Goal: Task Accomplishment & Management: Manage account settings

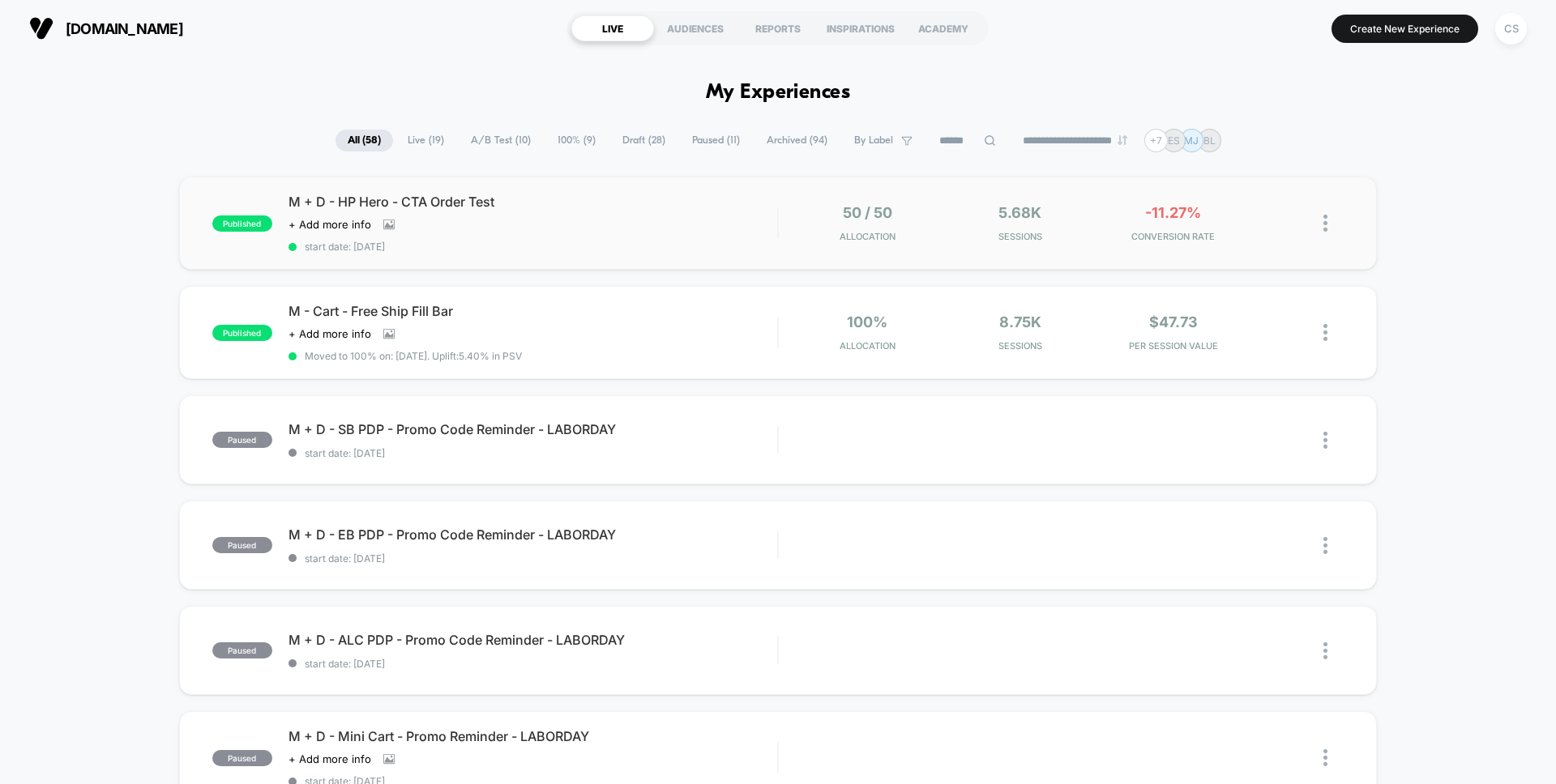
click at [1240, 244] on div "published M + D - HP Hero - CTA Order Test Click to view images Click to edit e…" at bounding box center [778, 223] width 1197 height 93
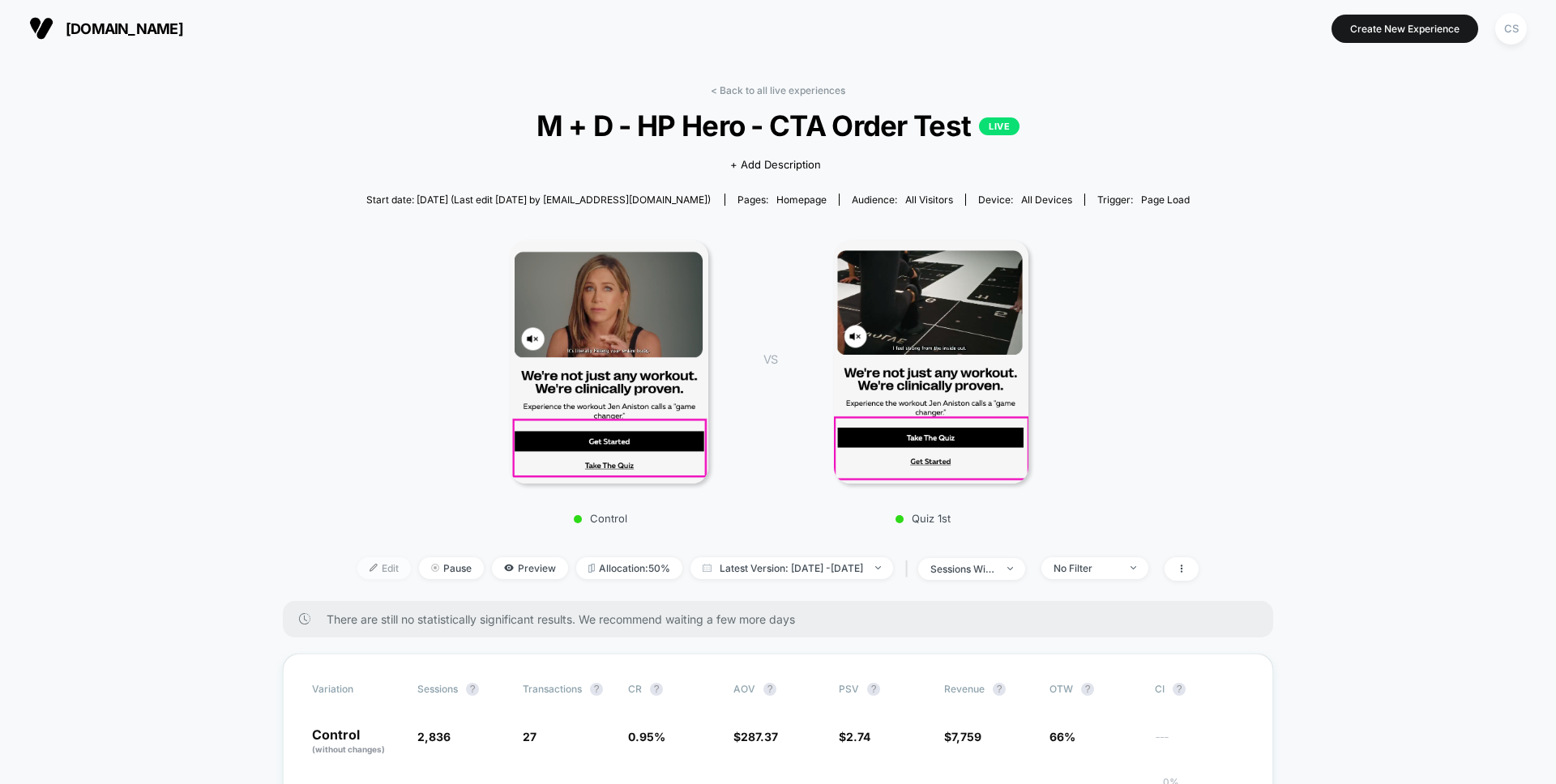
click at [360, 569] on span "Edit" at bounding box center [385, 568] width 54 height 22
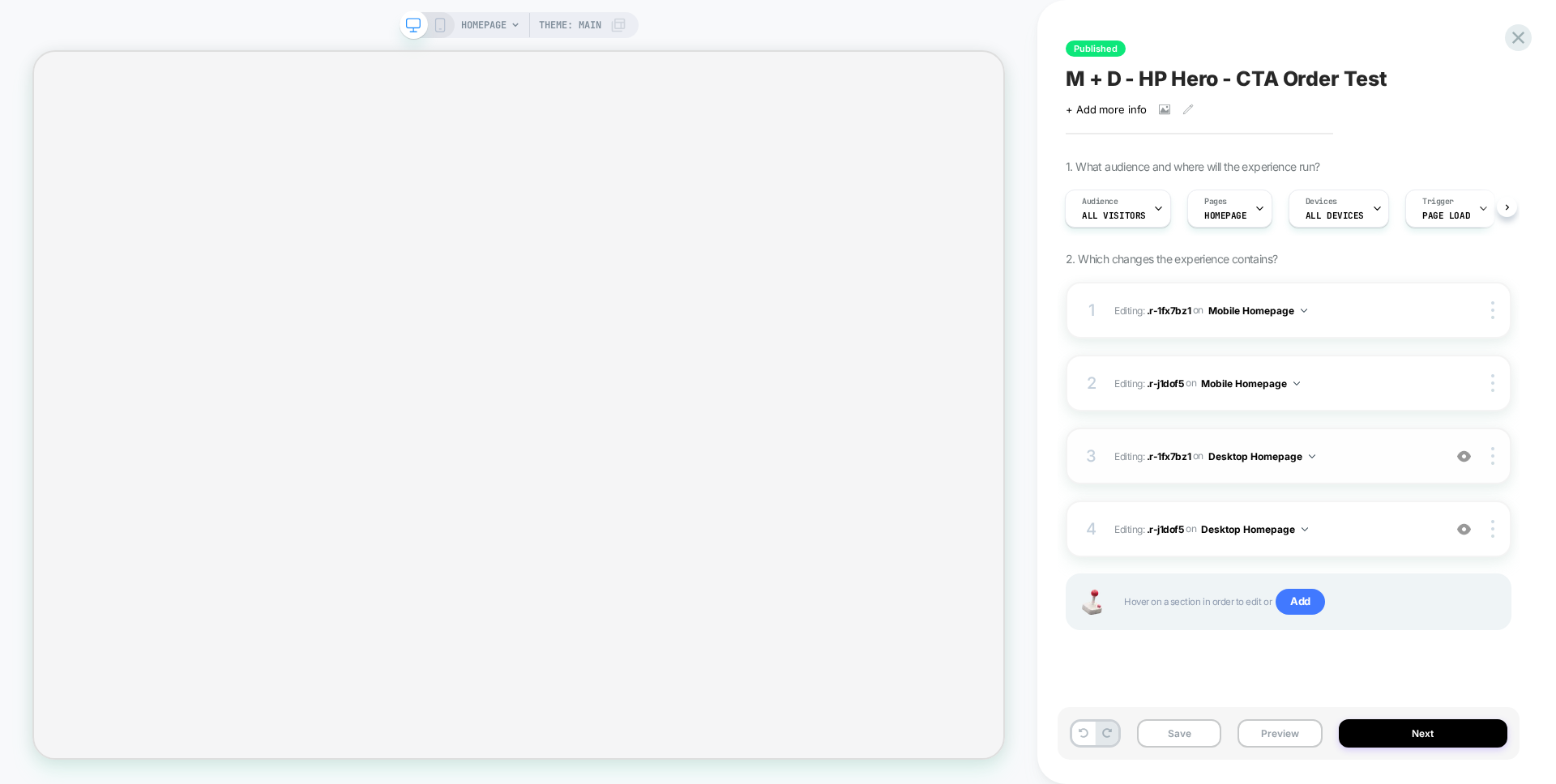
scroll to position [0, 2]
click at [1163, 457] on span ".r-1fx7bz1" at bounding box center [1168, 455] width 44 height 12
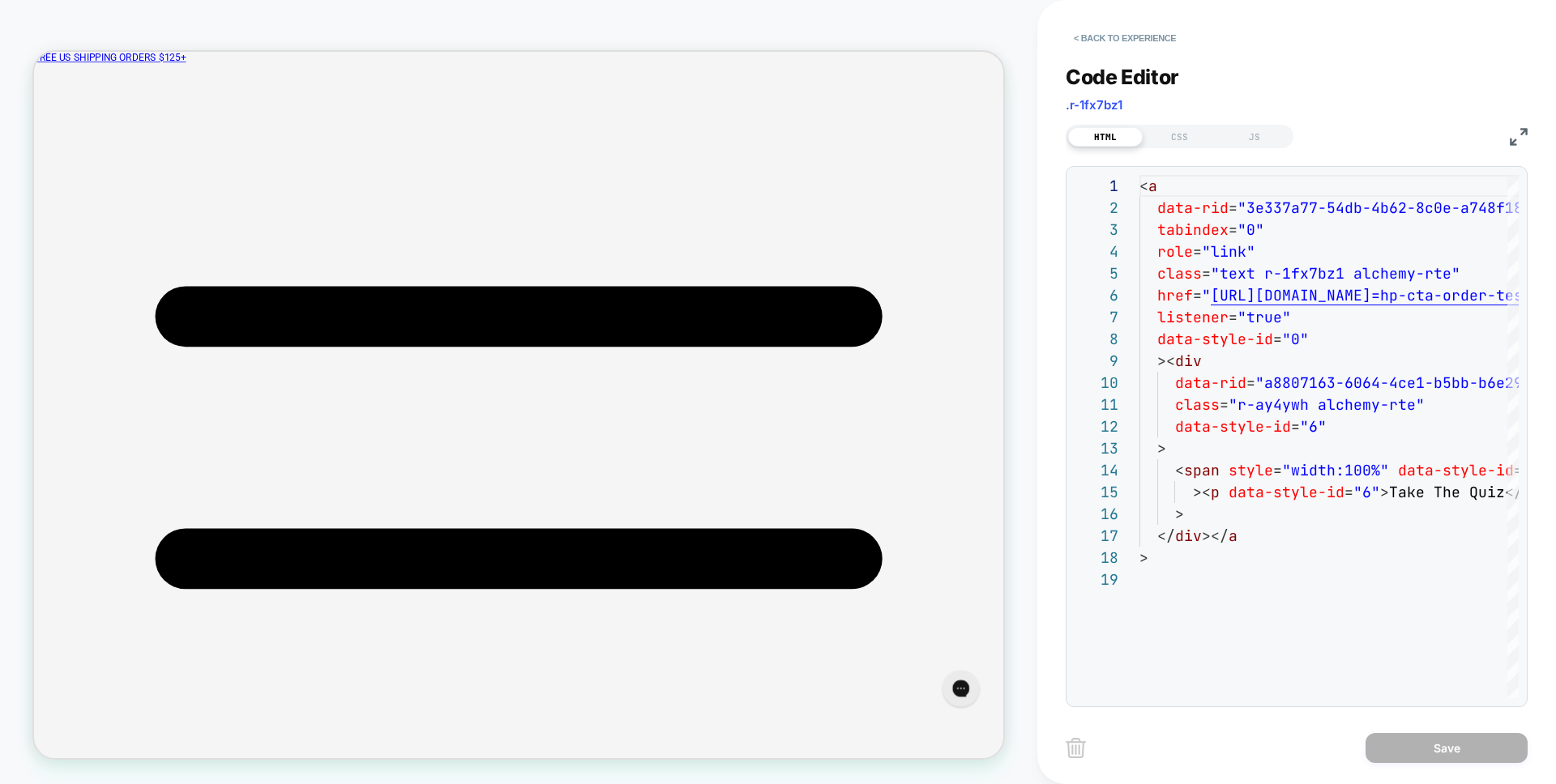
scroll to position [0, 0]
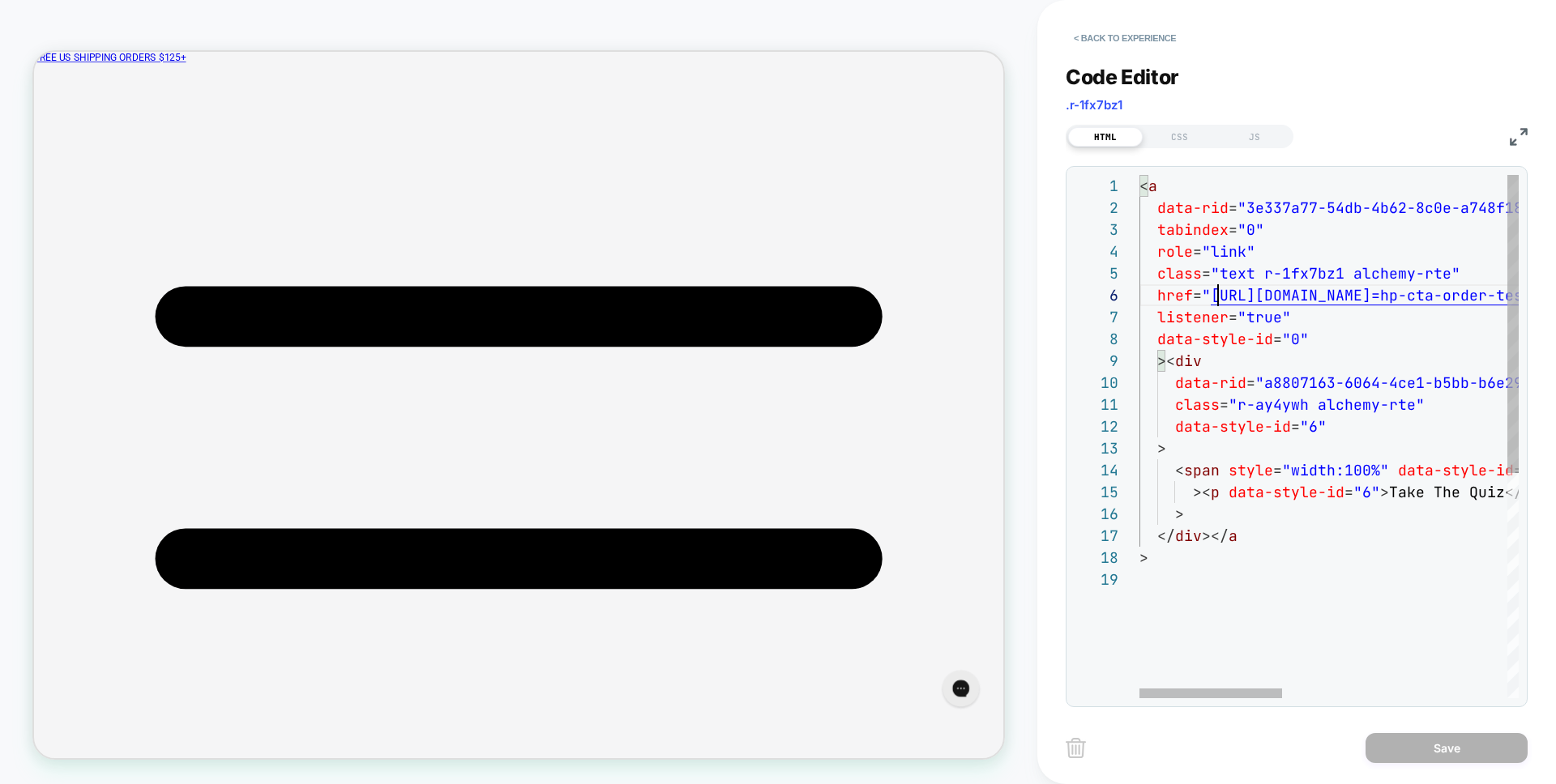
scroll to position [110, 113]
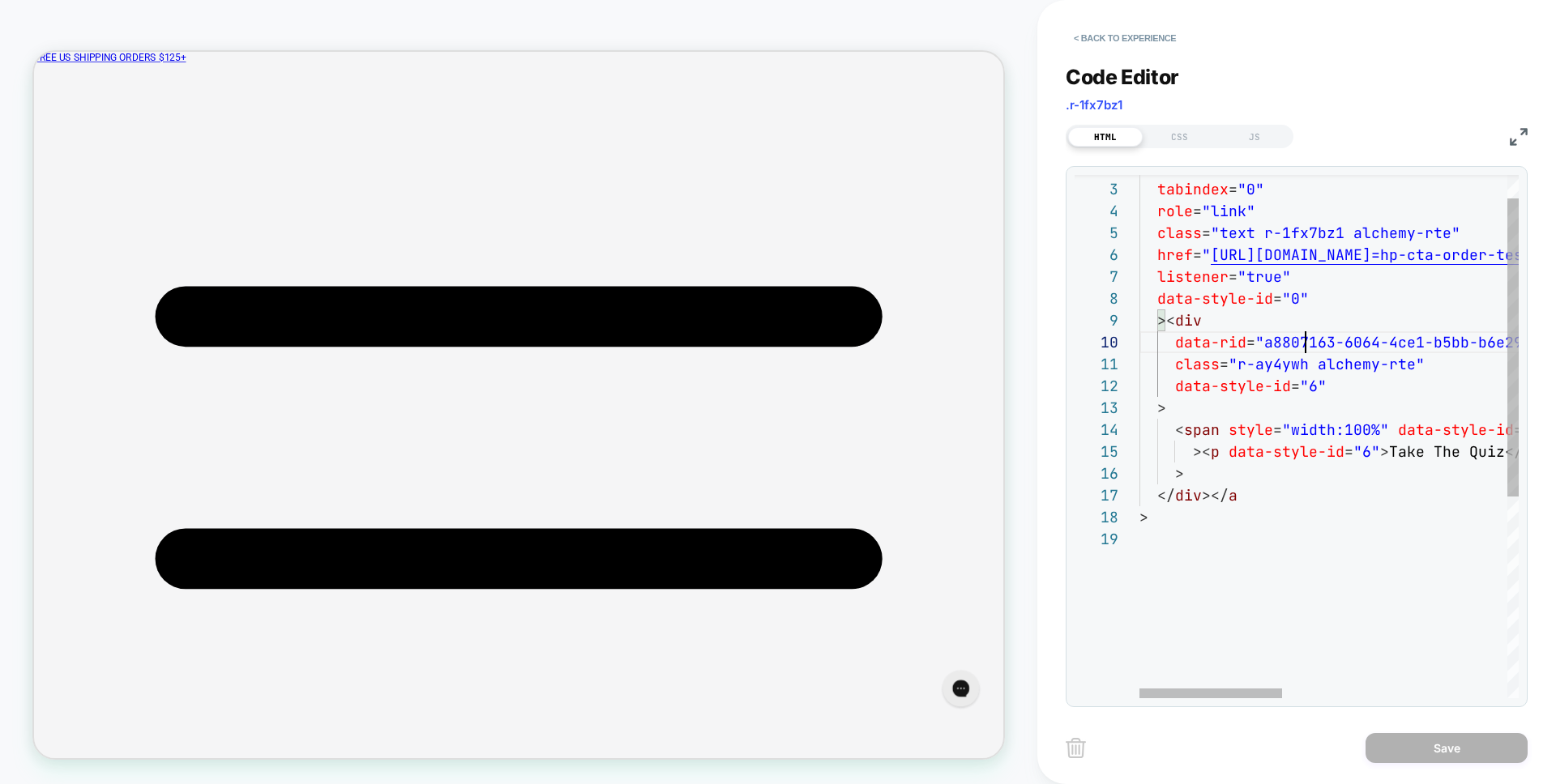
scroll to position [197, 166]
click at [1113, 40] on button "< Back to experience" at bounding box center [1124, 38] width 118 height 26
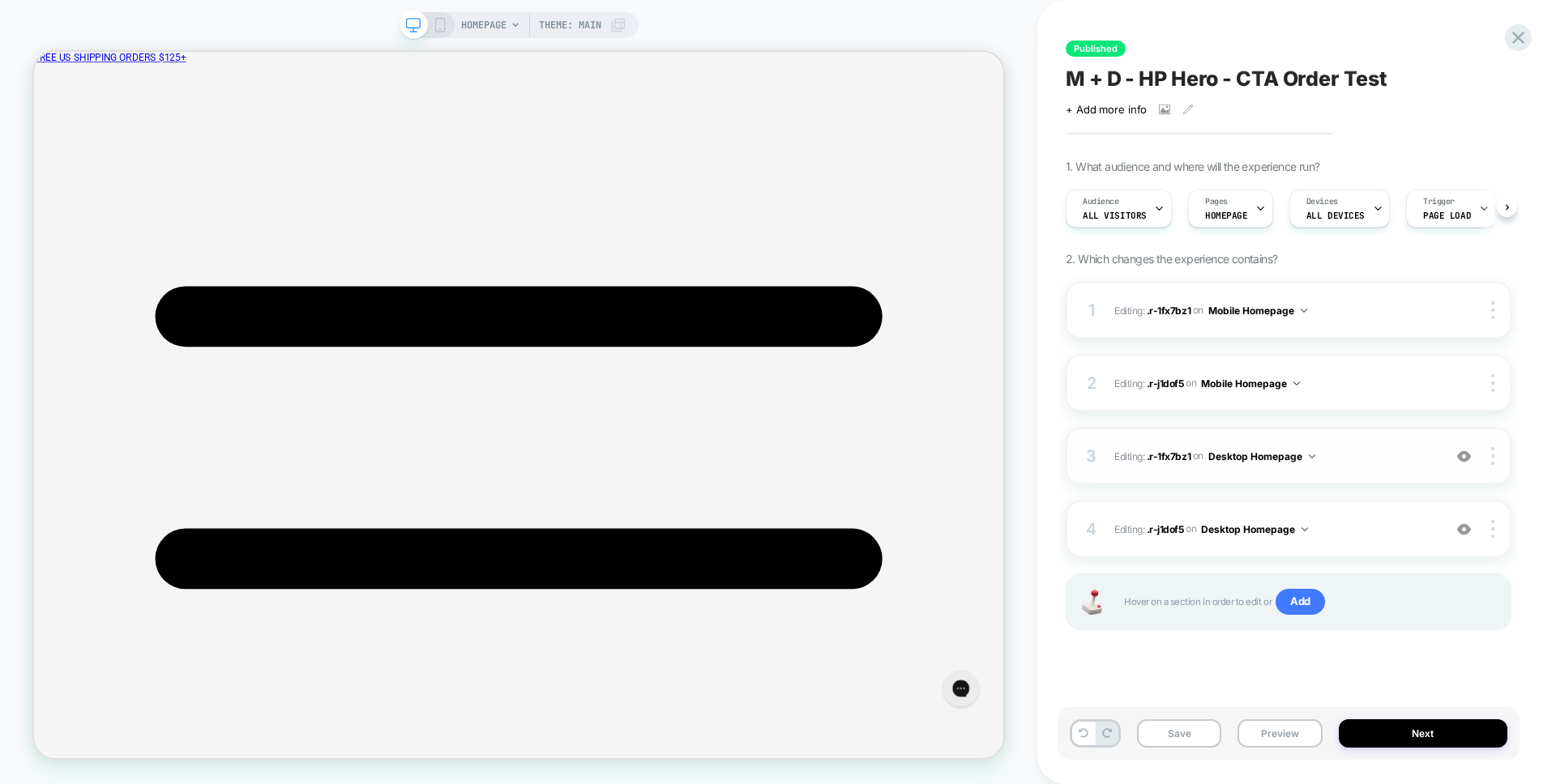
scroll to position [0, 1]
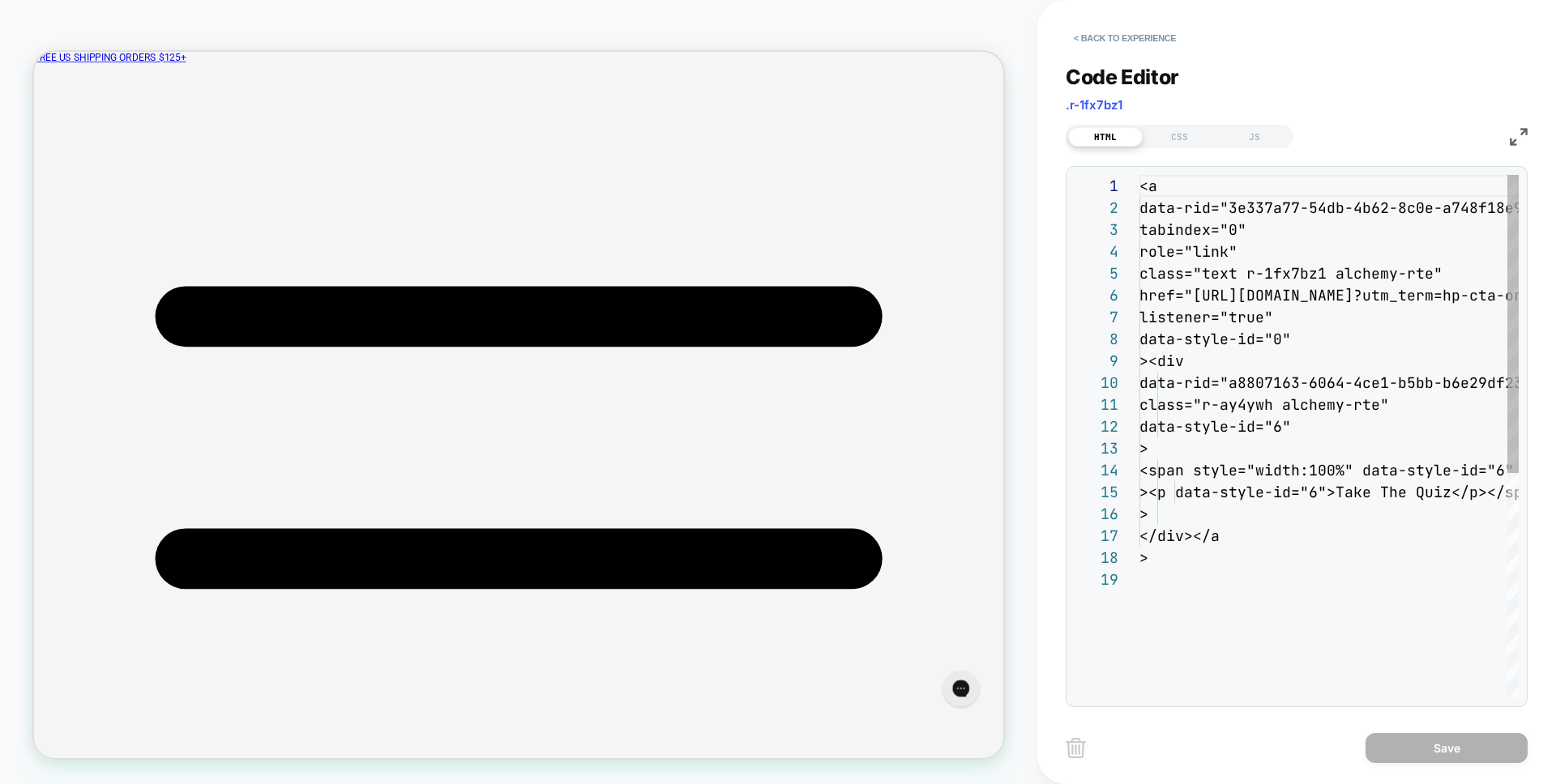
scroll to position [219, 0]
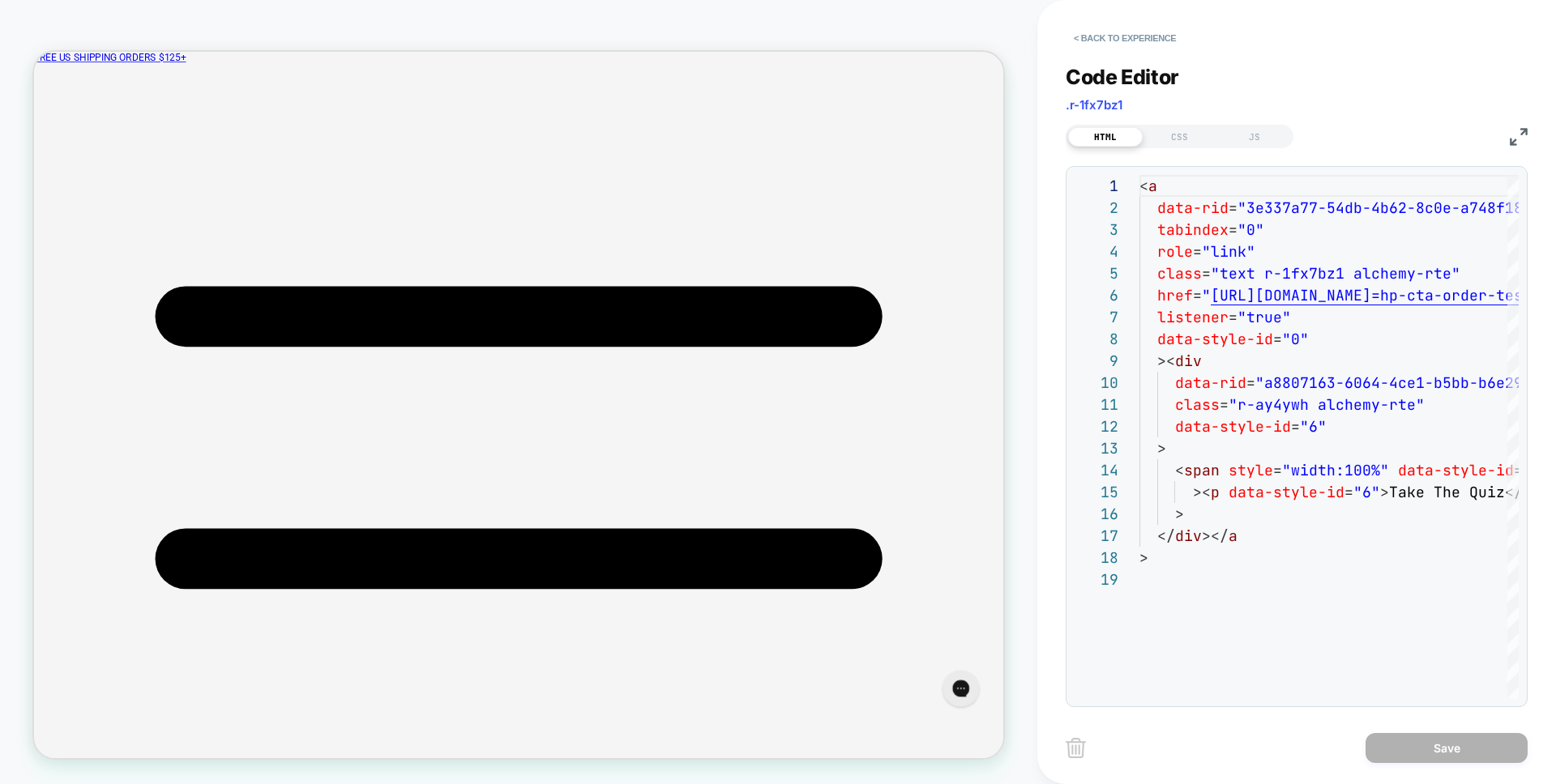
click at [1088, 110] on span ".r-1fx7bz1" at bounding box center [1093, 105] width 57 height 16
click at [1090, 36] on button "< Back to experience" at bounding box center [1124, 38] width 118 height 26
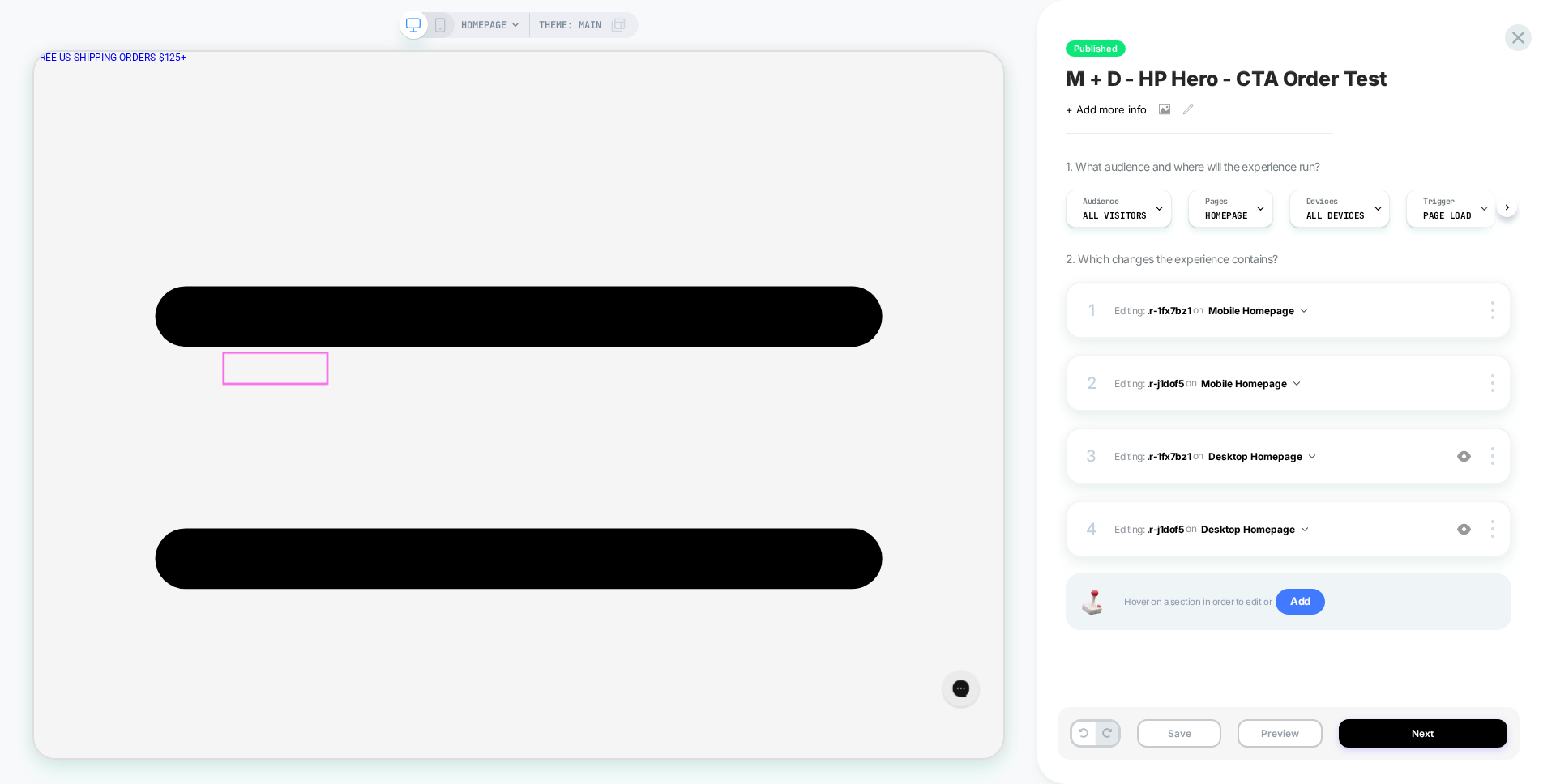
scroll to position [0, 1]
click at [1025, 401] on div "HOMEPAGE Theme: MAIN" at bounding box center [518, 391] width 1037 height 751
click at [1189, 447] on span "Editing : .r-1fx7bz1 .r-1fx7bz1 on Desktop Homepage" at bounding box center [1274, 457] width 320 height 20
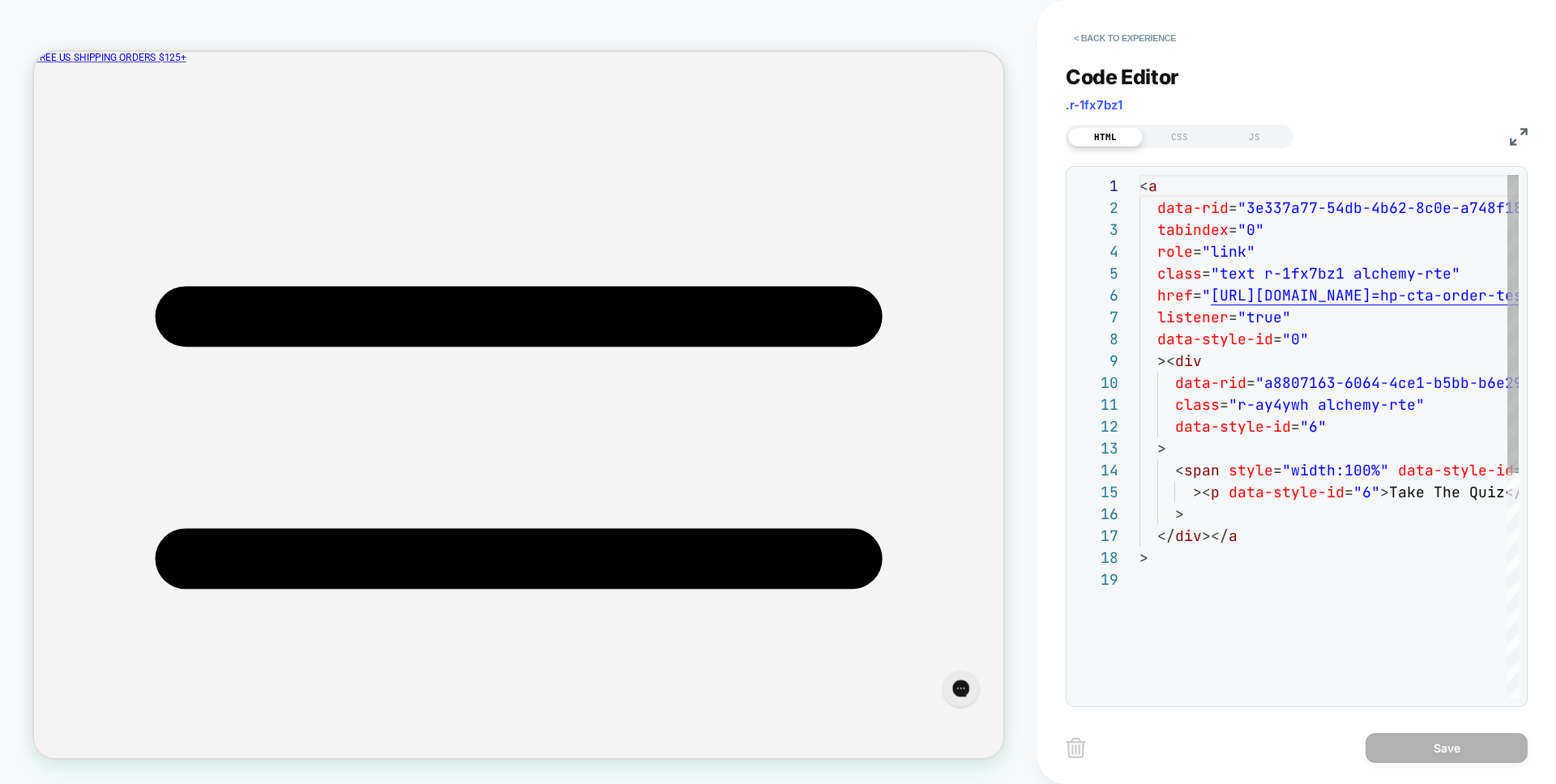
scroll to position [219, 0]
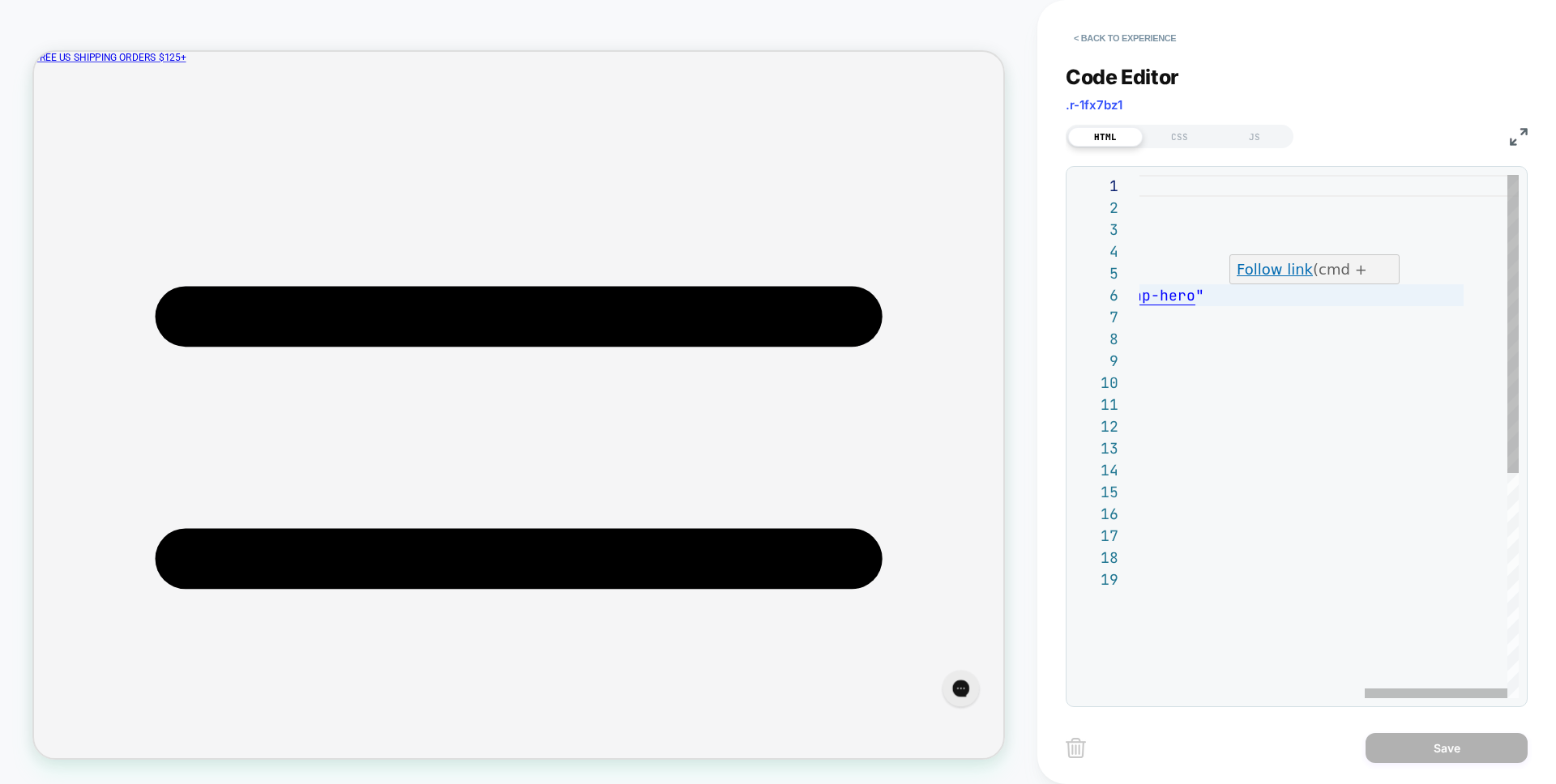
click at [1471, 301] on div "< a data-rid = "3e337a77-54db-4b62-8c0e-a748f18e9721" tabindex = "0" role = "li…" at bounding box center [1031, 633] width 974 height 917
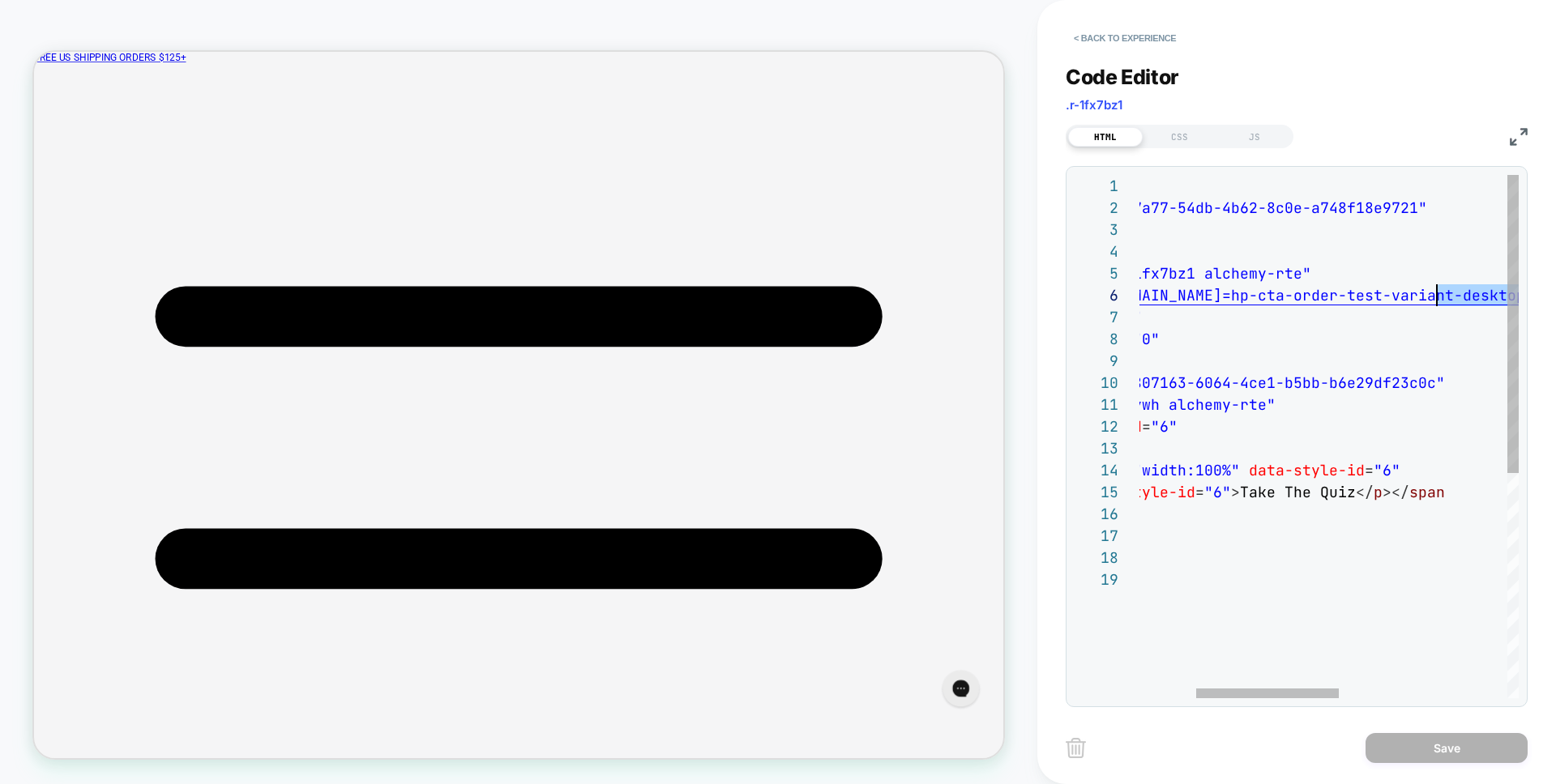
drag, startPoint x: 1461, startPoint y: 294, endPoint x: 1431, endPoint y: 294, distance: 30.0
click at [1431, 294] on div "< a data-rid = "3e337a77-54db-4b62-8c0e-a748f18e9721" tabindex = "0" role = "li…" at bounding box center [1477, 633] width 974 height 917
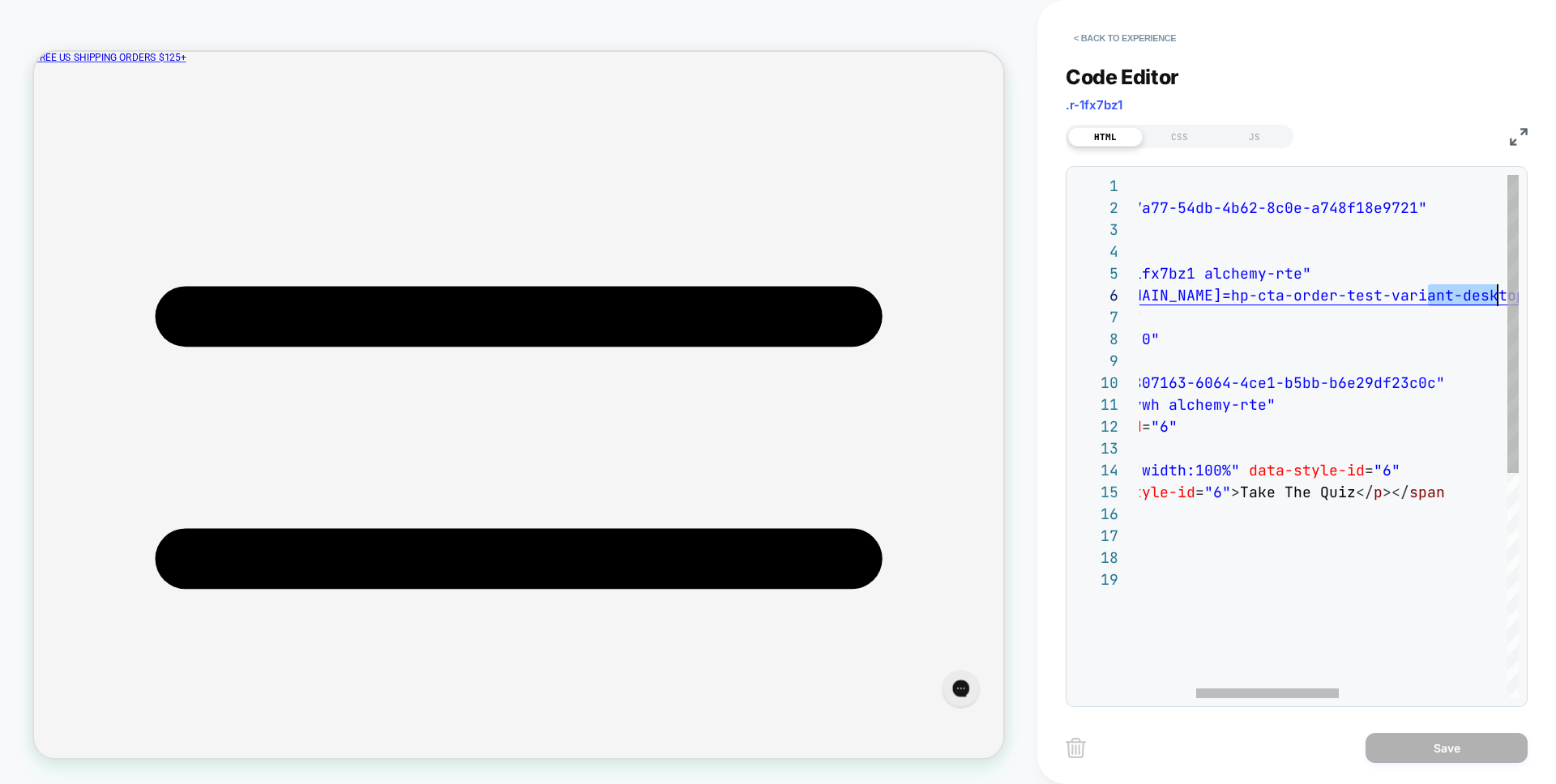
click at [1431, 294] on div "< a data-rid = "3e337a77-54db-4b62-8c0e-a748f18e9721" tabindex = "0" role = "li…" at bounding box center [1477, 633] width 974 height 917
click at [1134, 41] on button "< Back to experience" at bounding box center [1124, 38] width 118 height 26
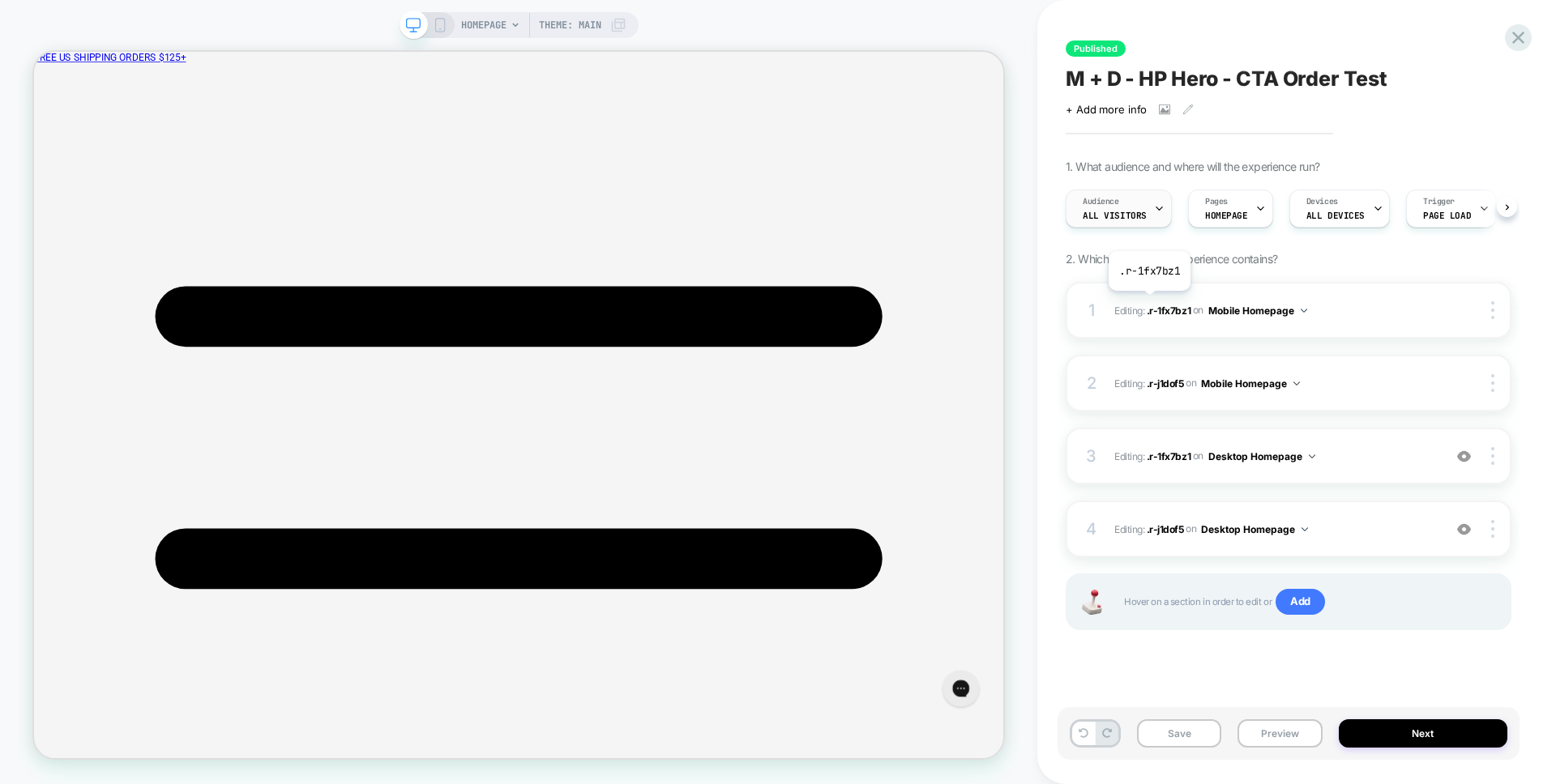
scroll to position [0, 1]
click at [1126, 206] on div "Audience All Visitors" at bounding box center [1114, 208] width 97 height 36
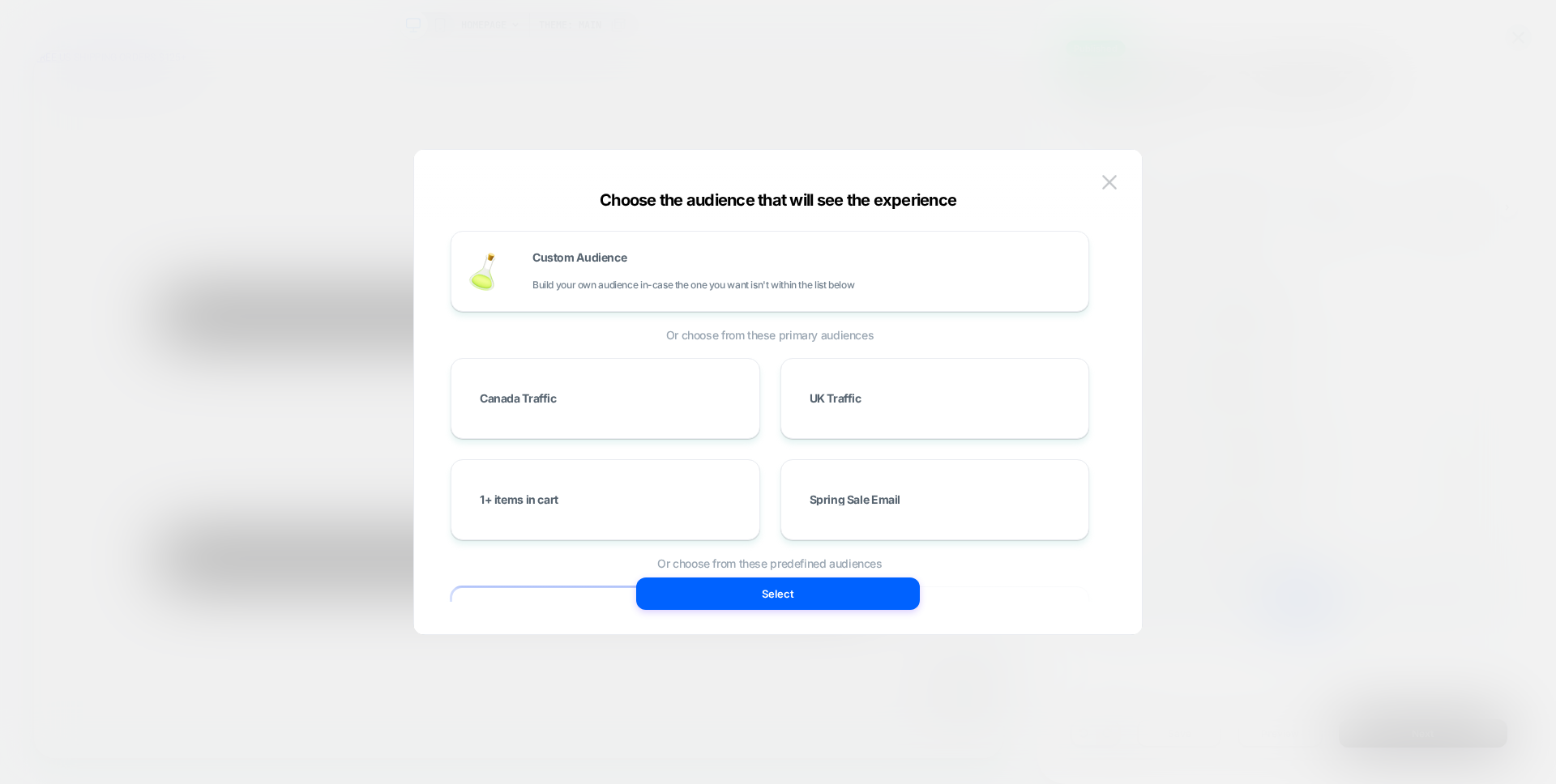
click at [1232, 179] on div at bounding box center [778, 392] width 1556 height 784
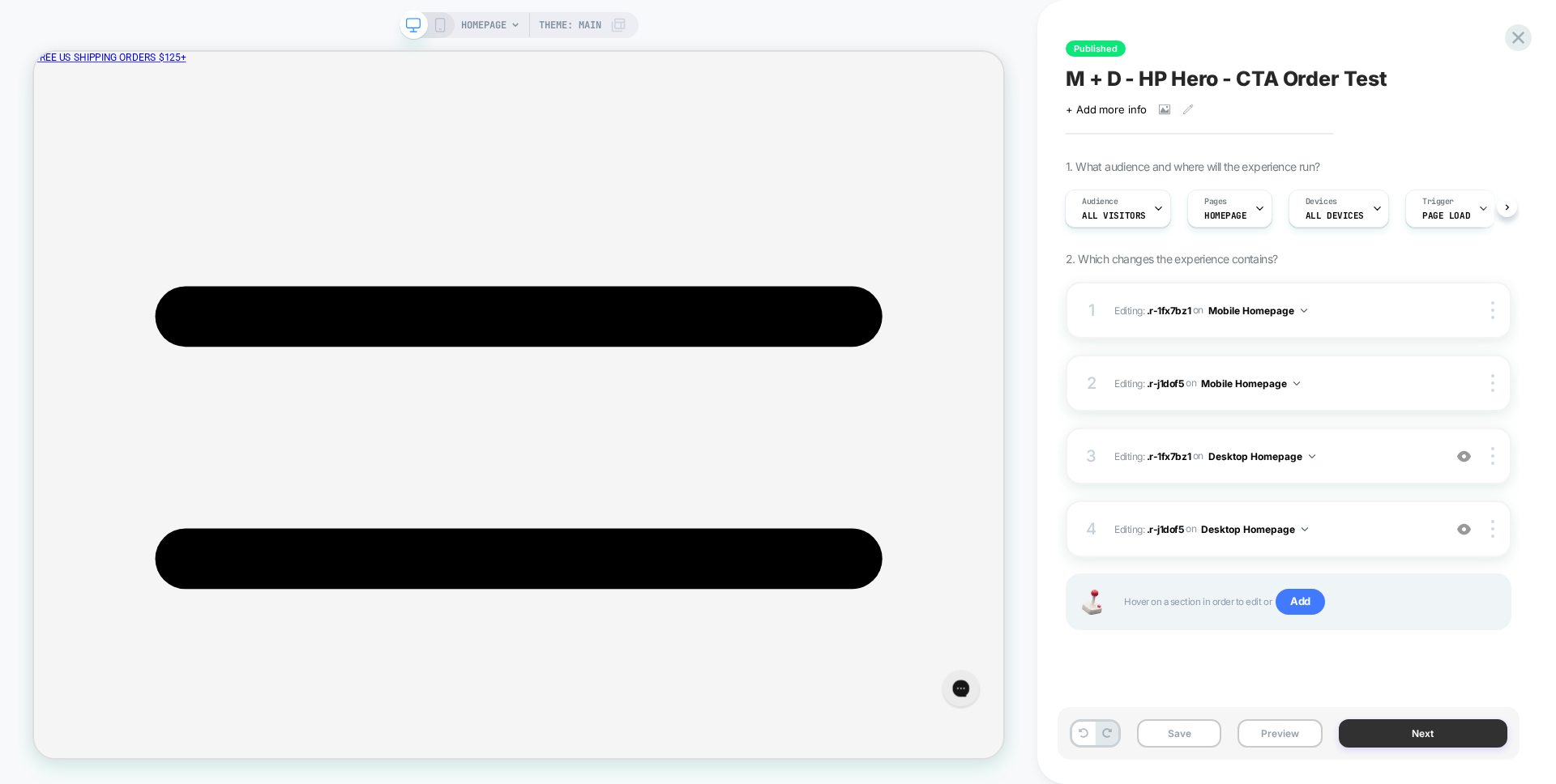
click at [1417, 725] on button "Next" at bounding box center [1423, 734] width 169 height 29
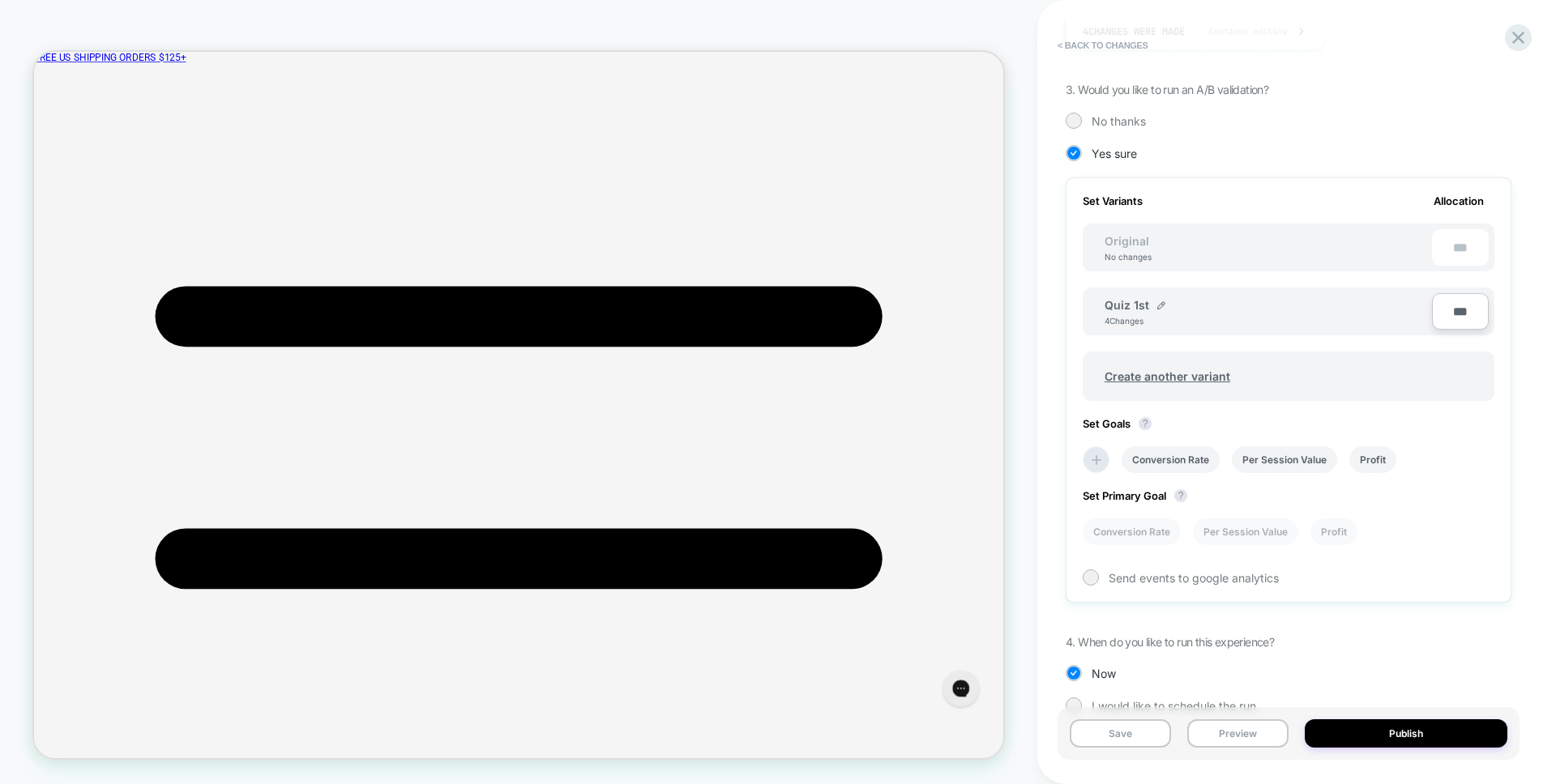
scroll to position [353, 0]
click at [1526, 33] on icon at bounding box center [1518, 38] width 22 height 22
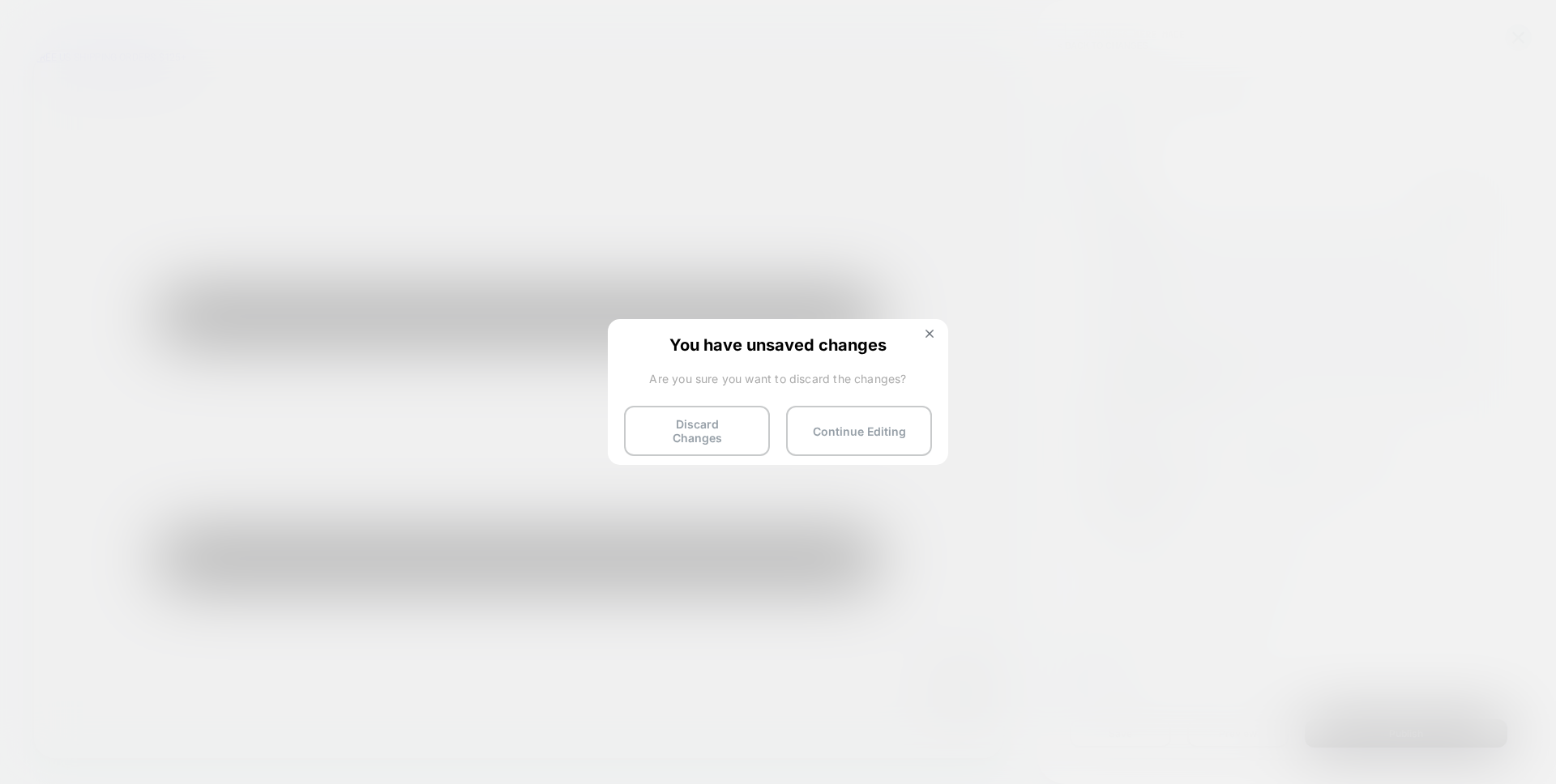
click at [935, 327] on div "You have unsaved changes Are you sure you want to discard the changes? Discard …" at bounding box center [778, 391] width 340 height 143
drag, startPoint x: 932, startPoint y: 330, endPoint x: 1202, endPoint y: 372, distance: 273.2
click at [932, 330] on img at bounding box center [929, 333] width 8 height 8
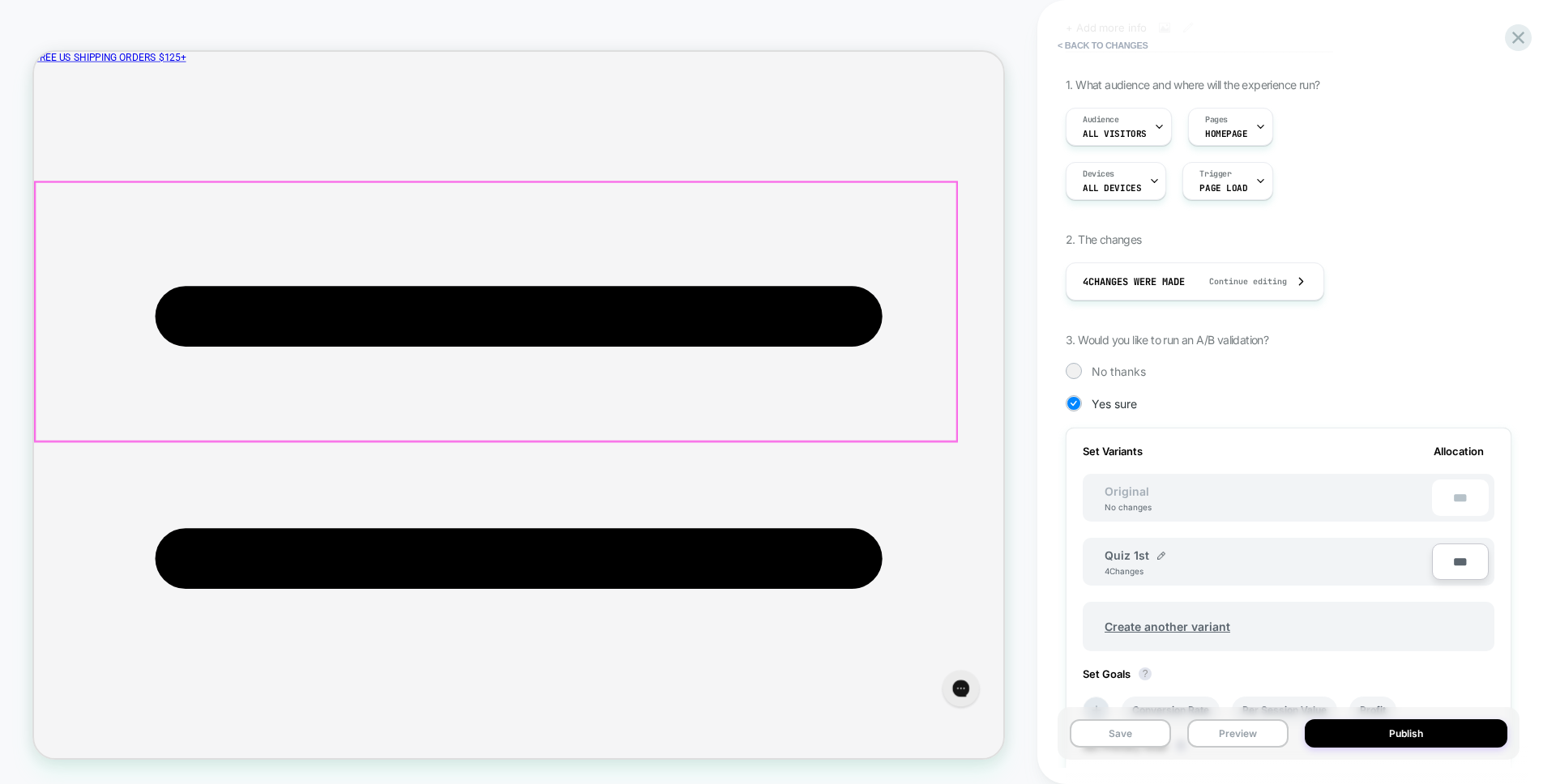
scroll to position [0, 0]
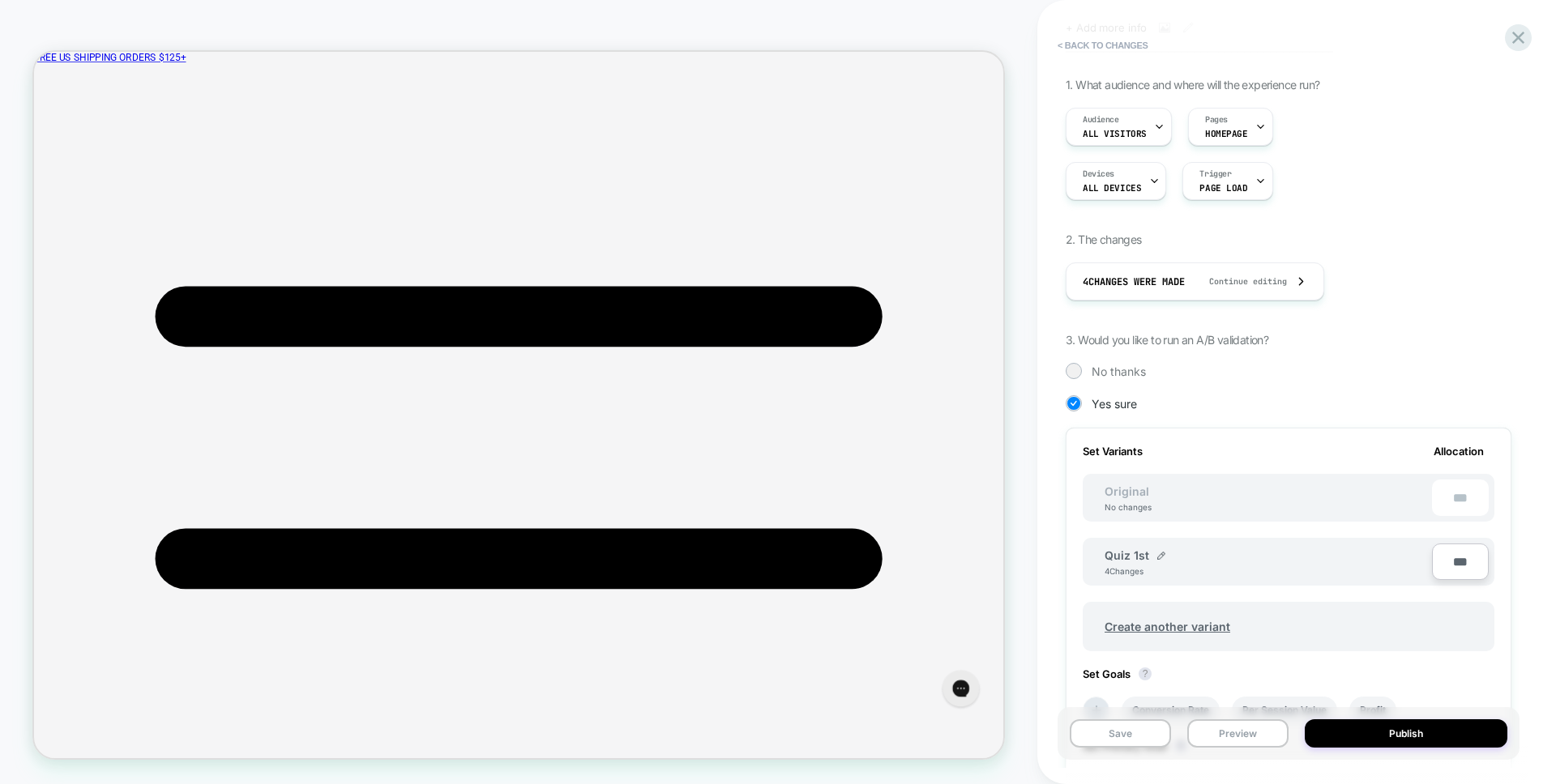
click at [1023, 384] on div "HOMEPAGE Theme: MAIN" at bounding box center [518, 391] width 1037 height 751
click at [1022, 458] on div "HOMEPAGE Theme: MAIN" at bounding box center [518, 391] width 1037 height 751
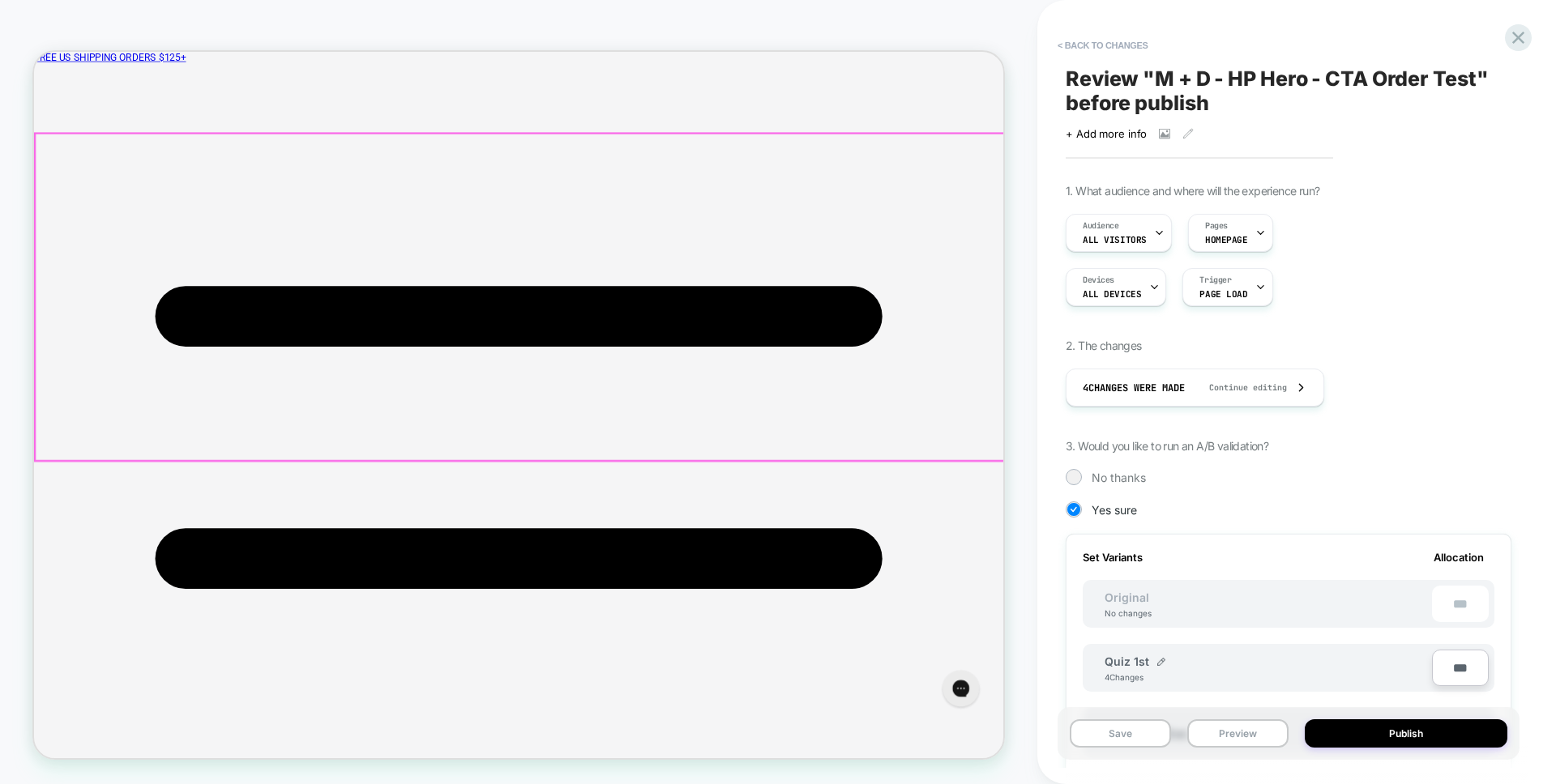
scroll to position [4, 0]
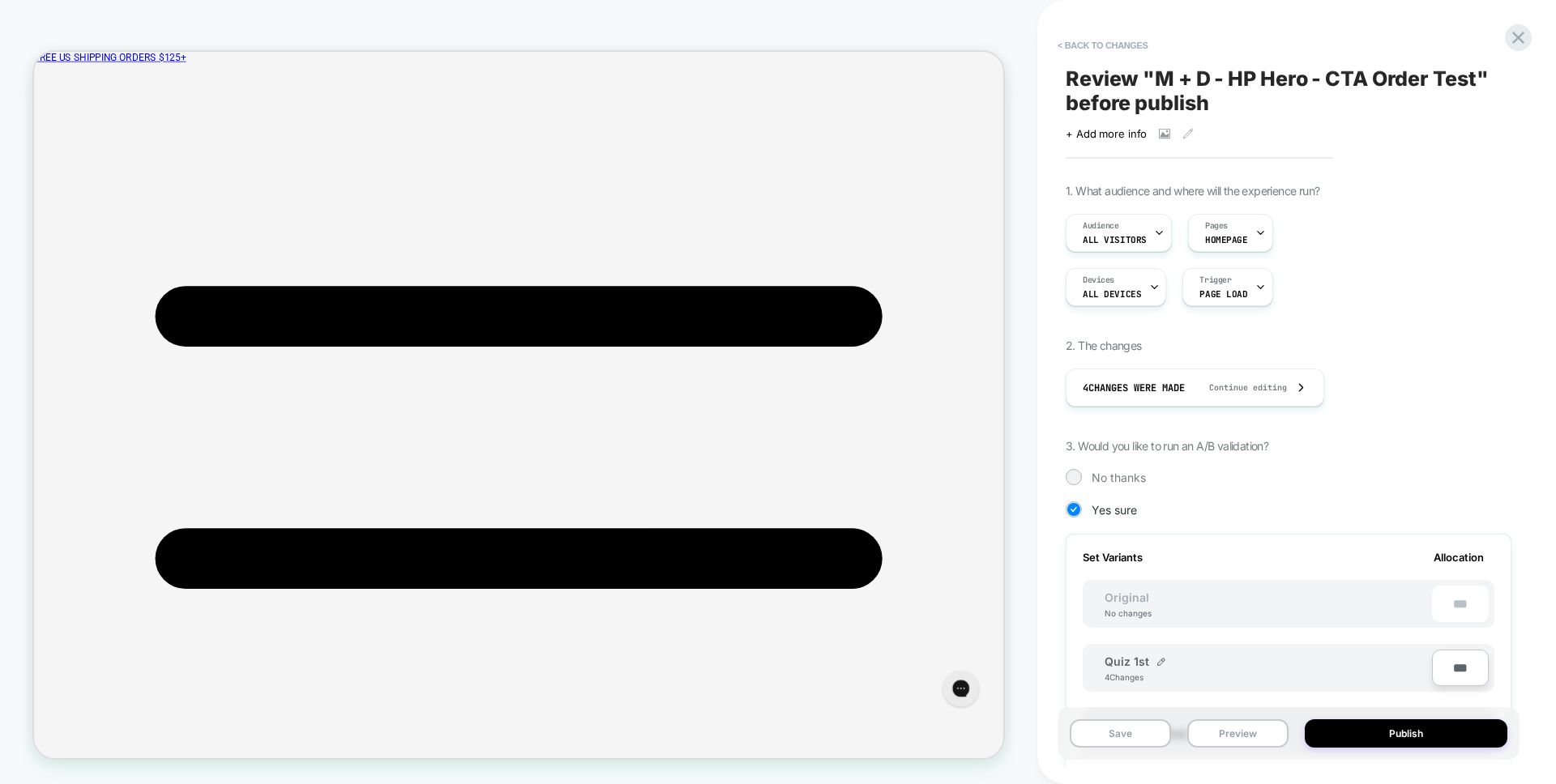
click at [1024, 301] on div "HOMEPAGE Theme: MAIN" at bounding box center [518, 391] width 1037 height 751
click at [1017, 294] on div "HOMEPAGE Theme: MAIN" at bounding box center [518, 391] width 1037 height 751
click at [1208, 727] on button "Preview" at bounding box center [1237, 734] width 101 height 29
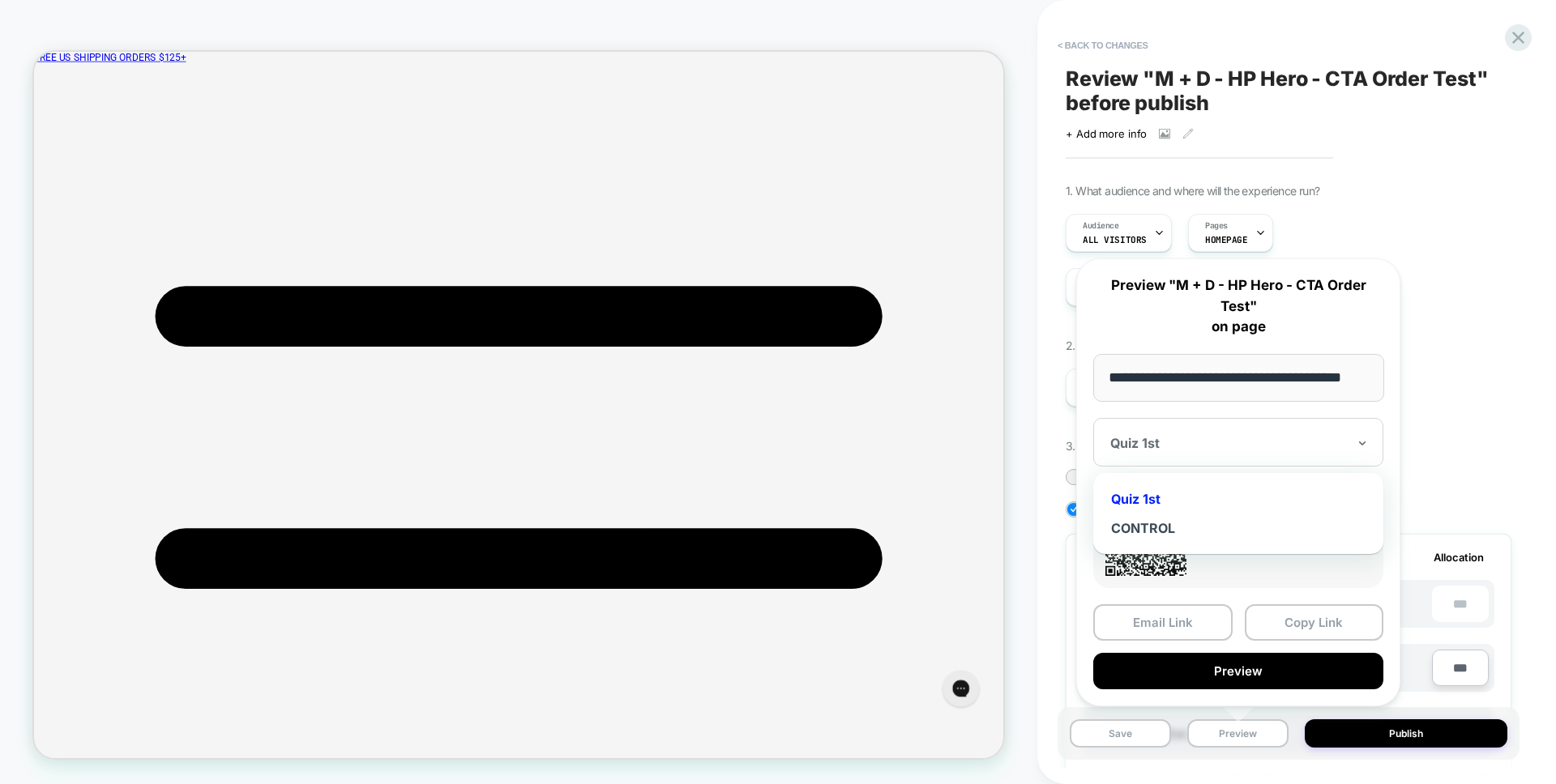
scroll to position [0, 0]
click at [1152, 434] on div "Quiz 1st" at bounding box center [1228, 443] width 240 height 20
click at [1414, 193] on div "1. What audience and where will the experience run? Audience All Visitors Pages…" at bounding box center [1288, 639] width 446 height 910
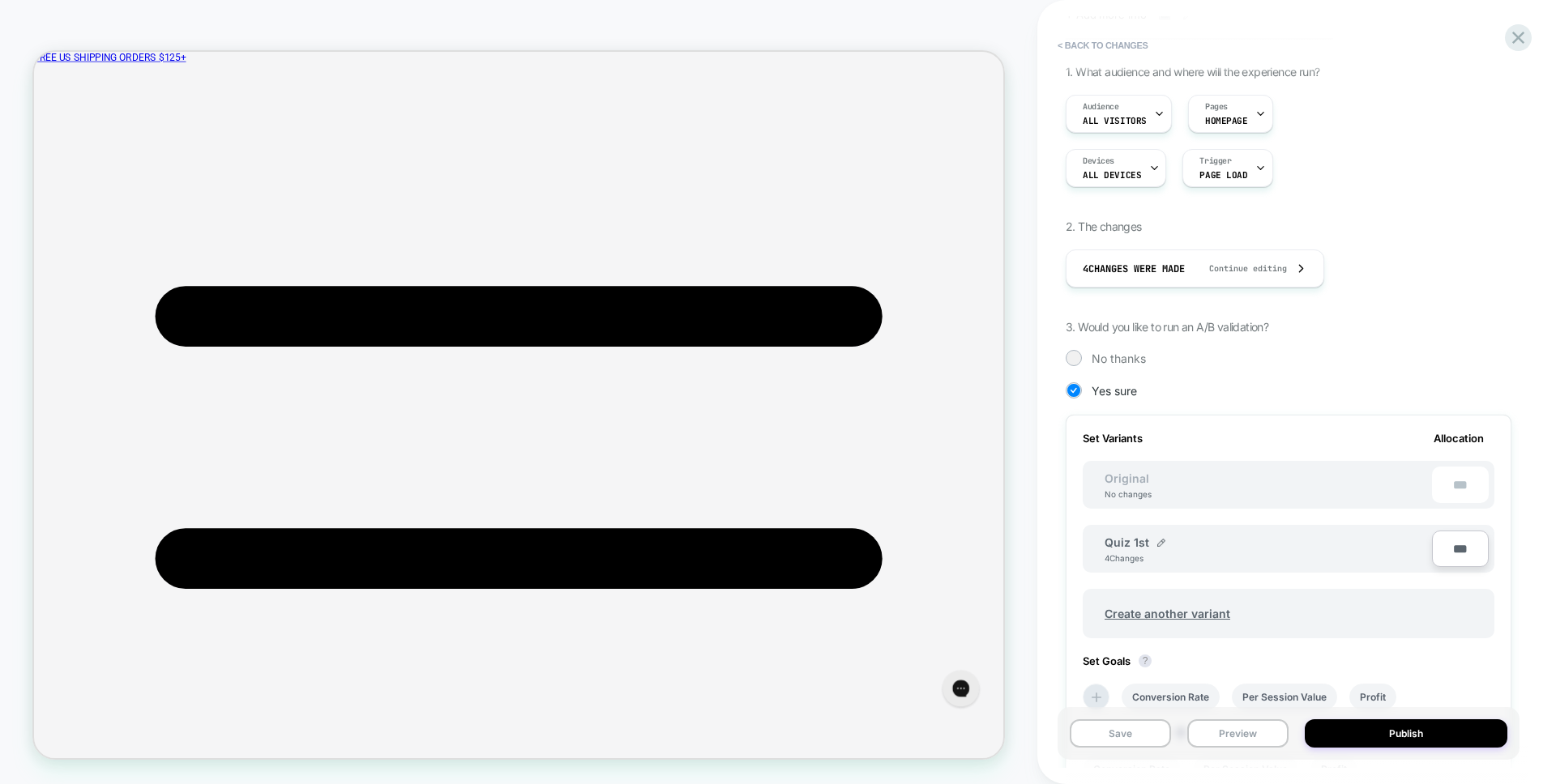
scroll to position [172, 0]
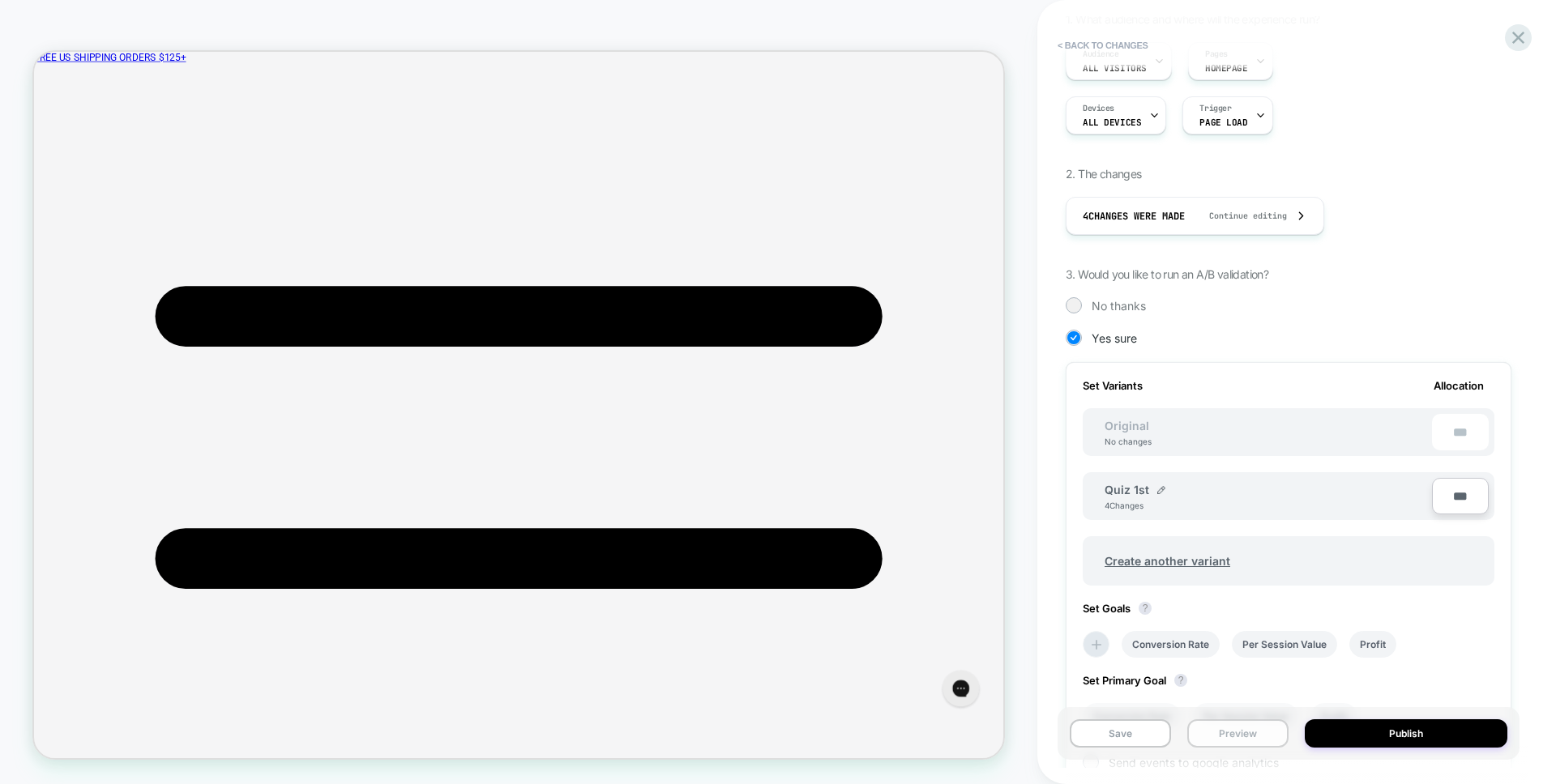
click at [1230, 724] on button "Preview" at bounding box center [1237, 734] width 101 height 29
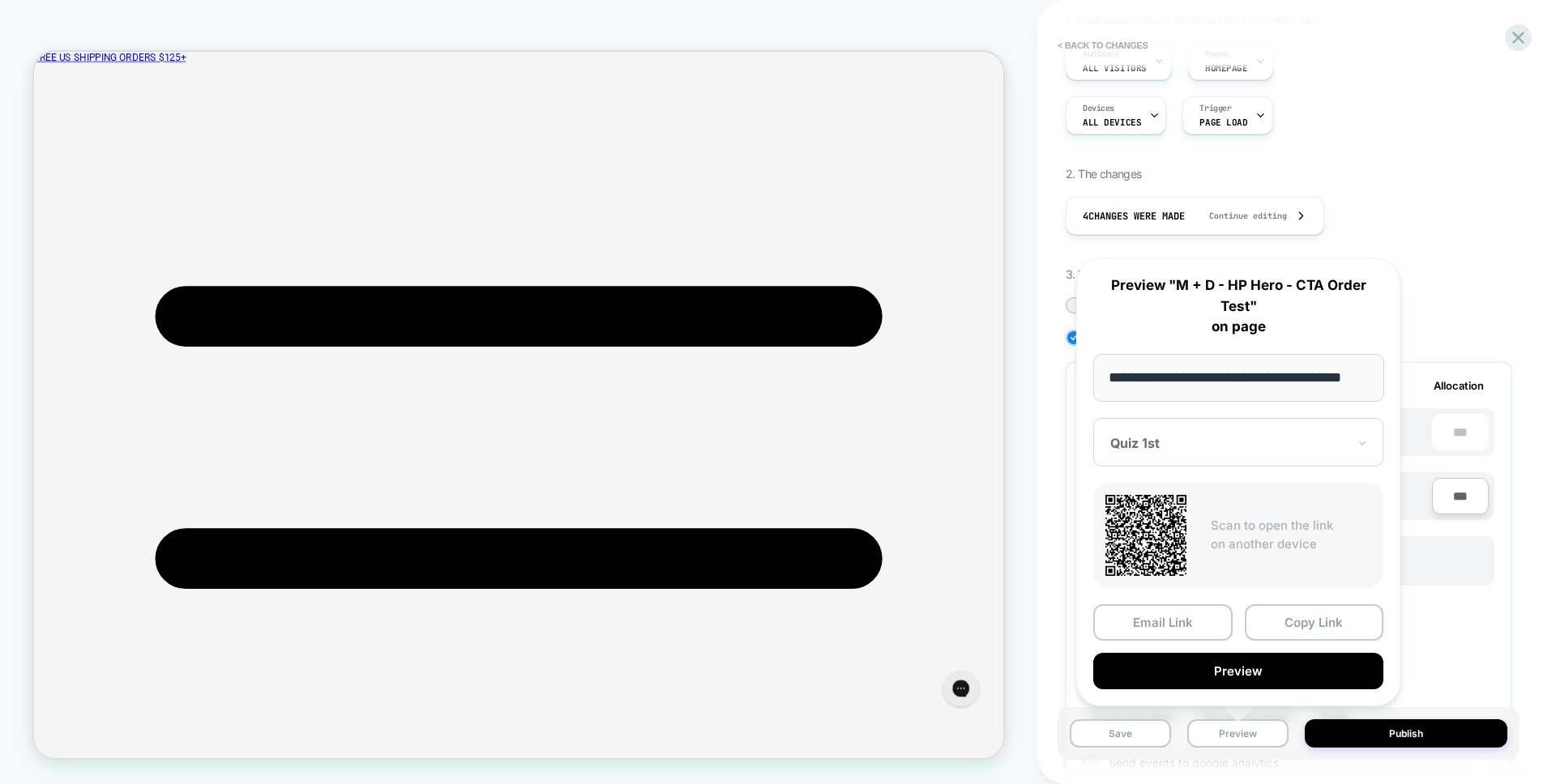
scroll to position [0, 0]
click at [1178, 412] on div "**********" at bounding box center [1237, 482] width 324 height 448
click at [1180, 427] on div "Quiz 1st" at bounding box center [1238, 442] width 290 height 48
click at [1150, 540] on div "CONTROL" at bounding box center [1237, 528] width 274 height 29
click at [1229, 672] on button "Preview" at bounding box center [1238, 671] width 290 height 36
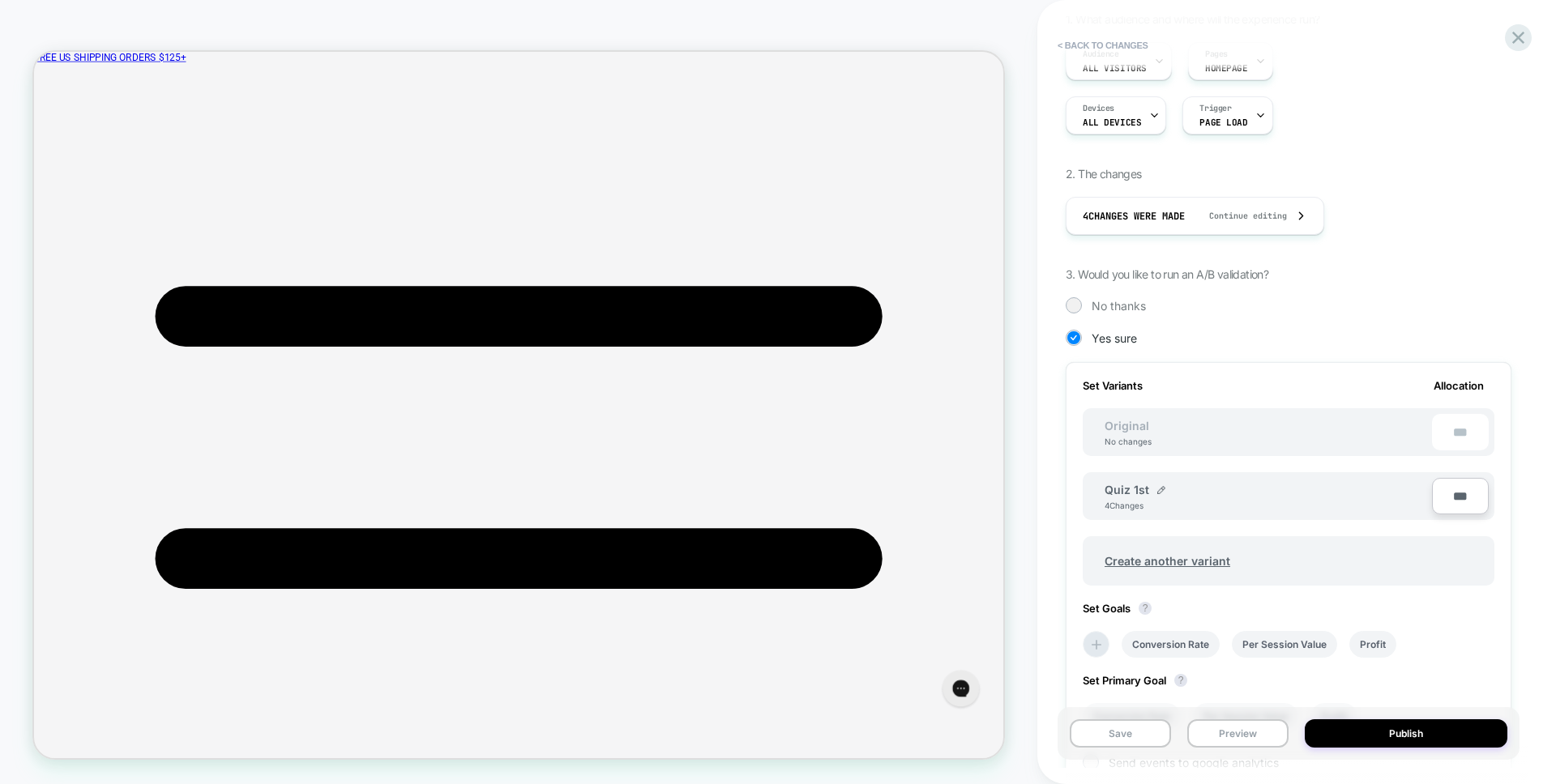
click at [1051, 530] on div "< Back to changes Review " M + D - HP Hero - CTA Order Test " before publish Cl…" at bounding box center [1296, 392] width 518 height 784
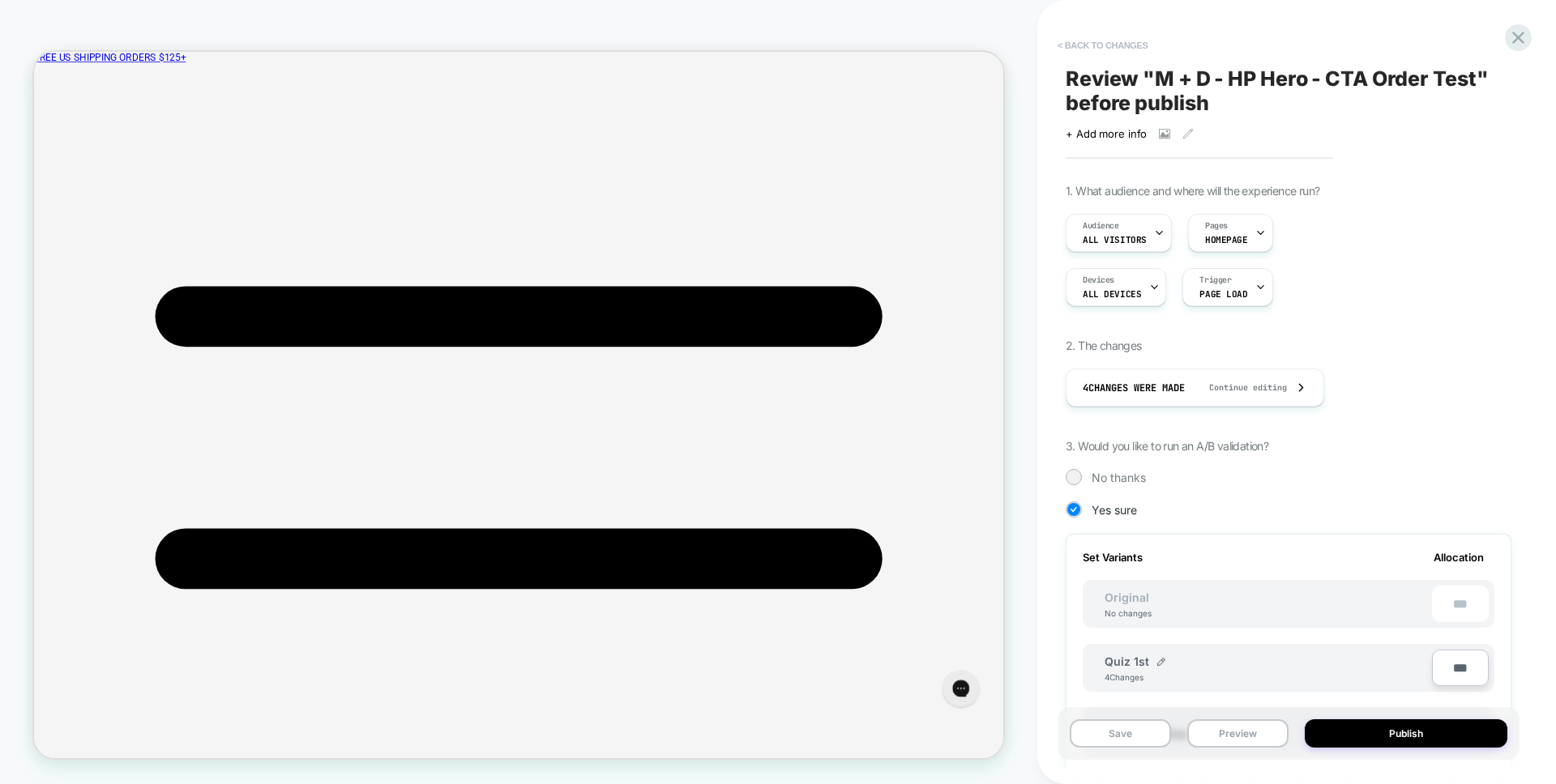
click at [1096, 45] on button "< Back to changes" at bounding box center [1103, 46] width 107 height 26
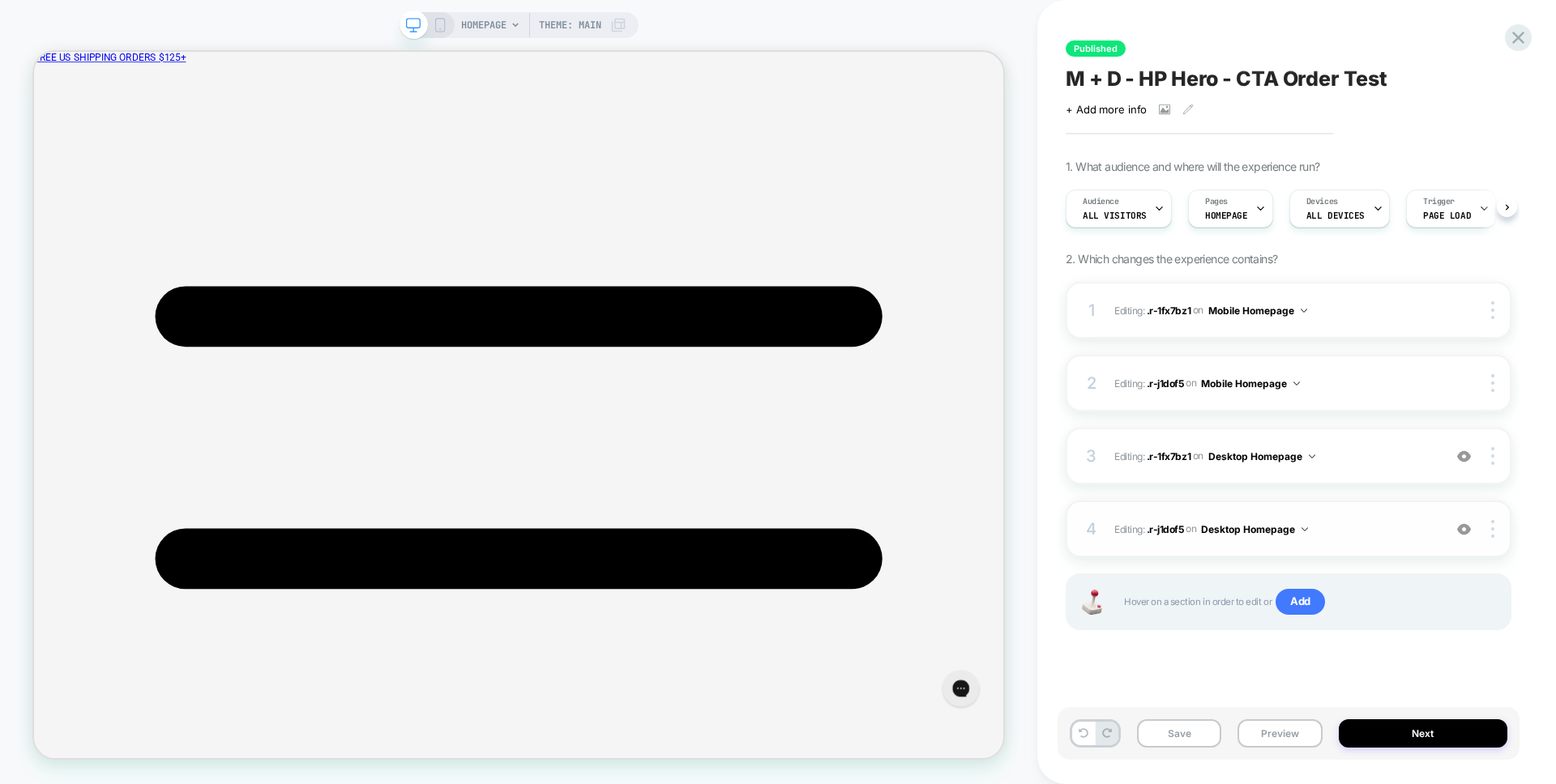
scroll to position [0, 1]
click at [1291, 682] on div "Published M + D - HP Hero - CTA Order Test Click to view images Click to edit e…" at bounding box center [1288, 391] width 462 height 751
click at [1293, 683] on div "Published M + D - HP Hero - CTA Order Test Click to view images Click to edit e…" at bounding box center [1288, 391] width 462 height 751
click at [1291, 674] on div "Published M + D - HP Hero - CTA Order Test Click to view images Click to edit e…" at bounding box center [1288, 391] width 462 height 751
click at [1434, 739] on button "Next" at bounding box center [1423, 734] width 169 height 29
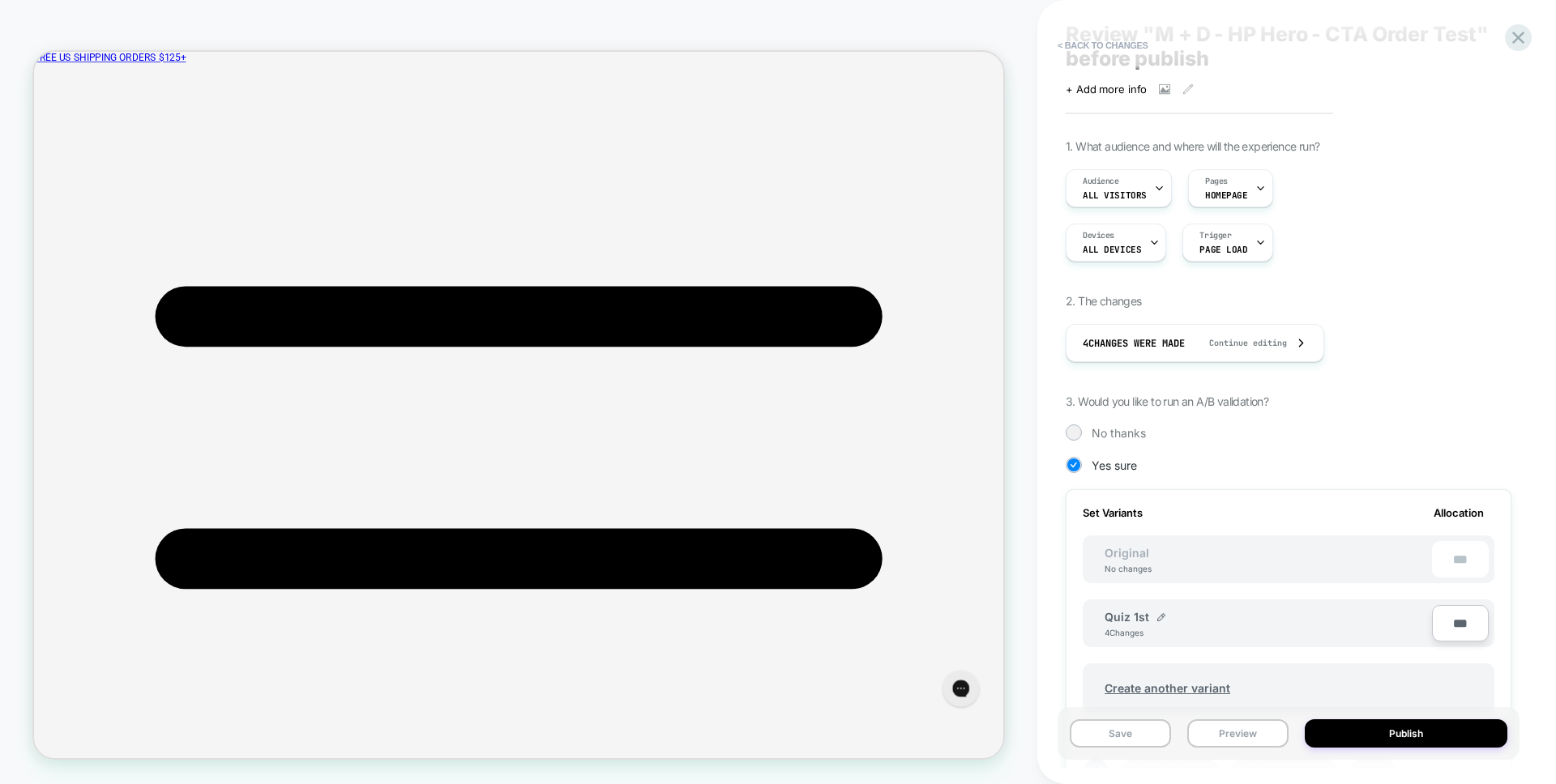
scroll to position [98, 0]
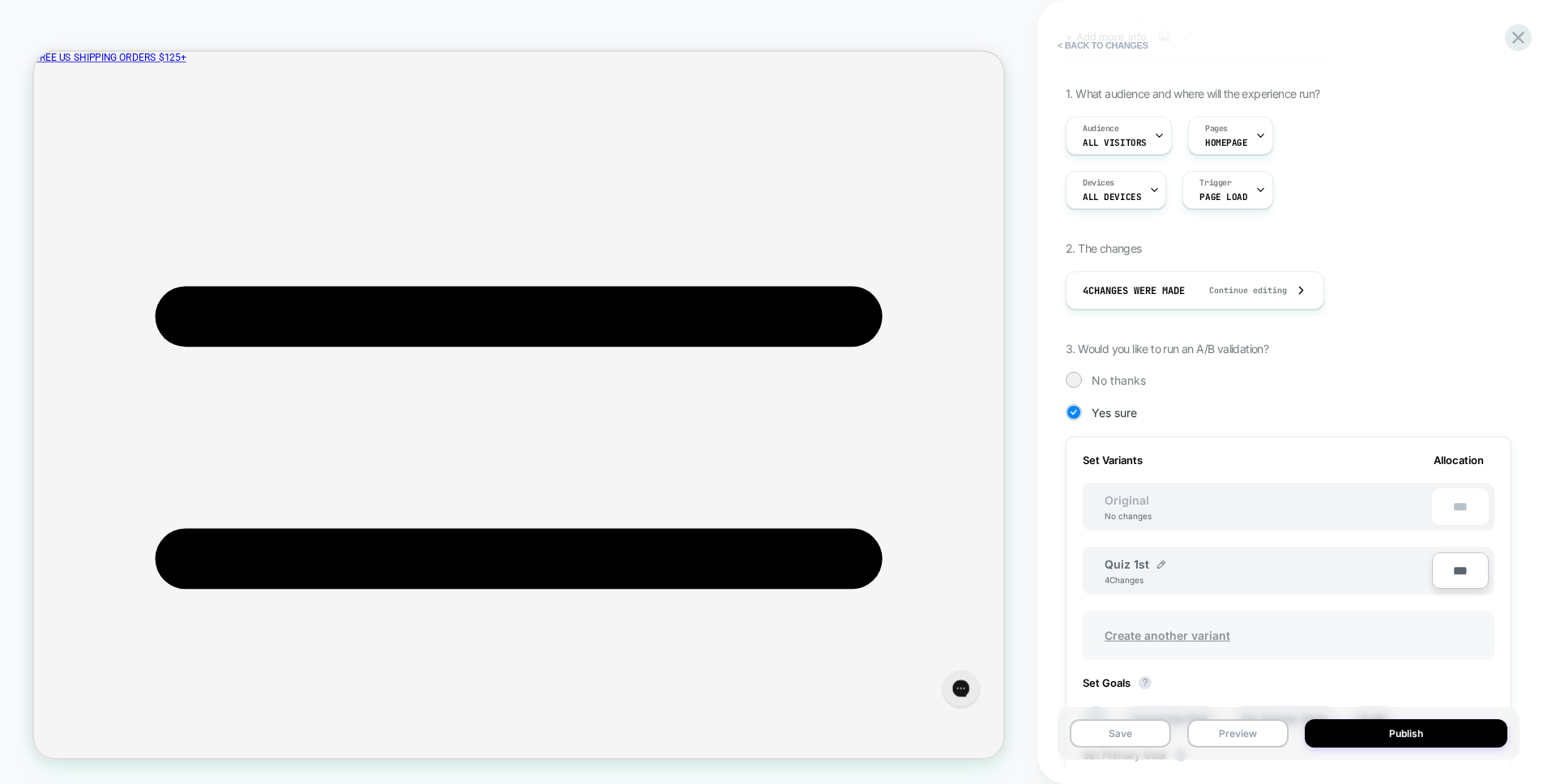
click at [1163, 634] on span "Create another variant" at bounding box center [1167, 635] width 158 height 38
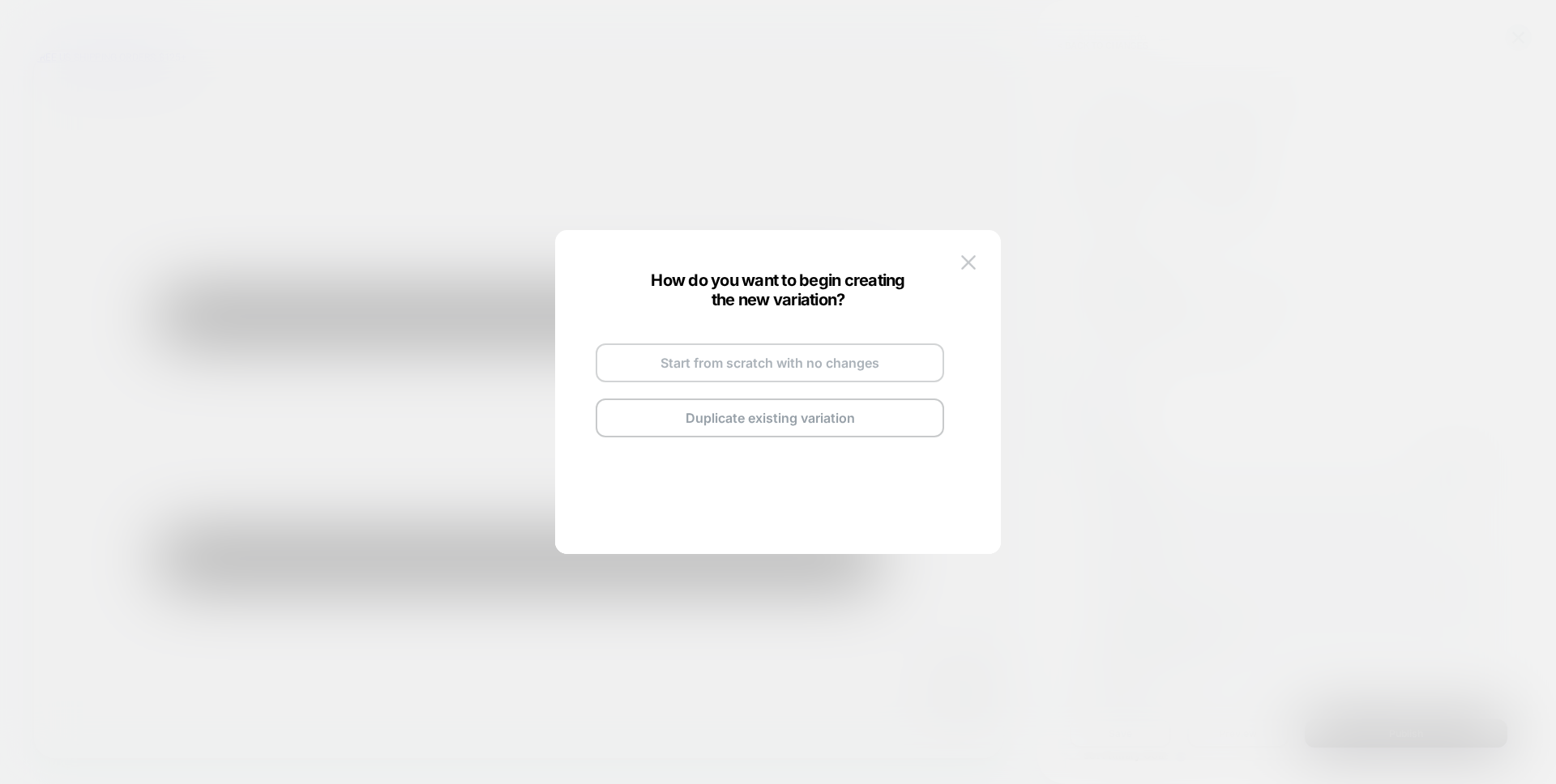
click at [702, 366] on button "Start from scratch with no changes" at bounding box center [769, 363] width 348 height 39
click at [792, 347] on span "Variation 2" at bounding box center [776, 344] width 60 height 14
click at [834, 339] on div "Variation 2 Go and Edit the New Variation Back to Review Screen" at bounding box center [770, 391] width 381 height 191
click at [806, 347] on div "Variation 2" at bounding box center [784, 344] width 77 height 14
click at [815, 346] on img at bounding box center [818, 344] width 8 height 8
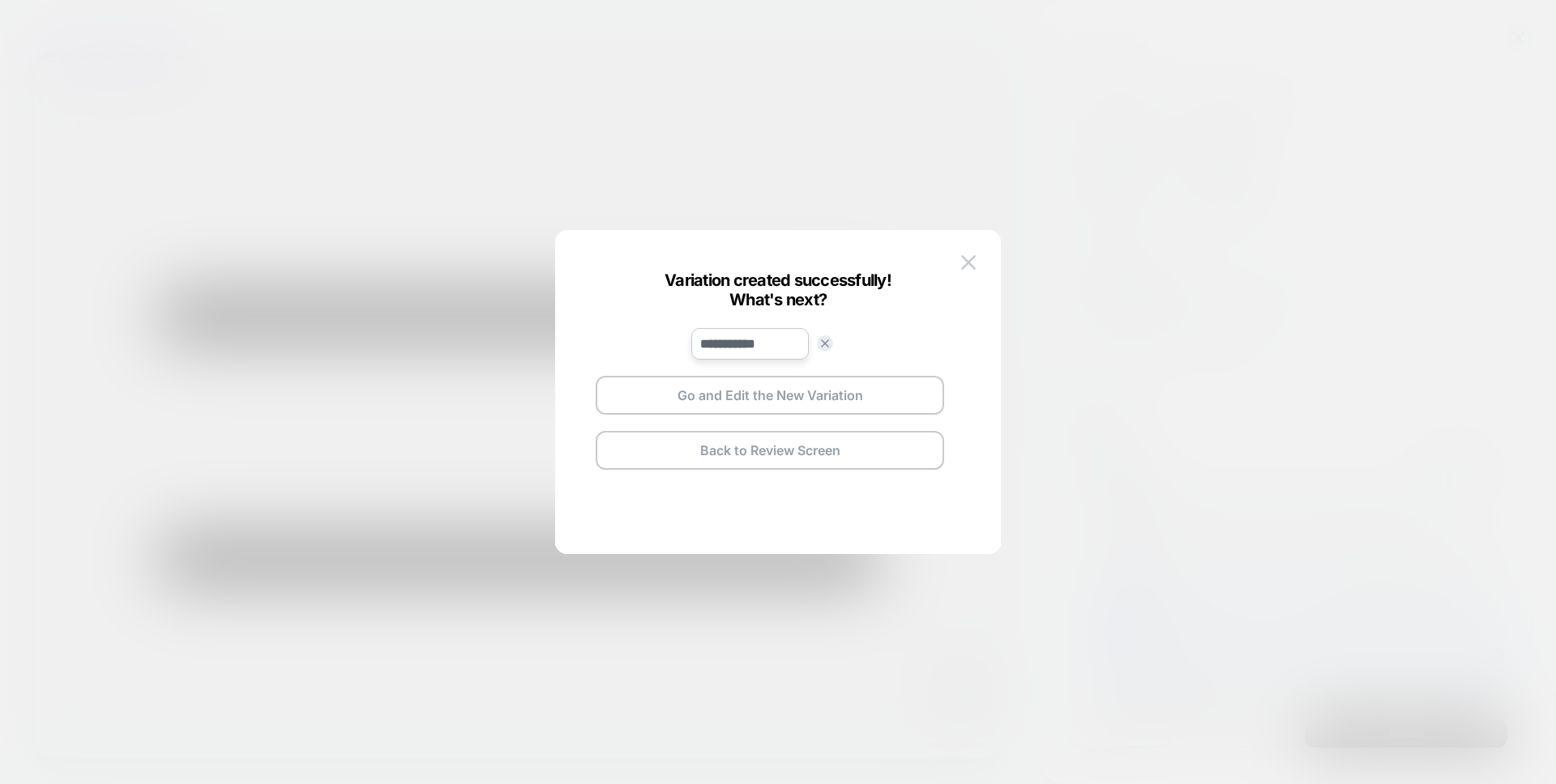
click at [787, 346] on input "**********" at bounding box center [750, 344] width 117 height 32
type input "*******"
click at [883, 343] on button "Save" at bounding box center [869, 344] width 57 height 23
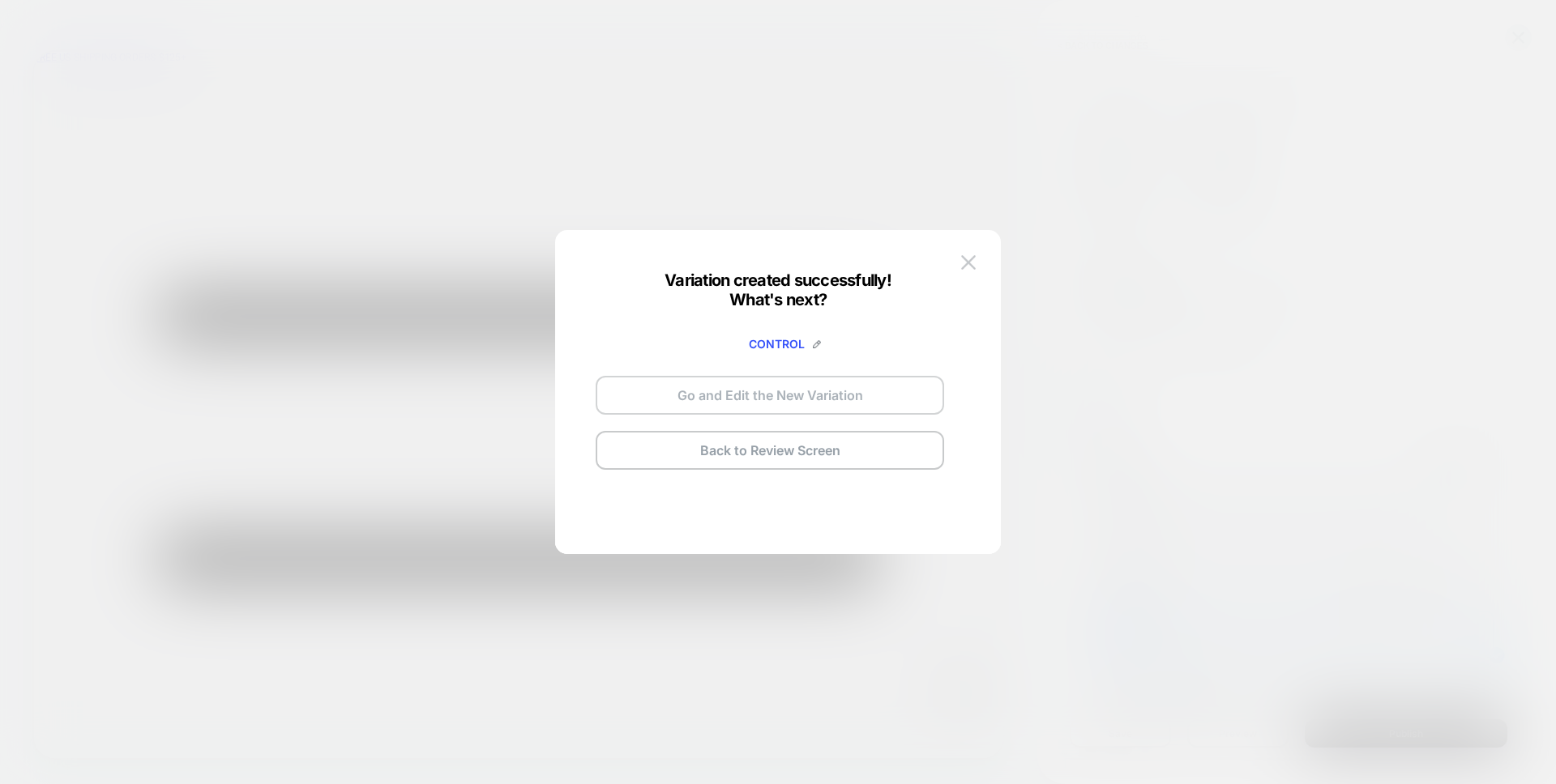
click at [817, 390] on button "Go and Edit the New Variation" at bounding box center [769, 396] width 348 height 39
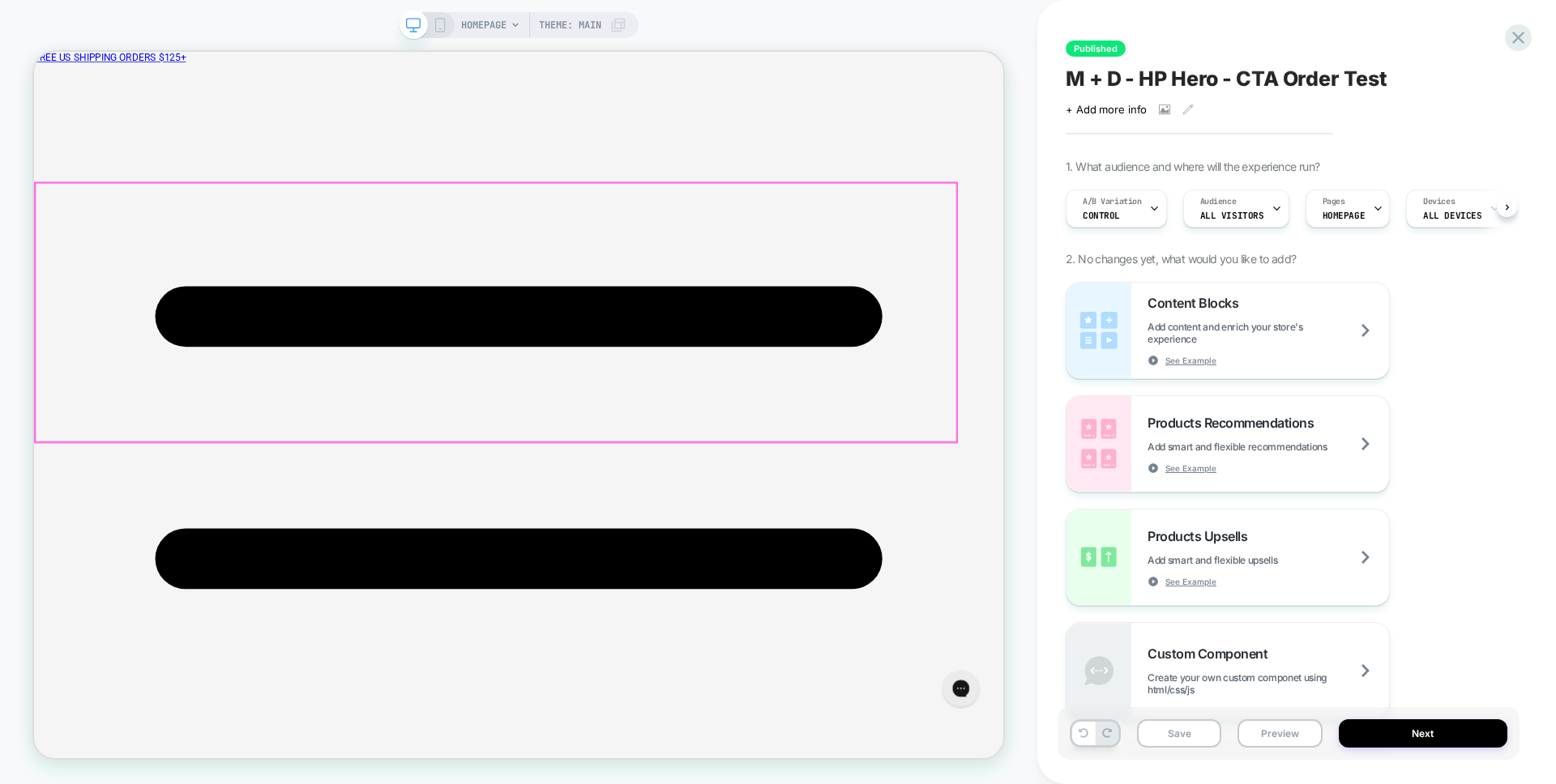
scroll to position [0, 1]
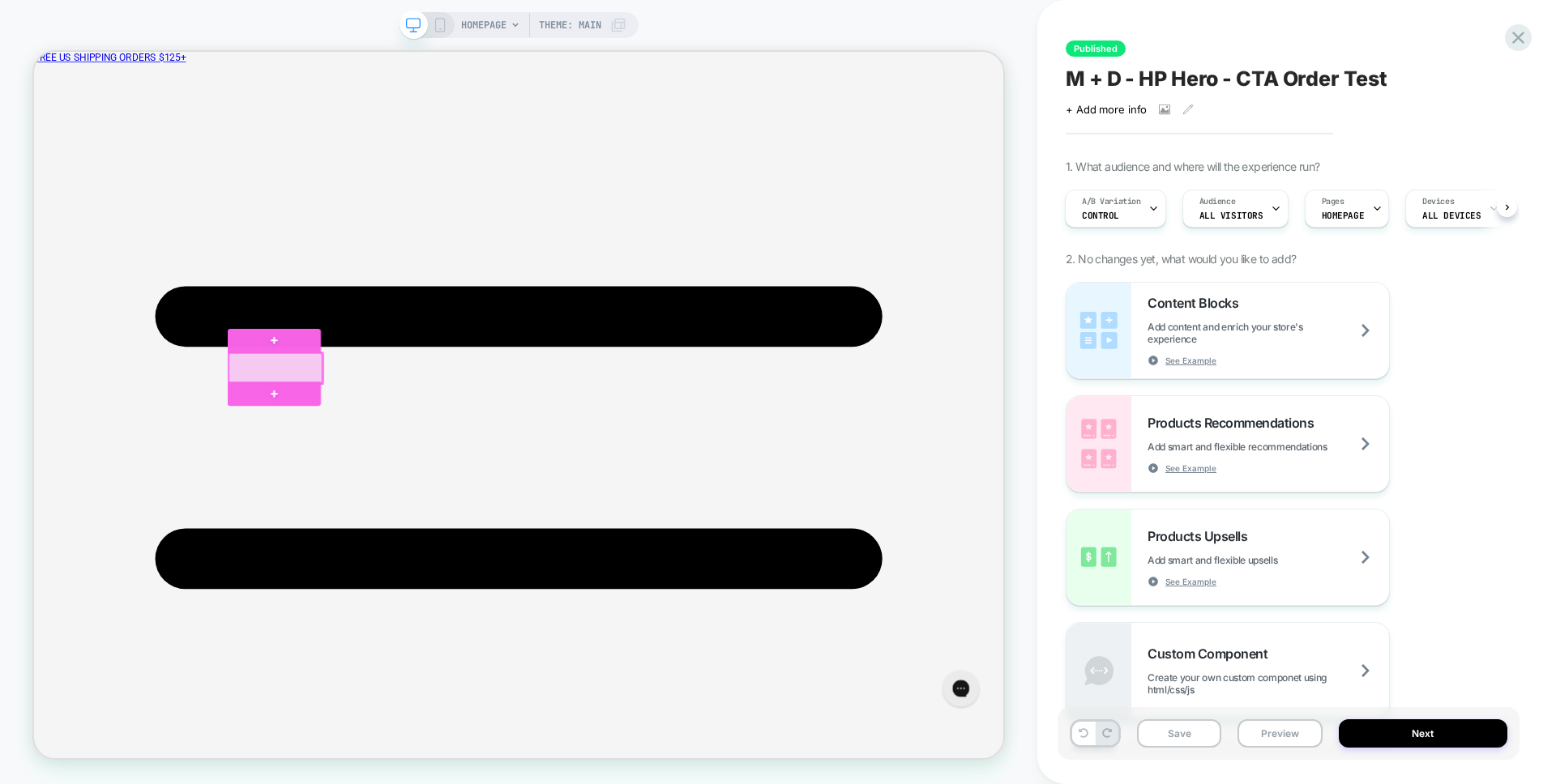
click at [409, 463] on div at bounding box center [356, 474] width 124 height 41
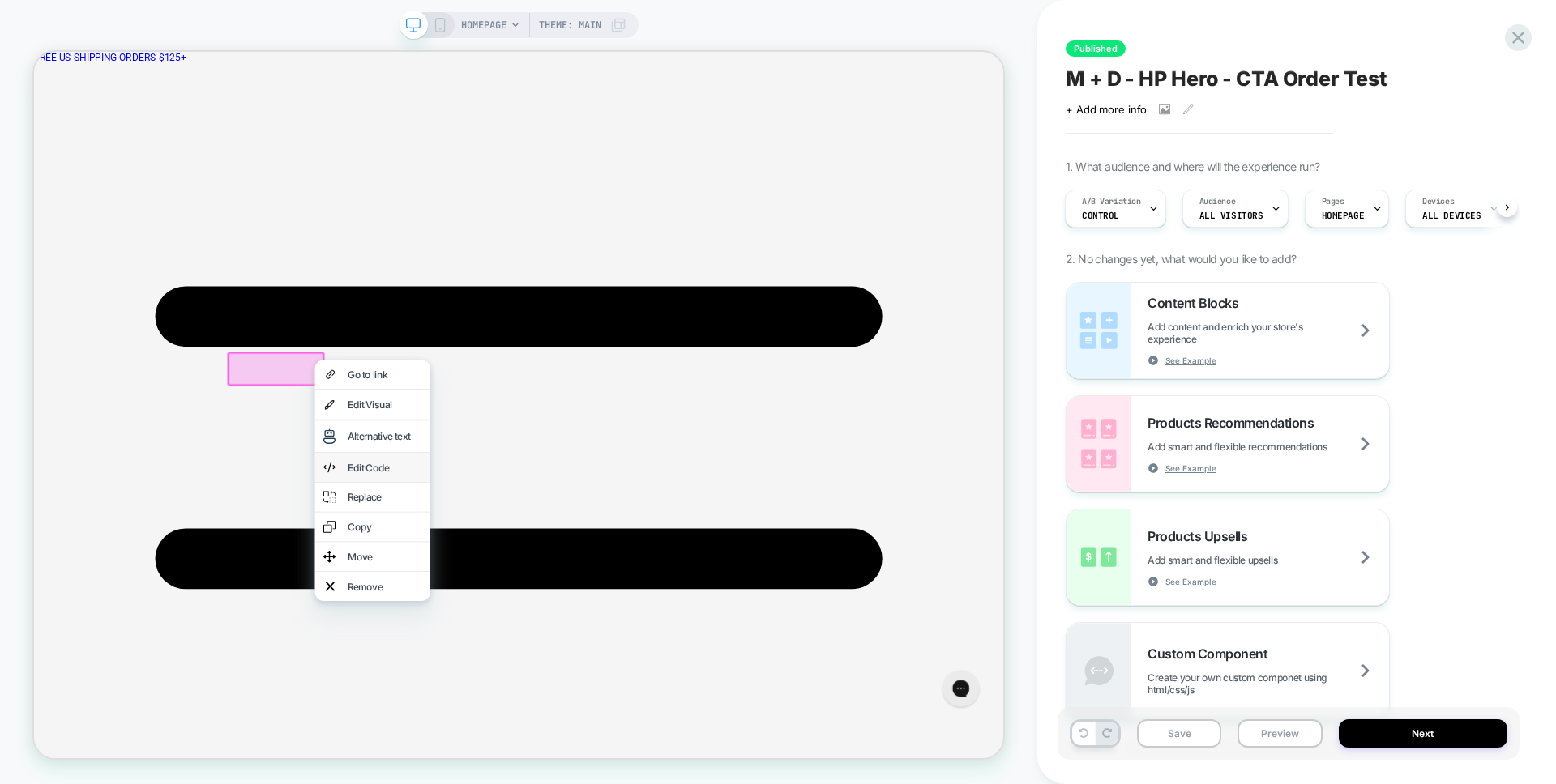
click at [504, 604] on div "Edit Code" at bounding box center [502, 606] width 98 height 16
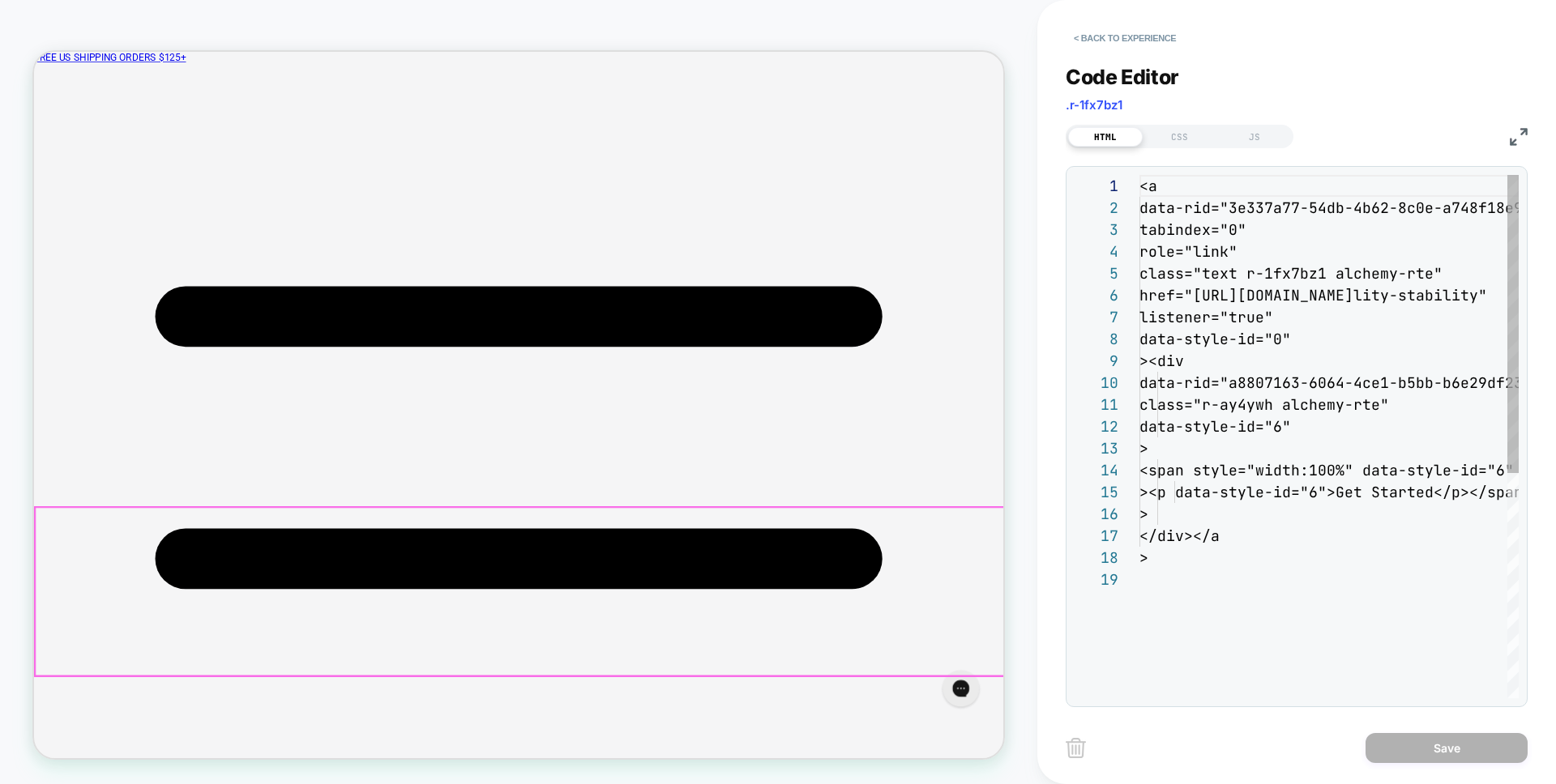
scroll to position [219, 0]
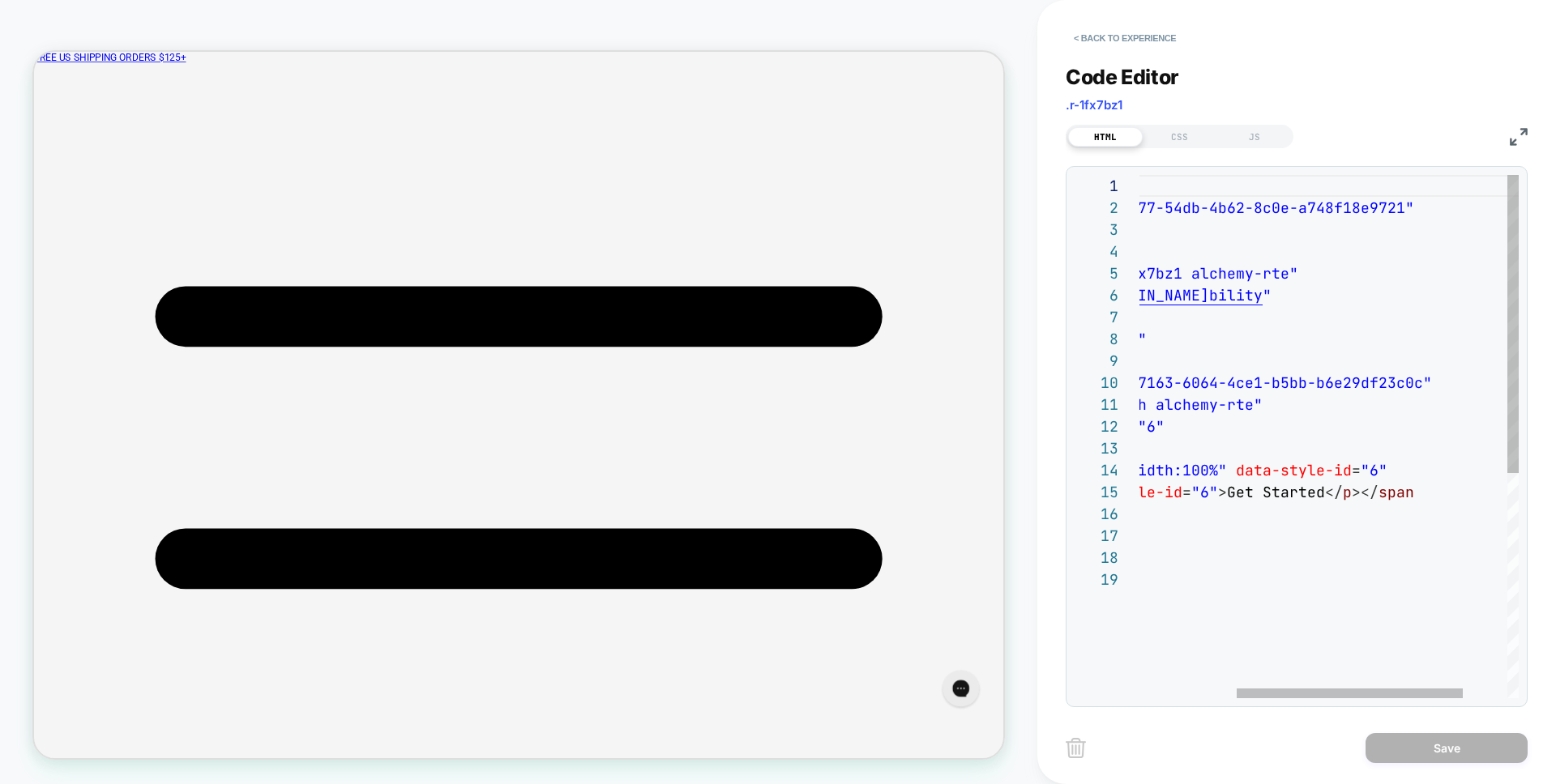
click at [1406, 290] on div "< a data-rid = "3e337a77-54db-4b62-8c0e-a748f18e9721" tabindex = "0" role = "li…" at bounding box center [1285, 633] width 615 height 917
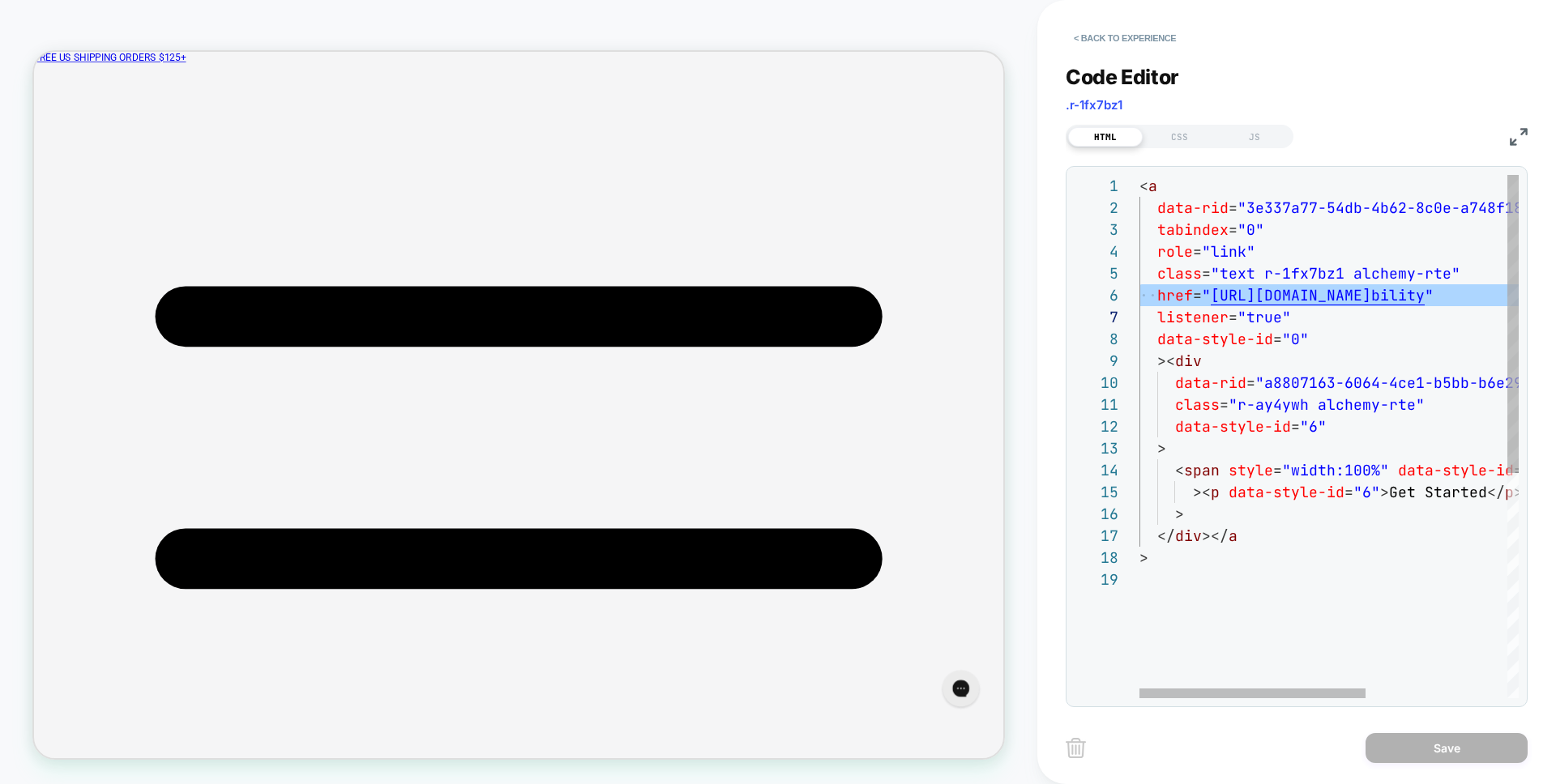
scroll to position [110, 0]
click at [1236, 291] on div "< a data-rid = "3e337a77-54db-4b62-8c0e-a748f18e9721" tabindex = "0" role = "li…" at bounding box center [1446, 633] width 615 height 917
click at [1221, 294] on div "< a data-rid = "3e337a77-54db-4b62-8c0e-a748f18e9721" tabindex = "0" role = "li…" at bounding box center [1446, 633] width 615 height 917
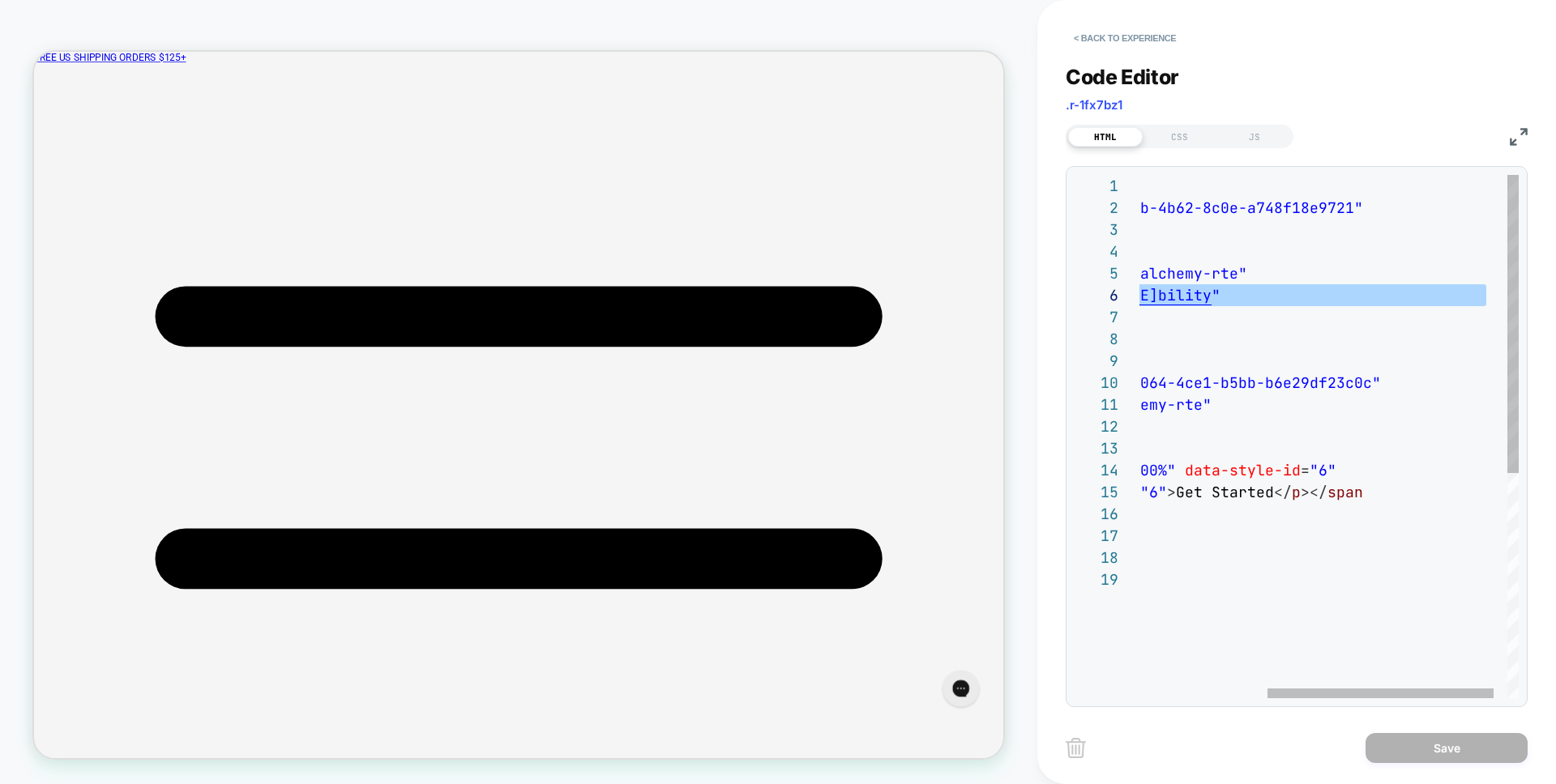
type textarea "**********"
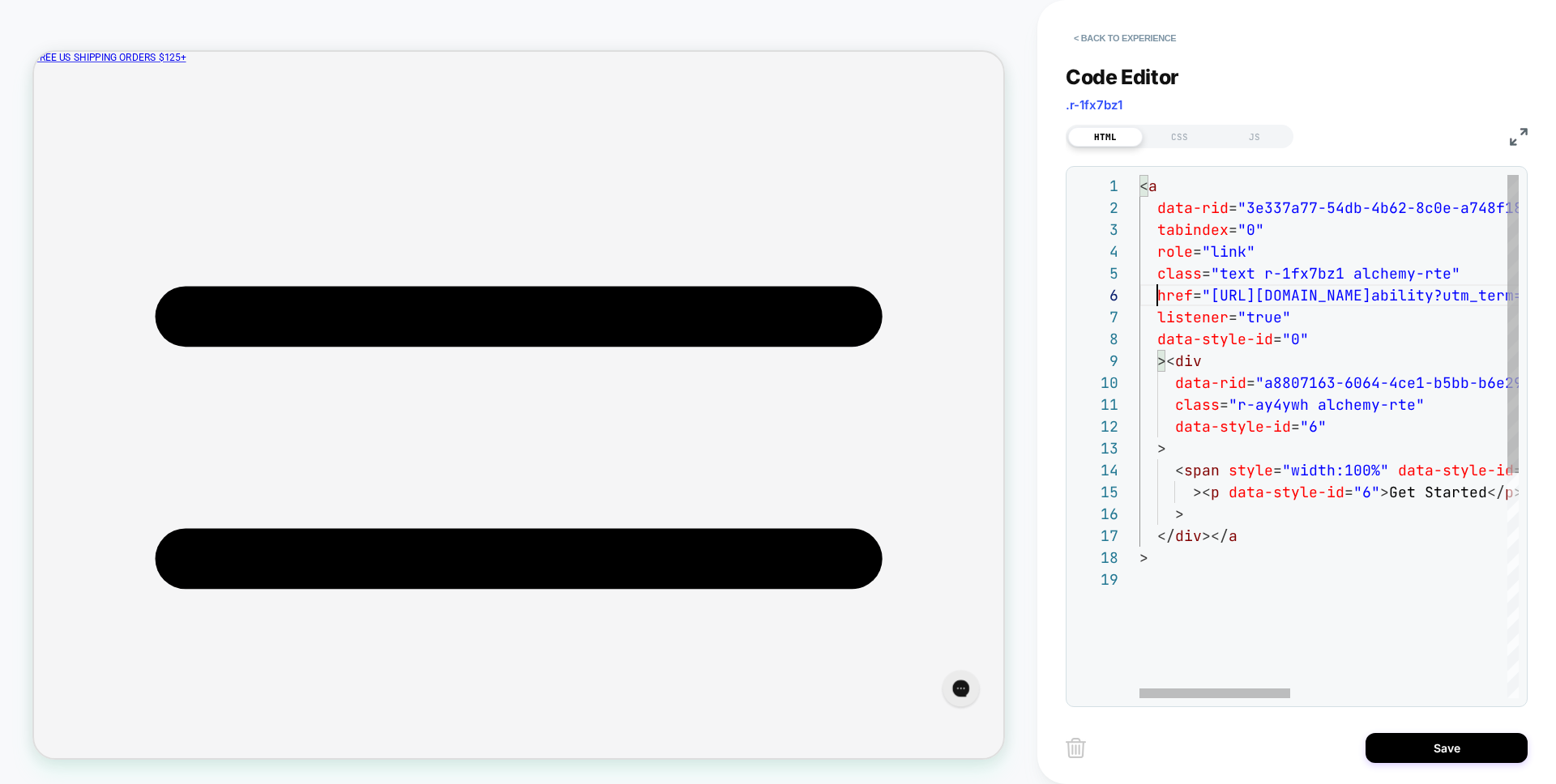
scroll to position [110, 18]
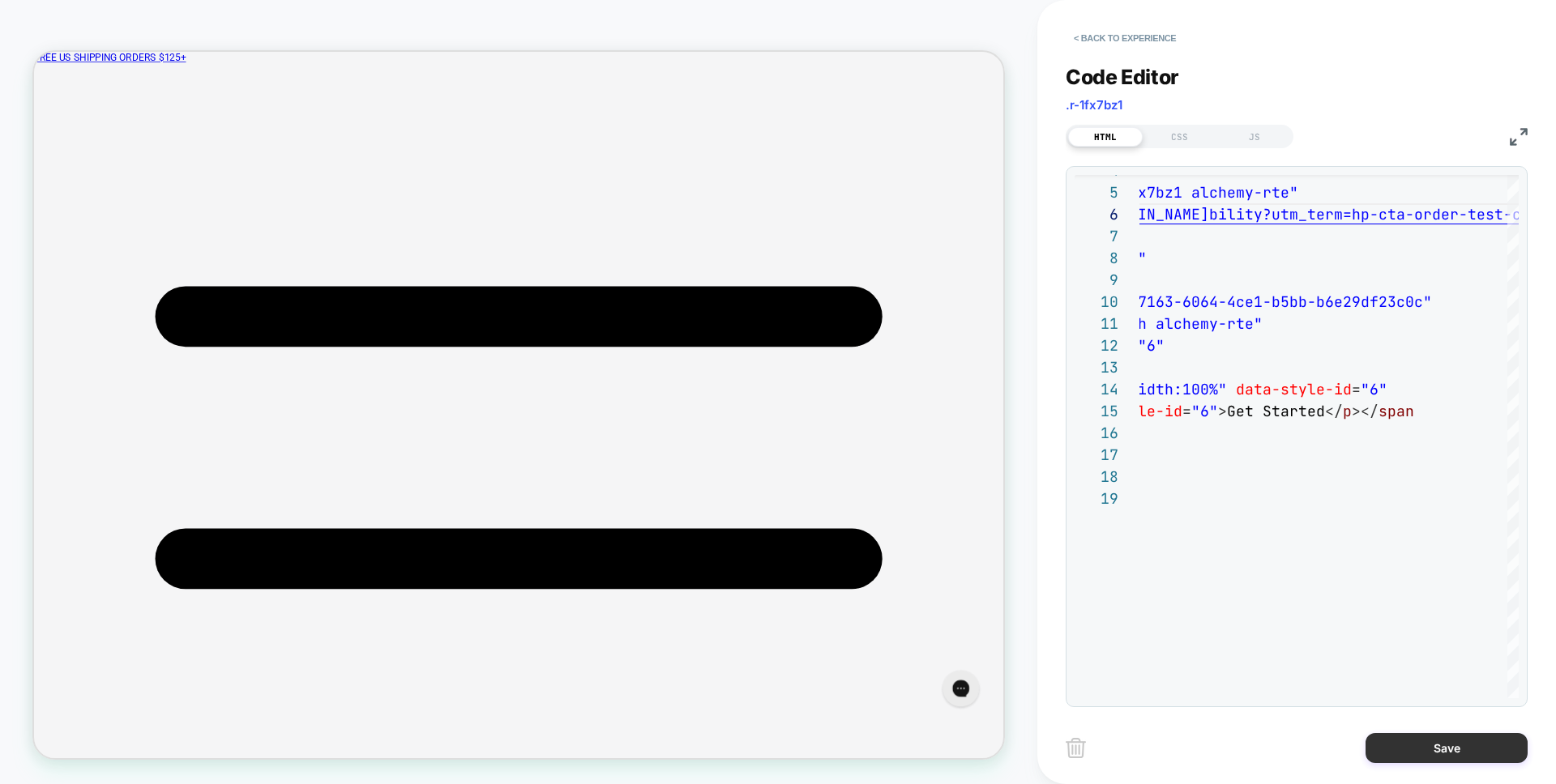
click at [1451, 748] on button "Save" at bounding box center [1446, 748] width 162 height 30
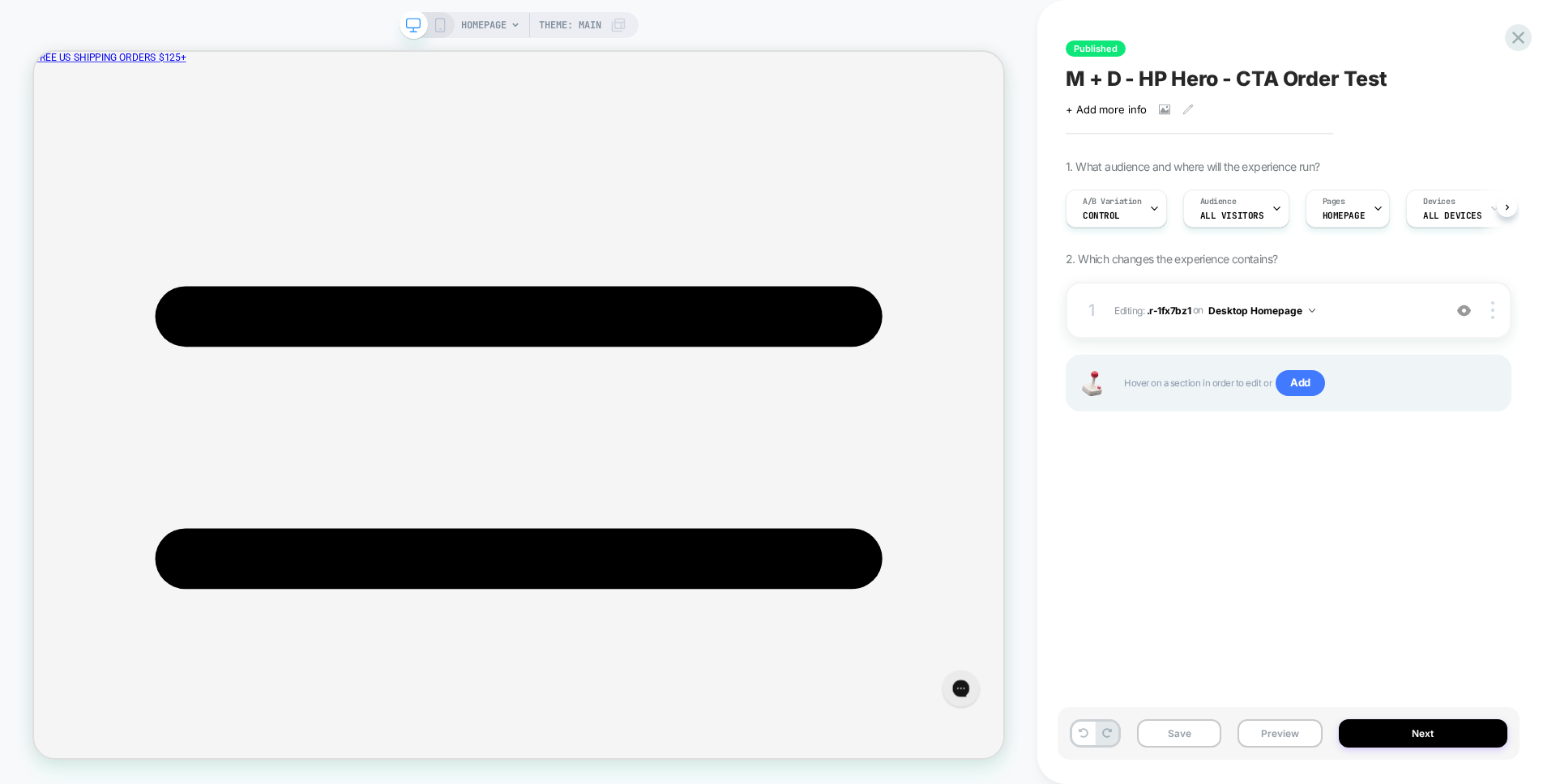
scroll to position [0, 1]
click at [388, 516] on div at bounding box center [356, 519] width 84 height 17
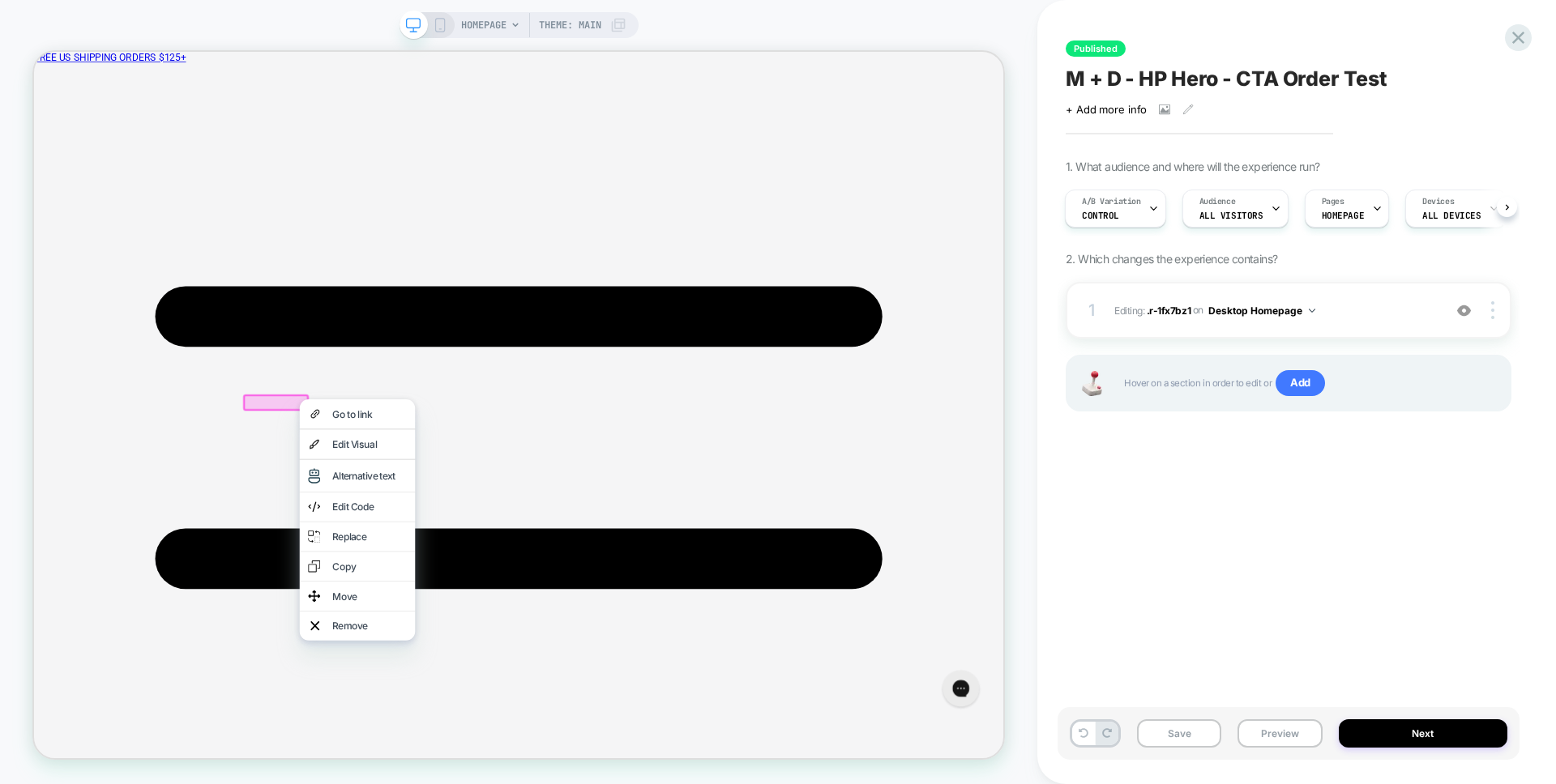
click at [469, 665] on div "Edit Code" at bounding box center [481, 658] width 98 height 16
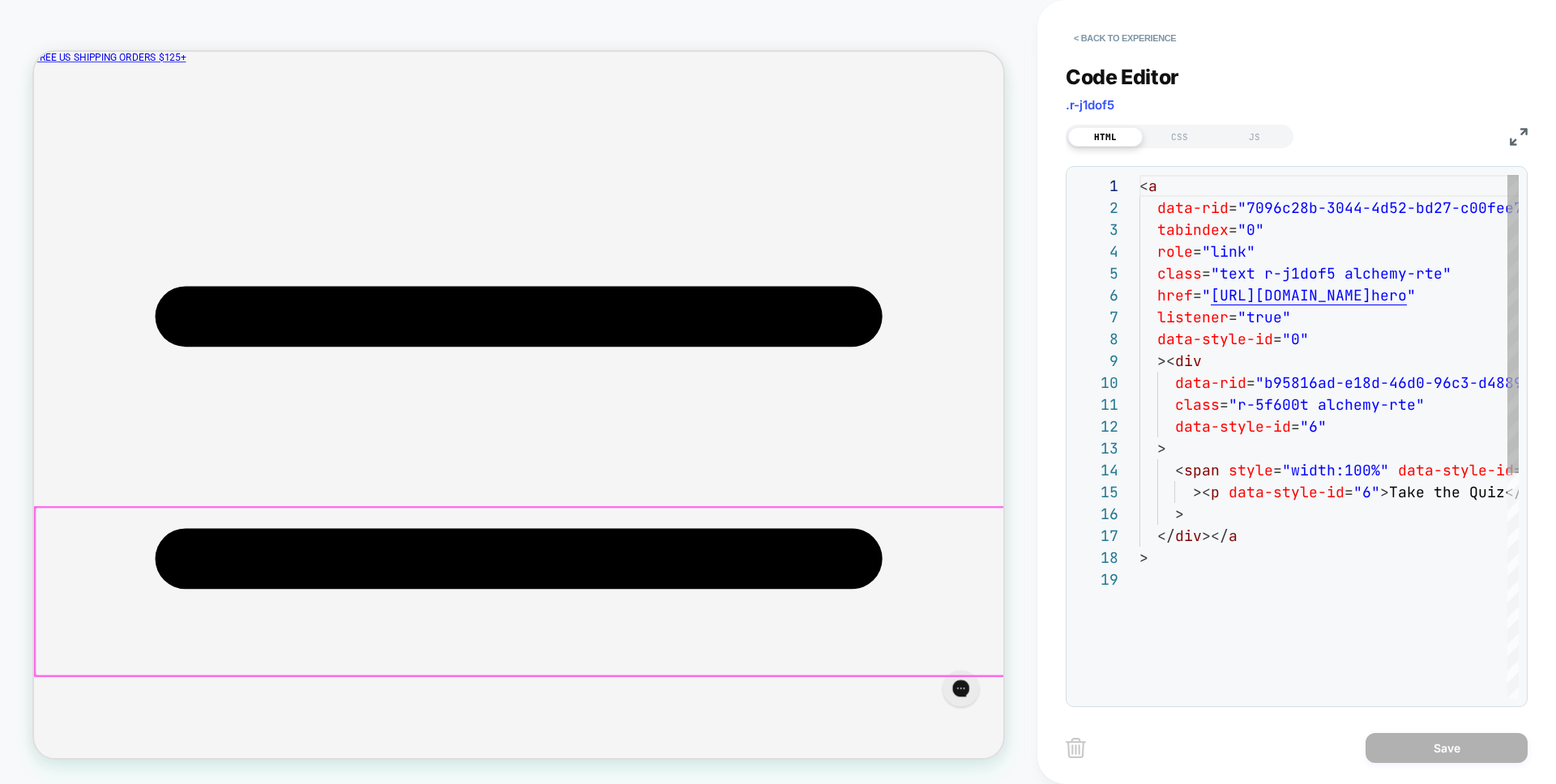
scroll to position [219, 0]
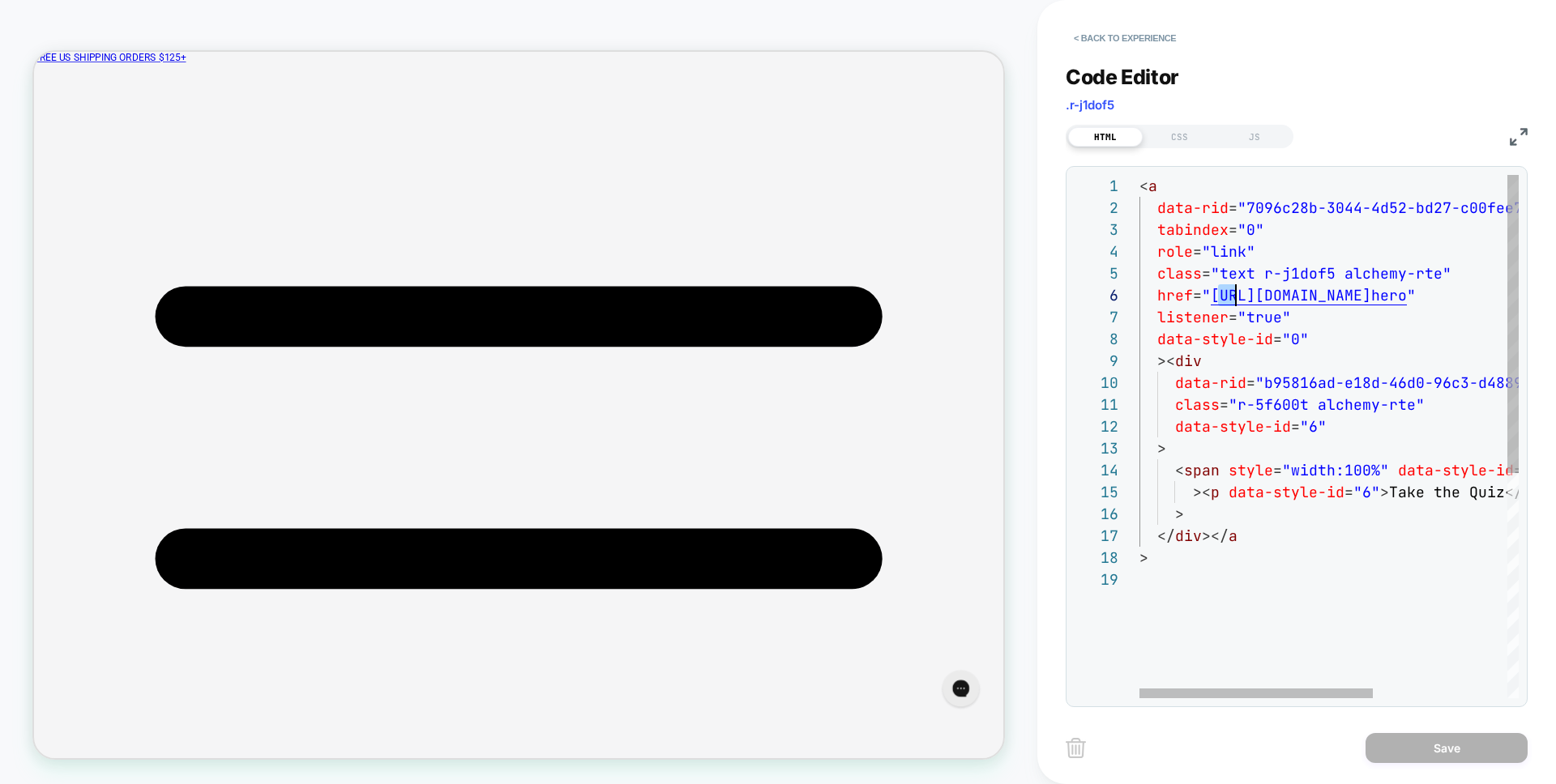
drag, startPoint x: 1237, startPoint y: 291, endPoint x: 1247, endPoint y: 294, distance: 10.4
click at [1240, 292] on div "< a data-rid = "7096c28b-3044-4d52-bd27-c00fee787c2e" tabindex = "0" role = "li…" at bounding box center [1437, 633] width 597 height 917
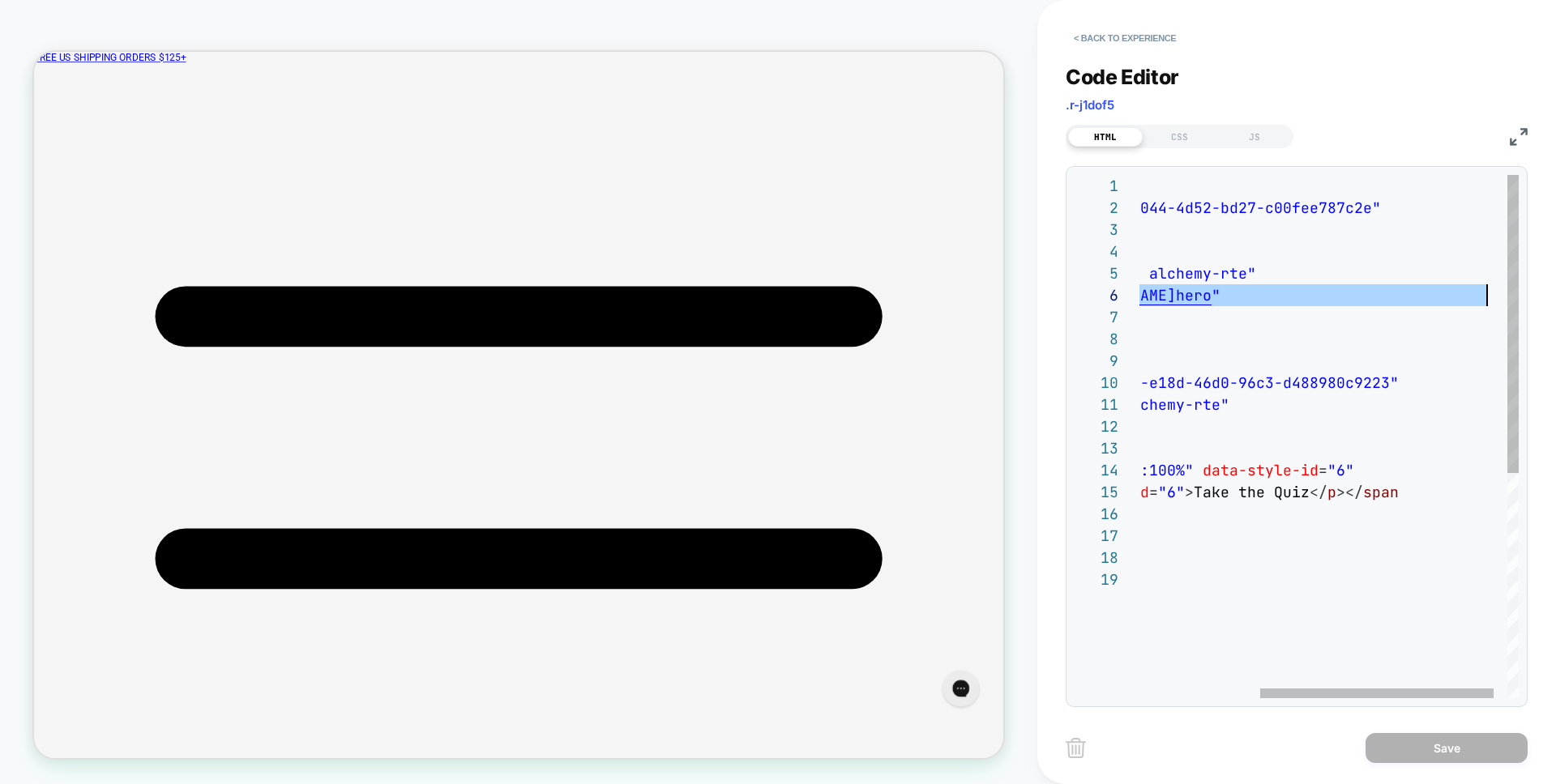
type textarea "**********"
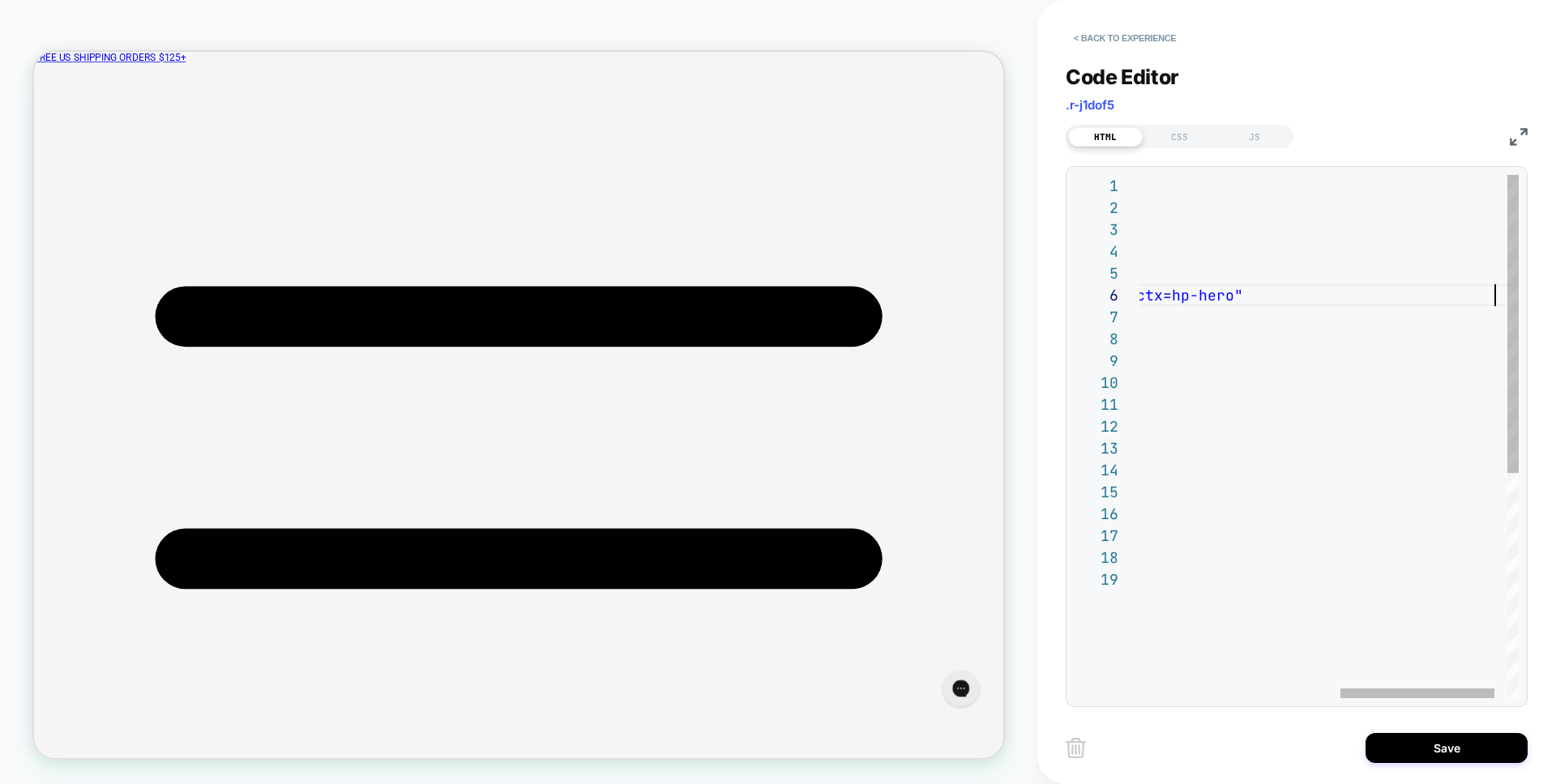
scroll to position [110, 849]
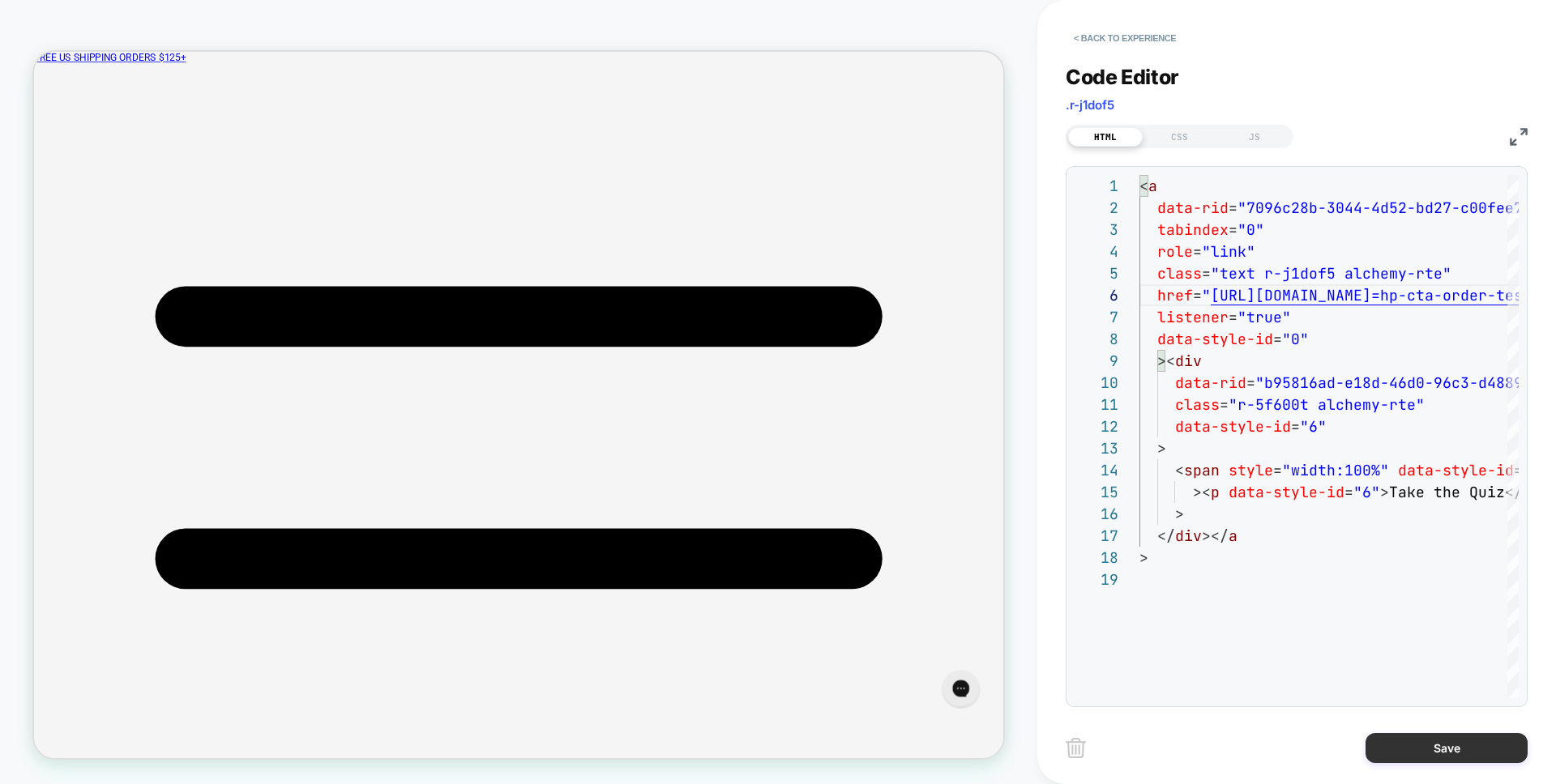
click at [1445, 755] on button "Save" at bounding box center [1446, 748] width 162 height 30
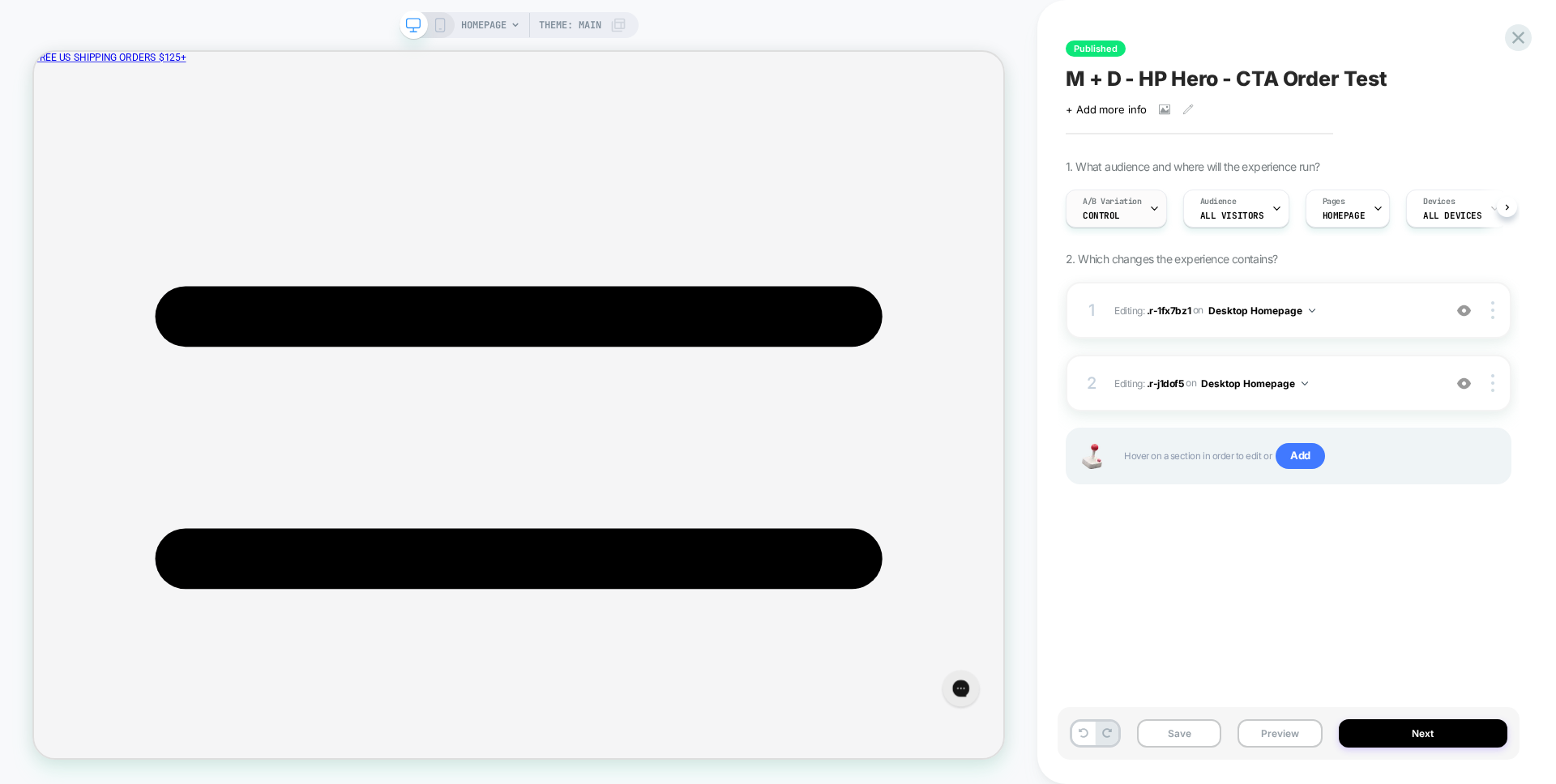
scroll to position [0, 1]
click at [437, 28] on icon at bounding box center [440, 25] width 15 height 15
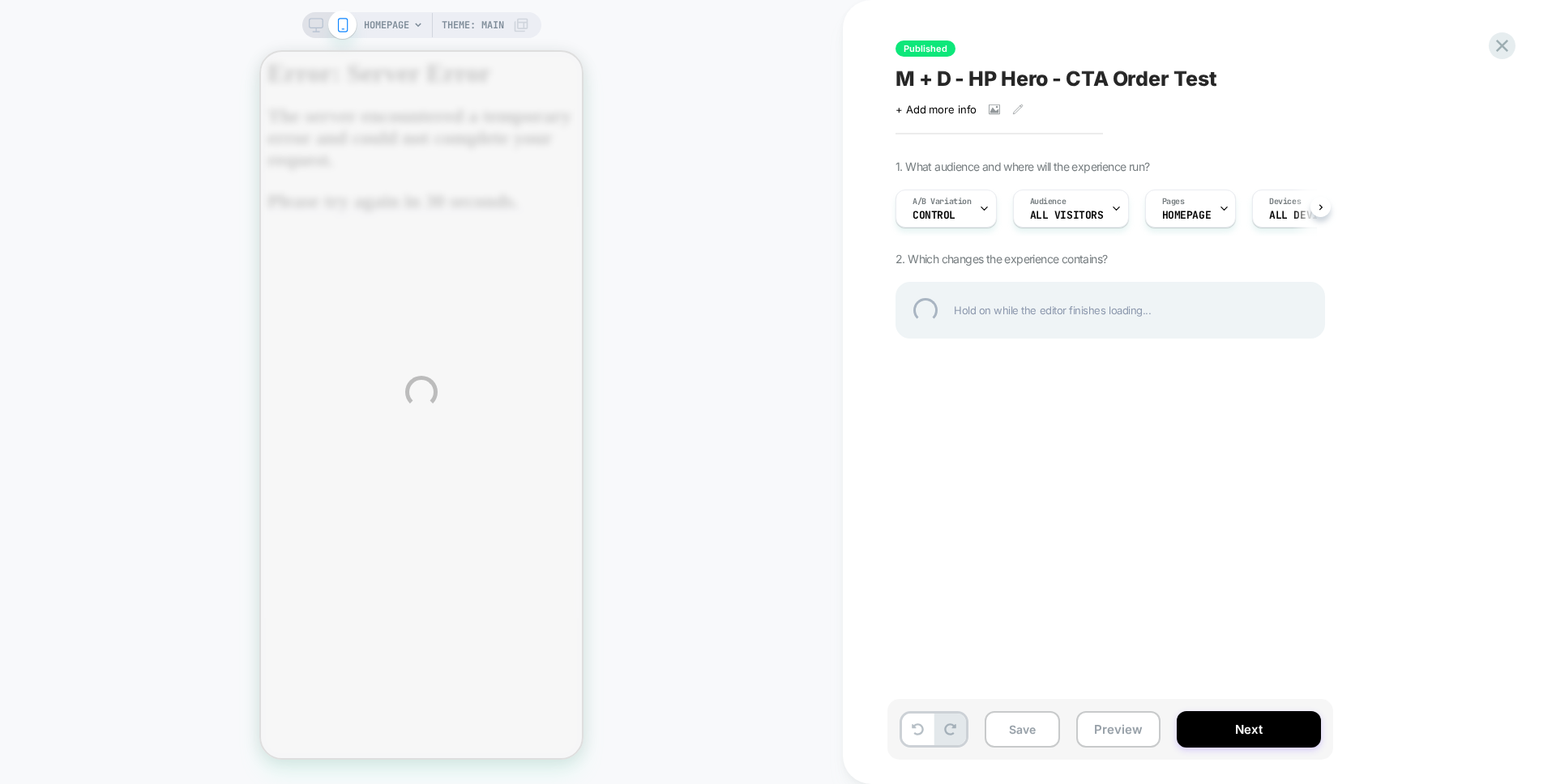
click at [1025, 735] on div "HOMEPAGE Theme: MAIN Published M + D - HP Hero - CTA Order Test Click to view i…" at bounding box center [778, 392] width 1556 height 784
click at [1018, 723] on div "HOMEPAGE Theme: MAIN Published M + D - HP Hero - CTA Order Test Click to view i…" at bounding box center [778, 392] width 1556 height 784
click at [1030, 725] on div "HOMEPAGE Theme: MAIN Published M + D - HP Hero - CTA Order Test Click to view i…" at bounding box center [778, 392] width 1556 height 784
click at [1028, 735] on div "HOMEPAGE Theme: MAIN Published M + D - HP Hero - CTA Order Test Click to view i…" at bounding box center [778, 392] width 1556 height 784
click at [1175, 451] on div "HOMEPAGE Theme: MAIN Published M + D - HP Hero - CTA Order Test Click to view i…" at bounding box center [778, 392] width 1556 height 784
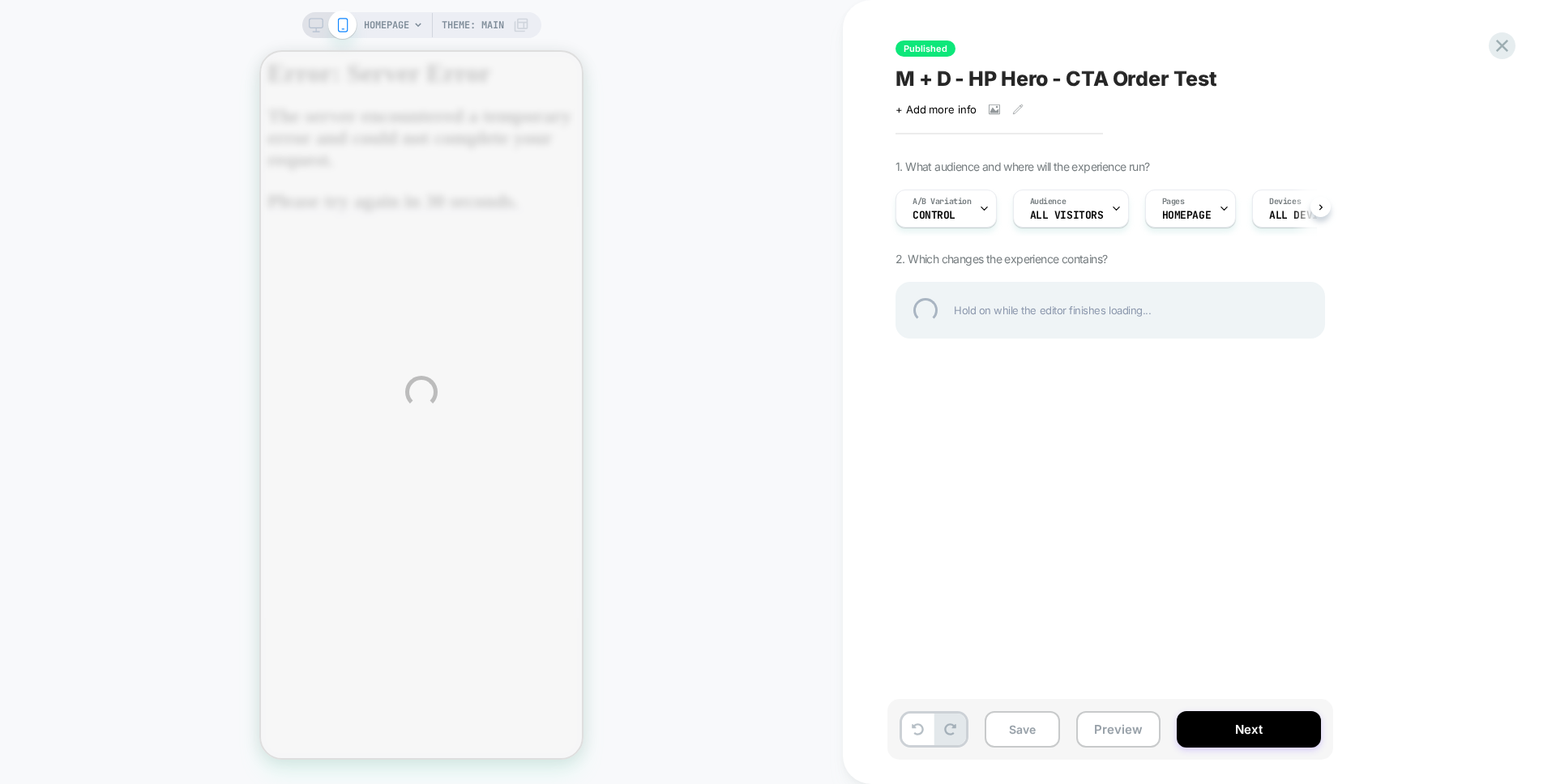
click at [1166, 473] on div "HOMEPAGE Theme: MAIN Published M + D - HP Hero - CTA Order Test Click to view i…" at bounding box center [778, 392] width 1556 height 784
click at [974, 276] on div "HOMEPAGE Theme: MAIN Published M + D - HP Hero - CTA Order Test Click to view i…" at bounding box center [778, 392] width 1556 height 784
click at [997, 455] on div "HOMEPAGE Theme: MAIN Published M + D - HP Hero - CTA Order Test Click to view i…" at bounding box center [778, 392] width 1556 height 784
click at [1027, 725] on div "HOMEPAGE Theme: MAIN Published M + D - HP Hero - CTA Order Test Click to view i…" at bounding box center [778, 392] width 1556 height 784
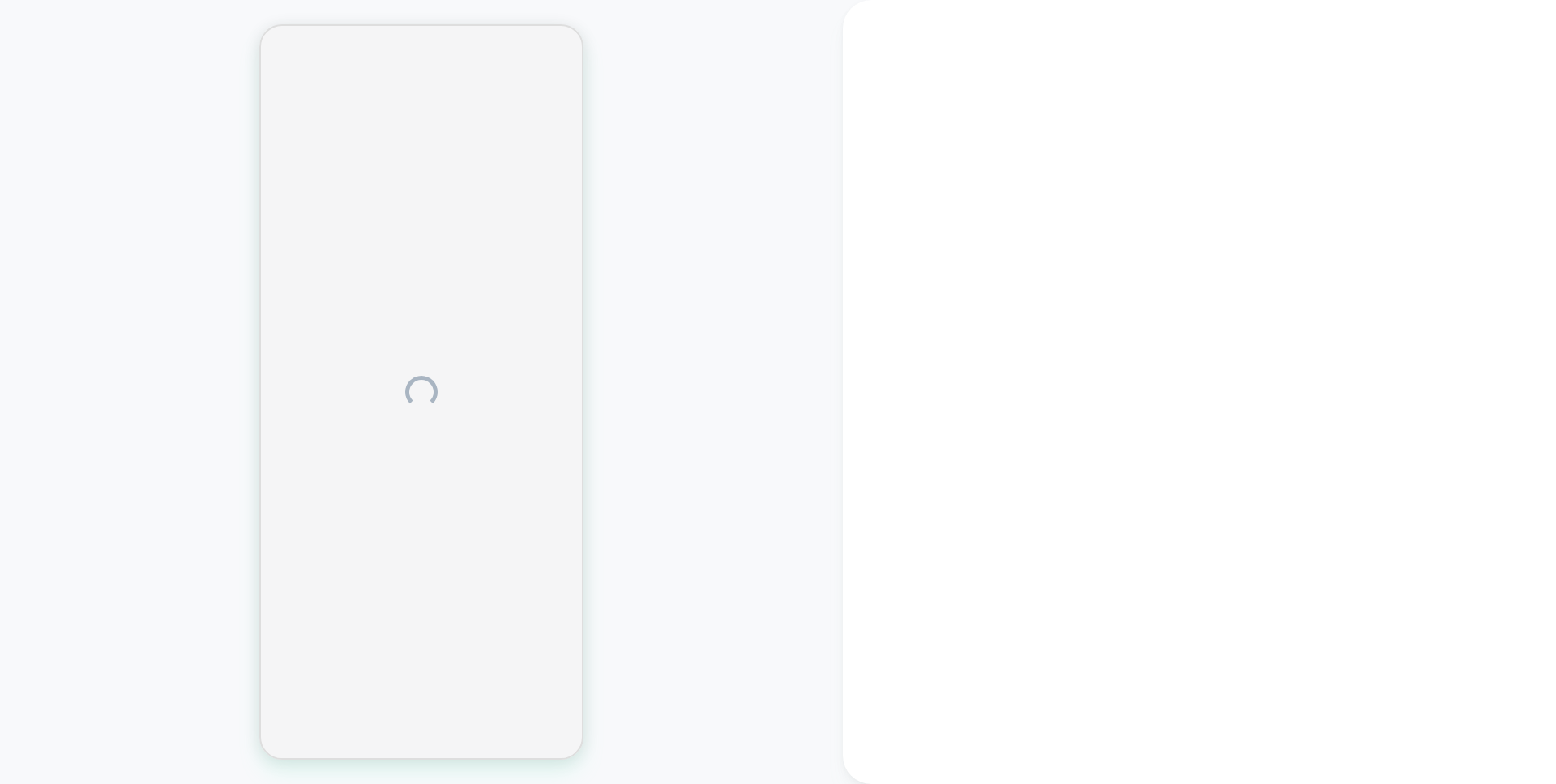
drag, startPoint x: 1322, startPoint y: 587, endPoint x: 1355, endPoint y: 587, distance: 33.0
click at [1355, 587] on div at bounding box center [1199, 392] width 713 height 784
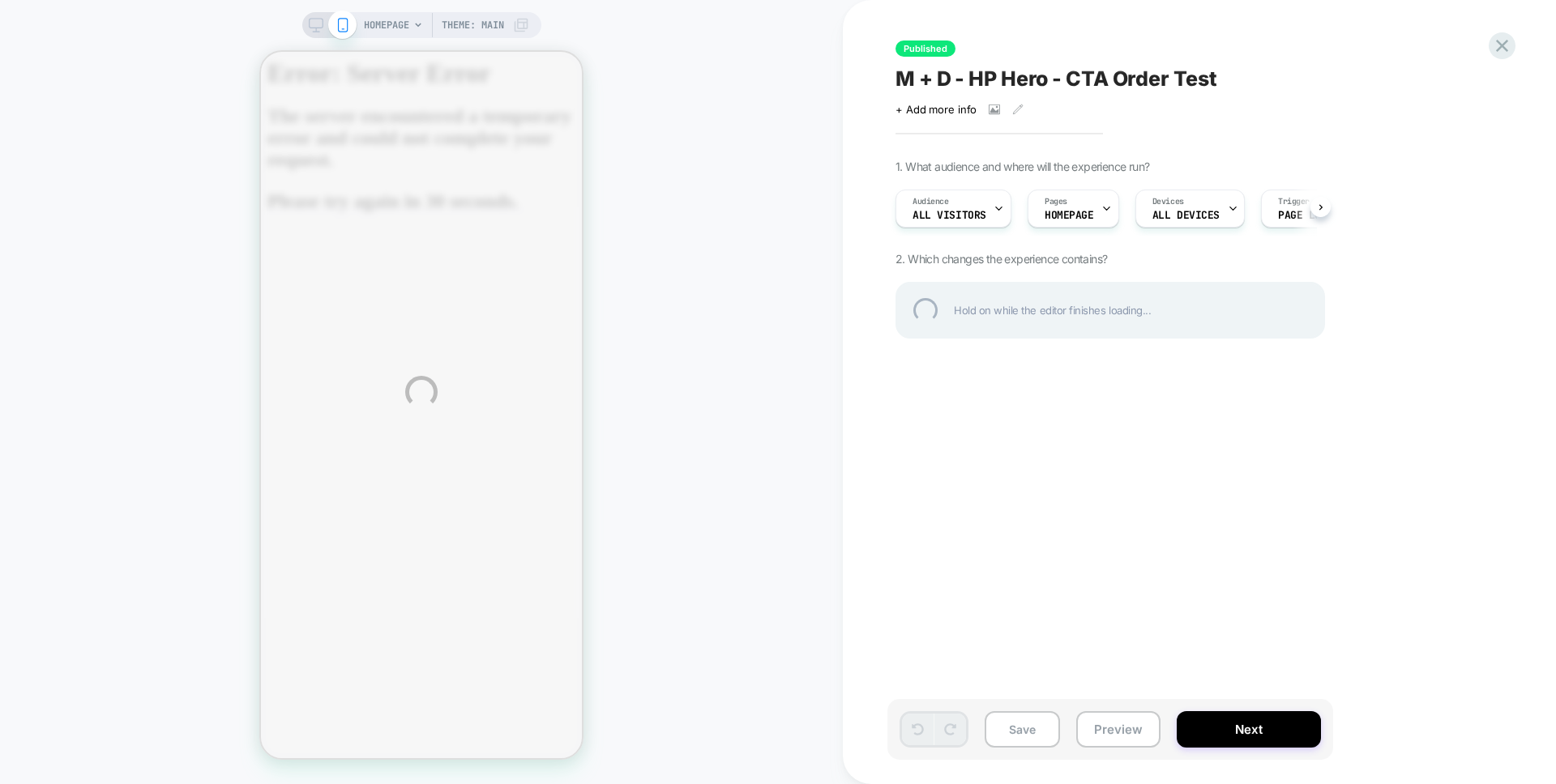
click at [1340, 537] on div "HOMEPAGE Theme: MAIN Published M + D - HP Hero - CTA Order Test Click to view i…" at bounding box center [778, 392] width 1556 height 784
click at [1464, 464] on div "HOMEPAGE Theme: MAIN Published M + D - HP Hero - CTA Order Test Click to view i…" at bounding box center [778, 392] width 1556 height 784
click at [779, 327] on div "HOMEPAGE Theme: MAIN Published M + D - HP Hero - CTA Order Test Click to view i…" at bounding box center [778, 392] width 1556 height 784
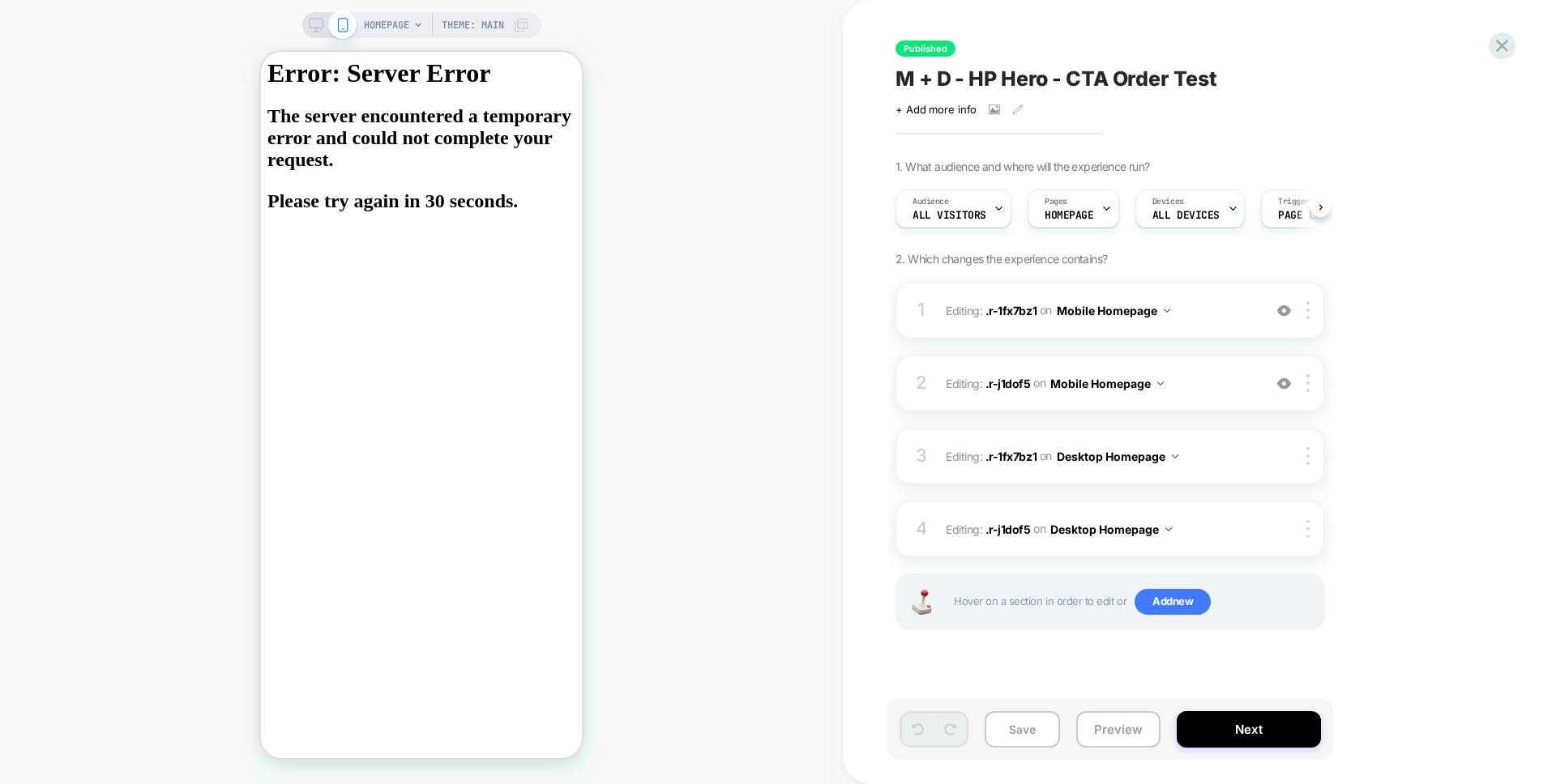
scroll to position [0, 1]
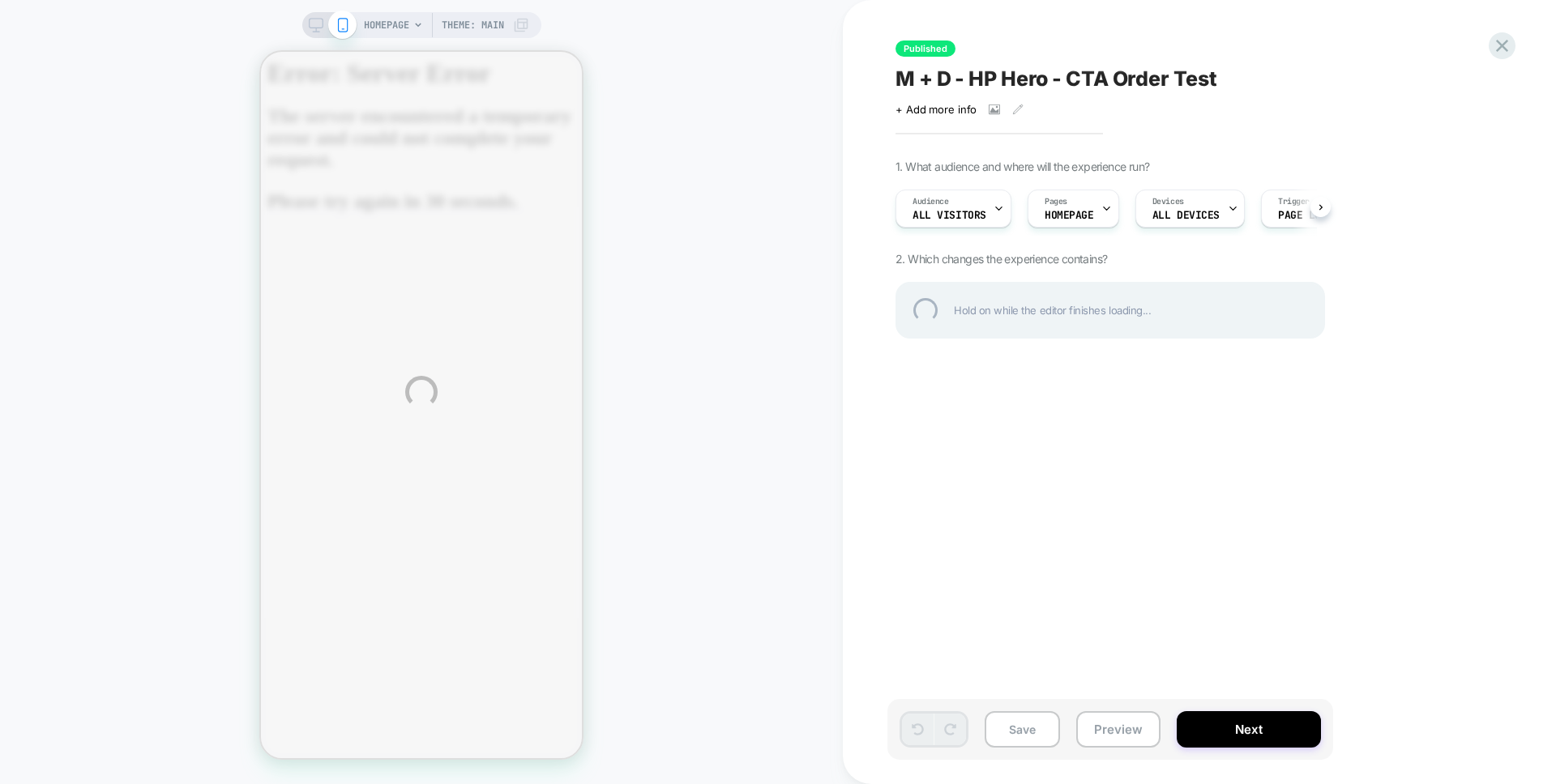
click at [1101, 513] on div "HOMEPAGE Theme: MAIN Published M + D - HP Hero - CTA Order Test Click to view i…" at bounding box center [778, 392] width 1556 height 784
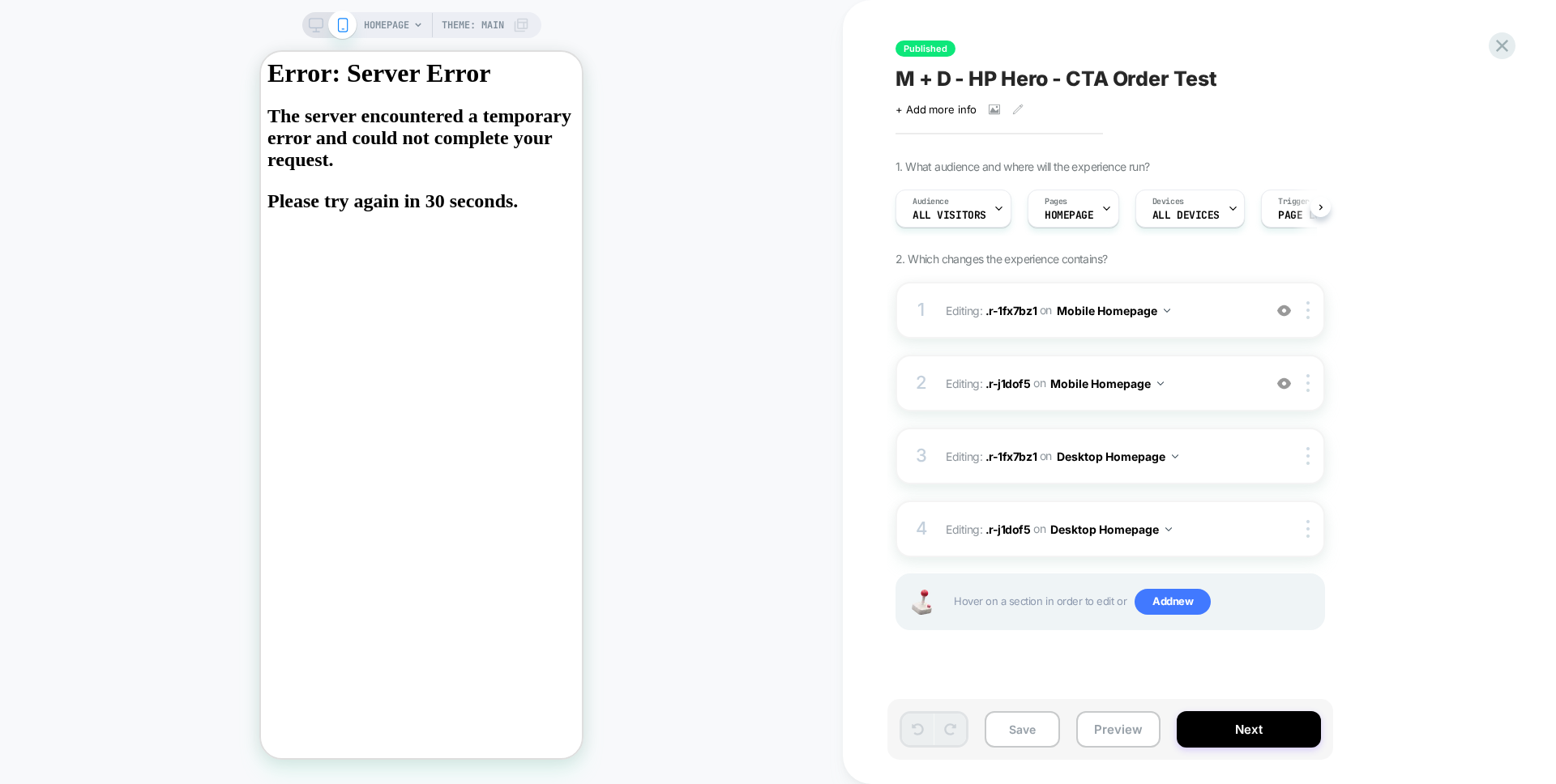
scroll to position [0, 1]
click at [973, 213] on span "All Visitors" at bounding box center [948, 216] width 73 height 11
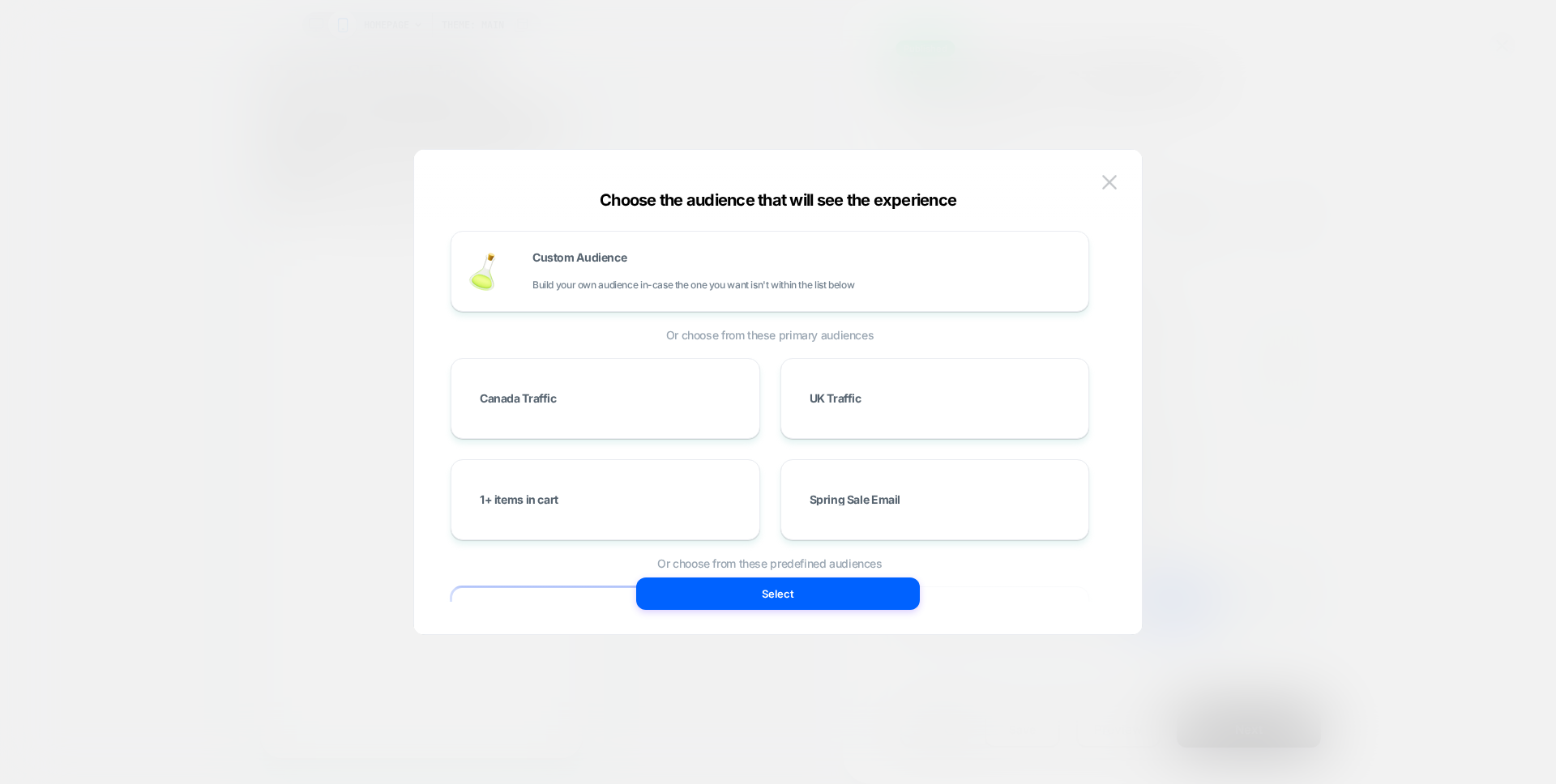
click at [1366, 328] on div at bounding box center [778, 392] width 1556 height 784
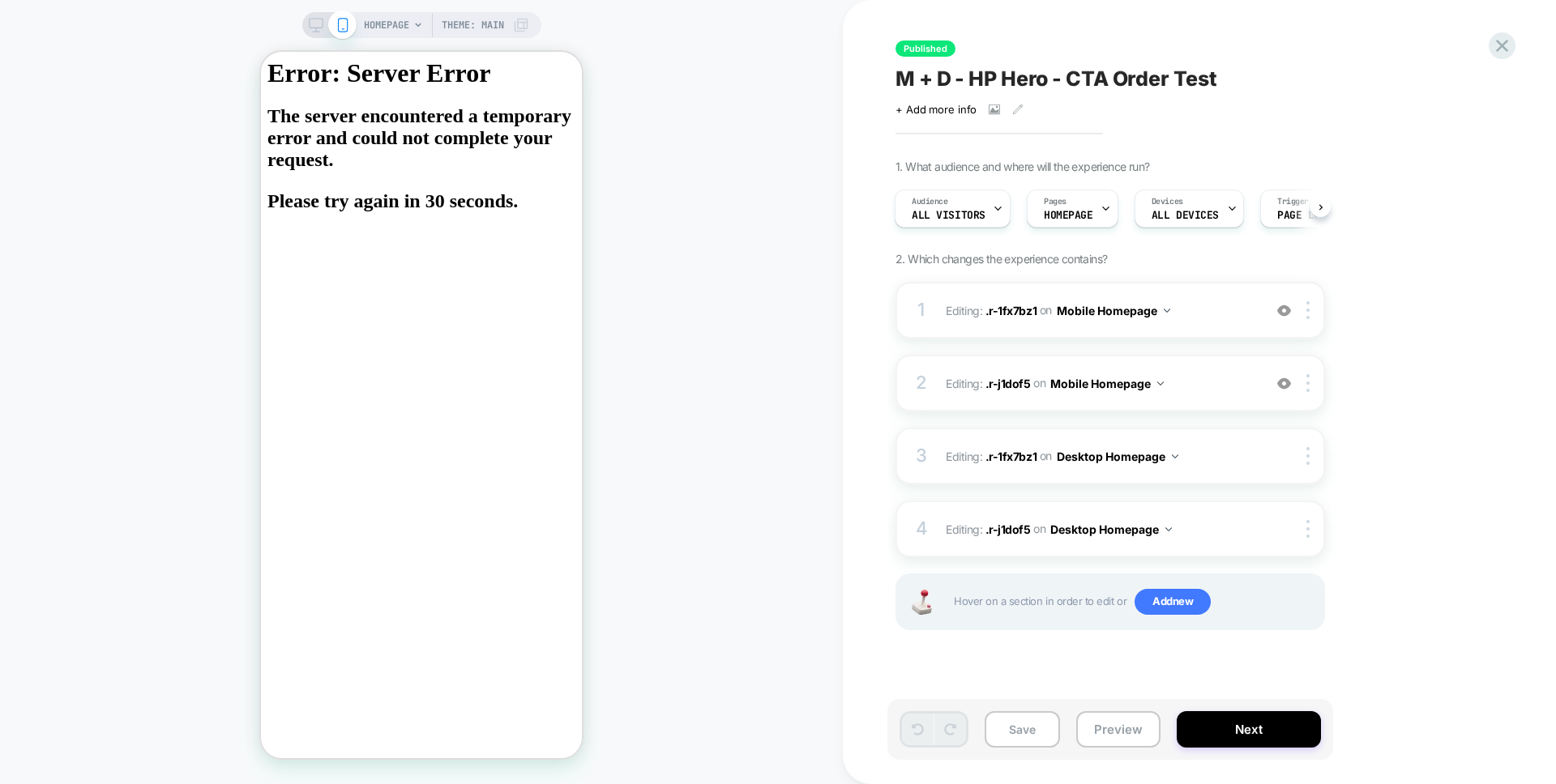
click at [1499, 600] on div "Published M + D - HP Hero - CTA Order Test Click to view images Click to edit e…" at bounding box center [1199, 392] width 608 height 784
click at [1473, 594] on div "1. What audience and where will the experience run? Audience All Visitors Pages…" at bounding box center [1191, 415] width 592 height 511
click at [735, 707] on div "HOMEPAGE Theme: MAIN" at bounding box center [421, 391] width 843 height 751
click at [1193, 737] on button "Next" at bounding box center [1249, 729] width 144 height 36
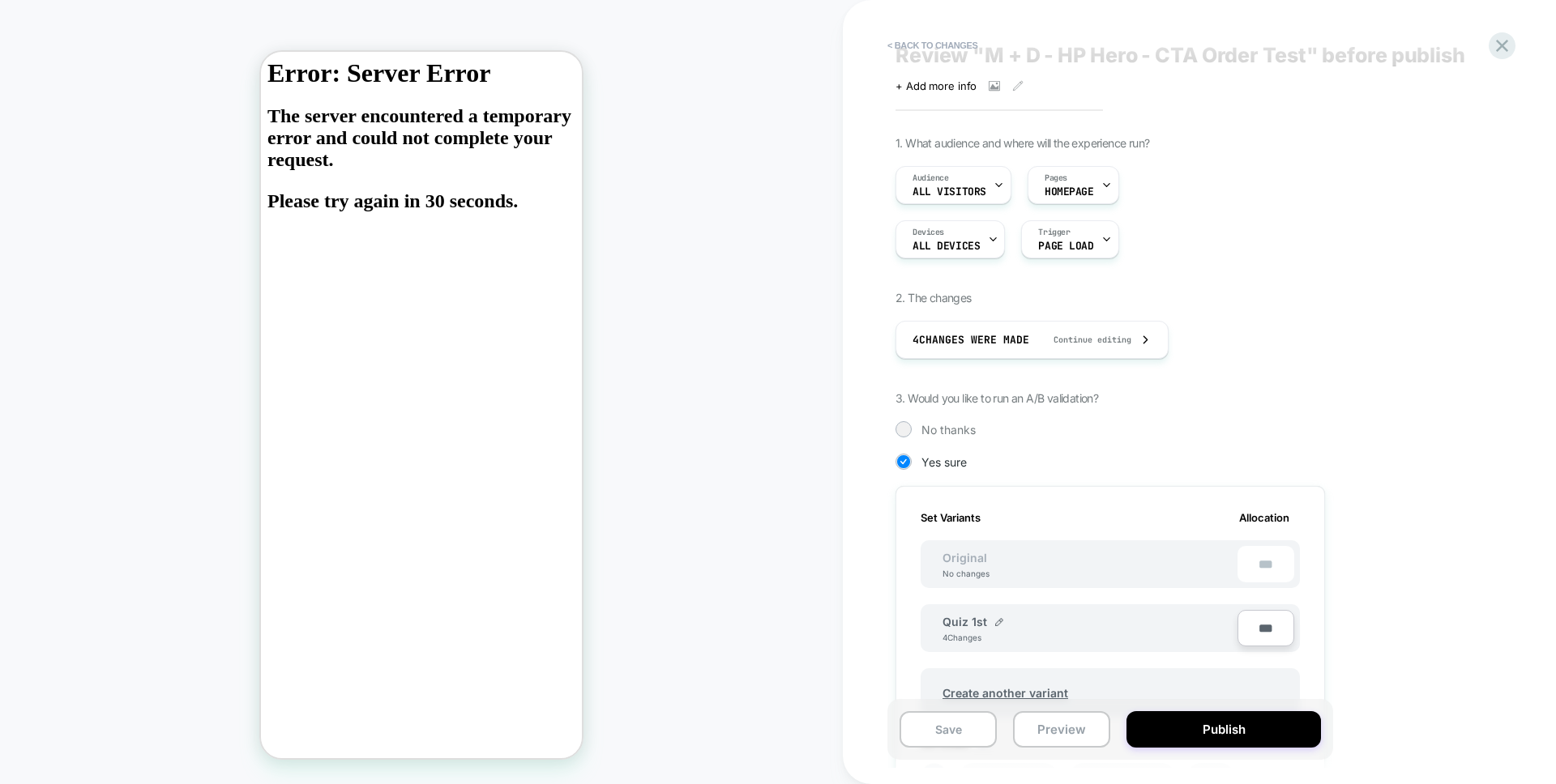
scroll to position [32, 0]
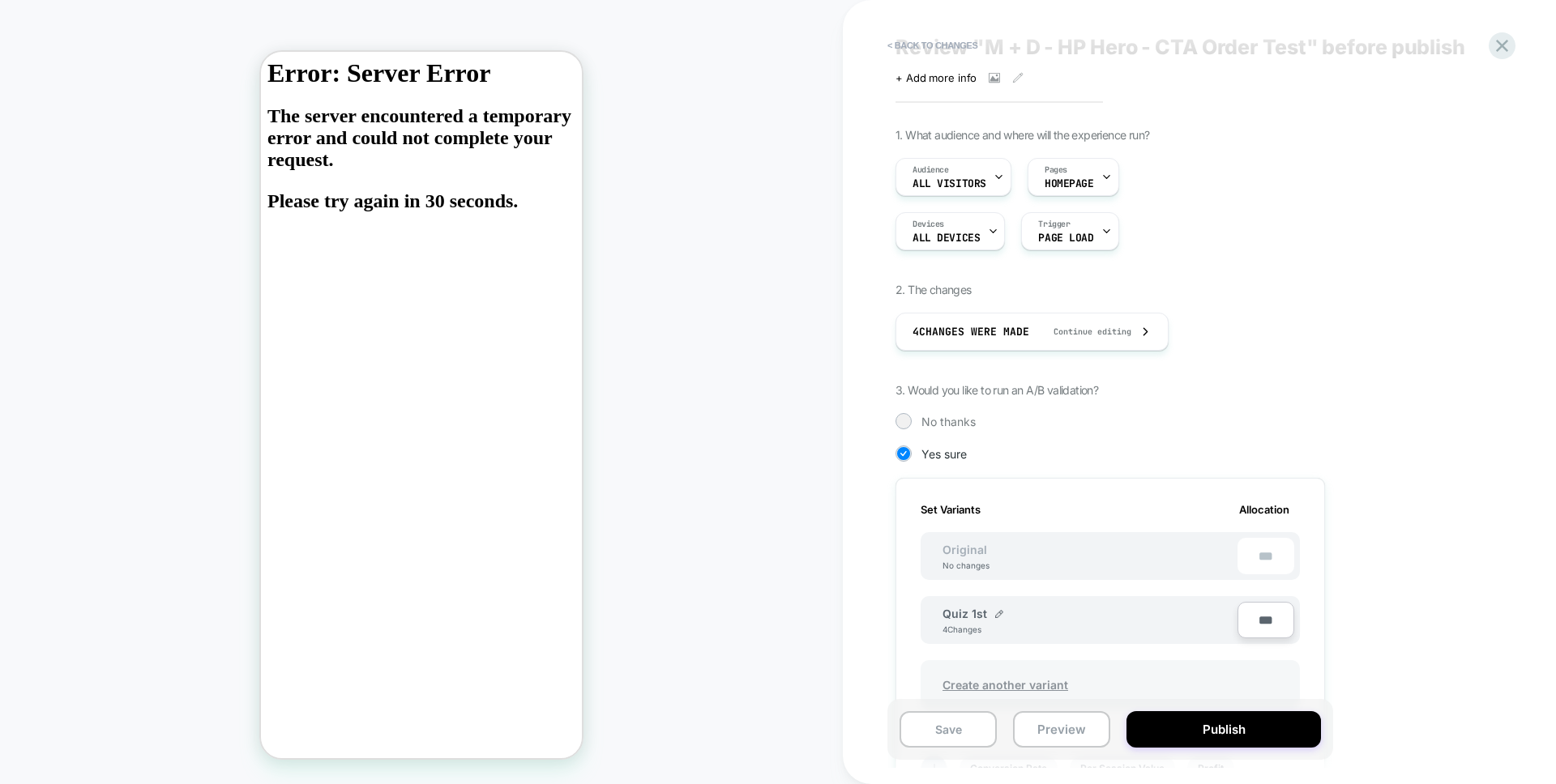
click at [997, 680] on span "Create another variant" at bounding box center [1005, 685] width 158 height 38
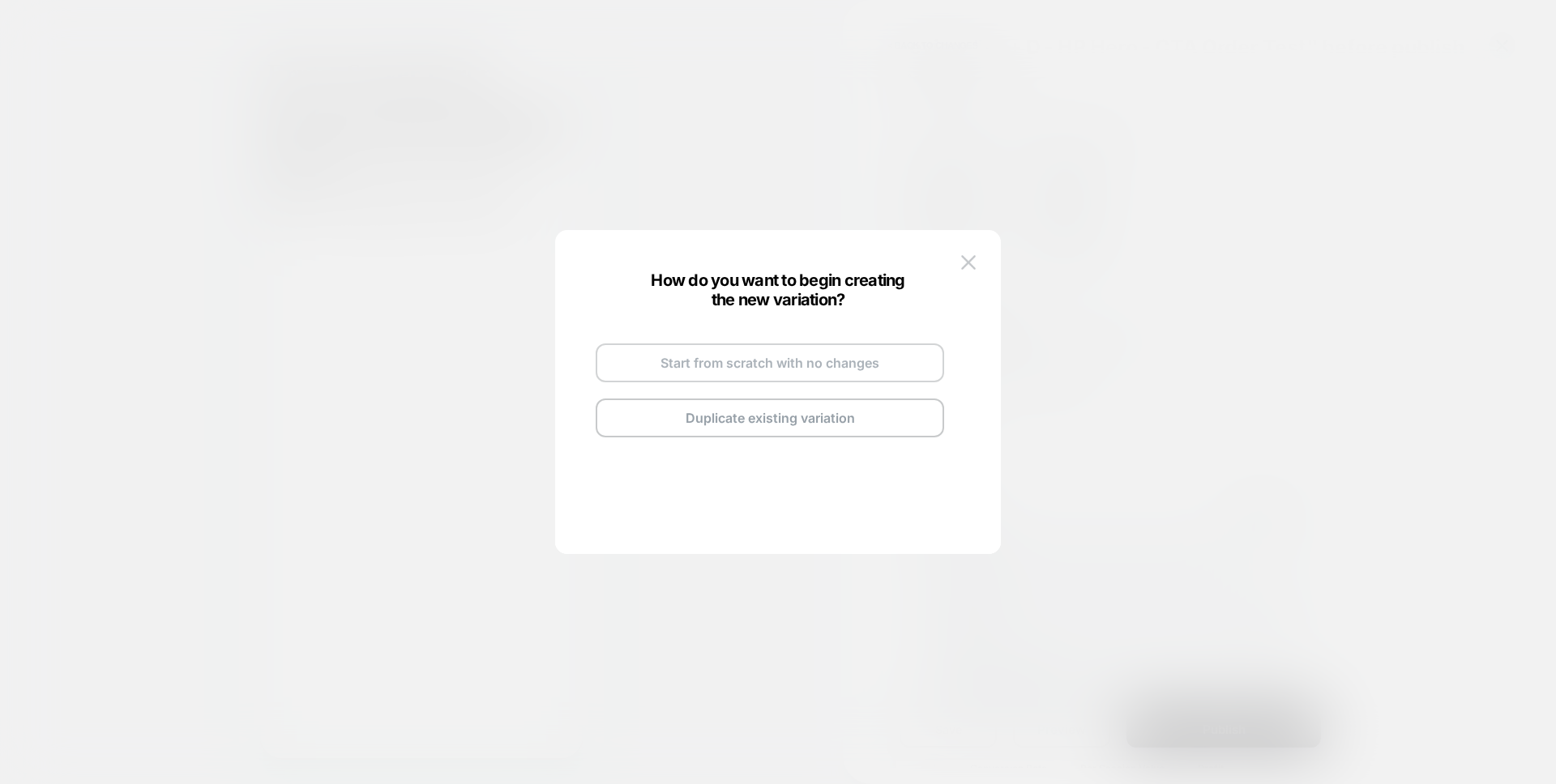
click at [690, 375] on button "Start from scratch with no changes" at bounding box center [769, 363] width 348 height 39
drag, startPoint x: 690, startPoint y: 375, endPoint x: 796, endPoint y: 327, distance: 116.4
click at [796, 327] on div "Variation 2 Go and Edit the New Variation Back to Review Screen" at bounding box center [770, 391] width 381 height 191
click at [815, 345] on img at bounding box center [818, 344] width 8 height 8
click at [765, 359] on input "**********" at bounding box center [750, 344] width 117 height 32
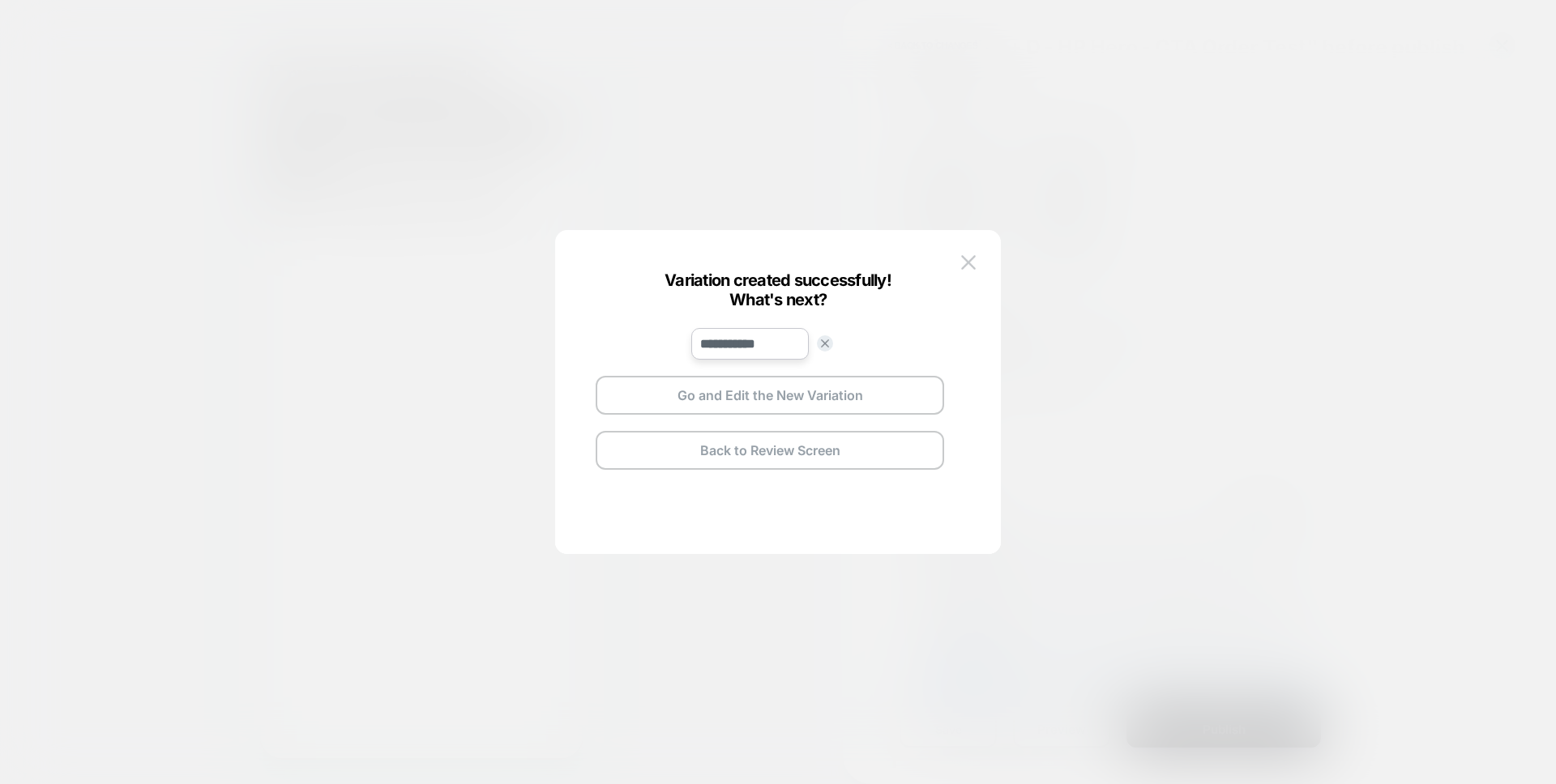
click at [762, 346] on input "**********" at bounding box center [750, 344] width 117 height 32
type input "*******"
click at [869, 339] on strong "Save" at bounding box center [870, 344] width 26 height 12
click at [812, 376] on button "Go and Edit the New Variation" at bounding box center [769, 396] width 348 height 39
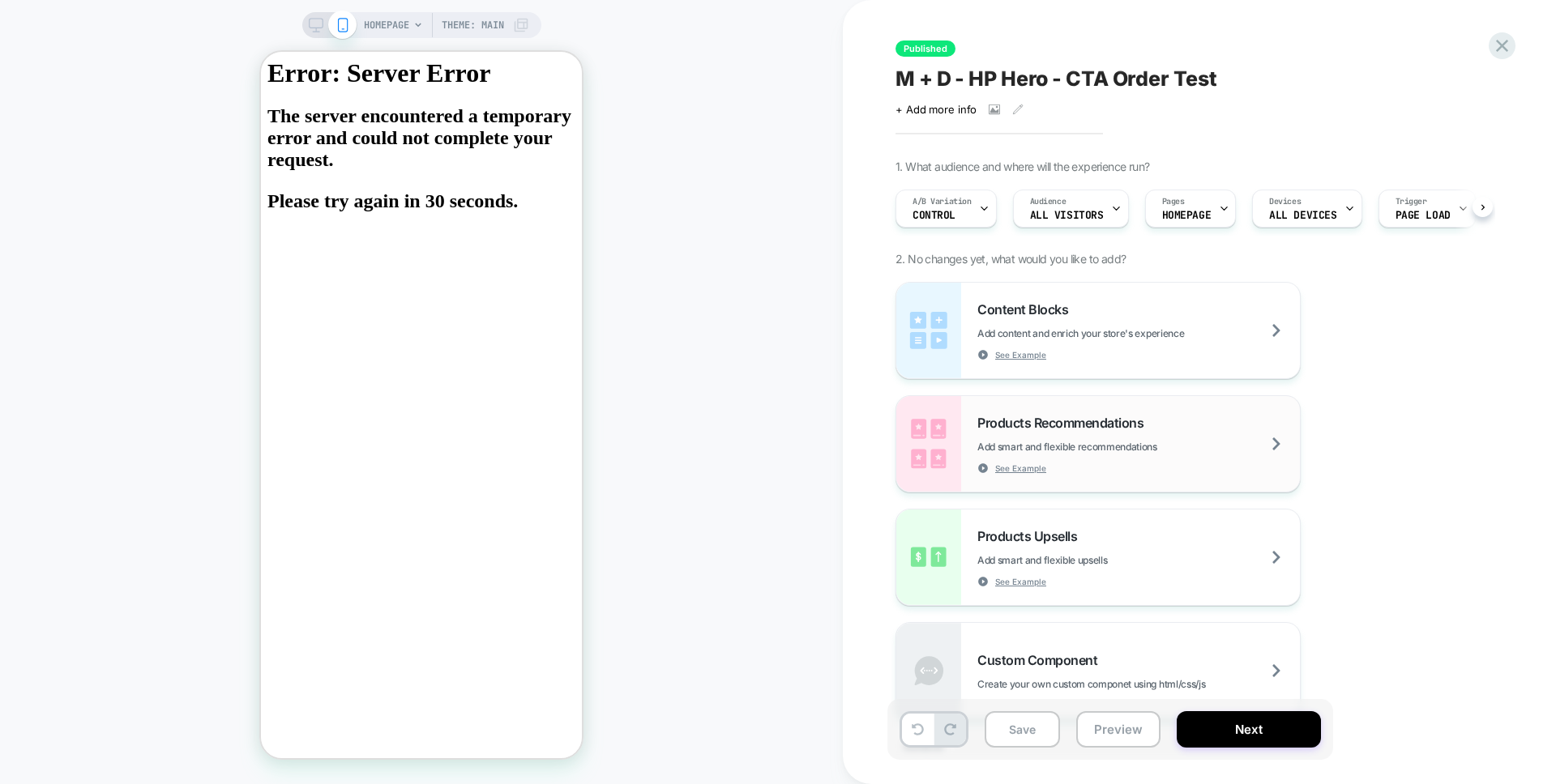
scroll to position [0, 1]
click at [1010, 724] on button "Save" at bounding box center [1022, 729] width 75 height 36
click at [353, 229] on body "Error: Server Error The server encountered a temporary error and could not comp…" at bounding box center [421, 399] width 307 height 681
click at [365, 249] on body "Error: Server Error The server encountered a temporary error and could not comp…" at bounding box center [421, 399] width 307 height 681
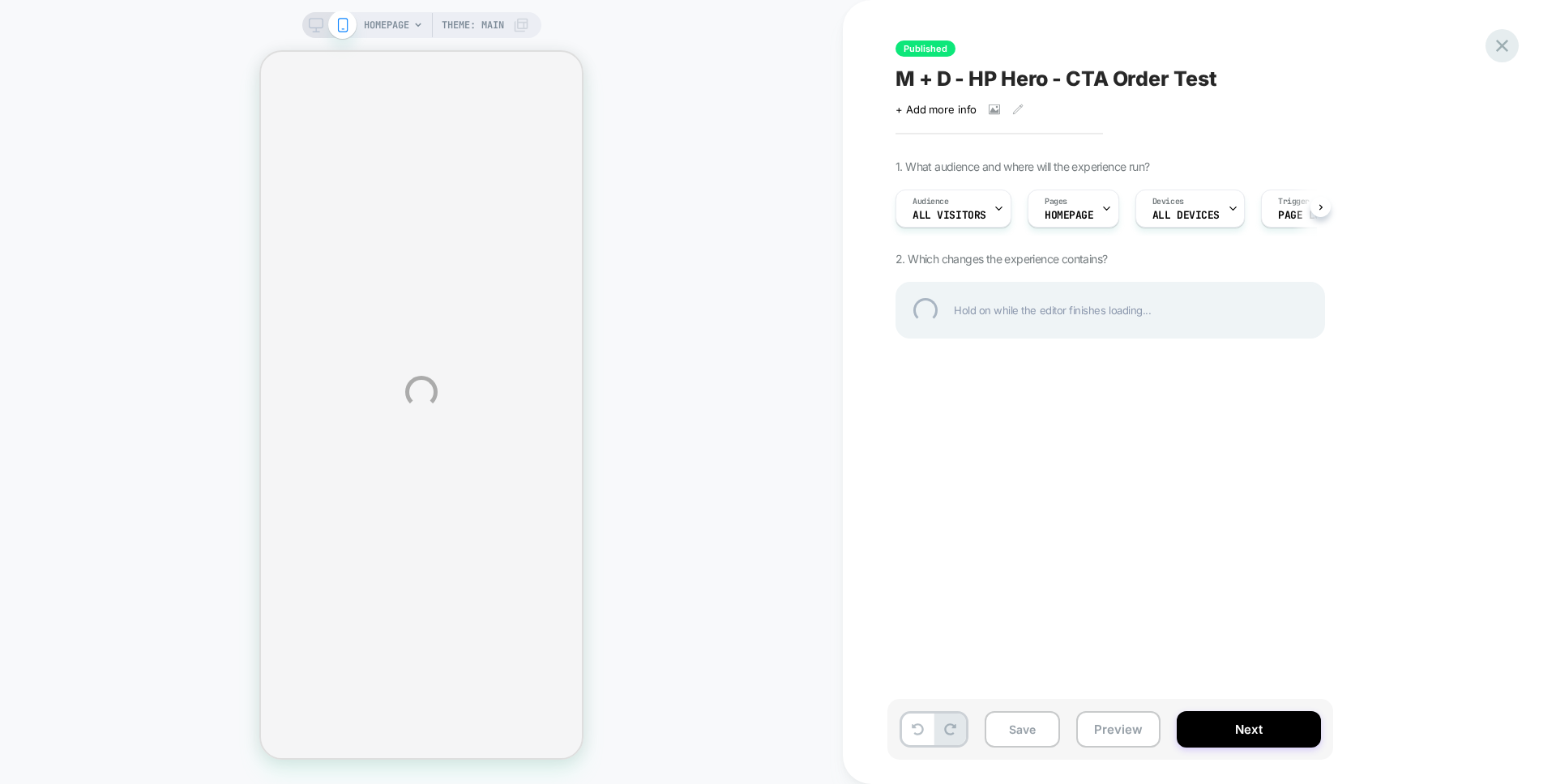
click at [1507, 46] on div at bounding box center [1502, 46] width 33 height 33
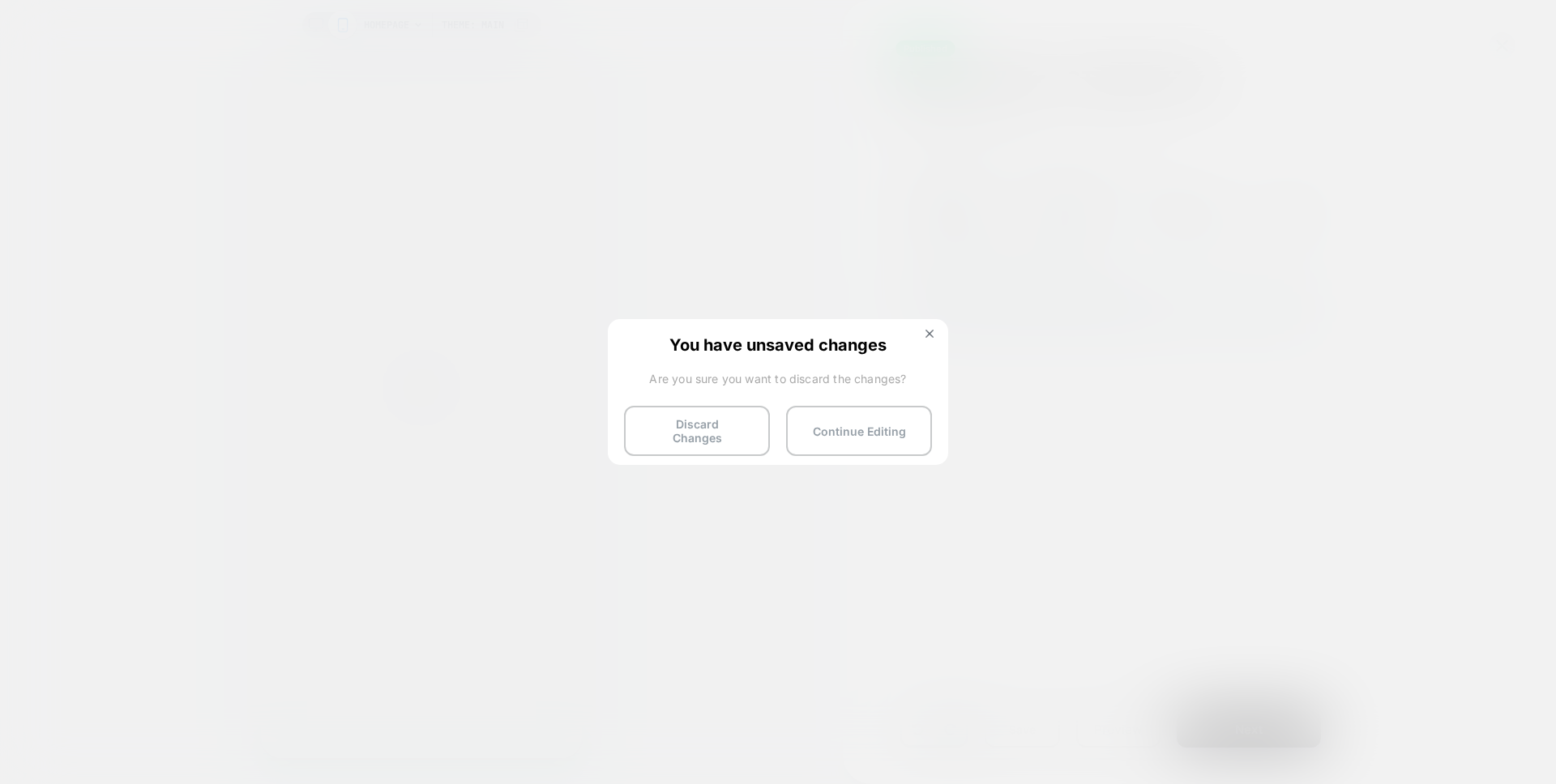
click at [676, 451] on div "You have unsaved changes Are you sure you want to discard the changes? Discard …" at bounding box center [778, 391] width 340 height 143
click at [680, 435] on button "Discard Changes" at bounding box center [697, 431] width 146 height 50
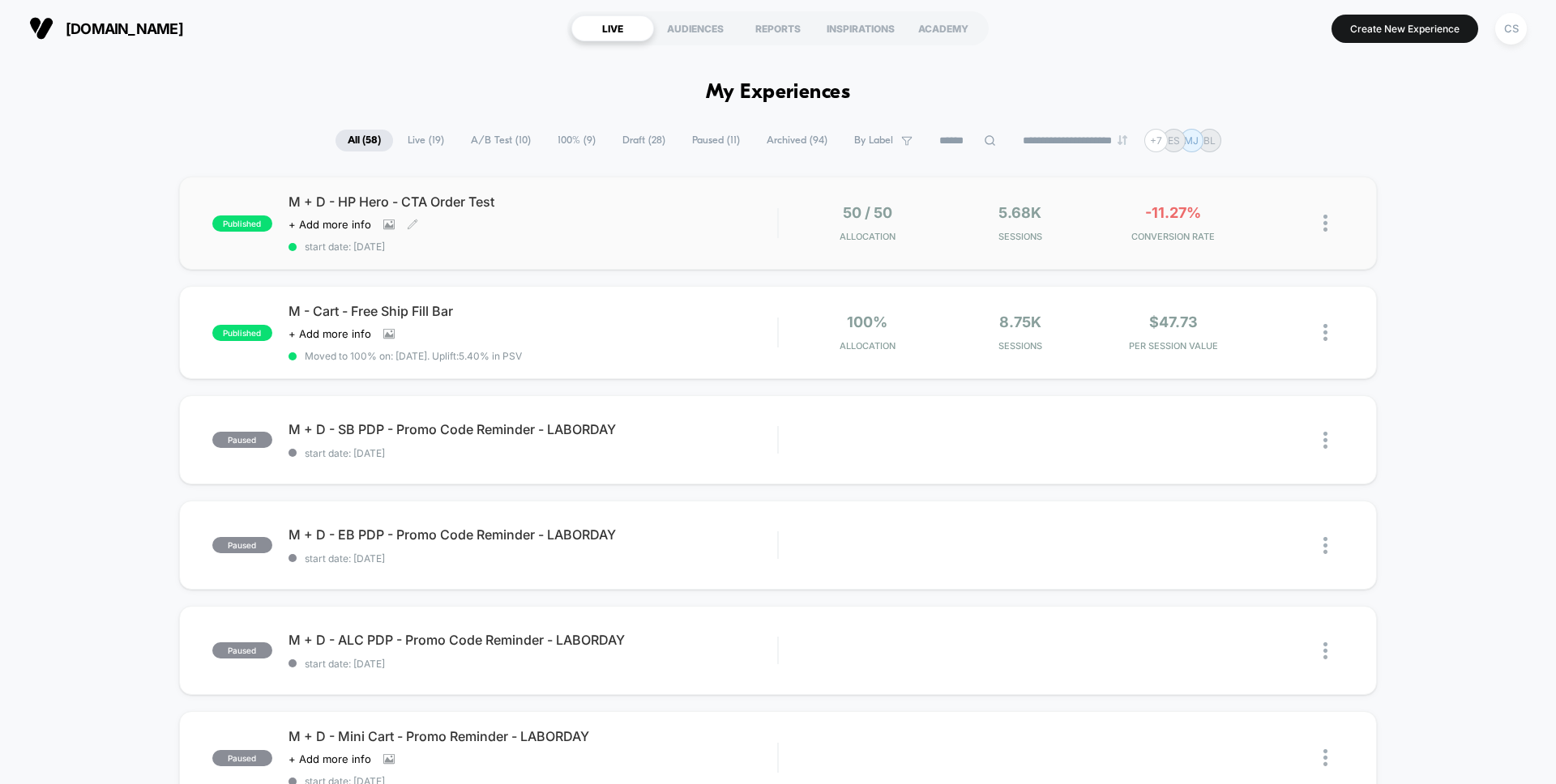
click at [663, 207] on span "M + D - HP Hero - CTA Order Test" at bounding box center [533, 201] width 489 height 16
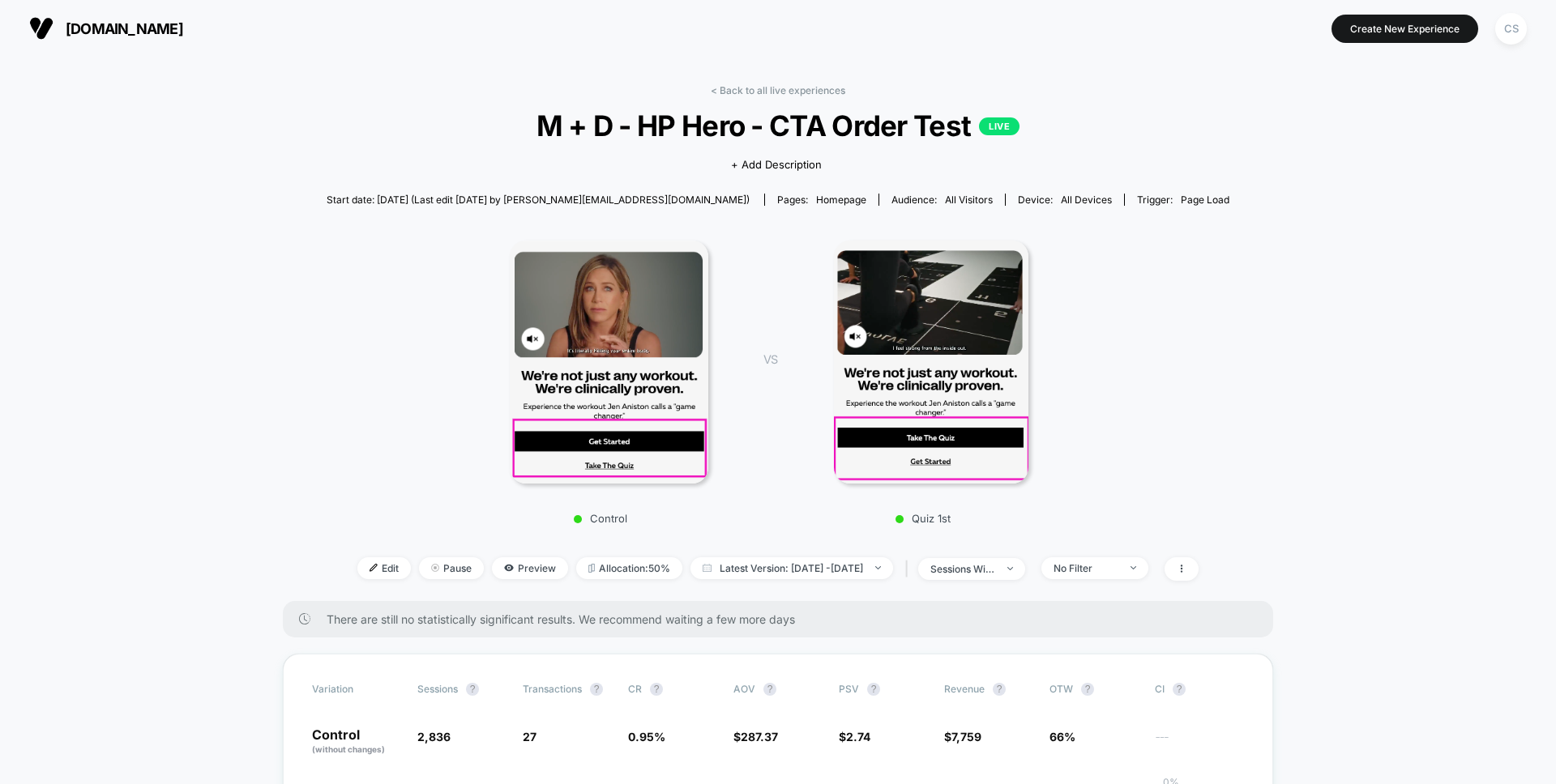
click at [635, 196] on span "Start date: [DATE] (Last edit [DATE] by [PERSON_NAME][EMAIL_ADDRESS][DOMAIN_NAM…" at bounding box center [538, 199] width 423 height 12
click at [614, 197] on span "Start date: [DATE] (Last edit [DATE] by [PERSON_NAME][EMAIL_ADDRESS][DOMAIN_NAM…" at bounding box center [538, 199] width 423 height 12
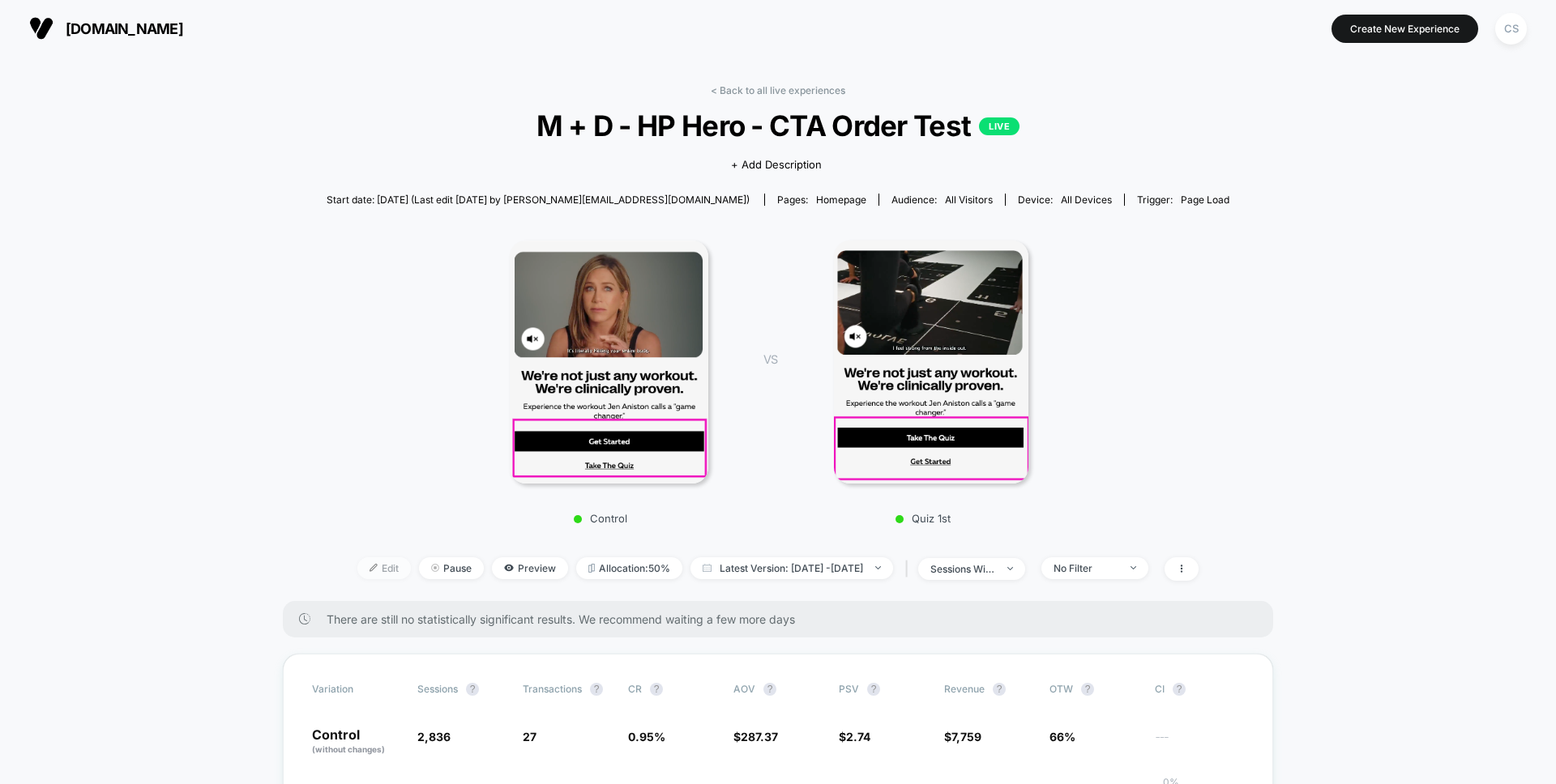
click at [370, 566] on img at bounding box center [373, 568] width 8 height 8
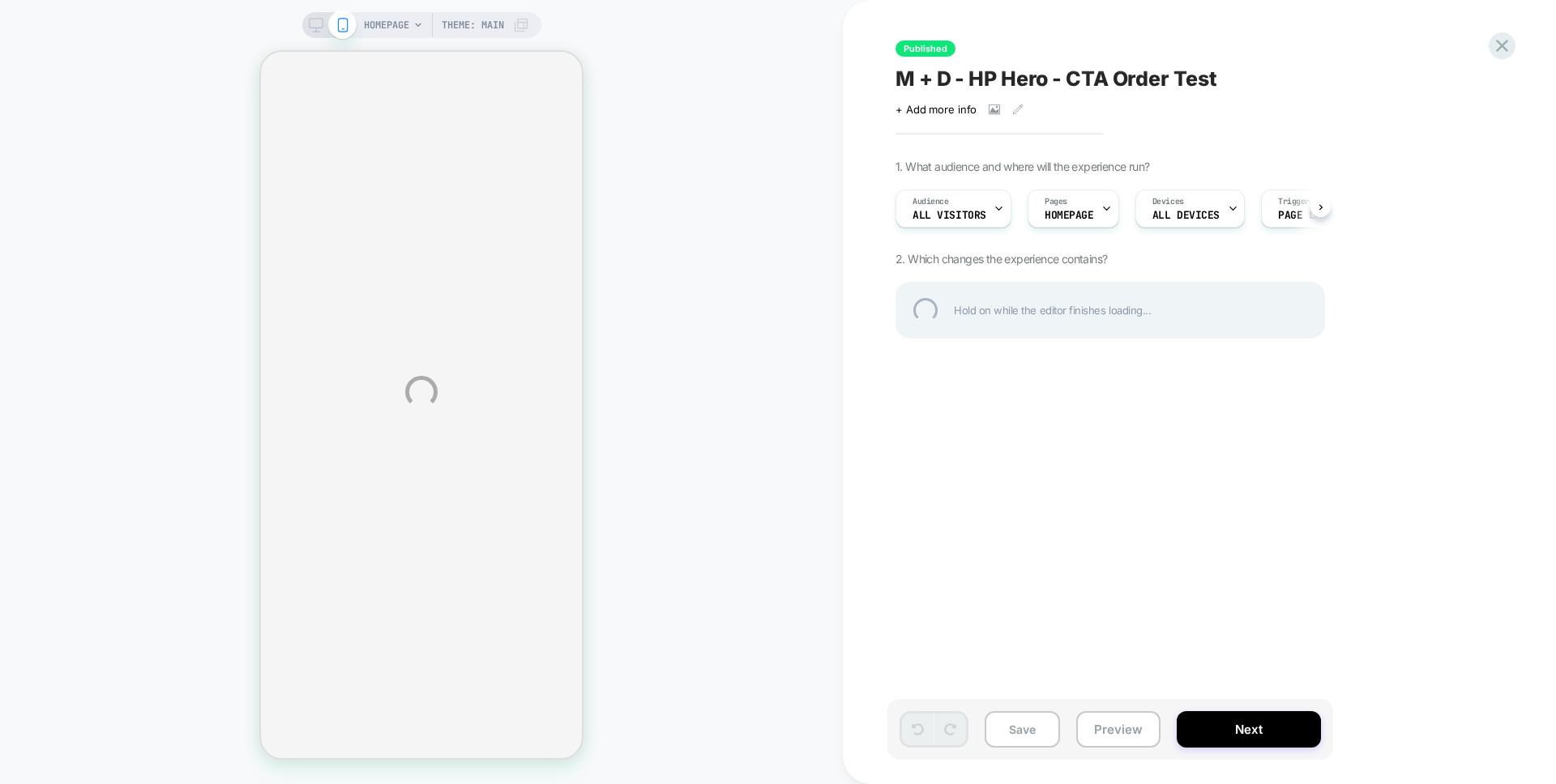
click at [931, 203] on div "HOMEPAGE Theme: MAIN Published M + D - HP Hero - CTA Order Test Click to view i…" at bounding box center [778, 392] width 1556 height 784
click at [956, 212] on div "HOMEPAGE Theme: MAIN Published M + D - HP Hero - CTA Order Test Click to view i…" at bounding box center [778, 392] width 1556 height 784
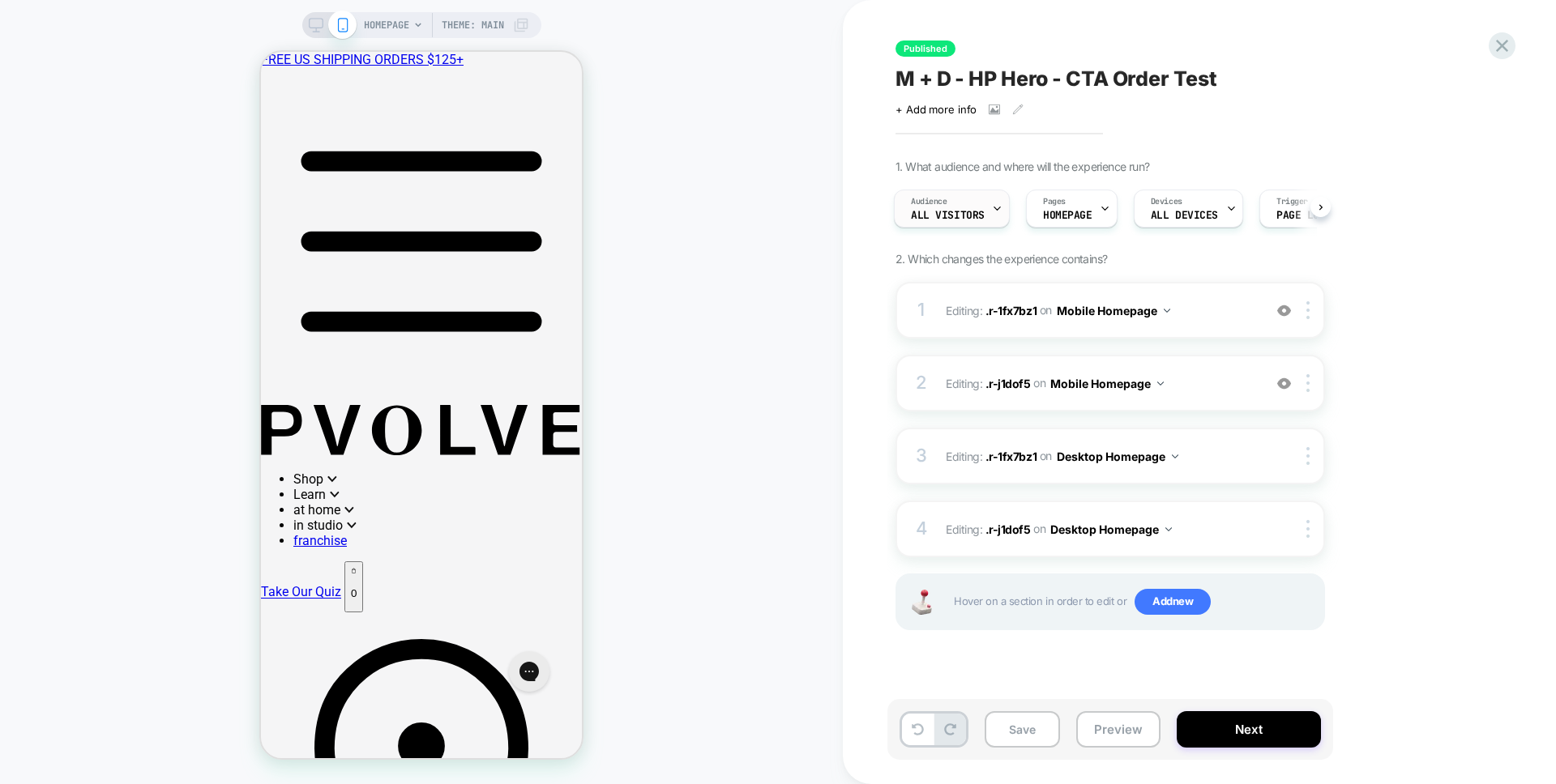
click at [964, 200] on div "Audience All Visitors" at bounding box center [948, 208] width 106 height 36
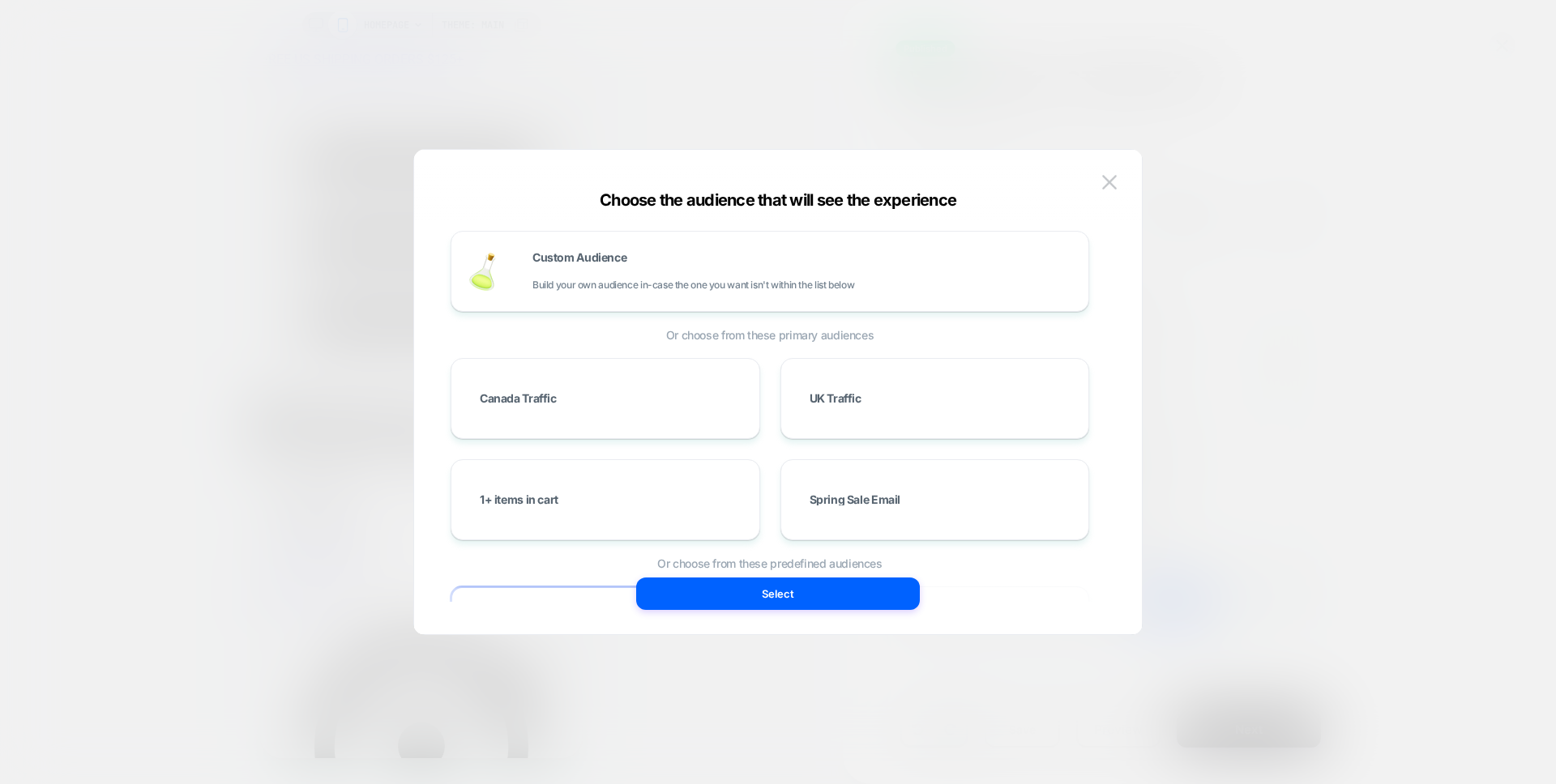
click at [0, 0] on div at bounding box center [0, 0] width 0 height 0
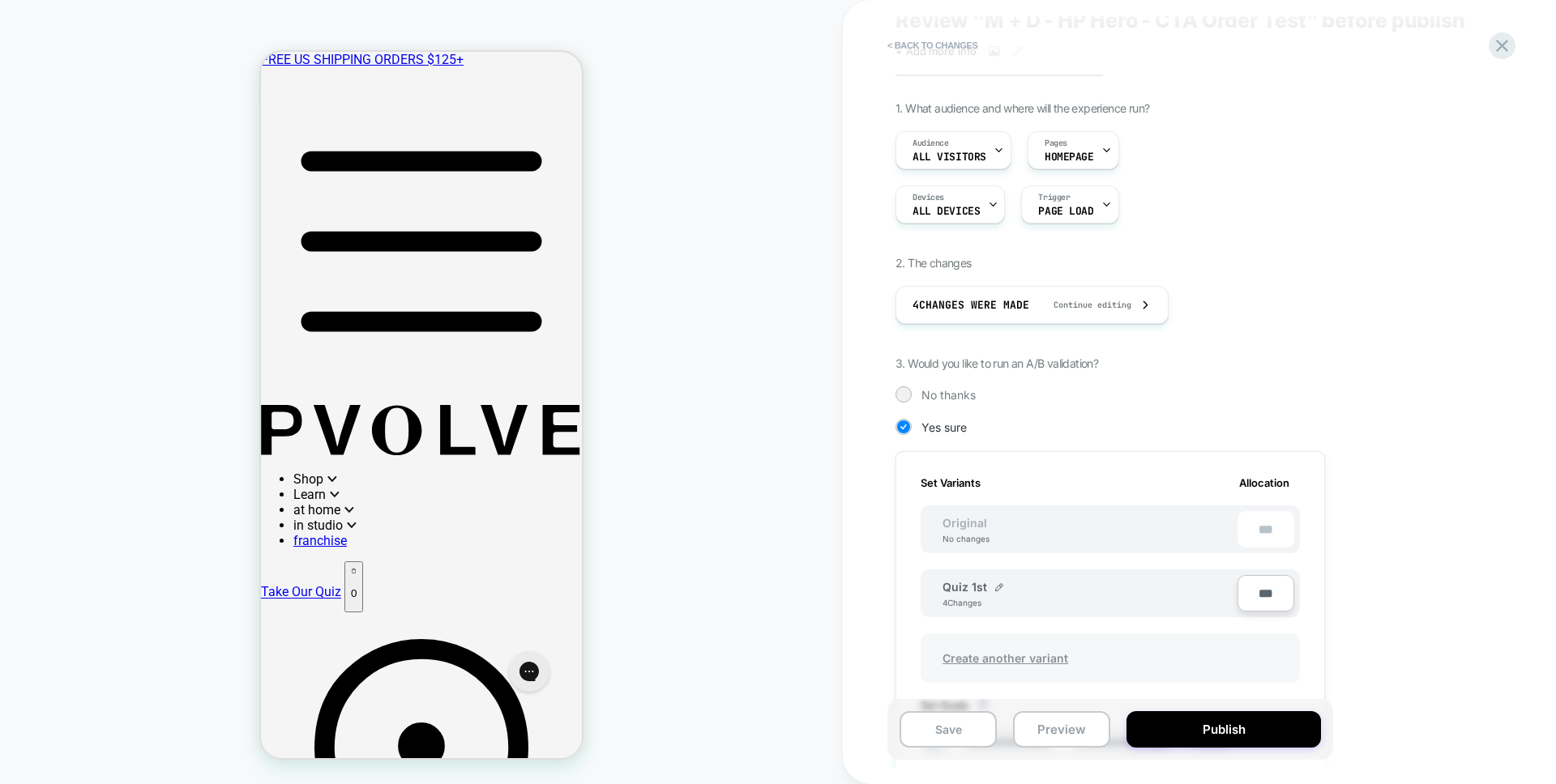
scroll to position [123, 0]
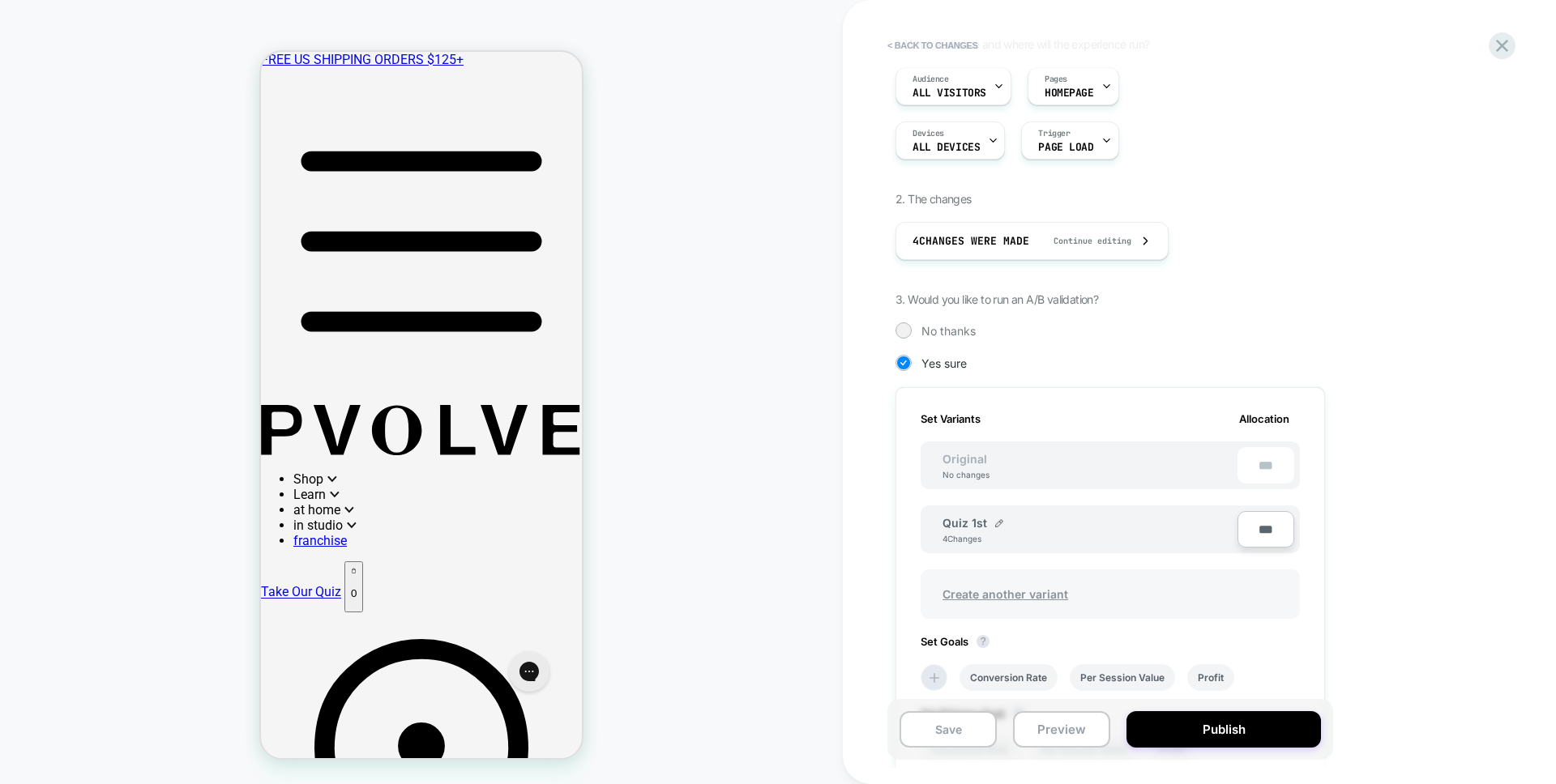
click at [991, 590] on span "Create another variant" at bounding box center [1005, 594] width 158 height 38
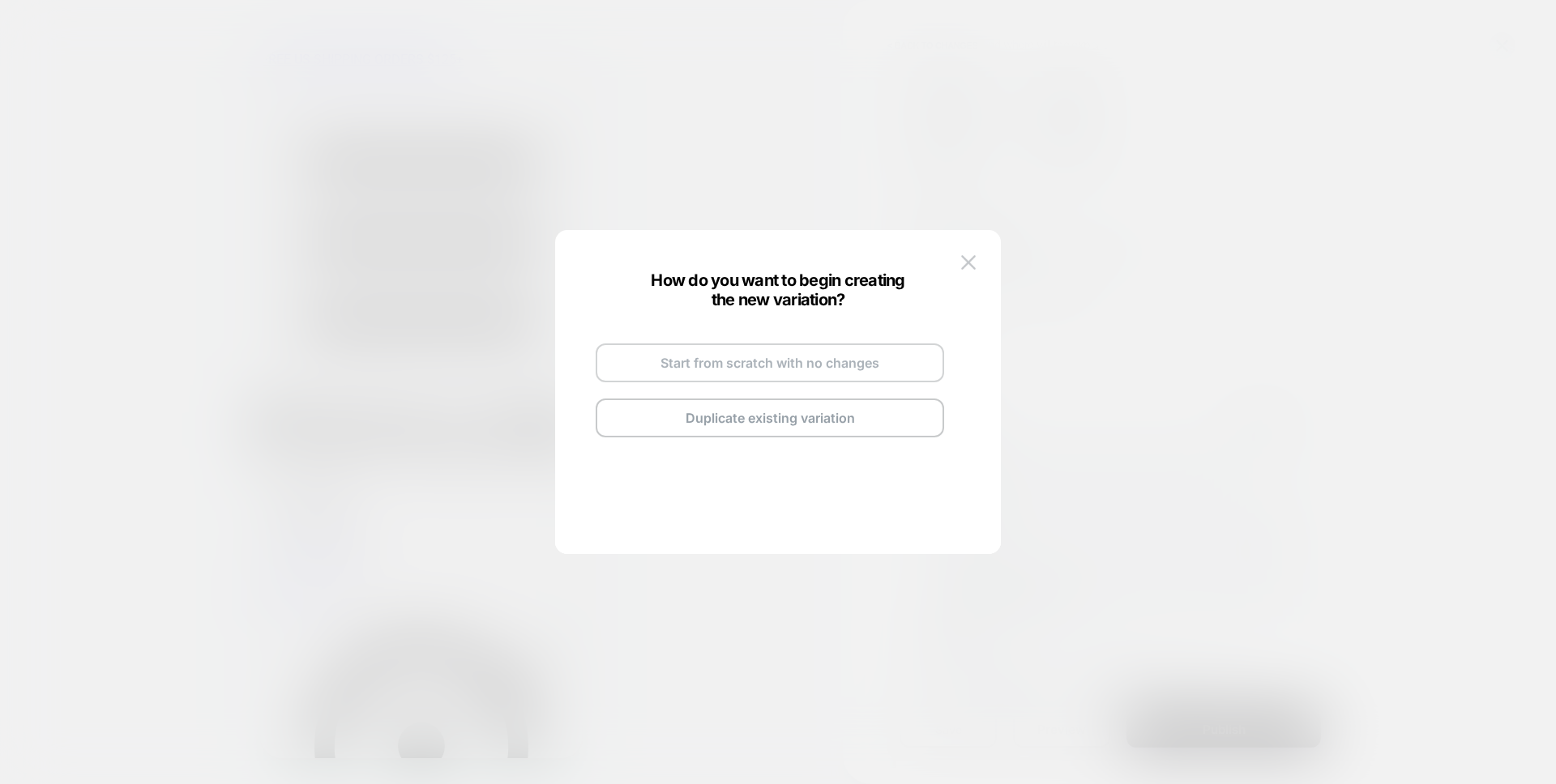
click at [769, 358] on button "Start from scratch with no changes" at bounding box center [769, 363] width 348 height 39
click at [821, 341] on img at bounding box center [818, 344] width 8 height 8
click at [787, 344] on input "**********" at bounding box center [750, 344] width 117 height 32
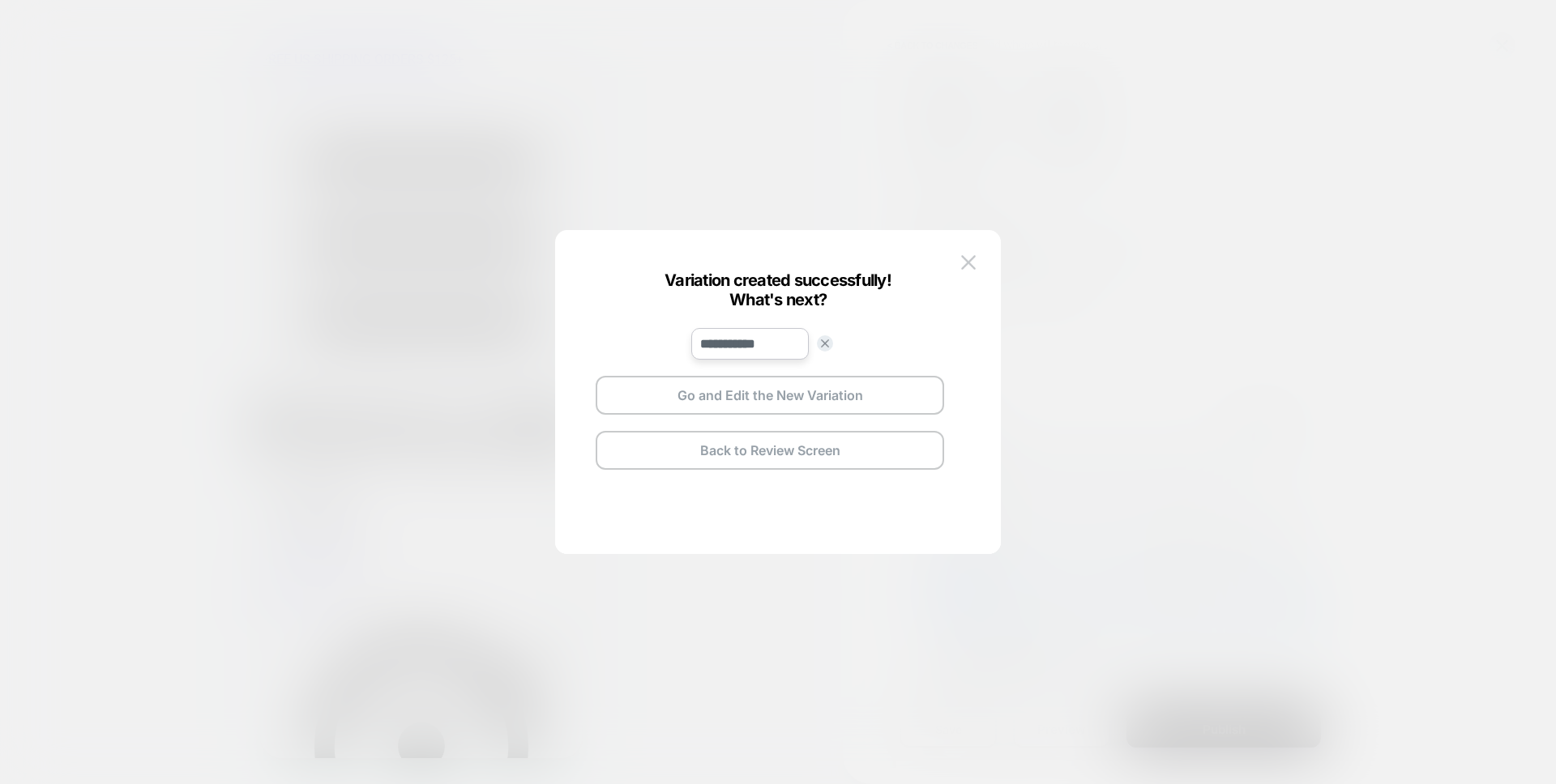
click at [787, 344] on input "**********" at bounding box center [750, 344] width 117 height 32
type input "*******"
click at [878, 346] on strong "Save" at bounding box center [870, 344] width 26 height 12
click at [857, 390] on button "Go and Edit the New Variation" at bounding box center [769, 396] width 348 height 39
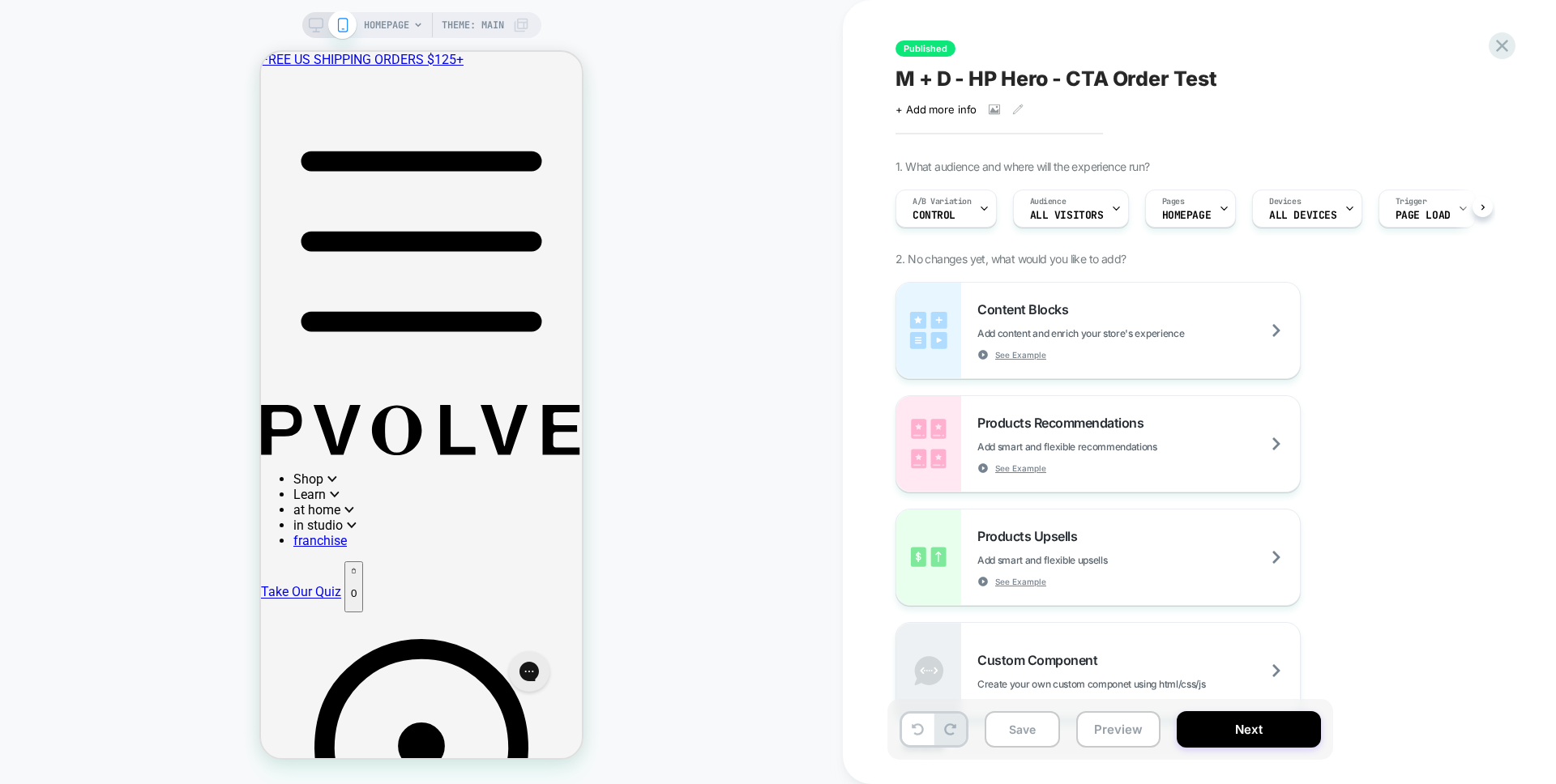
scroll to position [0, 1]
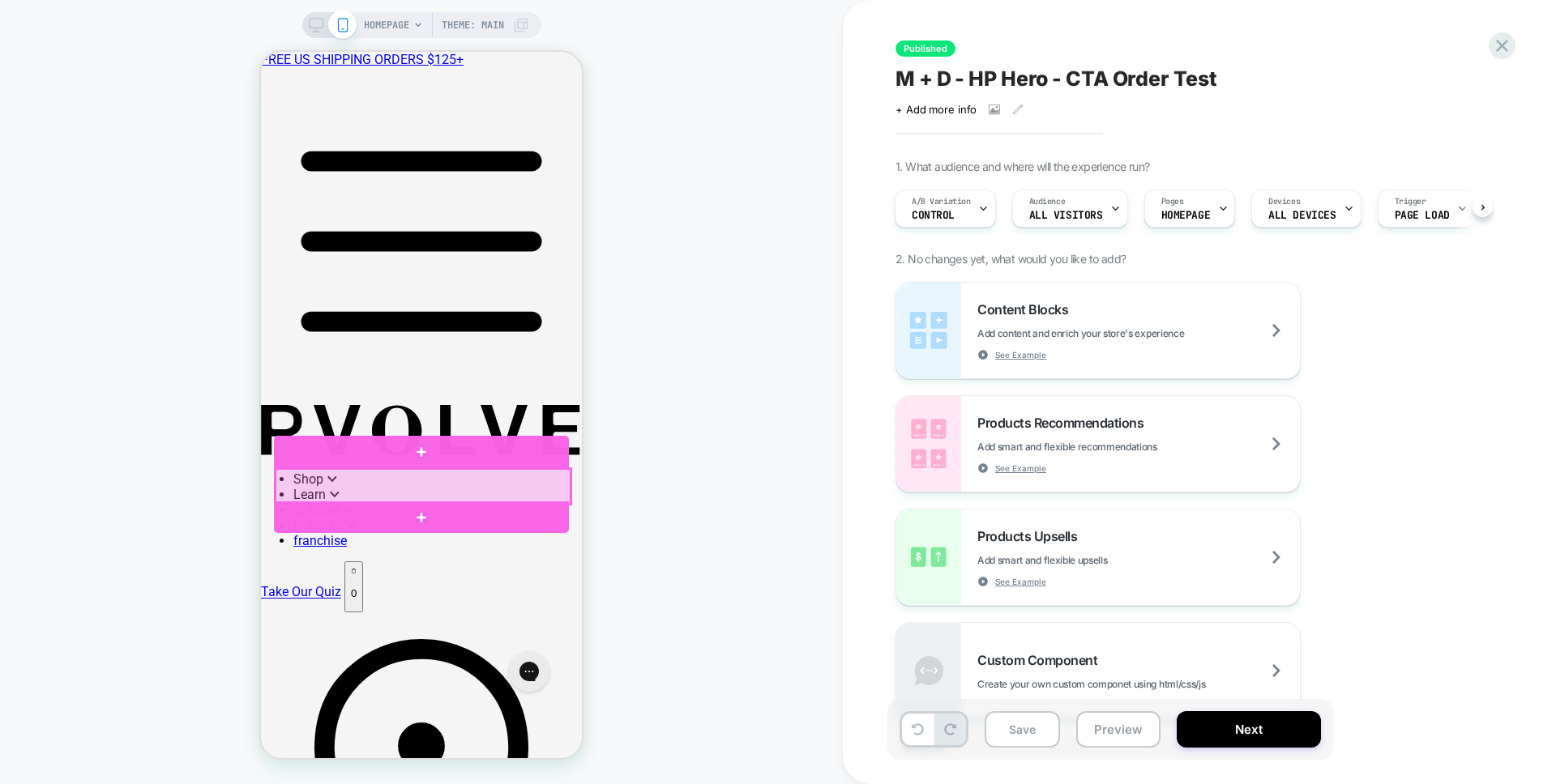
click at [476, 494] on div at bounding box center [424, 487] width 295 height 35
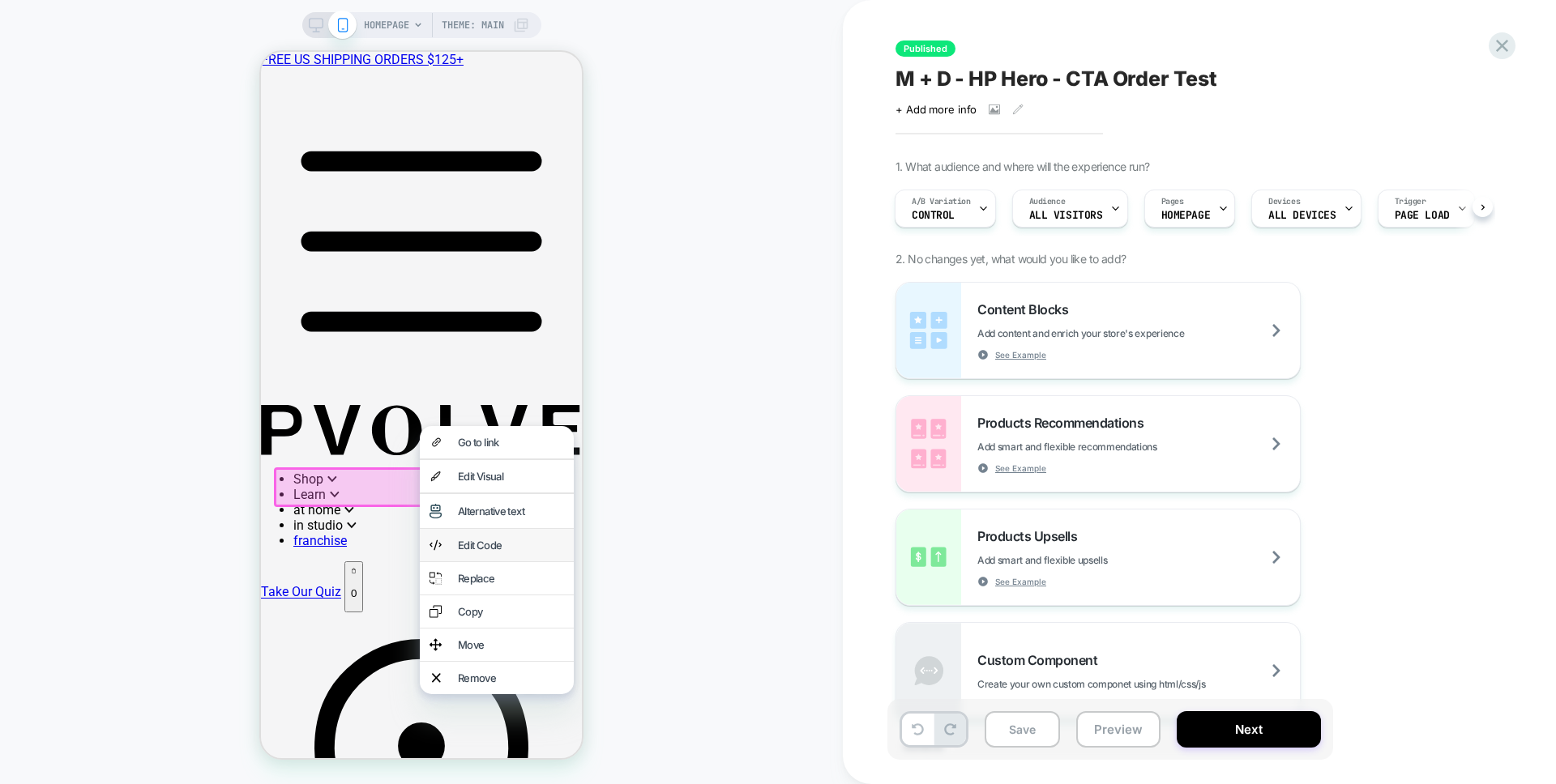
click at [488, 552] on div "Edit Code" at bounding box center [511, 545] width 106 height 13
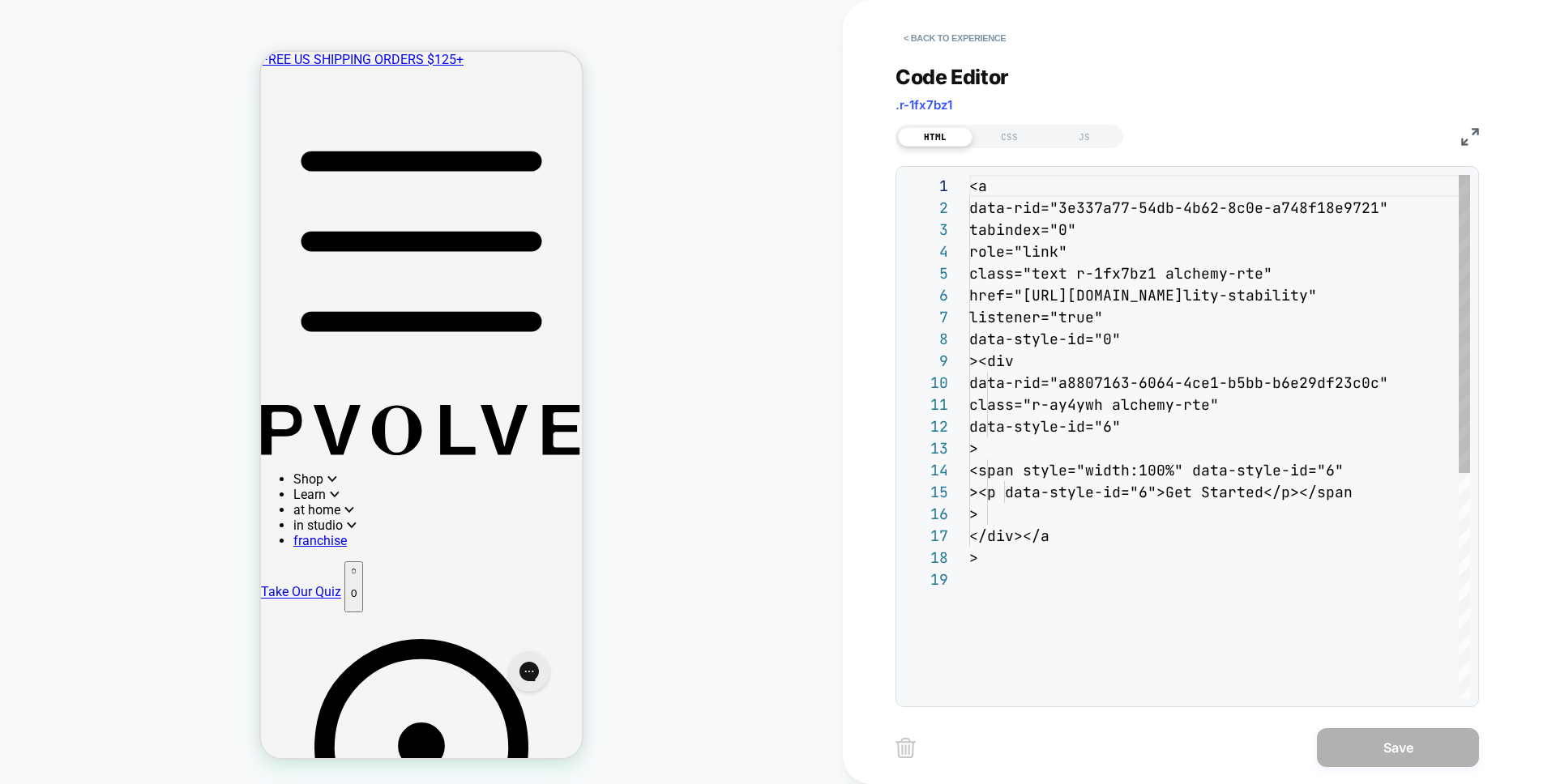
scroll to position [219, 0]
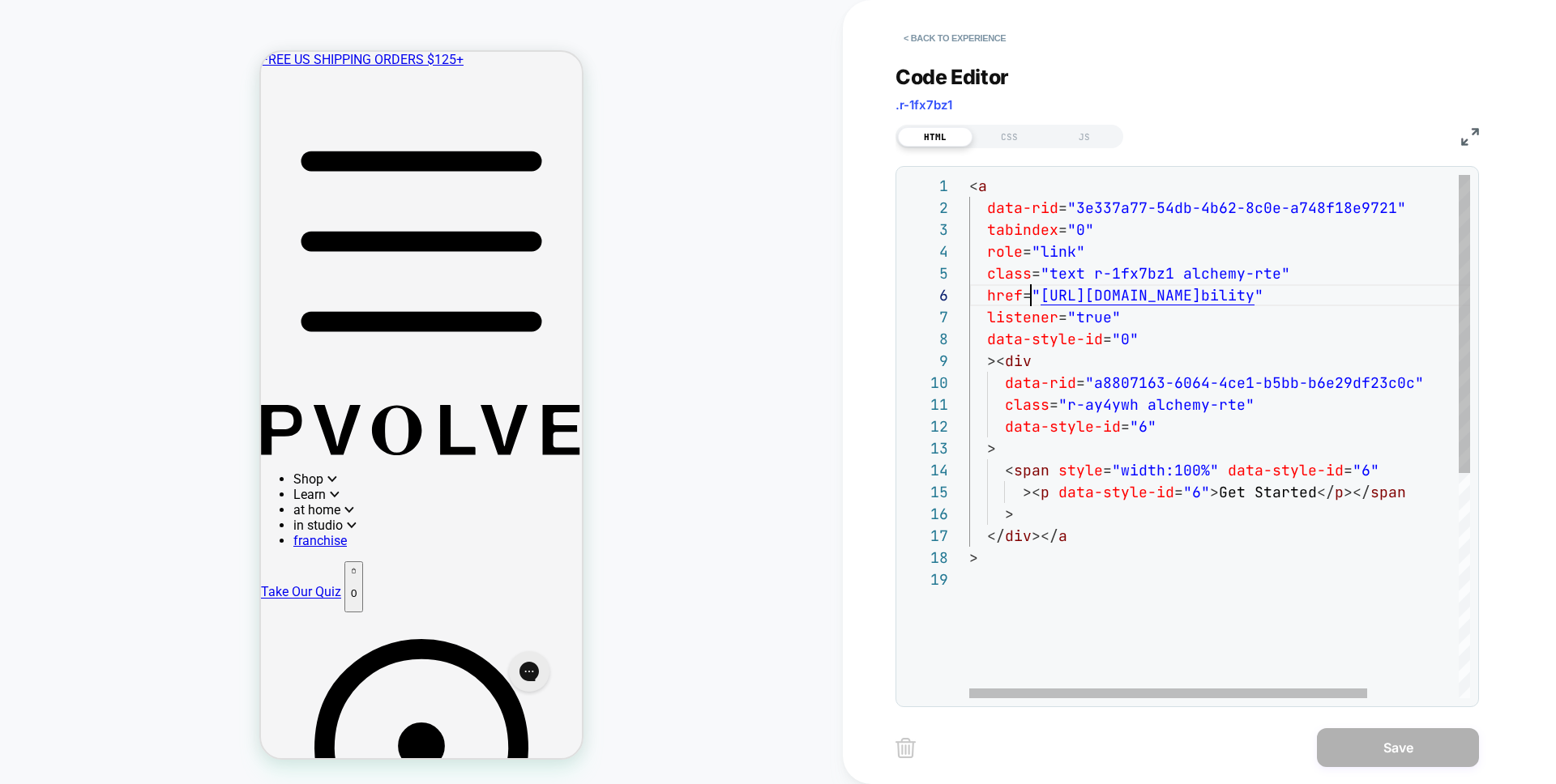
click at [1034, 295] on div "< a data-rid = "3e337a77-54db-4b62-8c0e-a748f18e9721" tabindex = "0" role = "li…" at bounding box center [1276, 633] width 615 height 917
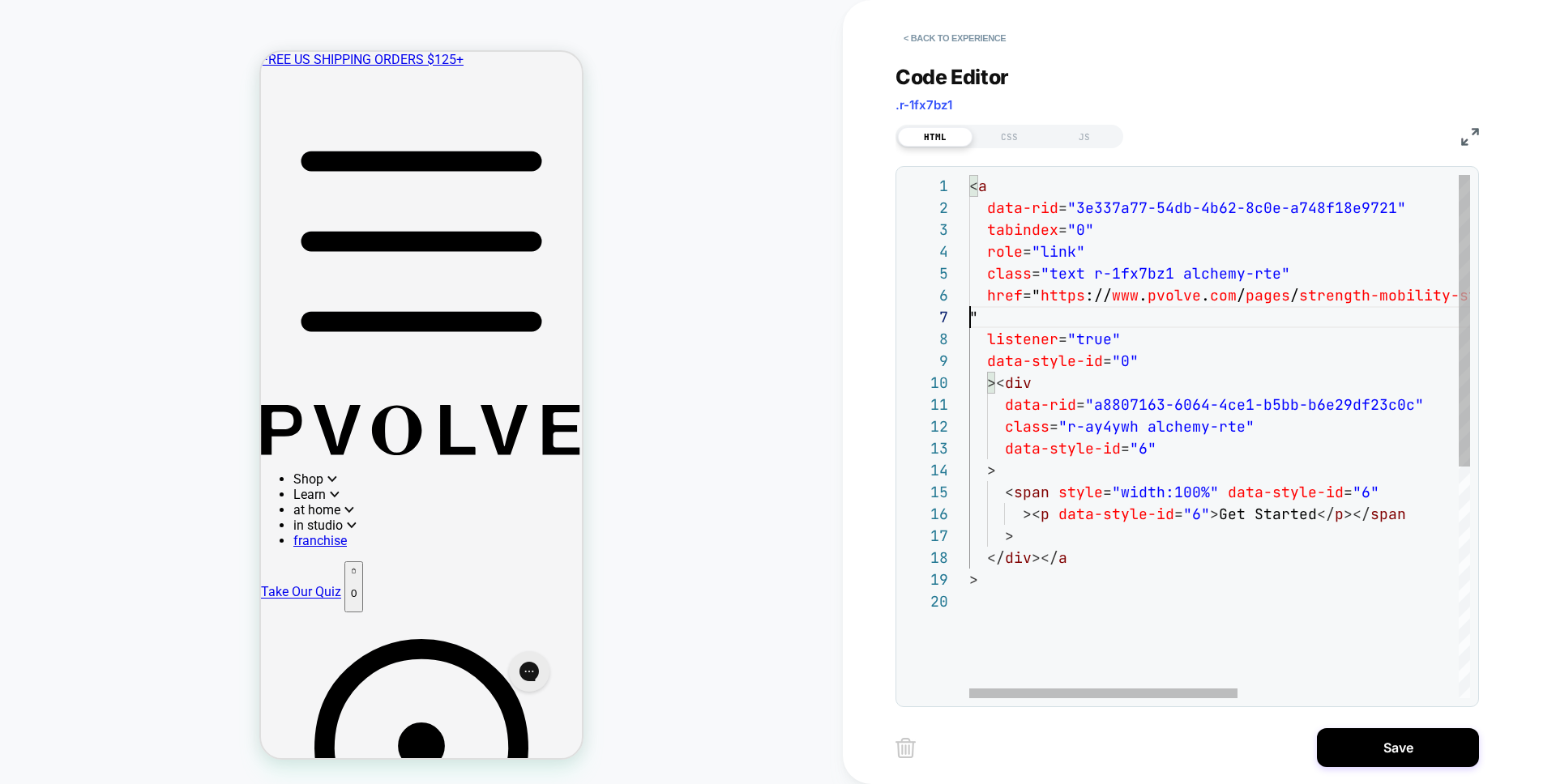
scroll to position [110, 866]
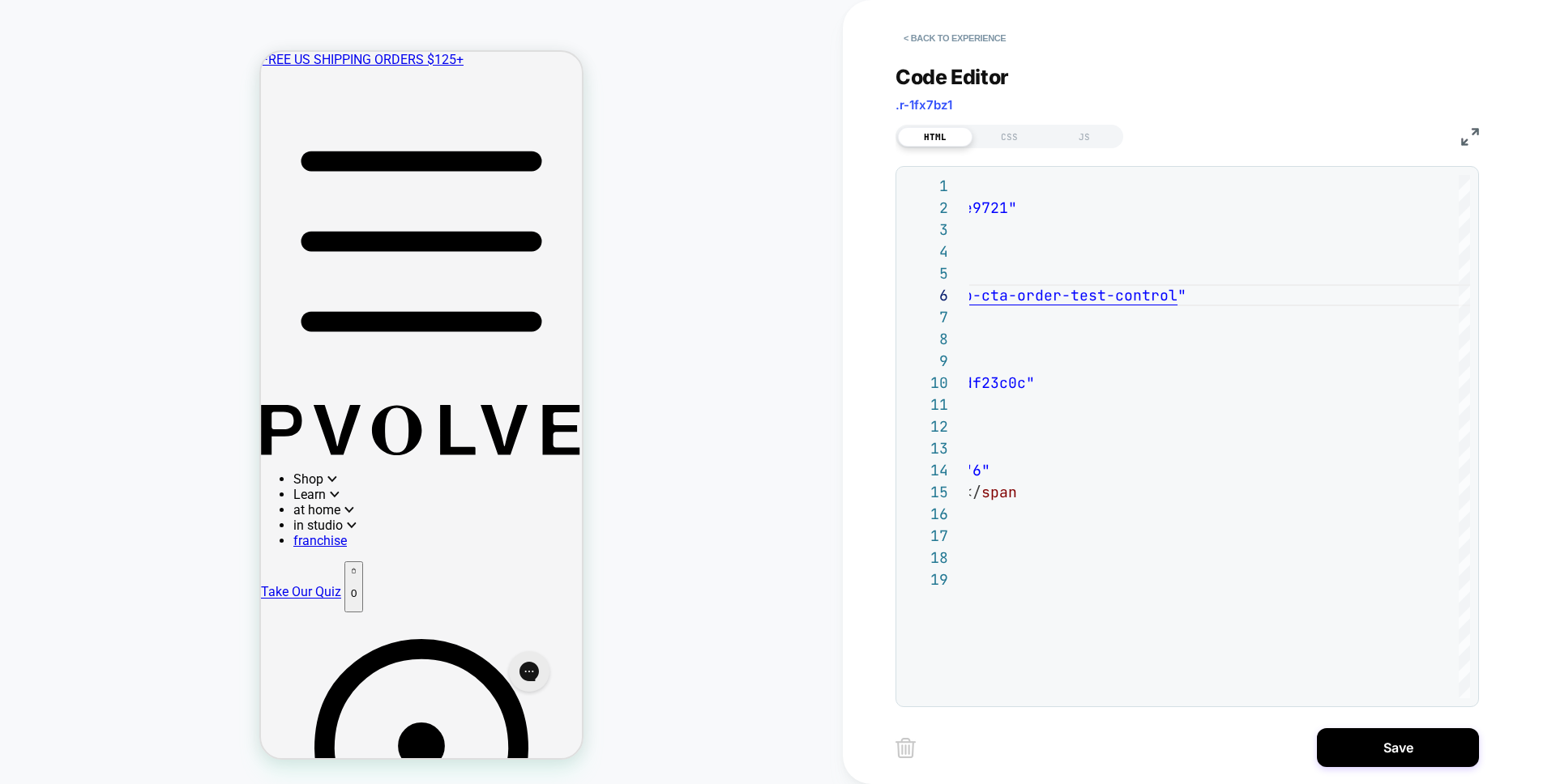
type textarea "**********"
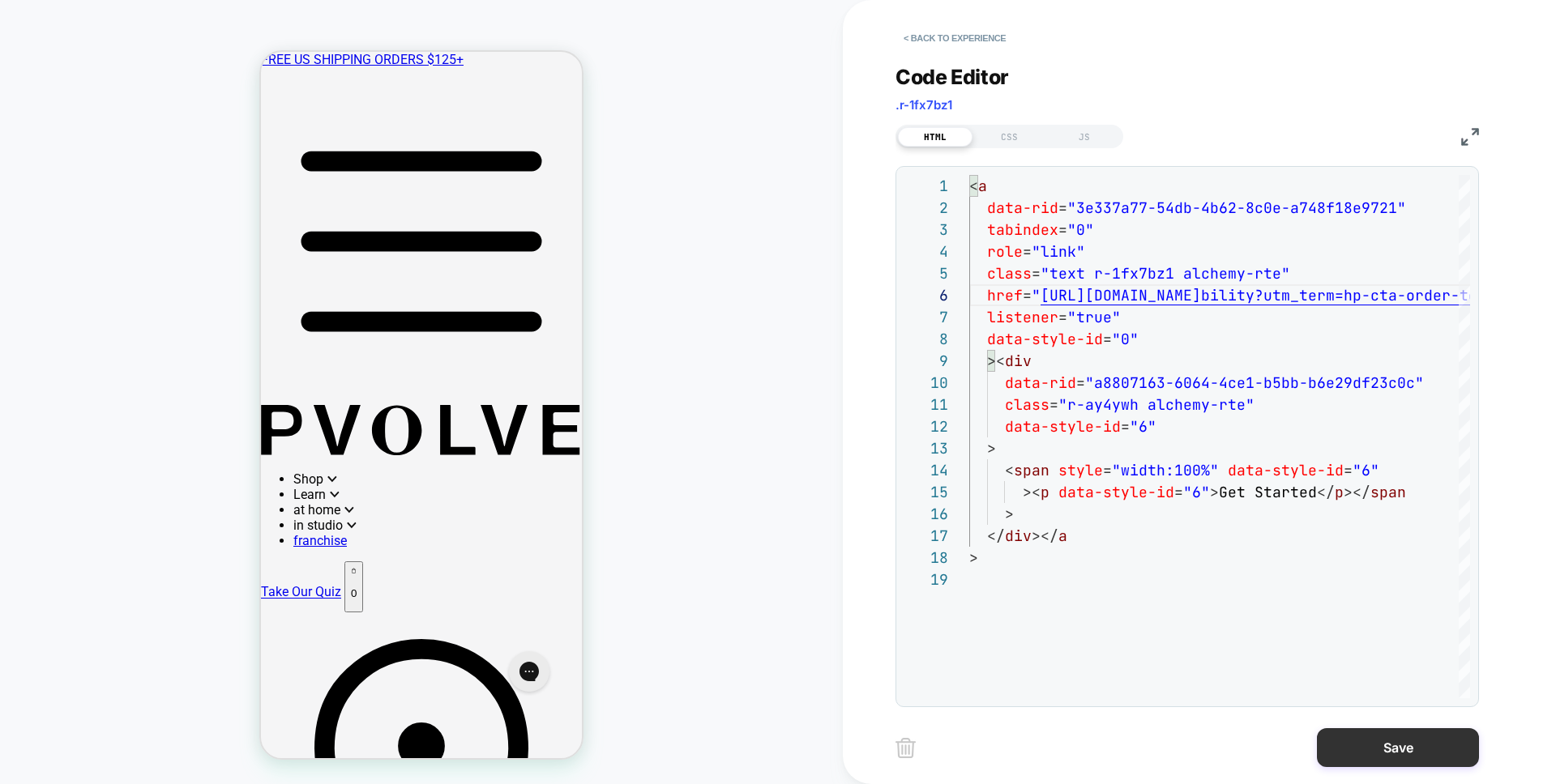
click at [1383, 743] on button "Save" at bounding box center [1397, 748] width 162 height 39
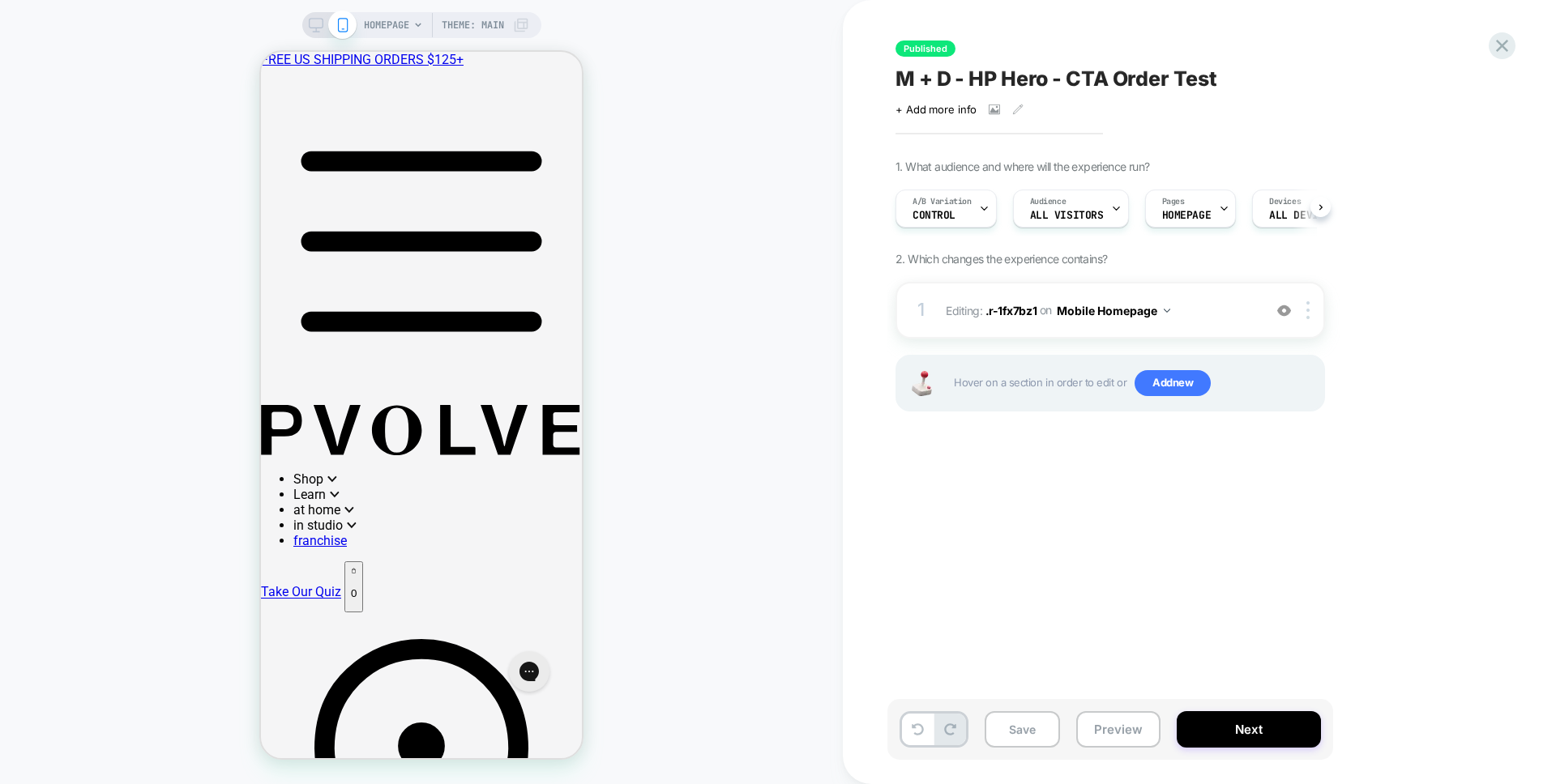
scroll to position [0, 1]
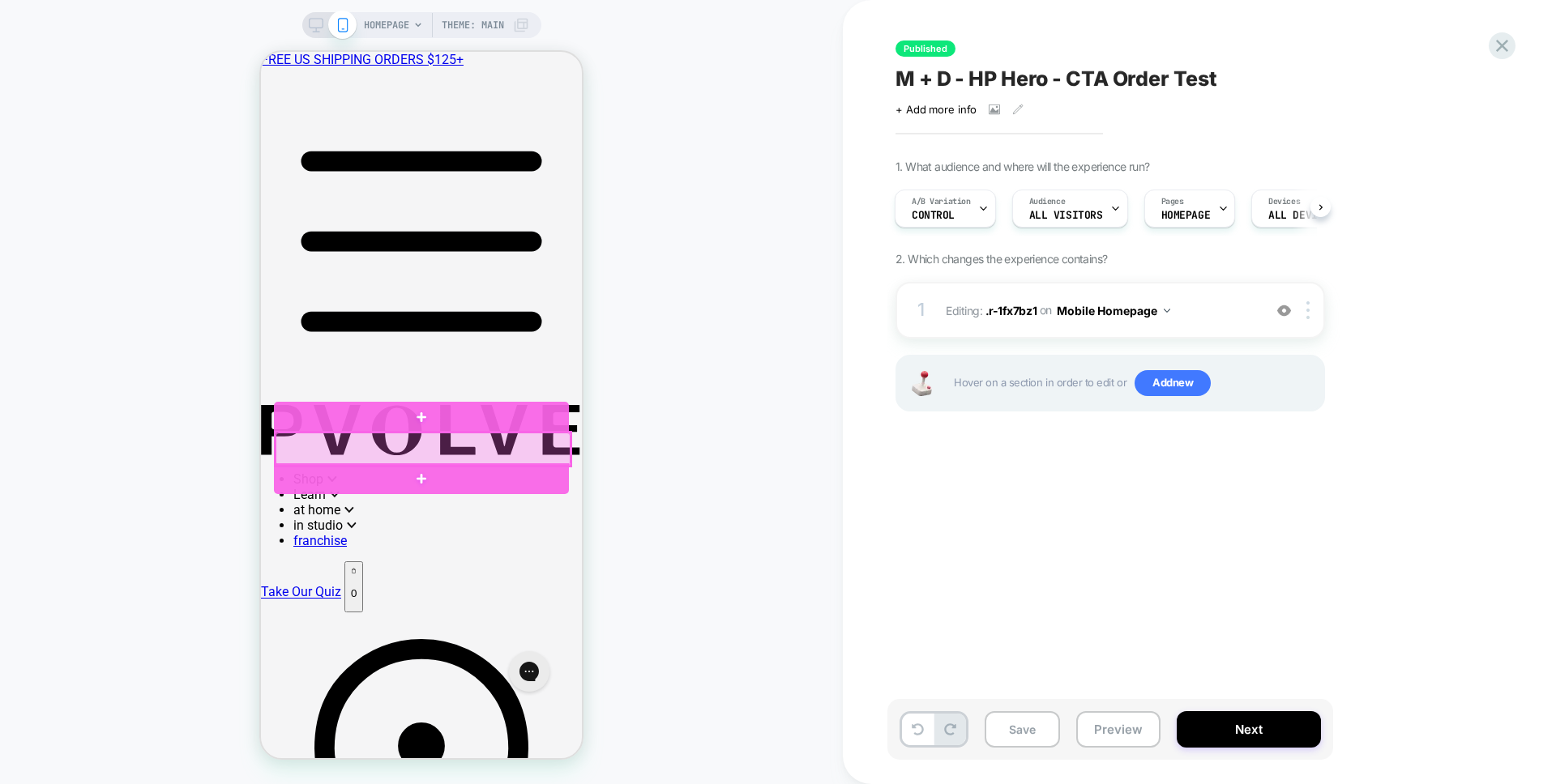
click at [488, 453] on div at bounding box center [424, 450] width 295 height 33
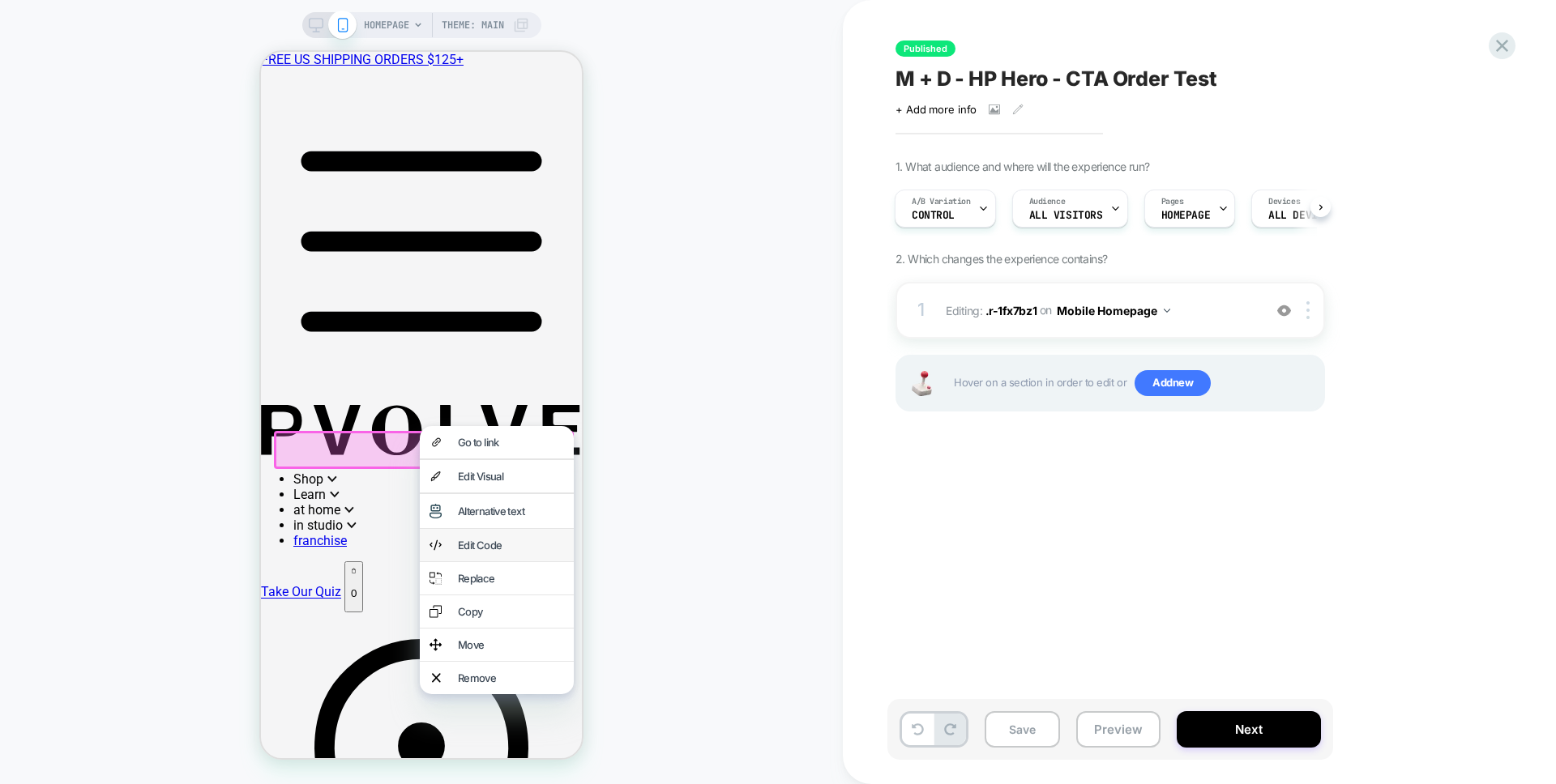
click at [504, 549] on div "Edit Code" at bounding box center [511, 545] width 106 height 13
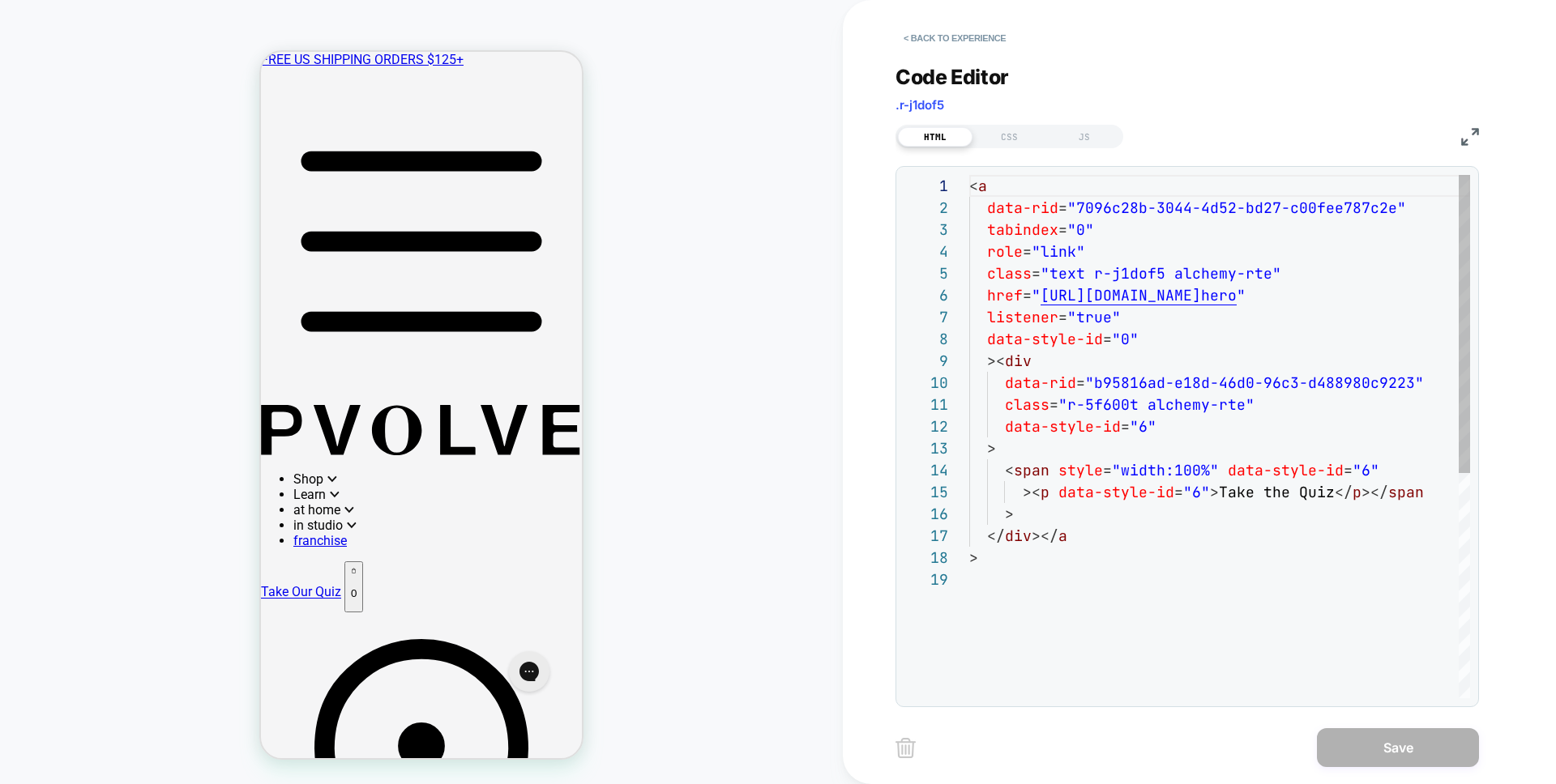
scroll to position [219, 0]
click at [987, 290] on div "< a data-rid = "7096c28b-3044-4d52-bd27-c00fee787c2e" tabindex = "0" role = "li…" at bounding box center [1267, 633] width 597 height 917
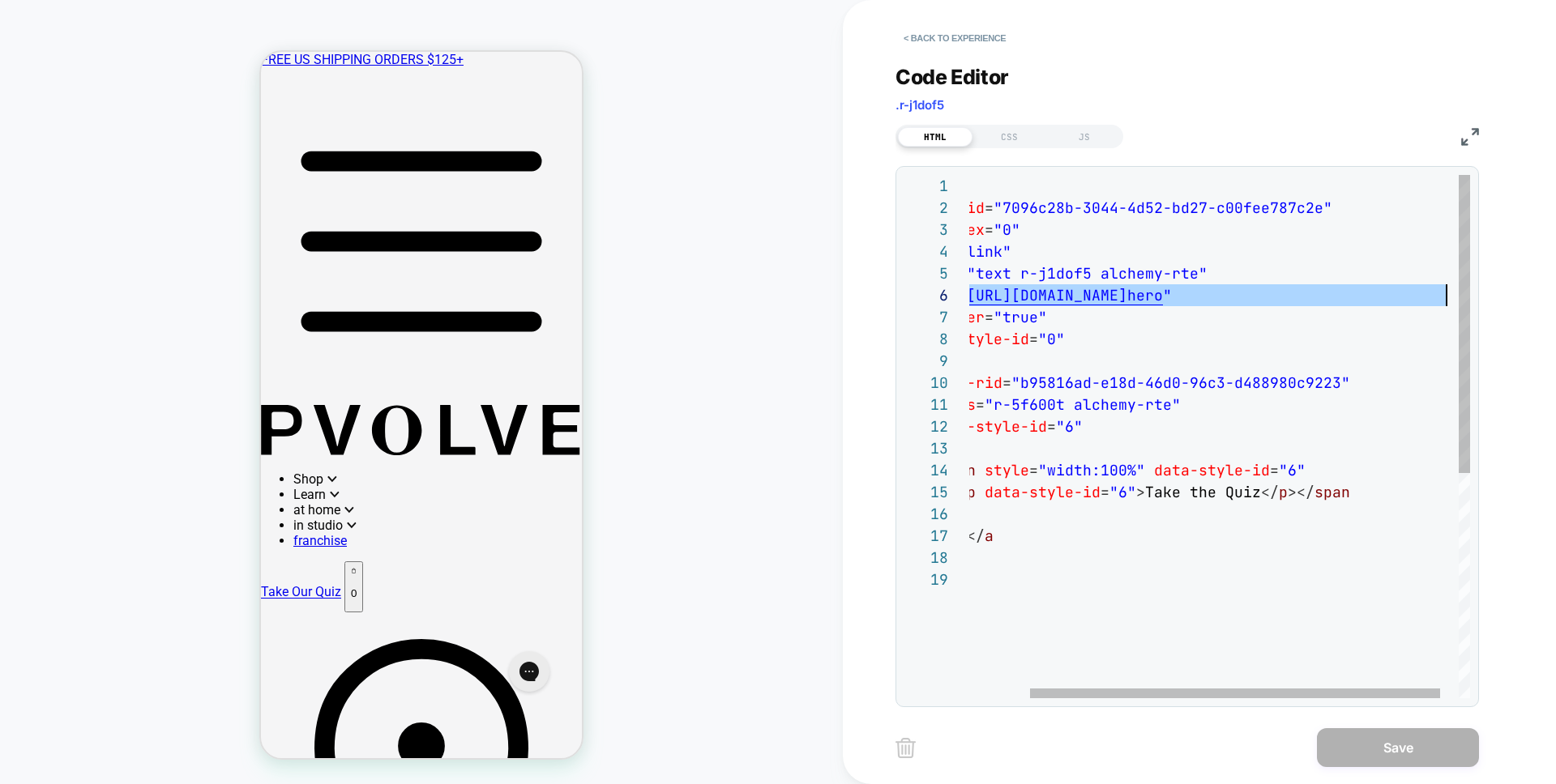
scroll to position [110, 543]
type textarea "**********"
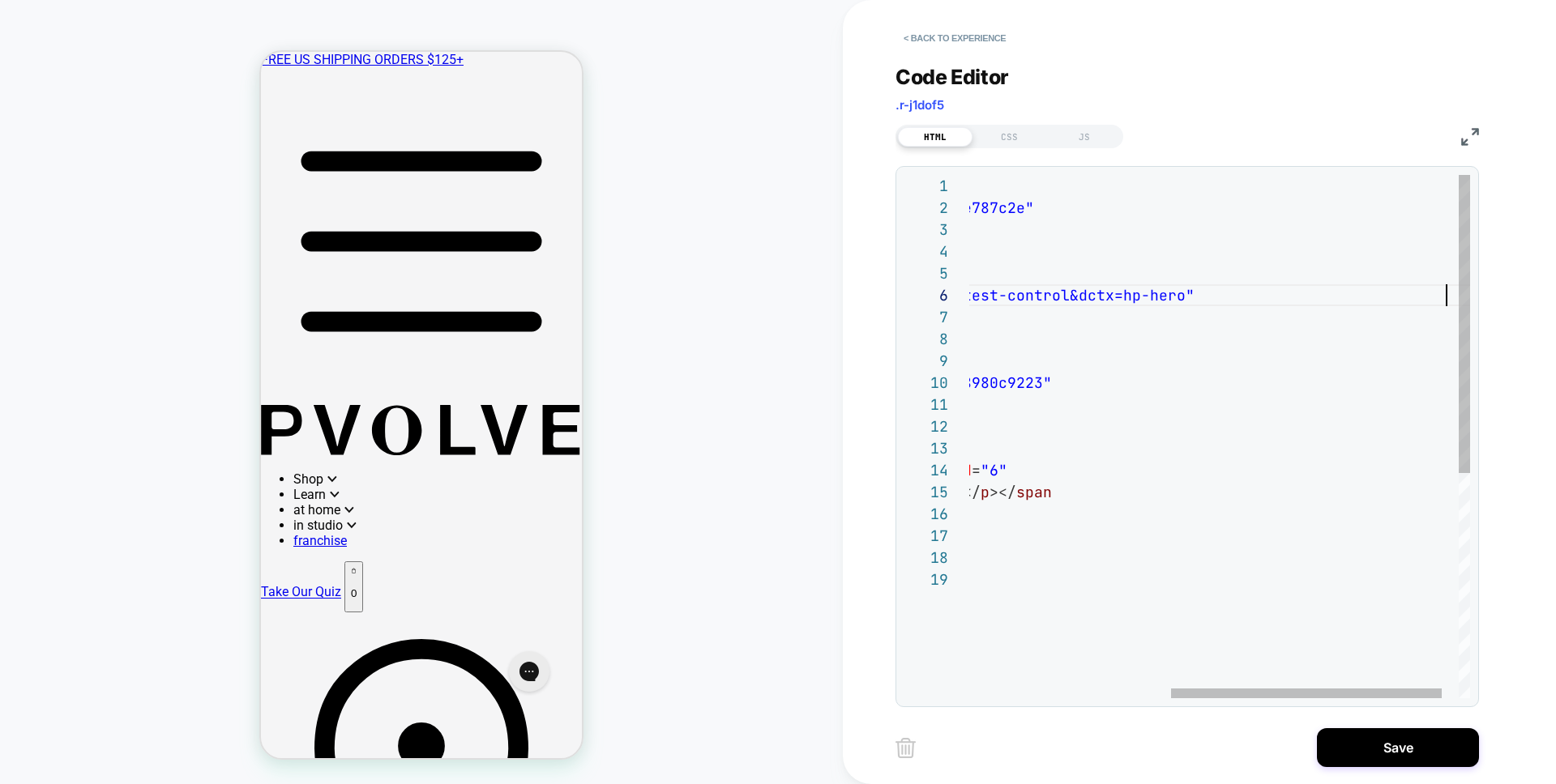
scroll to position [110, 849]
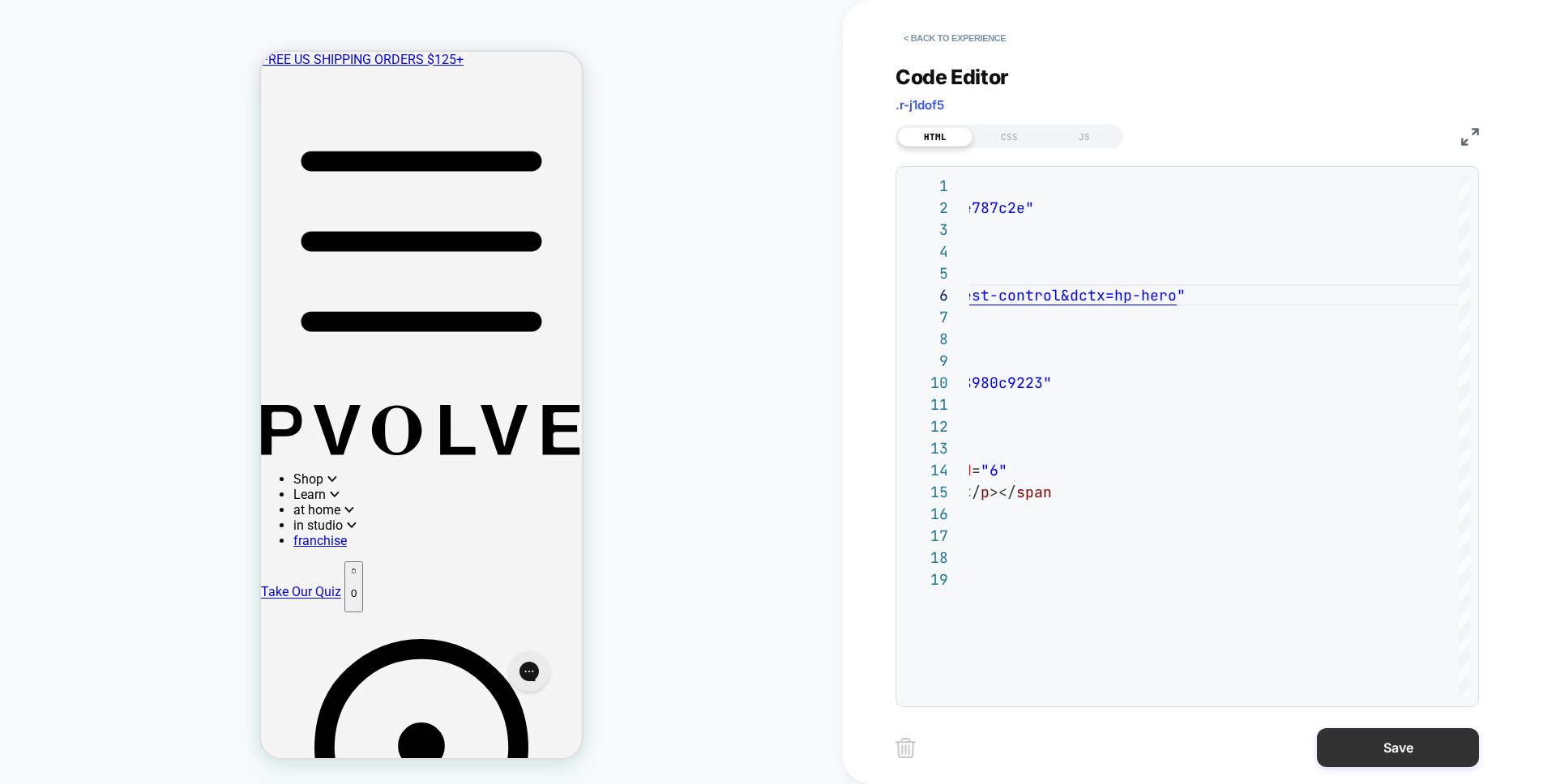
click at [1376, 753] on button "Save" at bounding box center [1397, 748] width 162 height 39
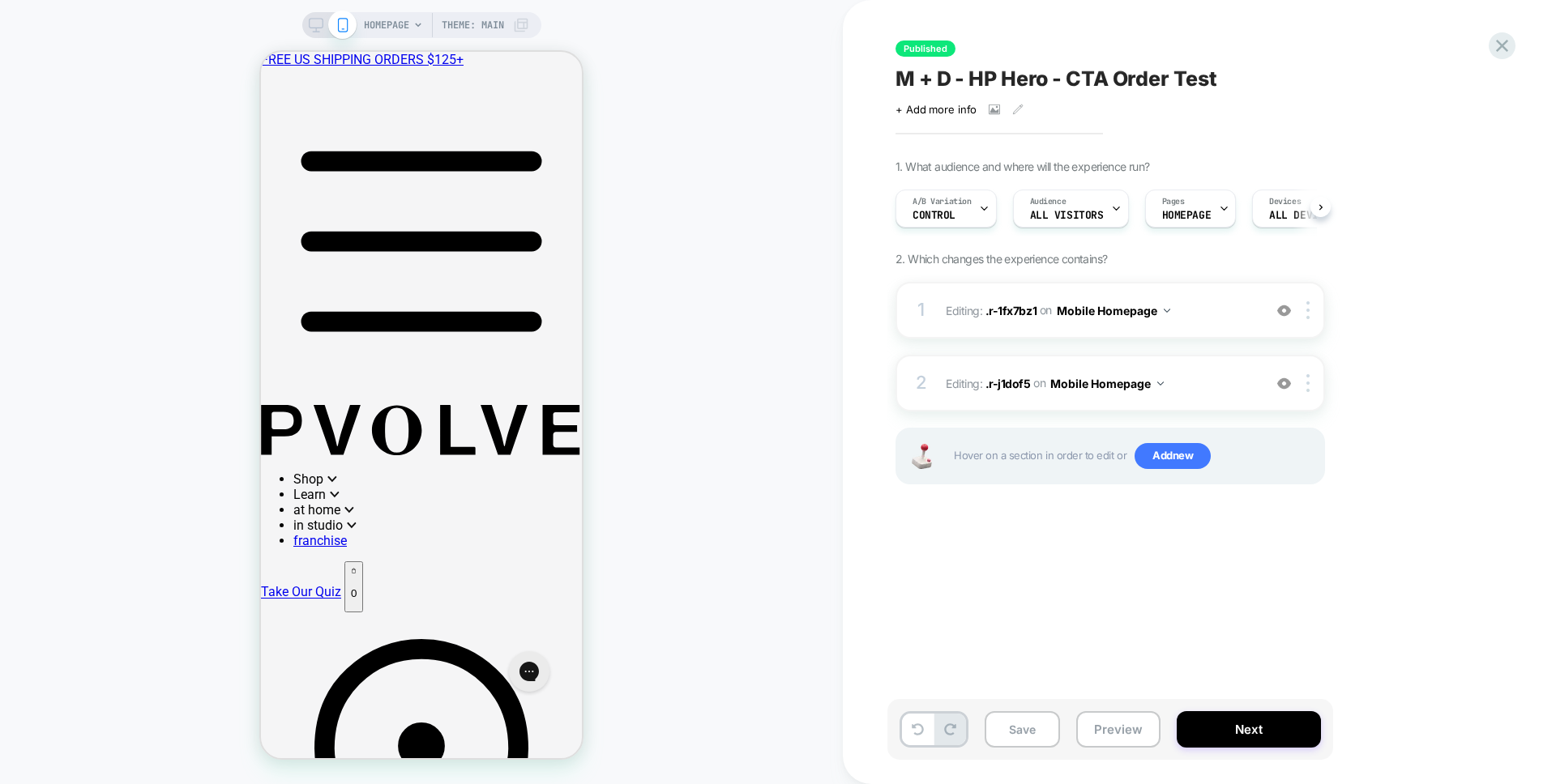
scroll to position [0, 1]
click at [1003, 724] on button "Save" at bounding box center [1022, 729] width 75 height 36
click at [308, 25] on icon at bounding box center [316, 25] width 15 height 15
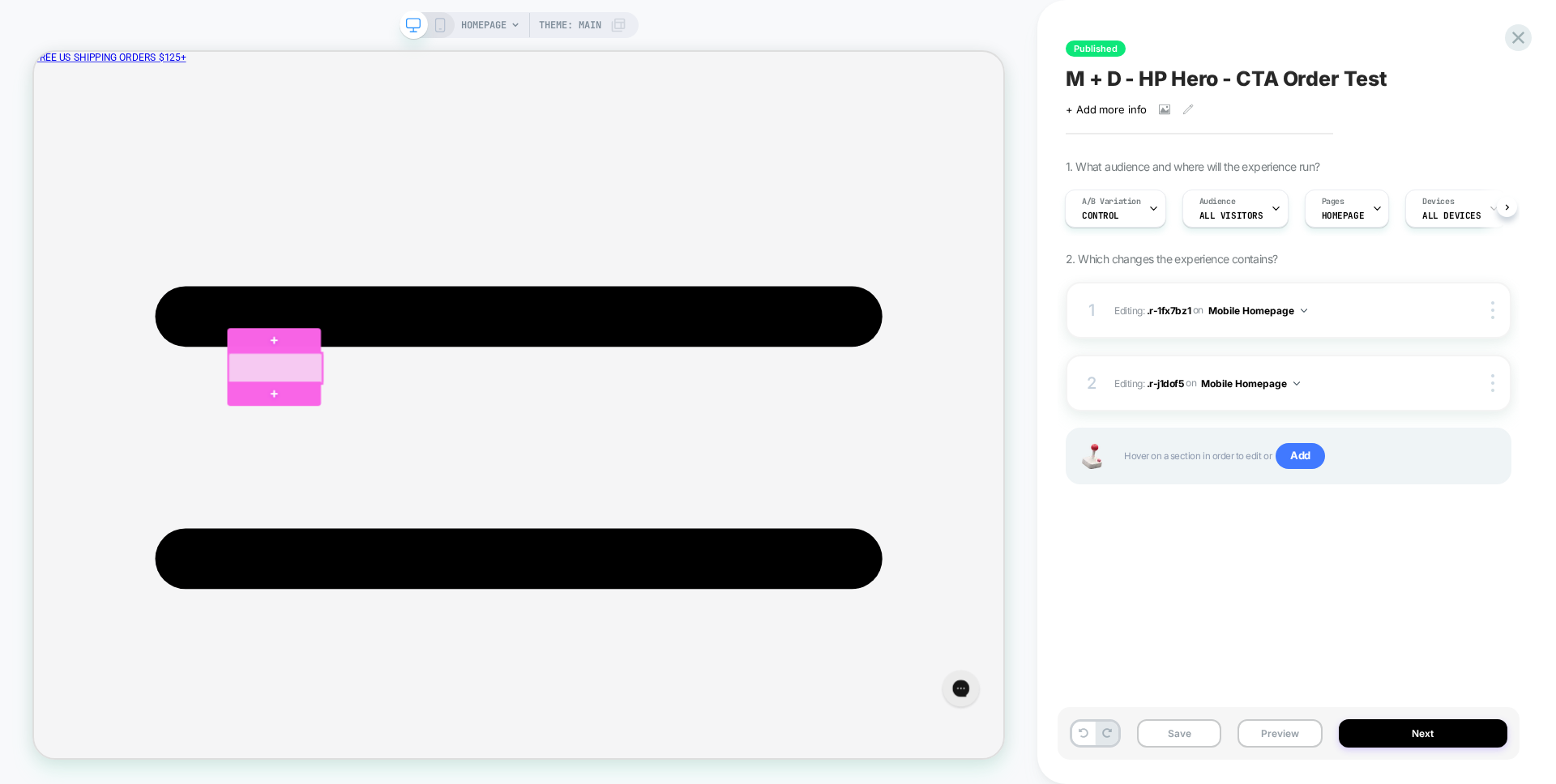
click at [403, 472] on div at bounding box center [356, 474] width 124 height 41
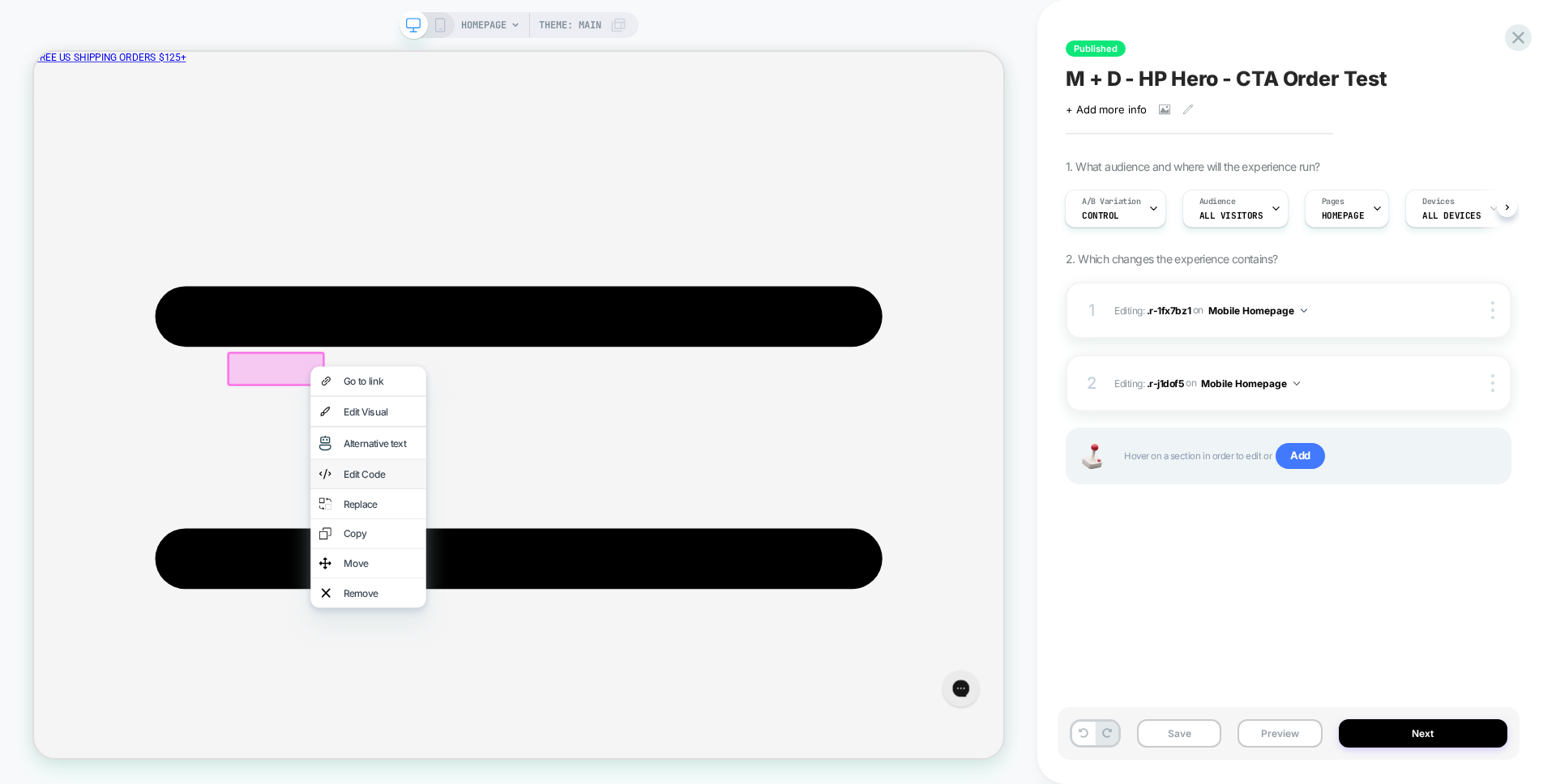
click at [504, 603] on div "Edit Code" at bounding box center [480, 615] width 154 height 39
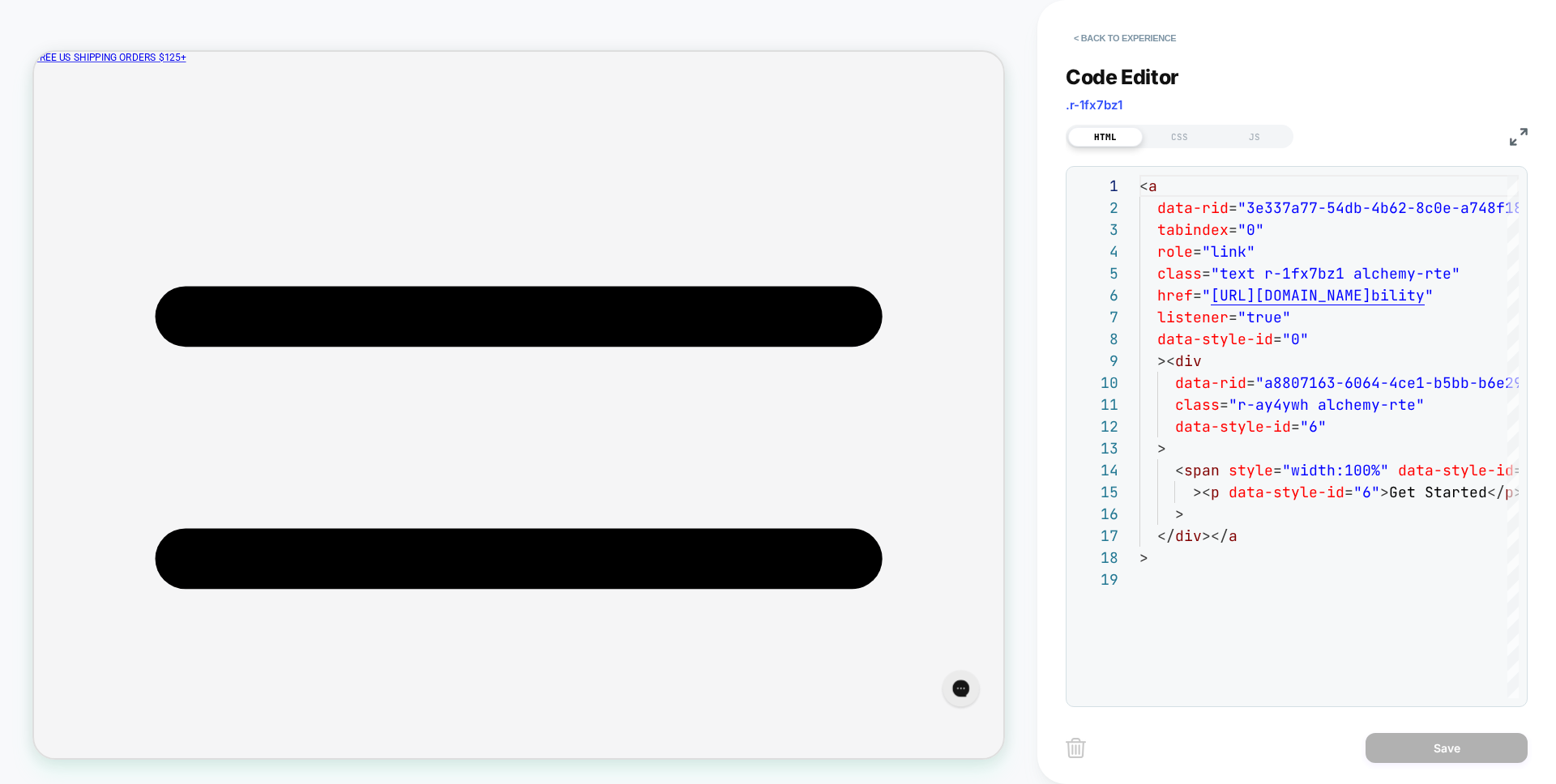
scroll to position [219, 0]
click at [1217, 295] on div "< a data-rid = "3e337a77-54db-4b62-8c0e-a748f18e9721" tabindex = "0" role = "li…" at bounding box center [1446, 633] width 615 height 917
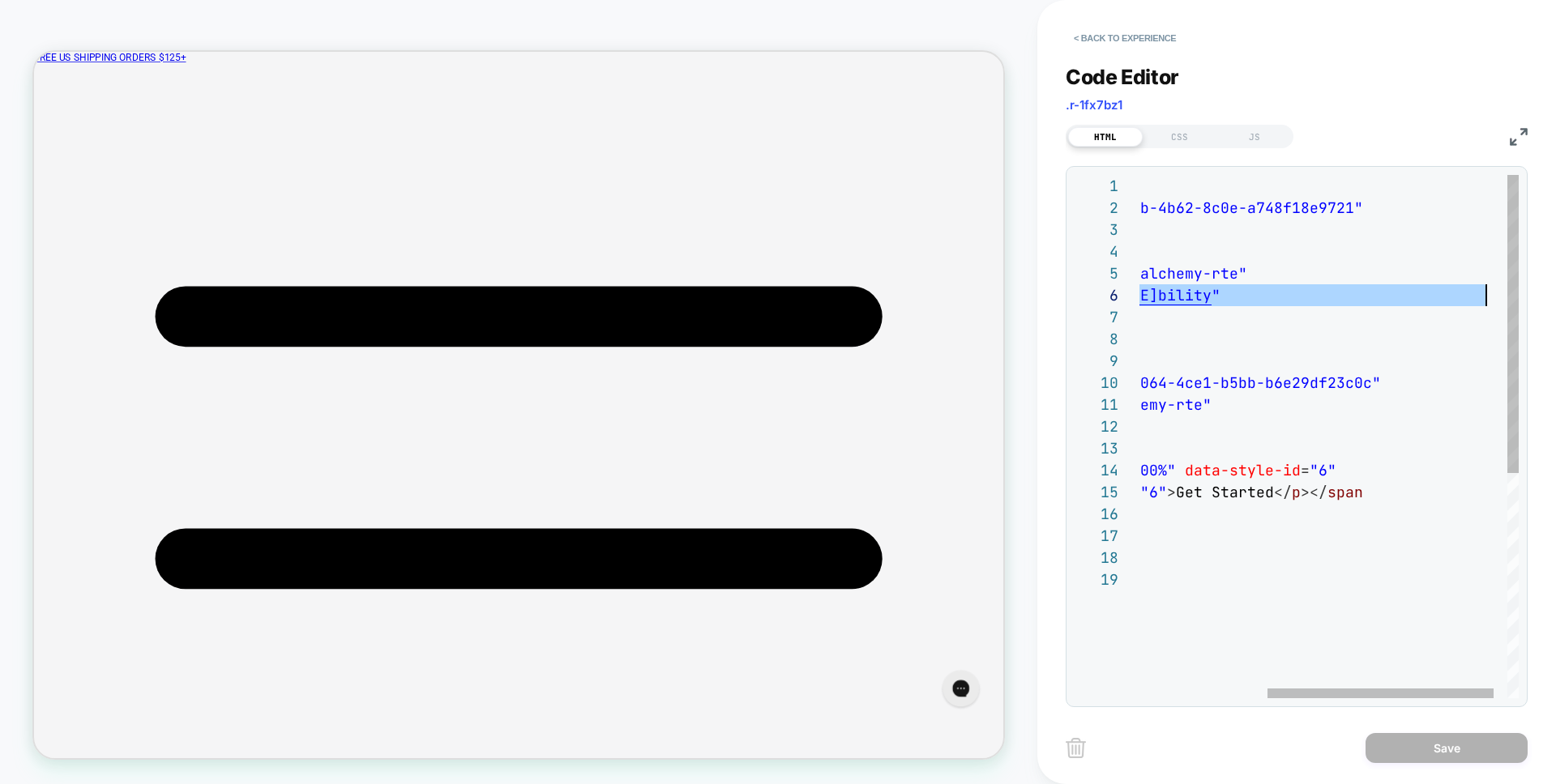
type textarea "**********"
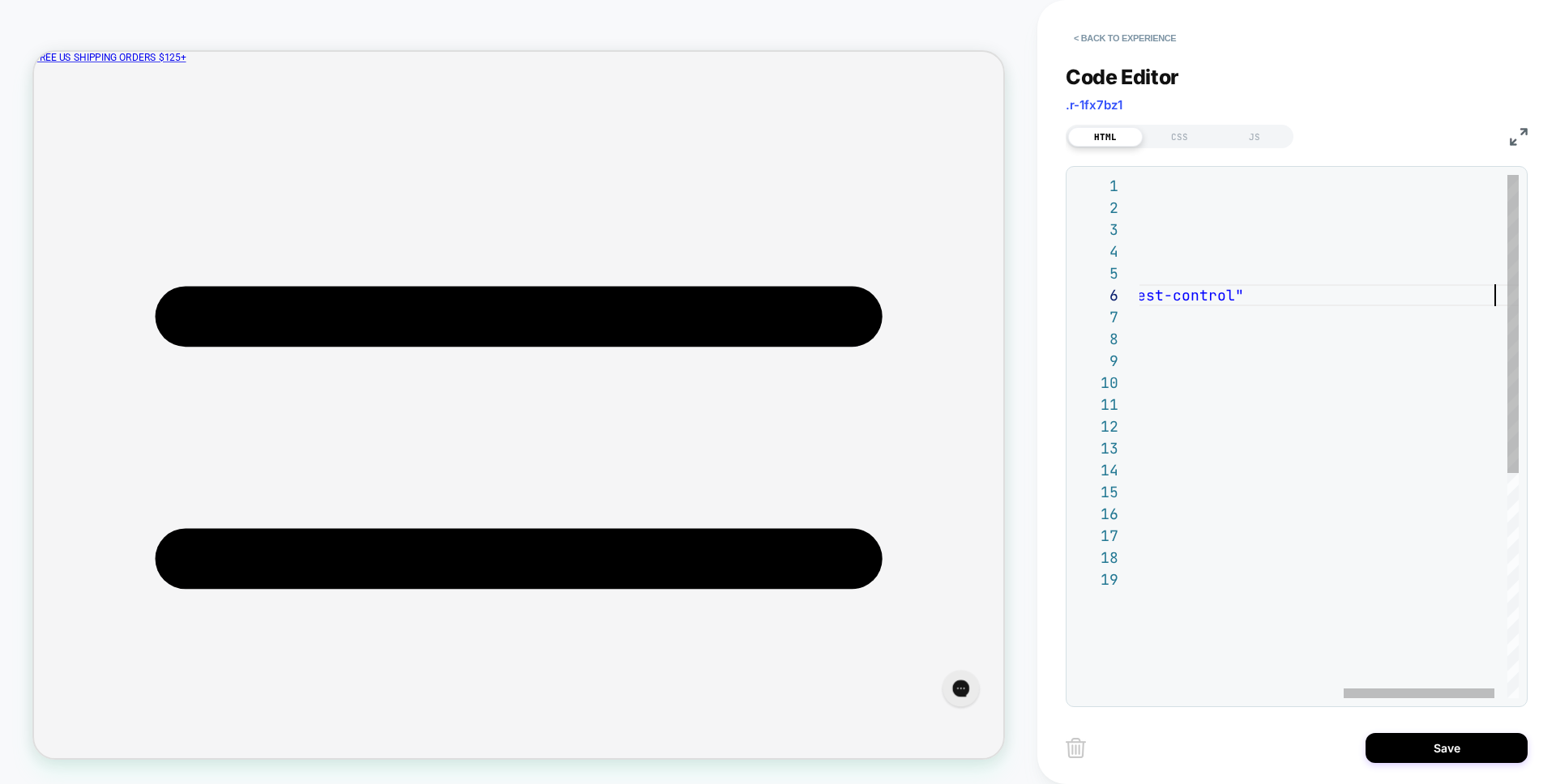
scroll to position [110, 866]
click at [1422, 750] on button "Save" at bounding box center [1446, 748] width 162 height 30
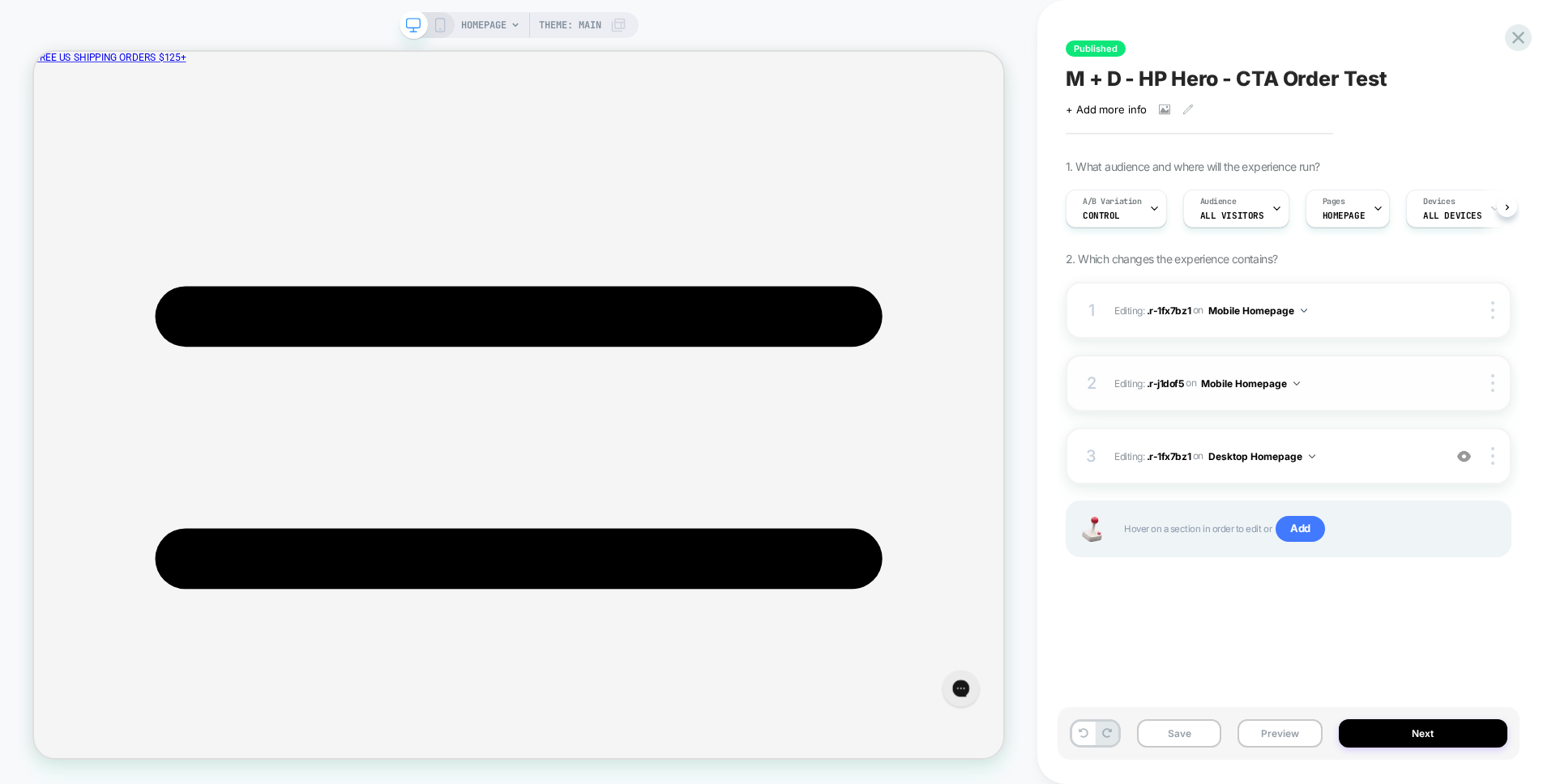
scroll to position [0, 1]
click at [384, 517] on div at bounding box center [356, 519] width 84 height 17
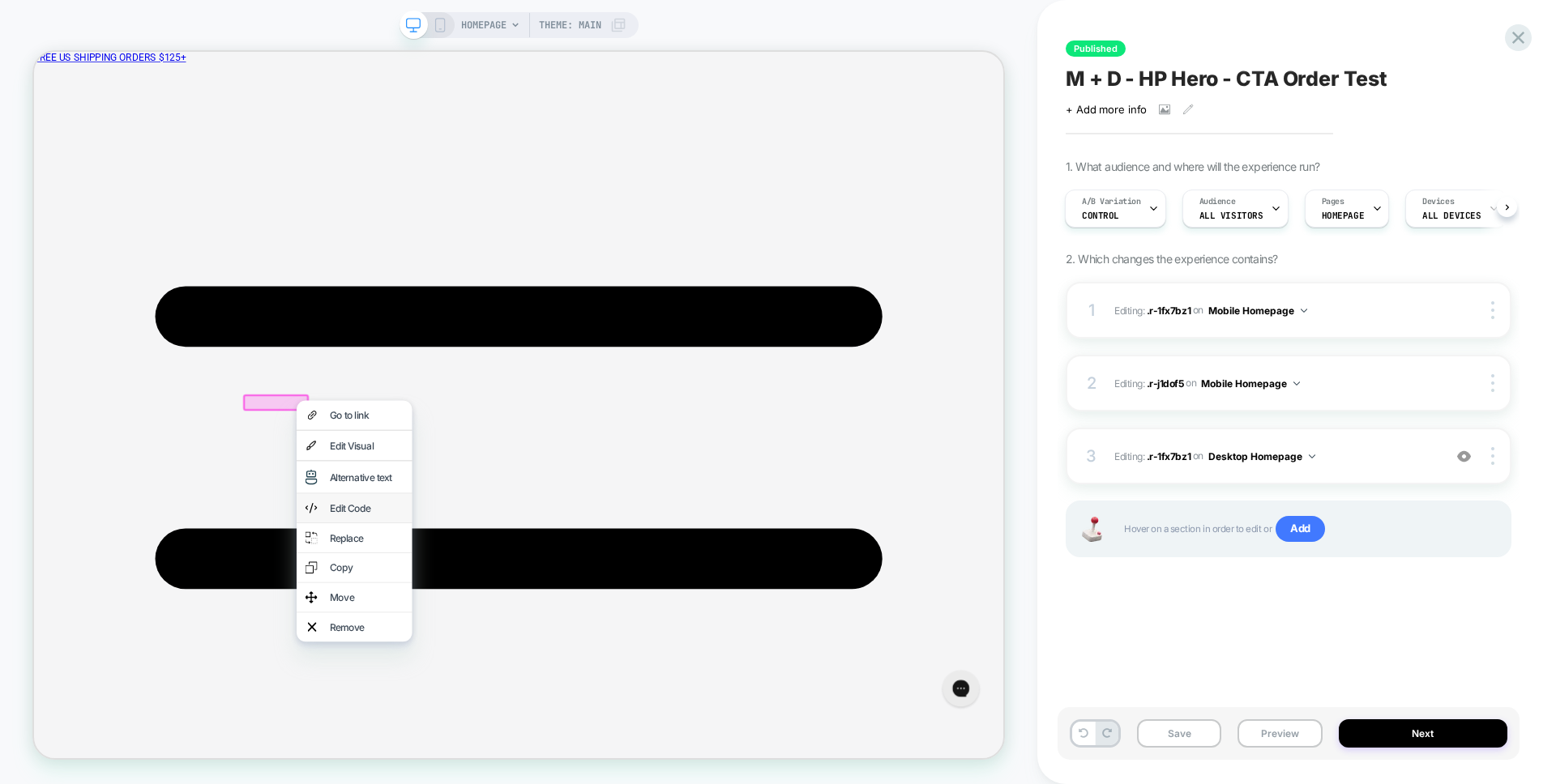
drag, startPoint x: 466, startPoint y: 578, endPoint x: 474, endPoint y: 660, distance: 82.4
click at [474, 660] on div "Go to link Edit Visual Alternative text Edit Code Replace Copy Move Remove" at bounding box center [461, 678] width 154 height 321
click at [474, 660] on div "Edit Code" at bounding box center [477, 660] width 98 height 16
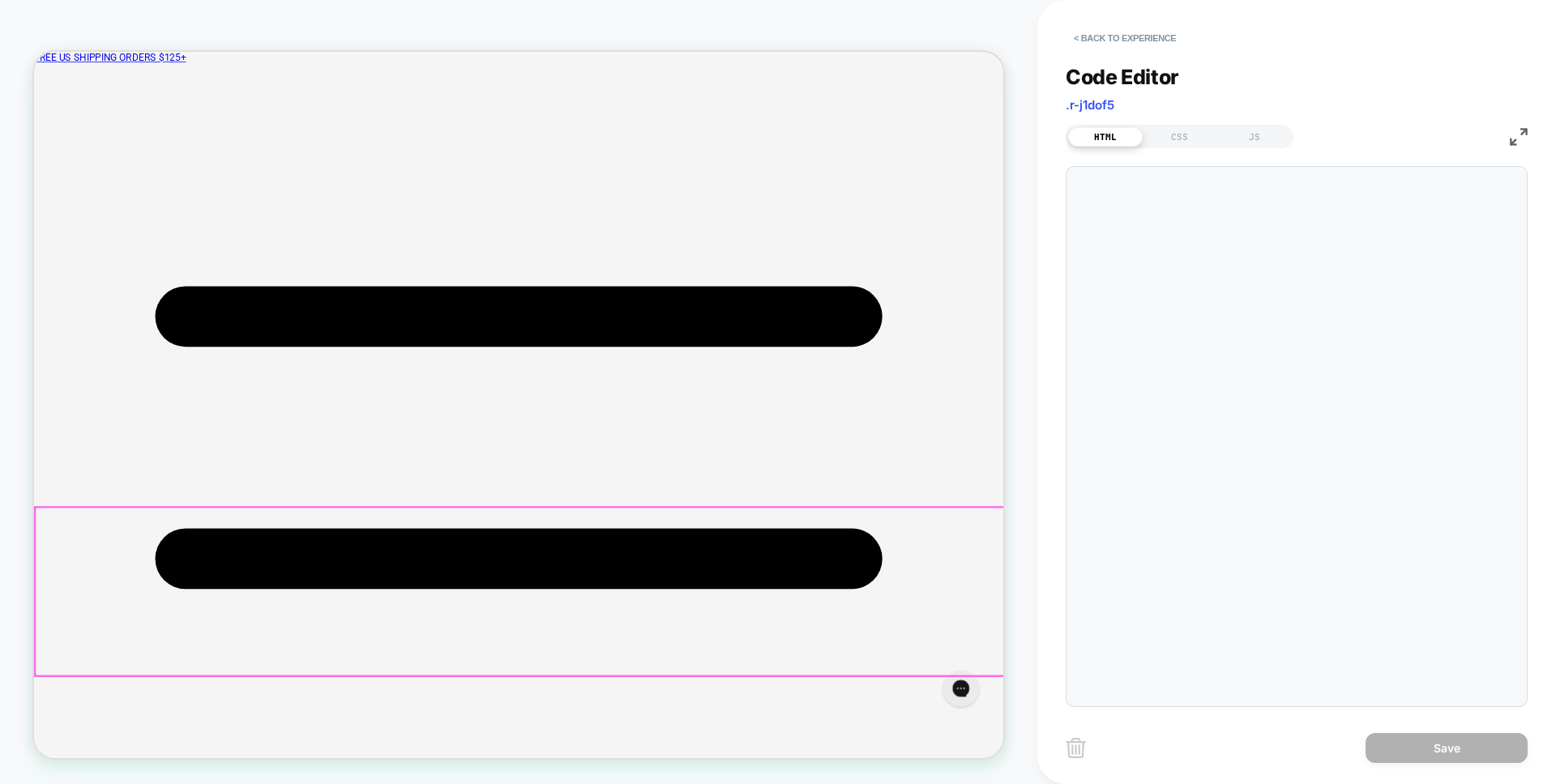
scroll to position [219, 0]
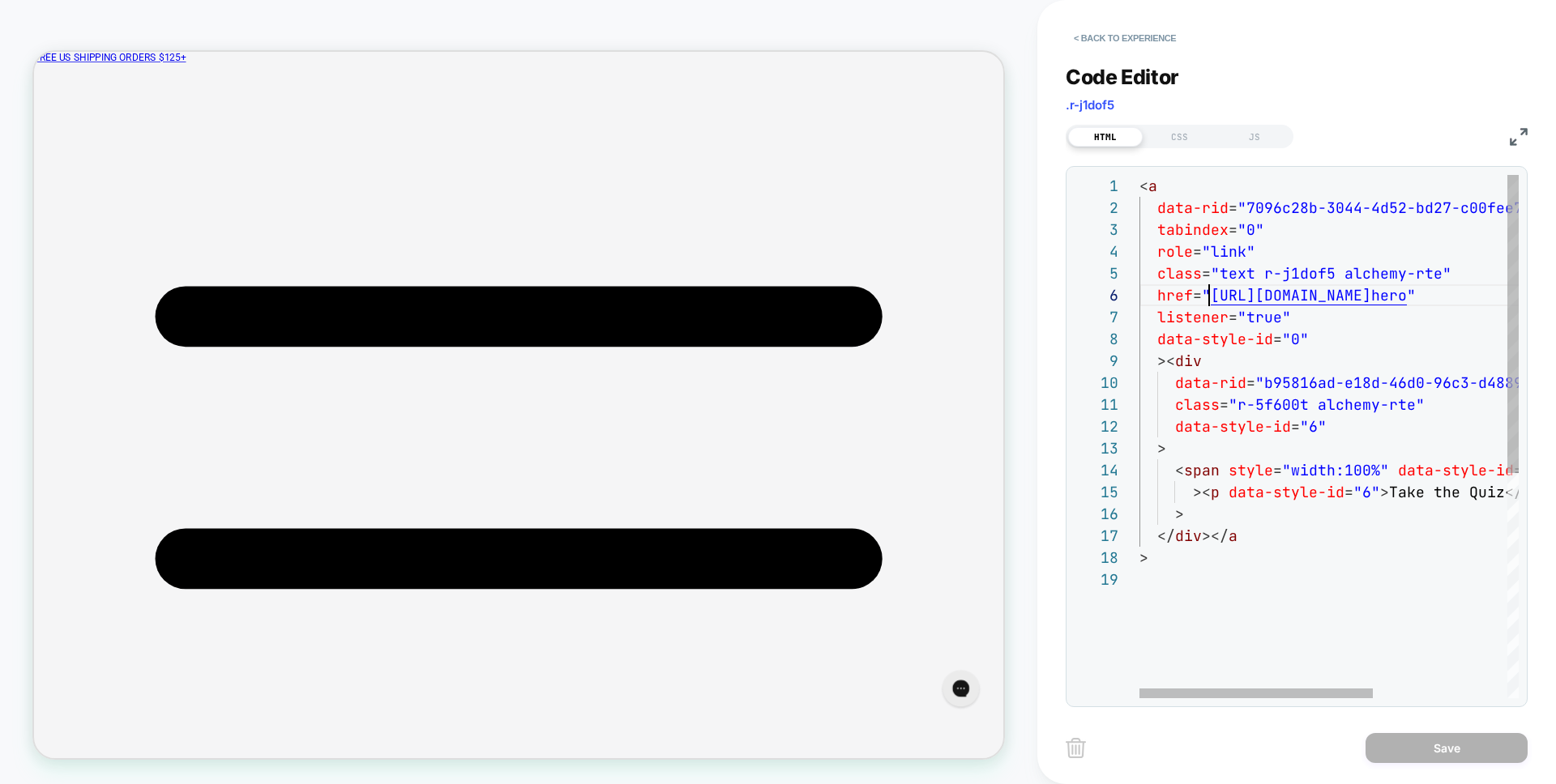
click at [1209, 295] on div "< a data-rid = "7096c28b-3044-4d52-bd27-c00fee787c2e" tabindex = "0" role = "li…" at bounding box center [1437, 633] width 597 height 917
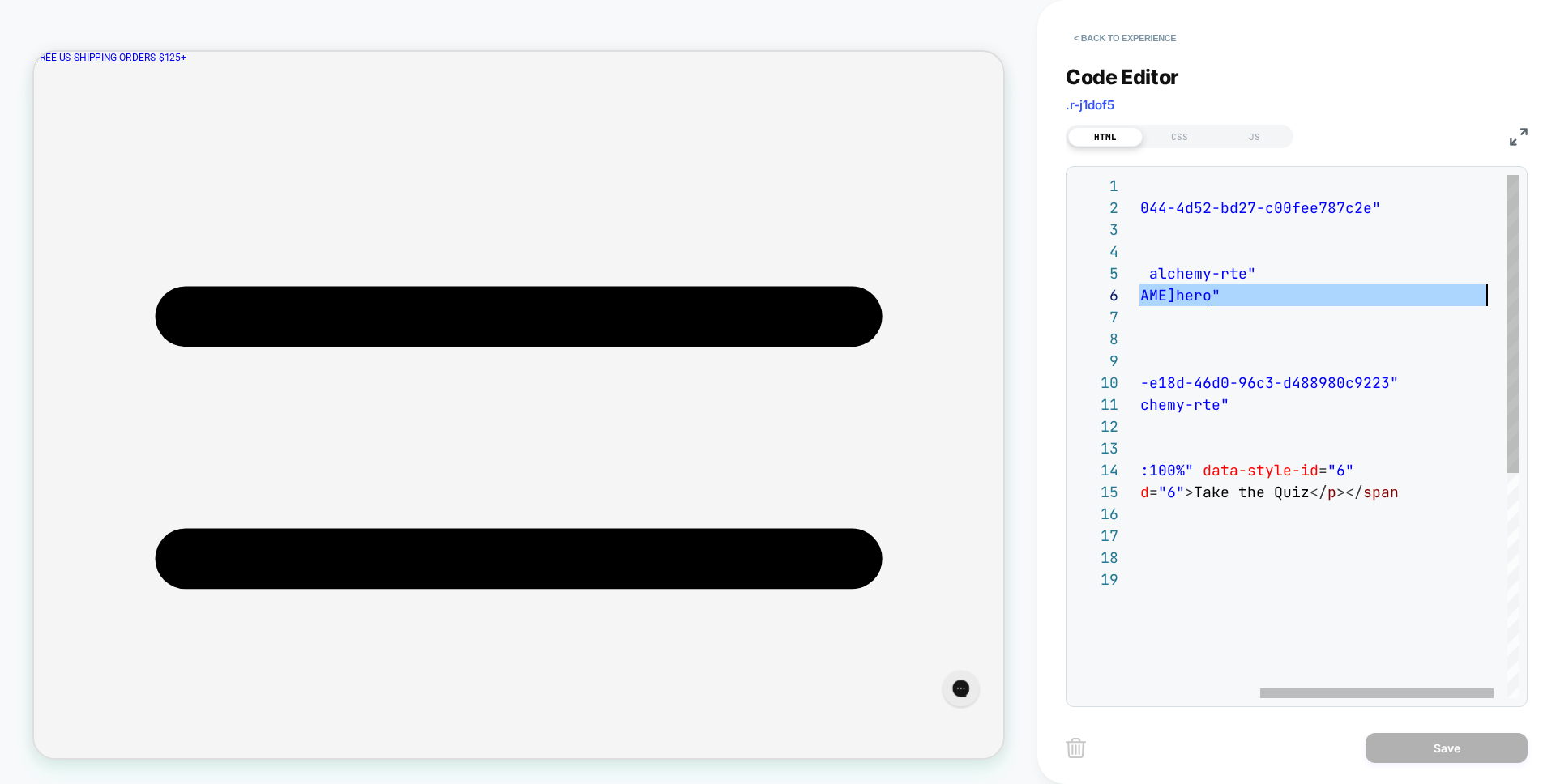
type textarea "**********"
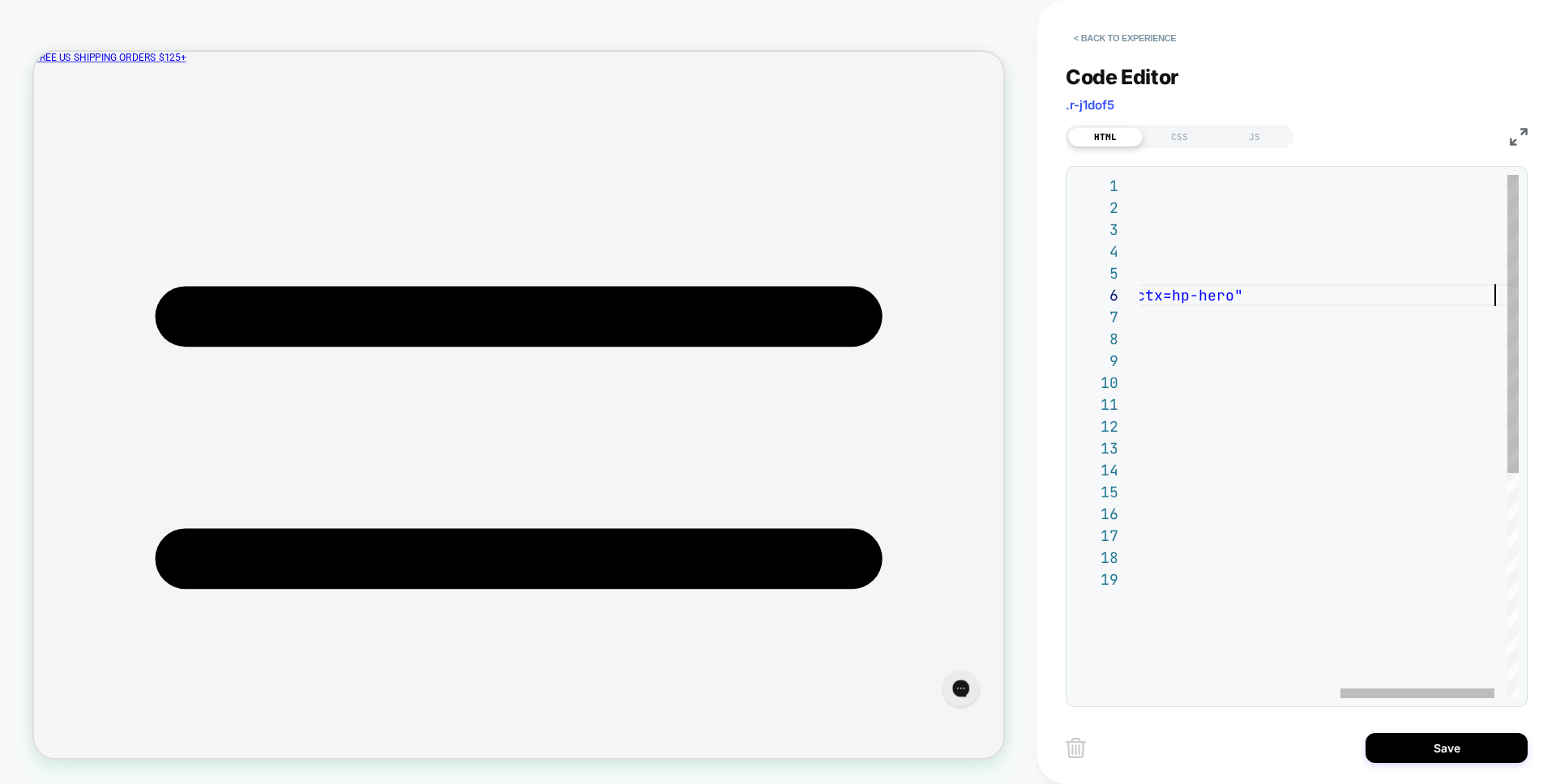
scroll to position [110, 849]
click at [1413, 742] on button "Save" at bounding box center [1446, 748] width 162 height 30
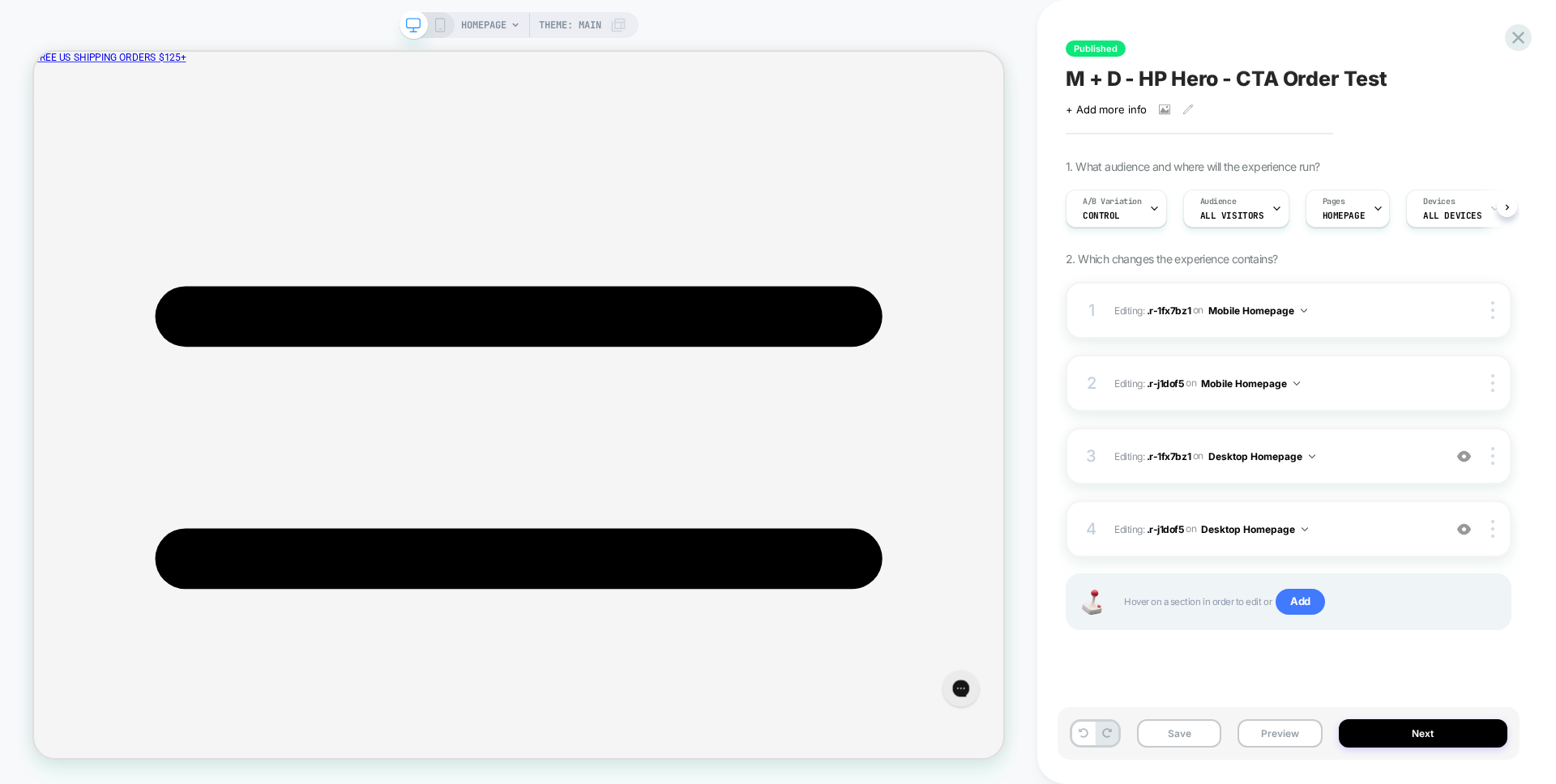
scroll to position [0, 1]
click at [1150, 732] on button "Save" at bounding box center [1179, 734] width 85 height 29
click at [1403, 738] on button "Next" at bounding box center [1423, 734] width 169 height 29
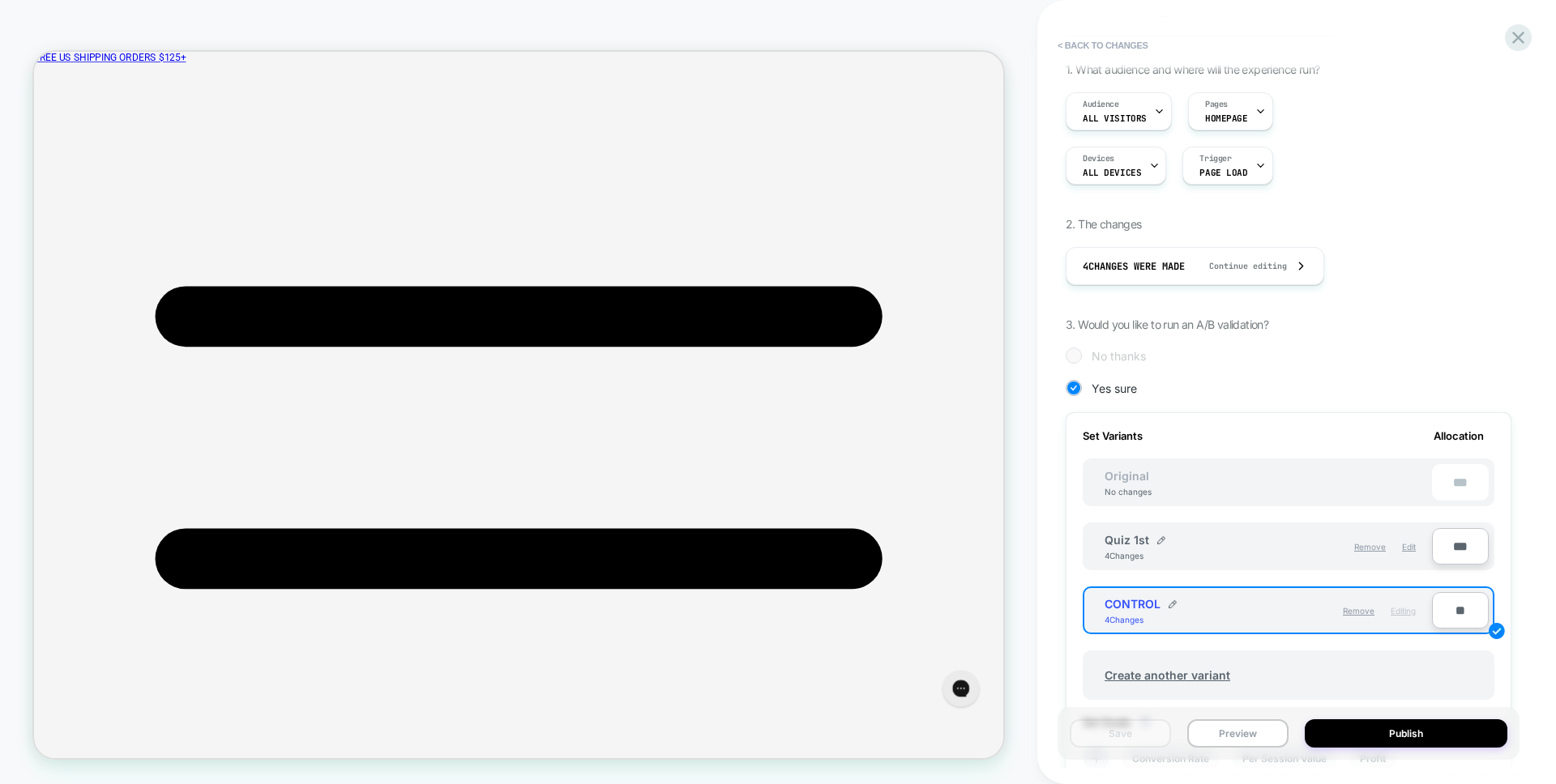
scroll to position [124, 0]
click at [1458, 603] on input "**" at bounding box center [1459, 608] width 57 height 36
click at [1449, 608] on input "**" at bounding box center [1459, 608] width 57 height 36
type input "**"
type input "***"
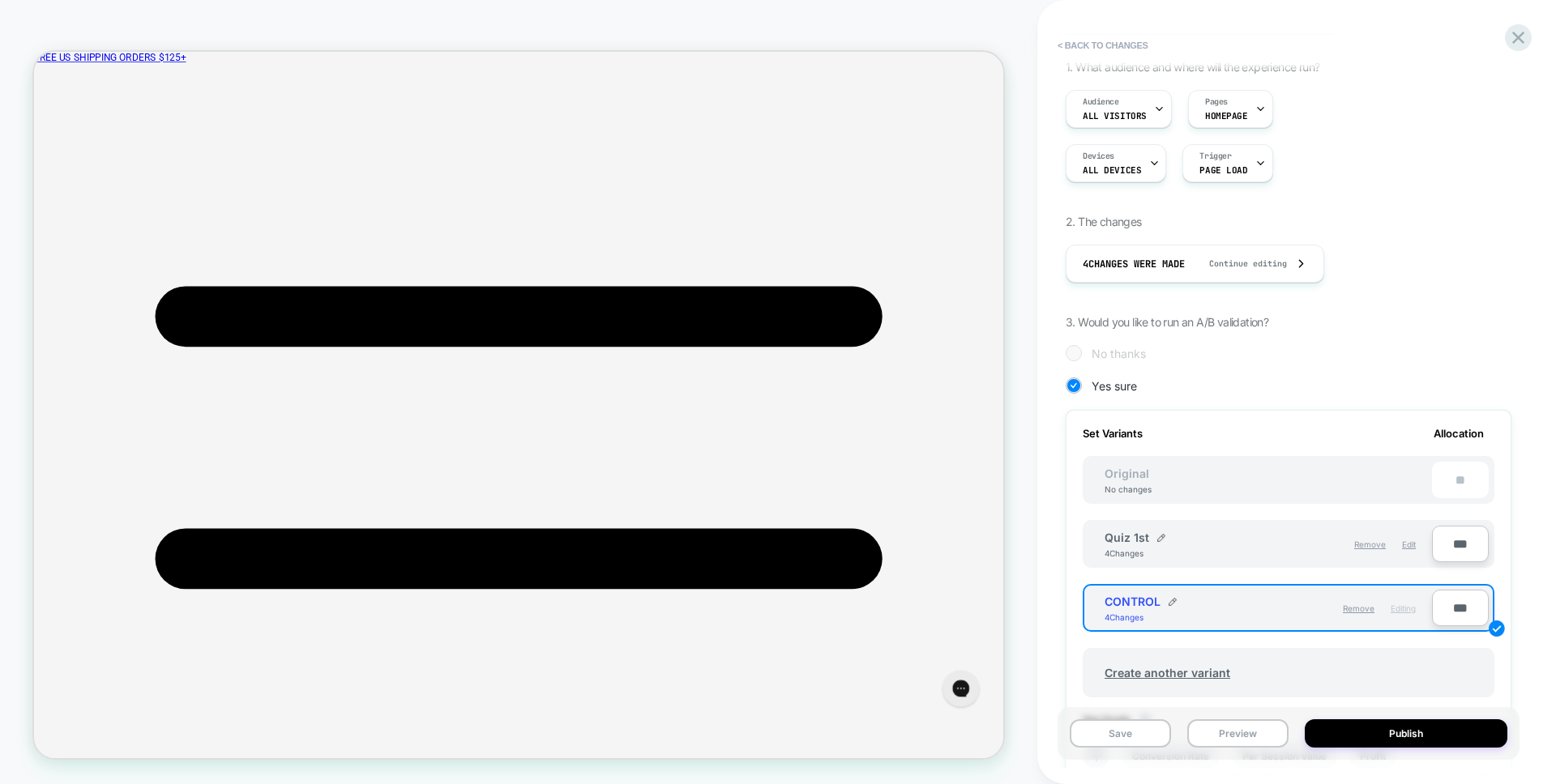
click at [1432, 317] on div "1. What audience and where will the experience run? Audience All Visitors Pages…" at bounding box center [1288, 547] width 446 height 974
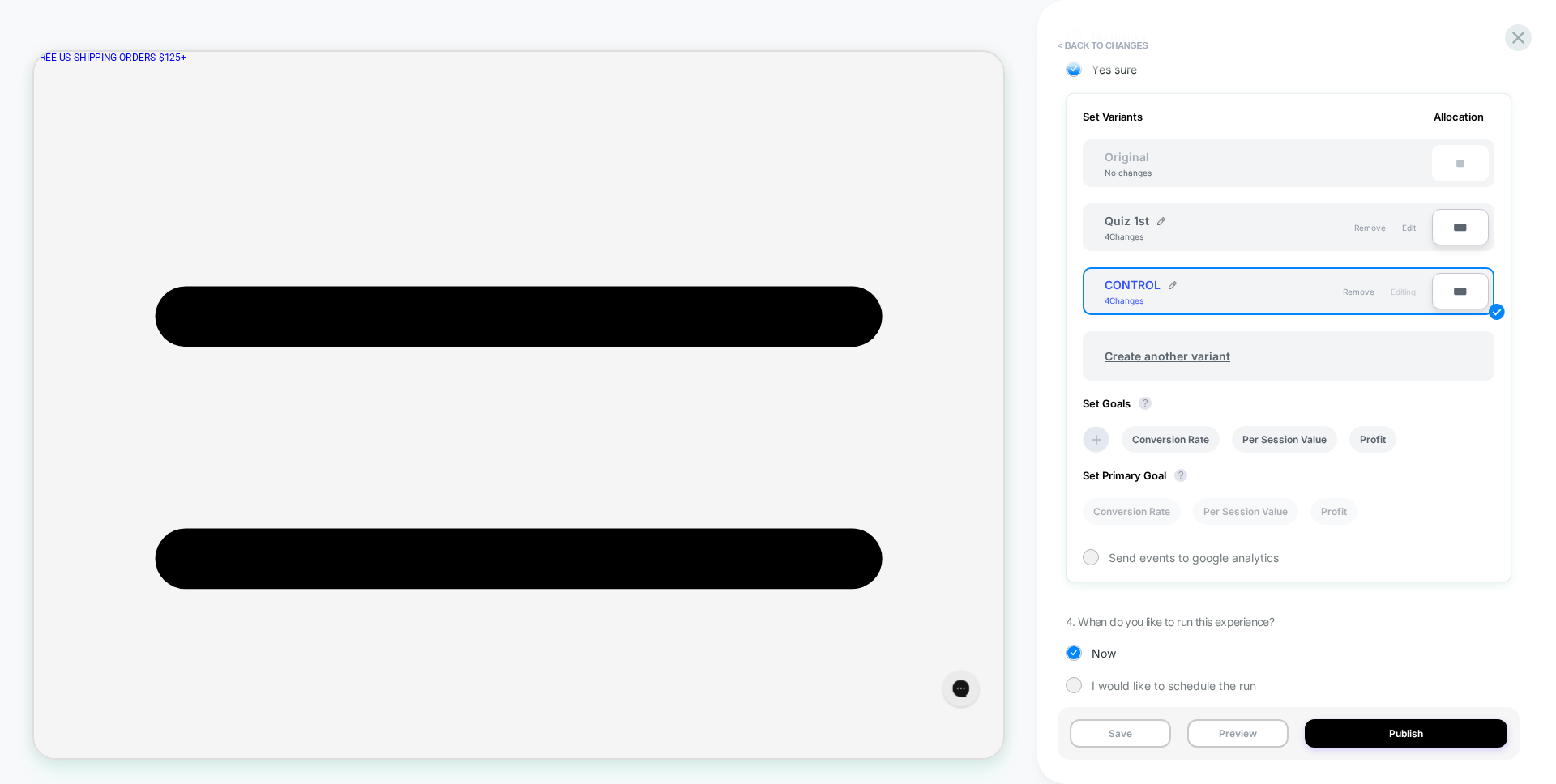
scroll to position [455, 0]
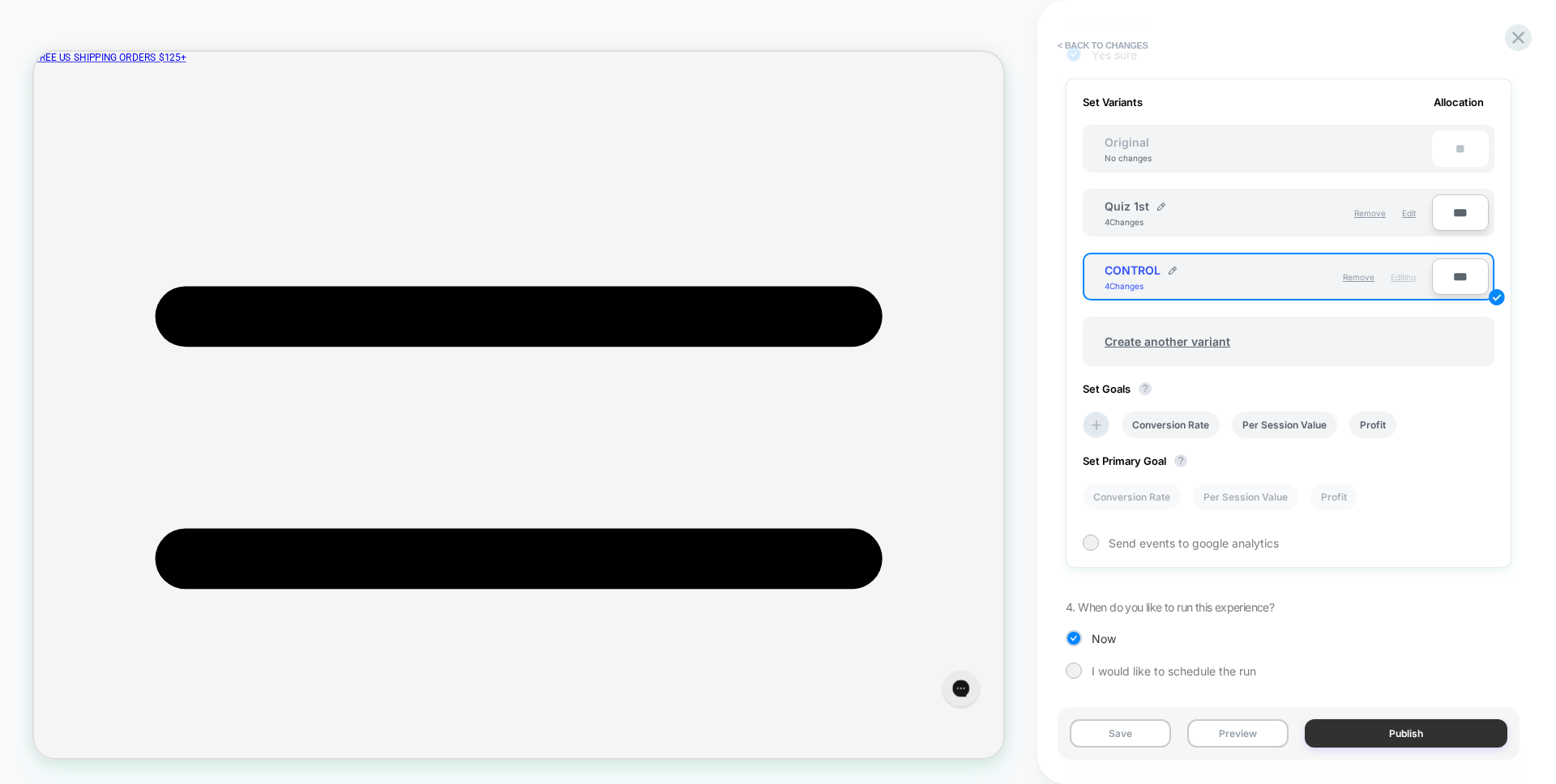
click at [1444, 731] on button "Publish" at bounding box center [1406, 734] width 203 height 29
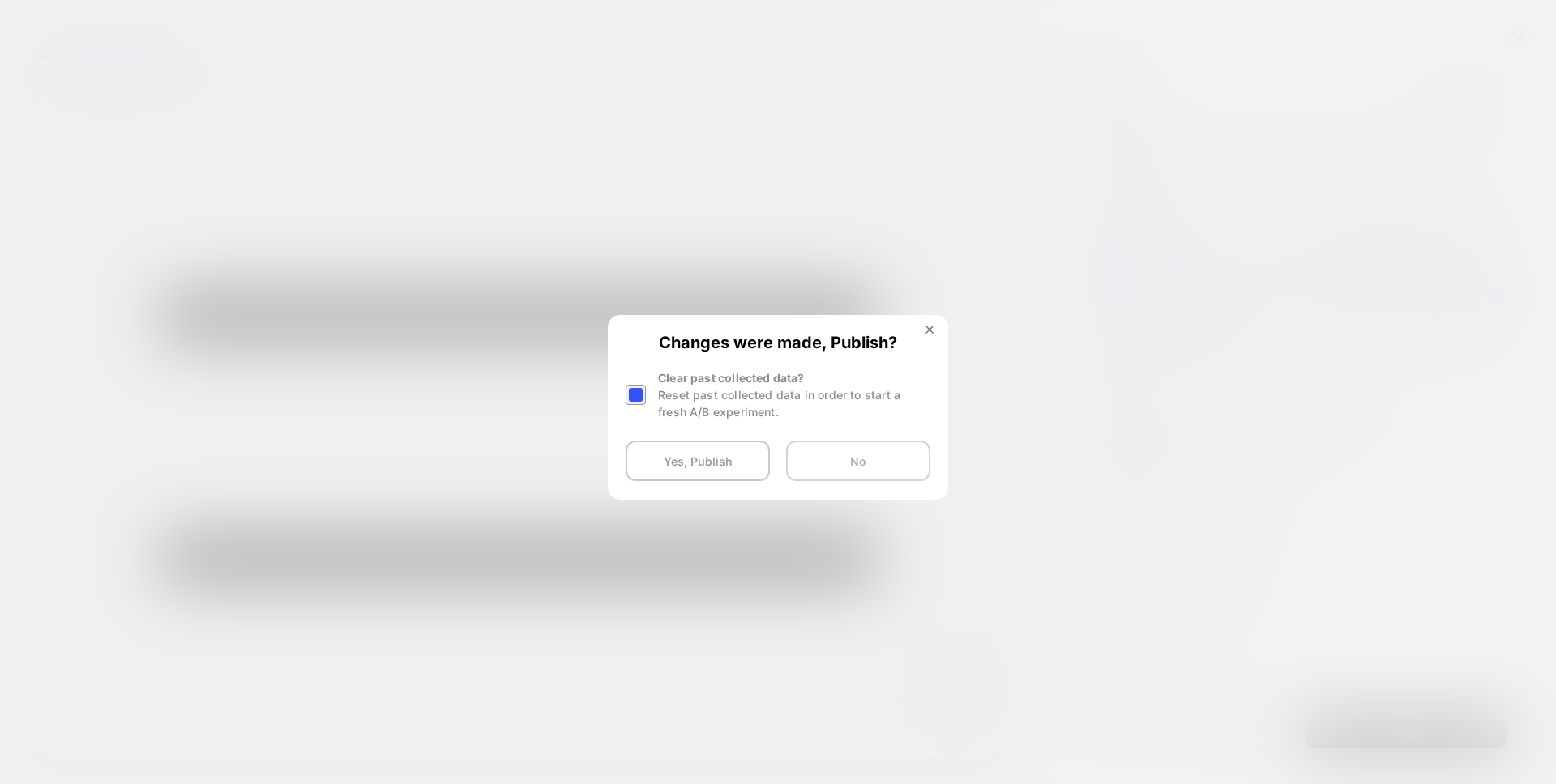
click at [881, 451] on button "No" at bounding box center [857, 462] width 144 height 41
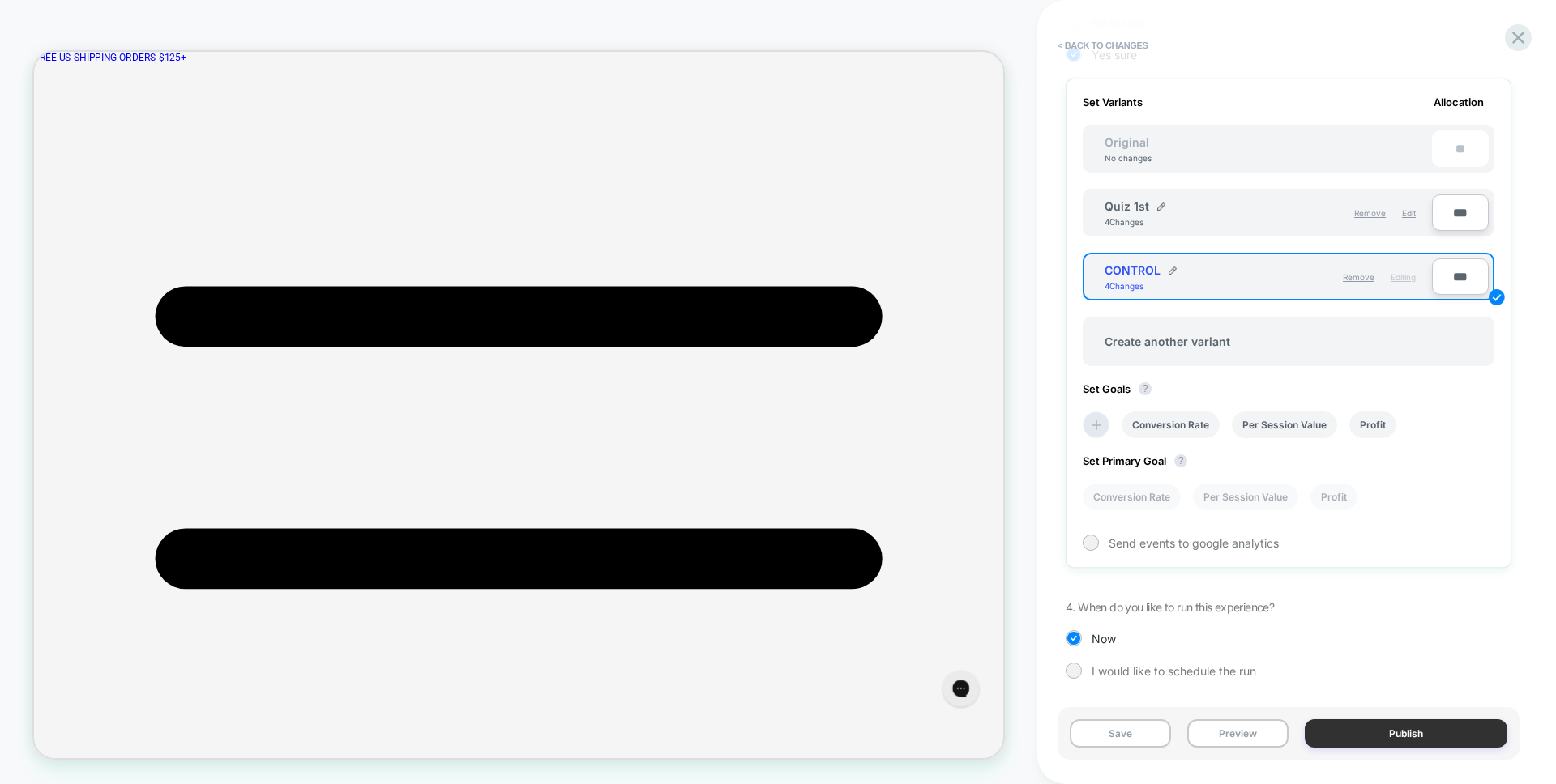
click at [1357, 727] on button "Publish" at bounding box center [1406, 734] width 203 height 29
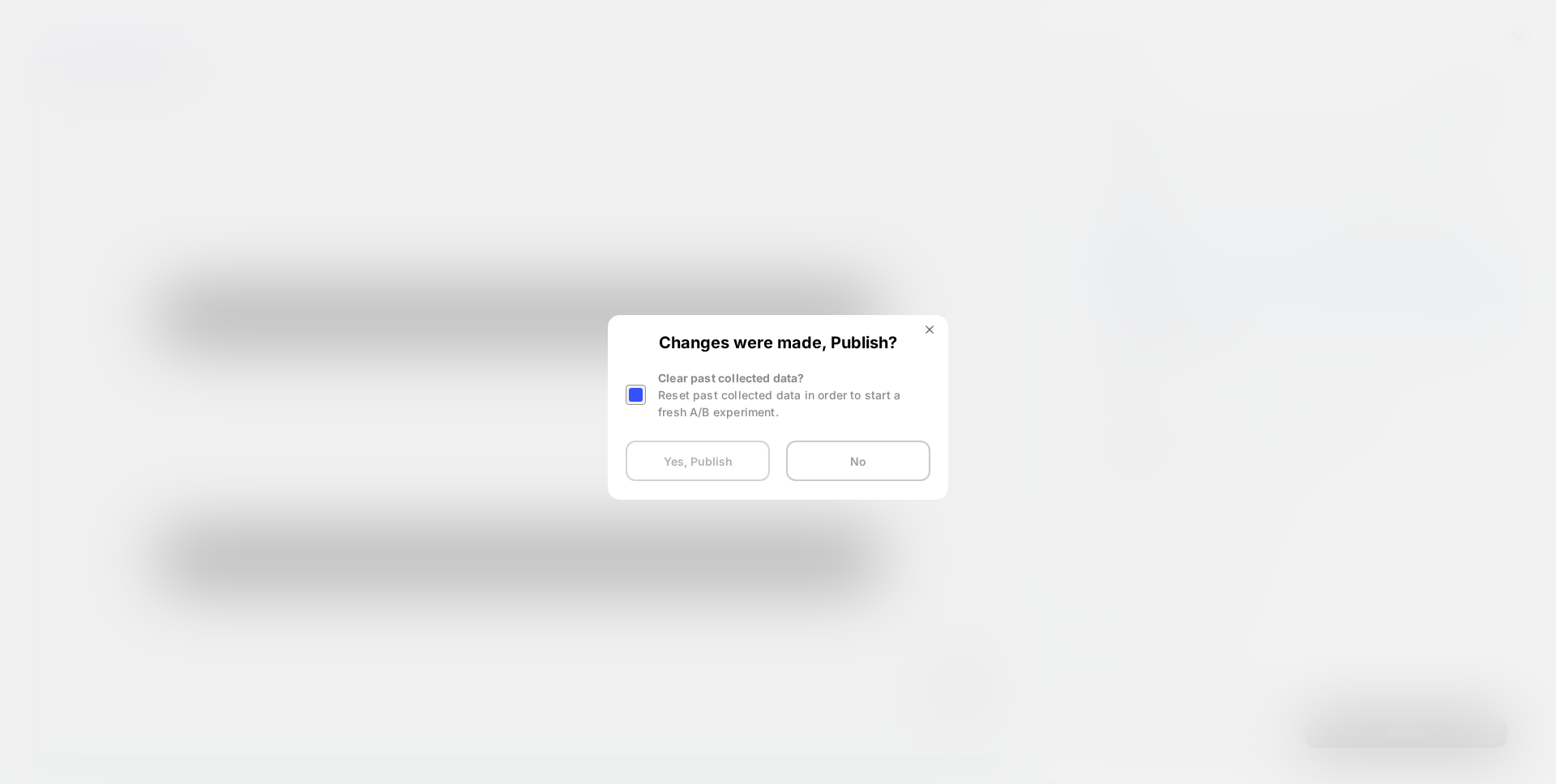
click at [708, 464] on button "Yes, Publish" at bounding box center [697, 462] width 144 height 41
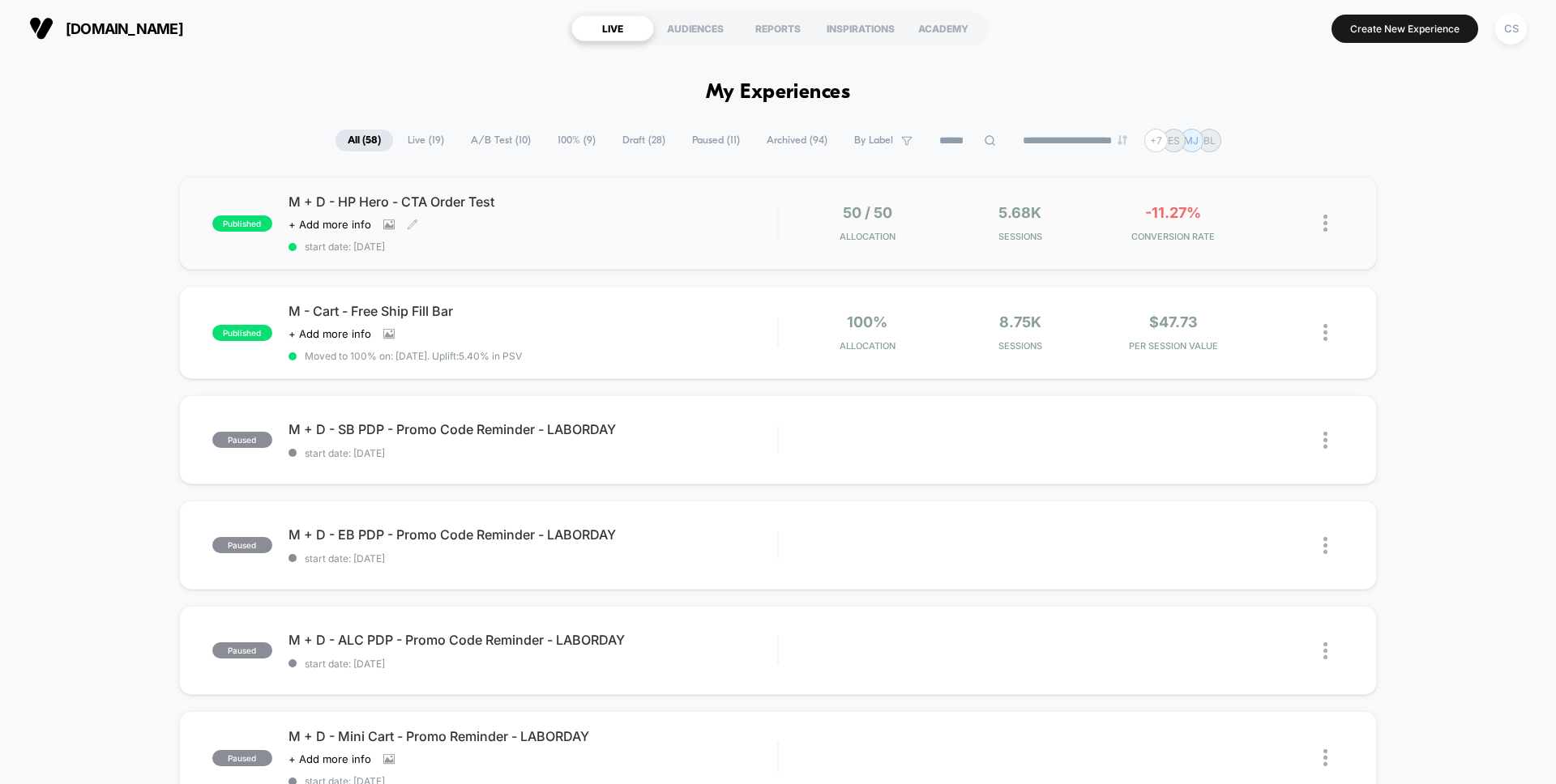
click at [495, 200] on span "M + D - HP Hero - CTA Order Test" at bounding box center [533, 201] width 489 height 16
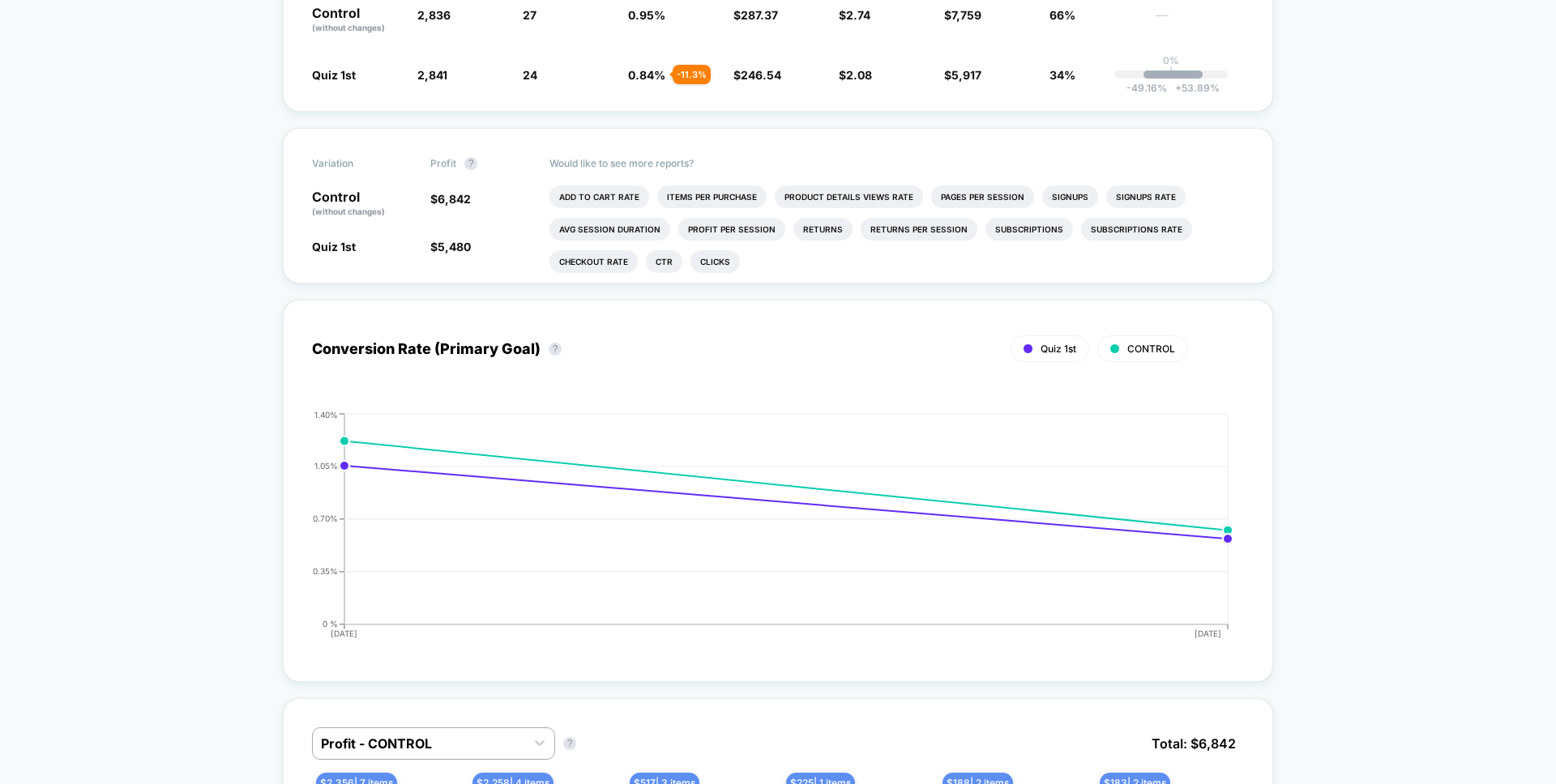
scroll to position [595, 0]
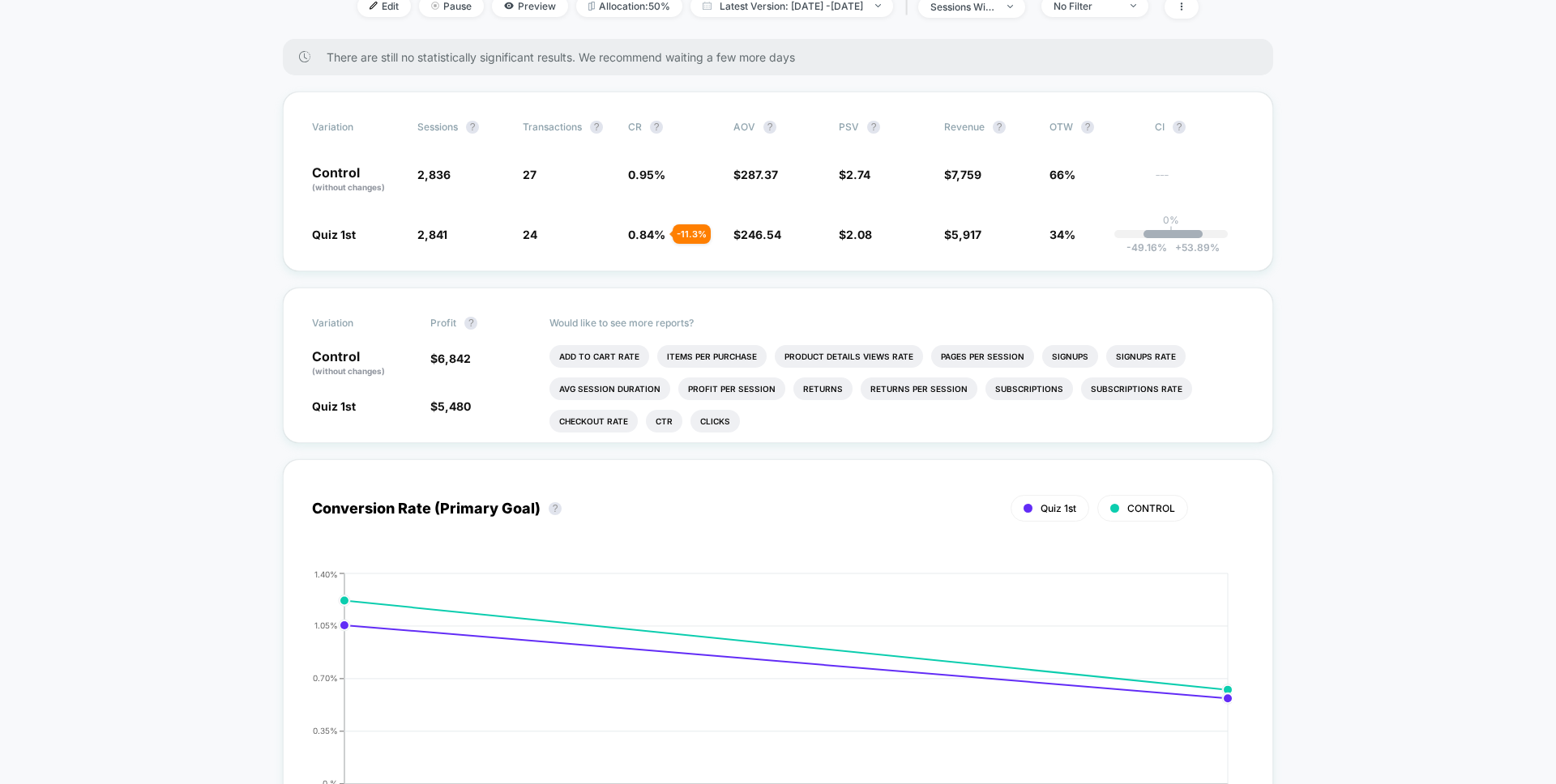
scroll to position [435, 0]
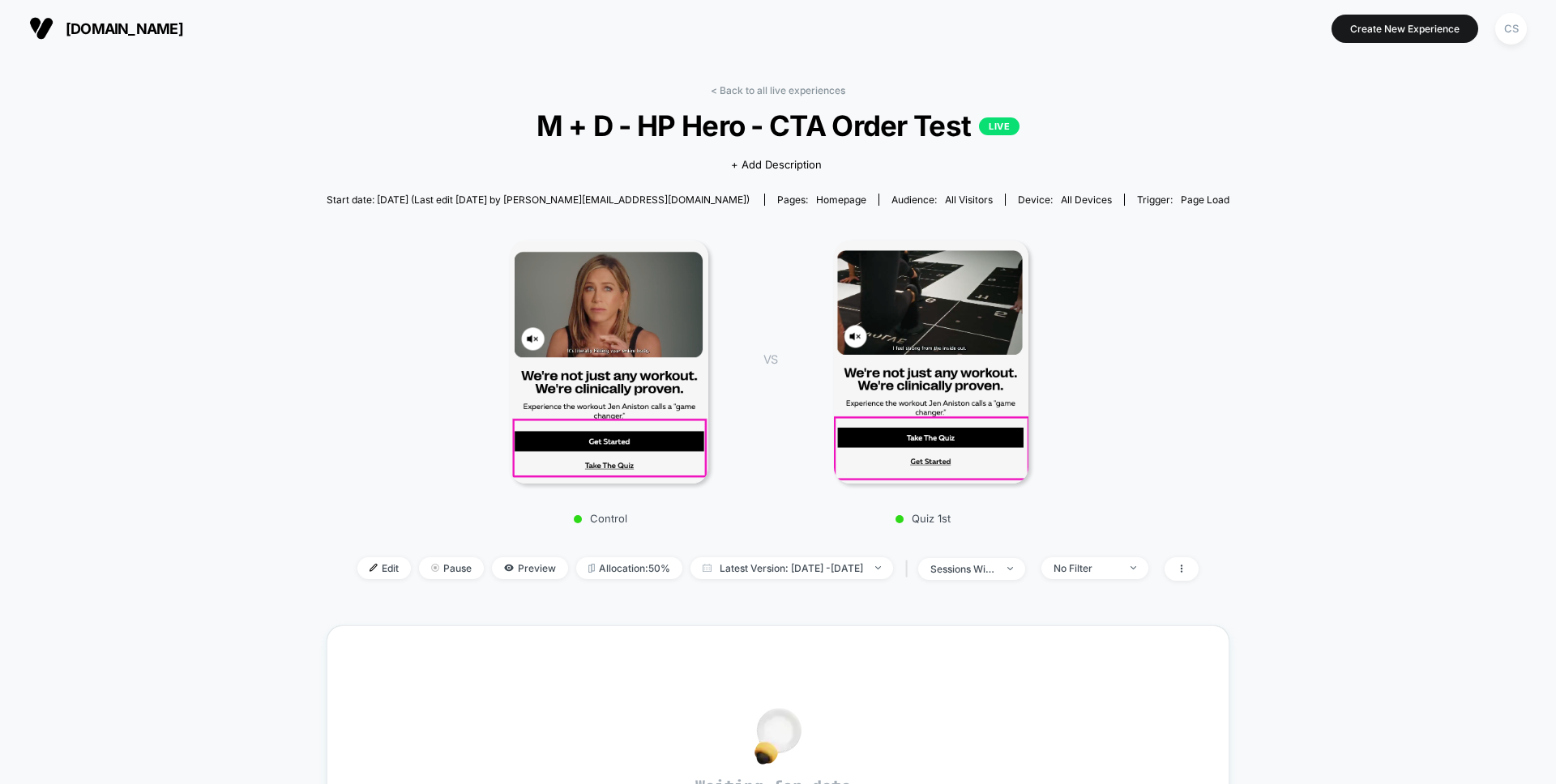
click at [372, 549] on div "< Back to all live experiences M + D - HP Hero - CTA Order Test LIVE Click to v…" at bounding box center [778, 343] width 903 height 517
click at [364, 565] on span "Edit" at bounding box center [385, 568] width 54 height 22
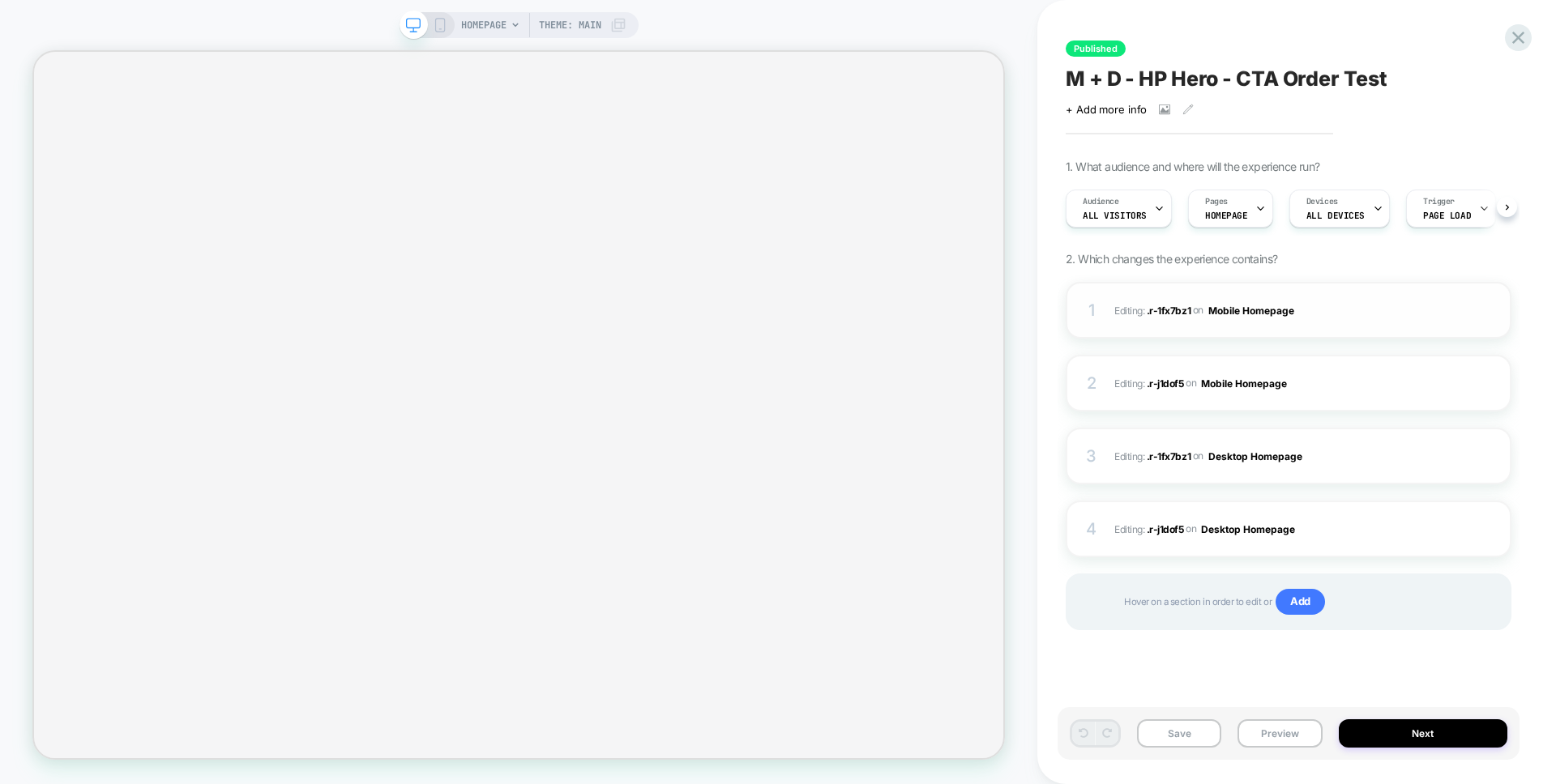
scroll to position [0, 1]
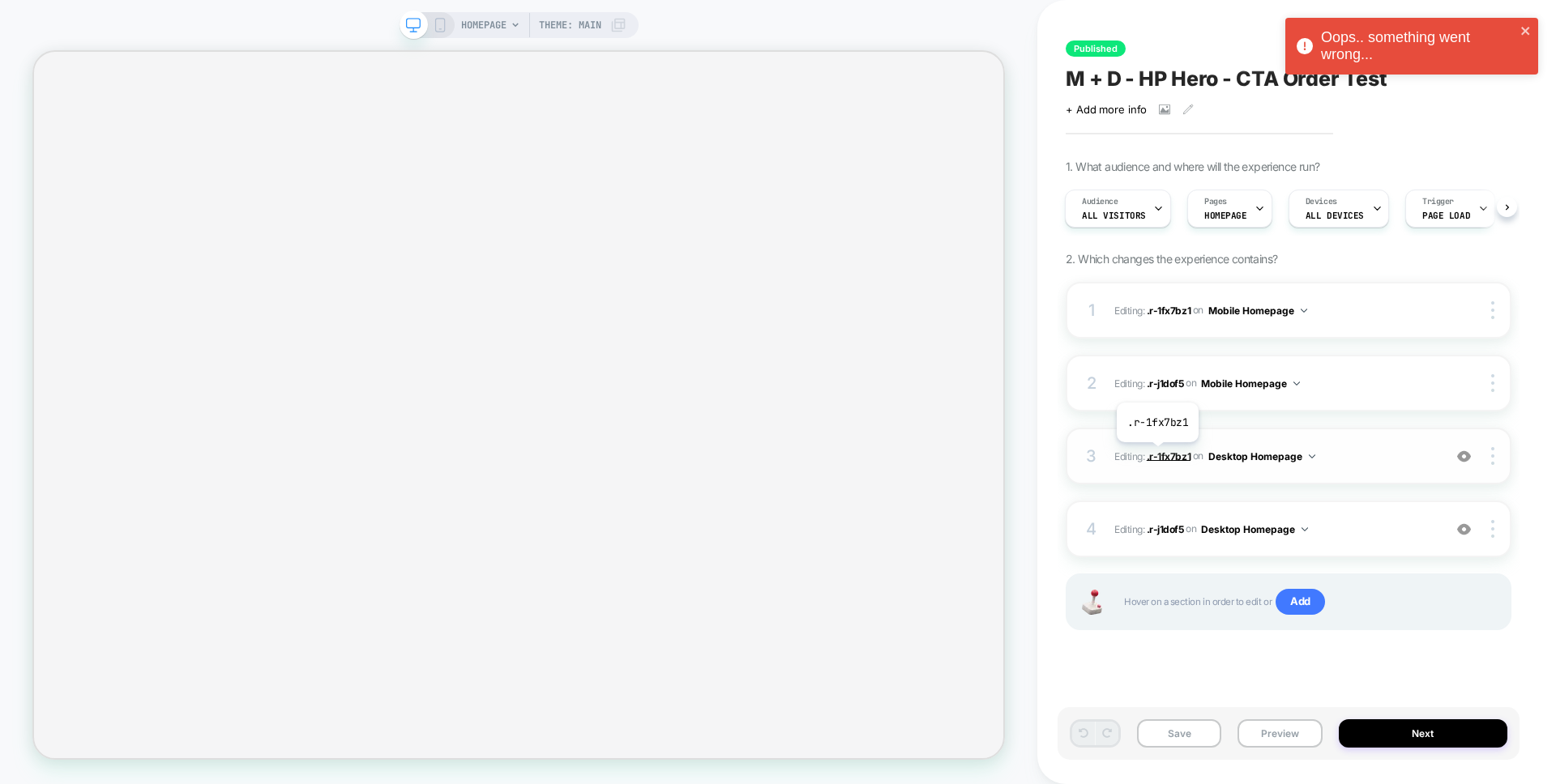
click at [1157, 453] on span ".r-1fx7bz1" at bounding box center [1168, 455] width 44 height 12
click at [1166, 453] on span ".r-1fx7bz1" at bounding box center [1168, 455] width 44 height 12
click at [1141, 219] on div "Audience All Visitors" at bounding box center [1113, 208] width 97 height 36
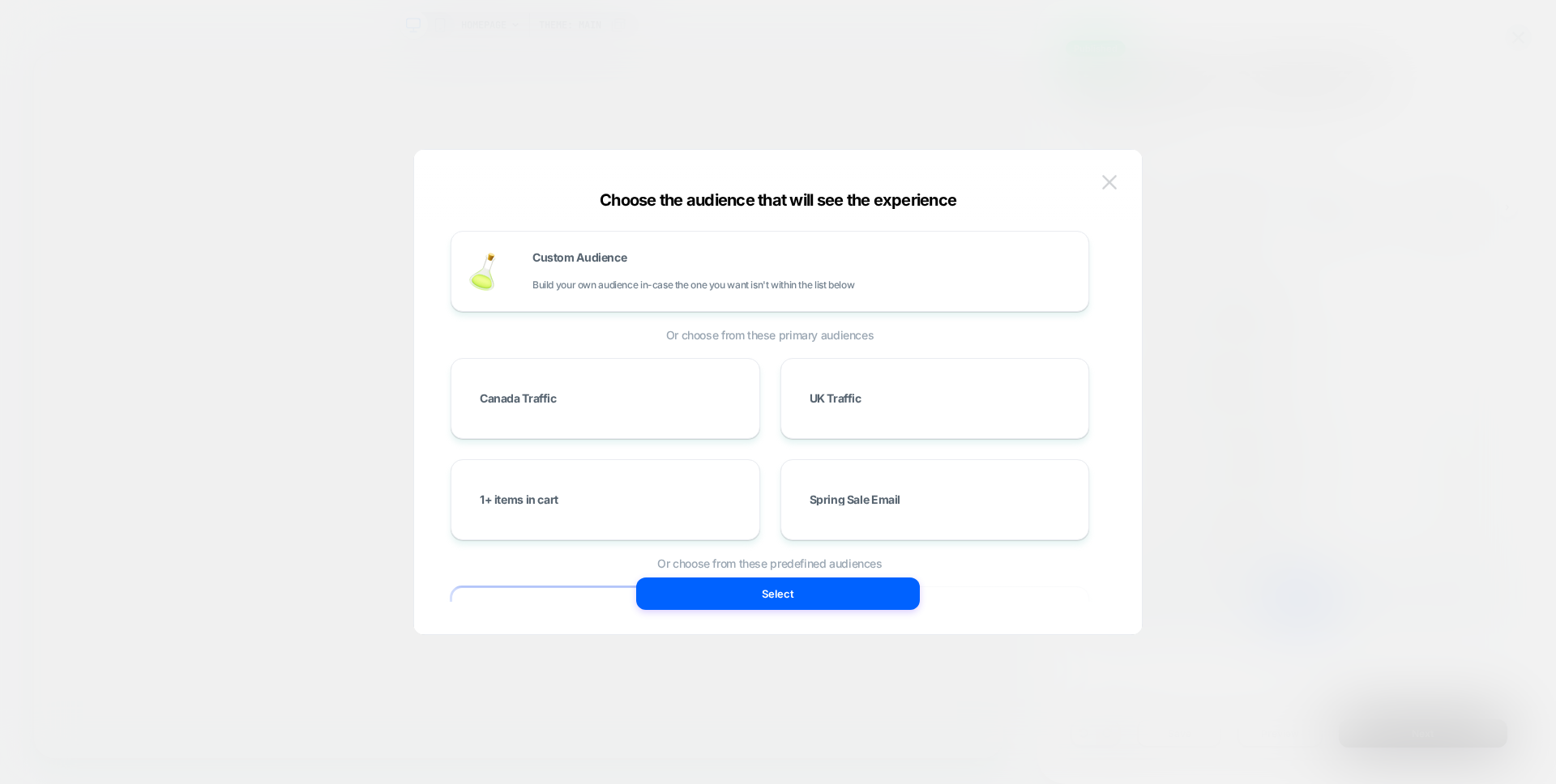
click at [1118, 176] on button at bounding box center [1109, 182] width 24 height 24
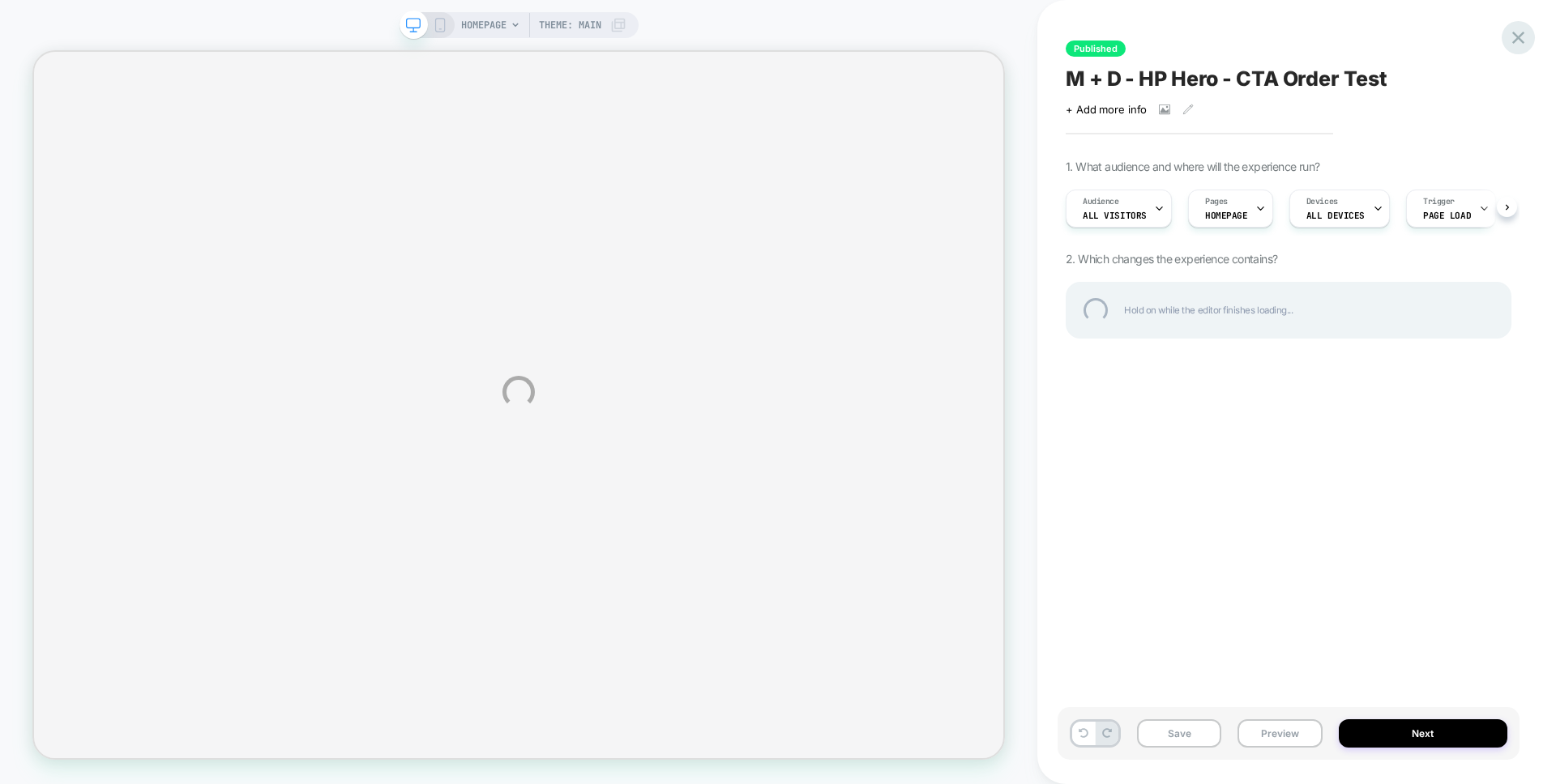
click at [1524, 38] on div at bounding box center [1518, 38] width 33 height 33
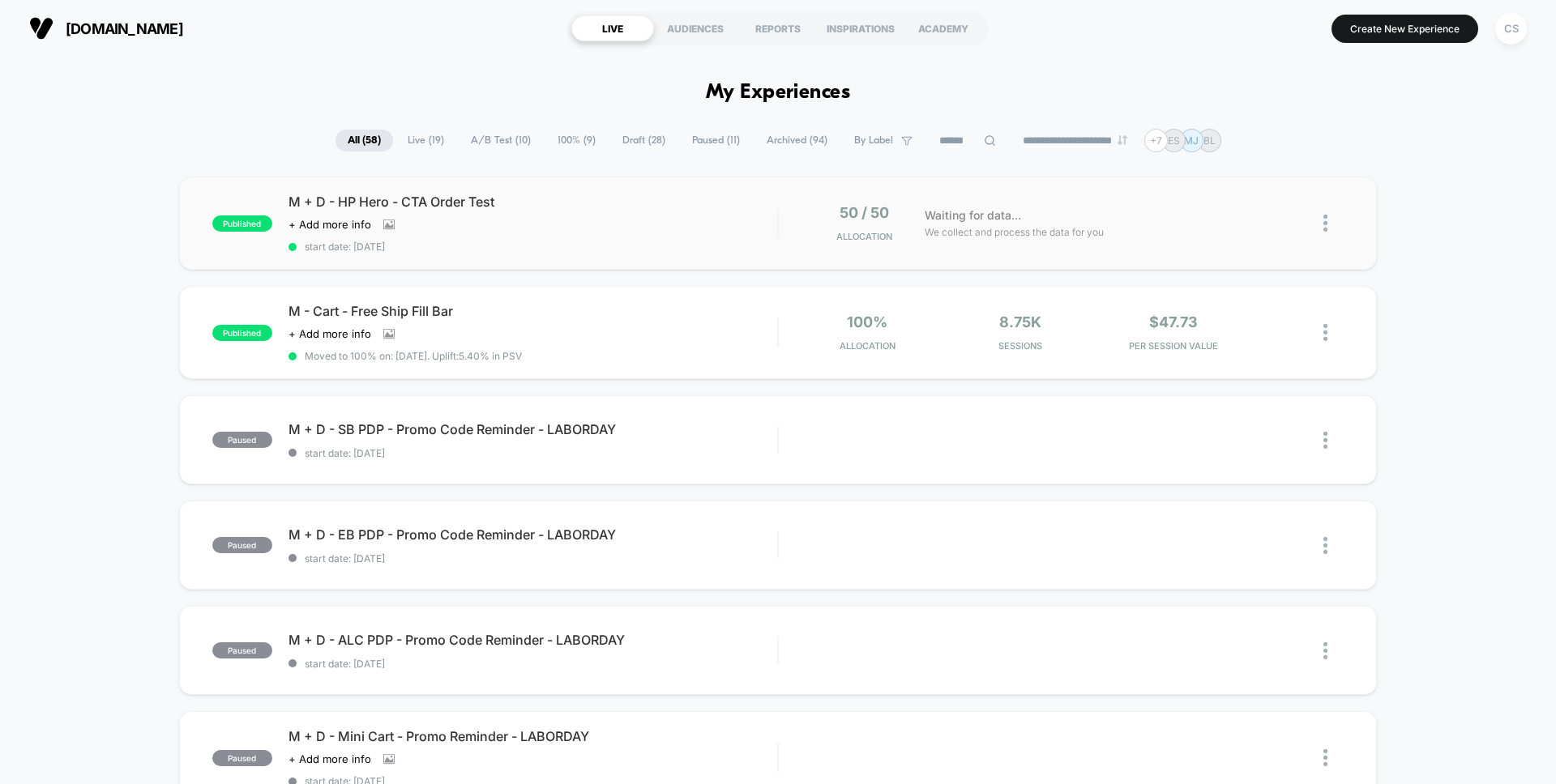
click at [569, 252] on div "published M + D - HP Hero - CTA Order Test Click to view images Click to edit e…" at bounding box center [778, 223] width 1197 height 93
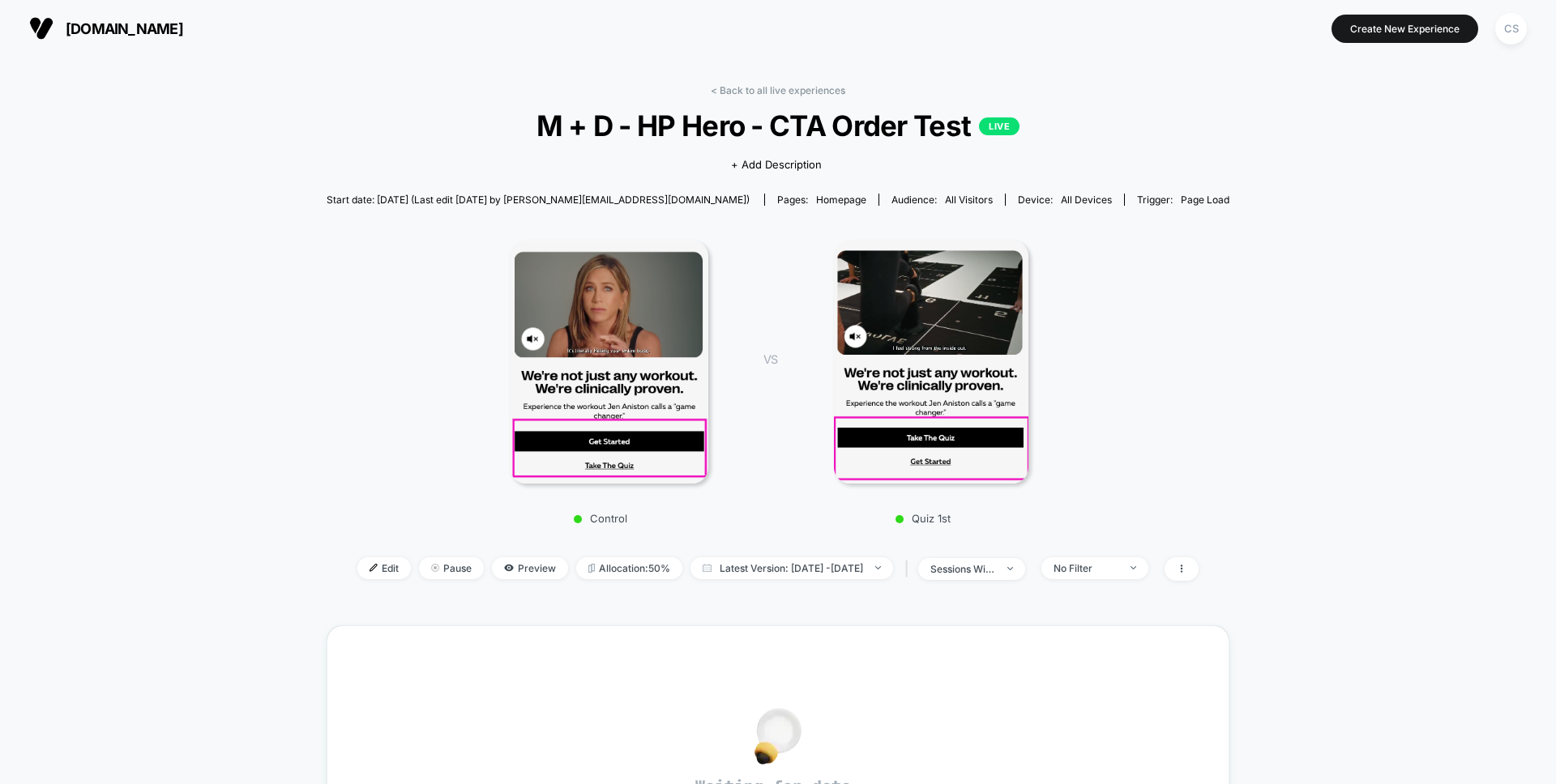
click at [270, 604] on div "< Back to all live experiences M + D - HP Hero - CTA Order Test LIVE Click to v…" at bounding box center [778, 673] width 1556 height 1233
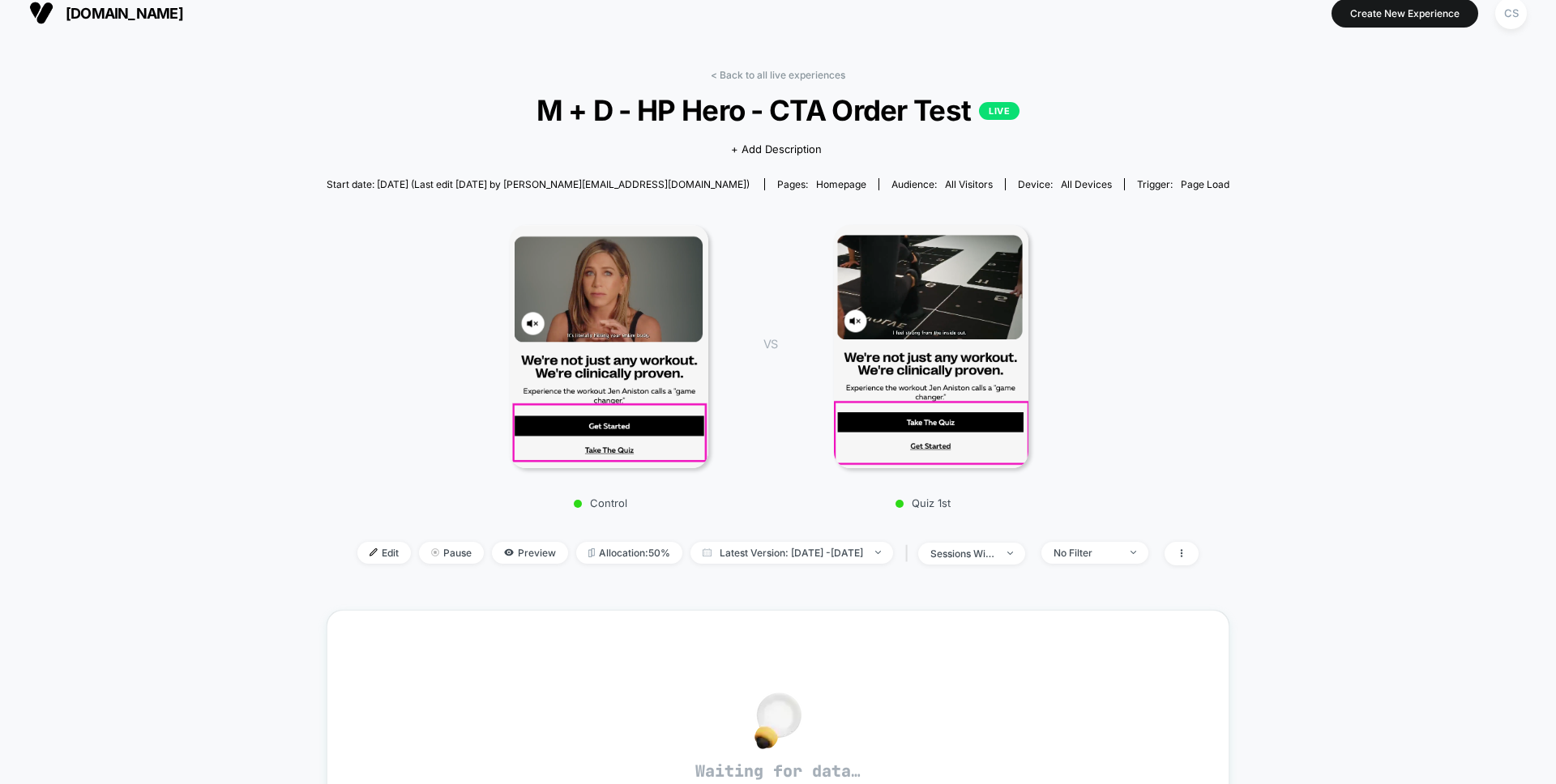
scroll to position [16, 0]
click at [359, 553] on span "Edit" at bounding box center [385, 554] width 54 height 22
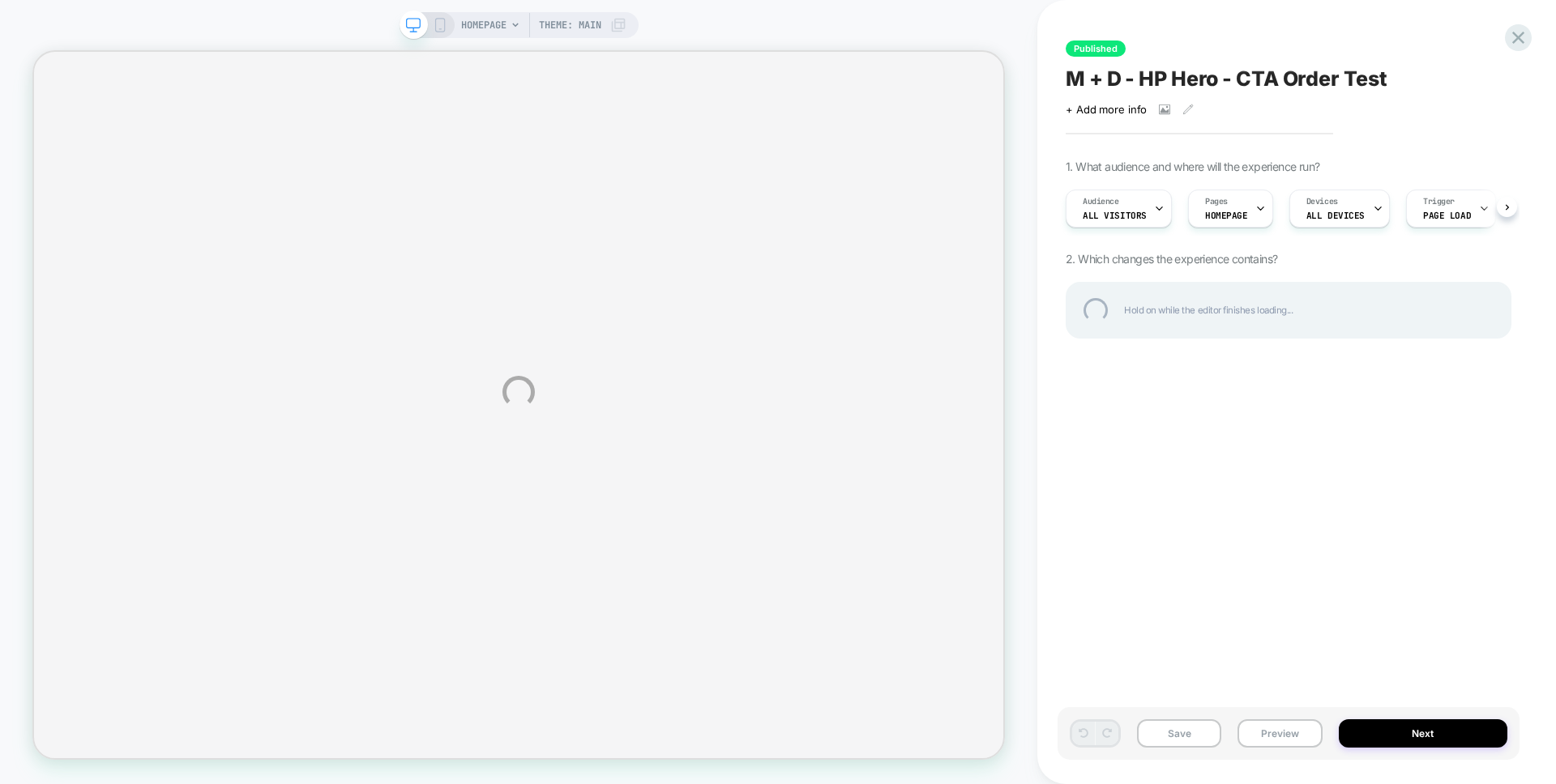
click at [1463, 740] on div "HOMEPAGE Theme: MAIN Published M + D - HP Hero - CTA Order Test Click to view i…" at bounding box center [778, 392] width 1556 height 784
click at [1388, 740] on div "HOMEPAGE Theme: MAIN Published M + D - HP Hero - CTA Order Test Click to view i…" at bounding box center [778, 392] width 1556 height 784
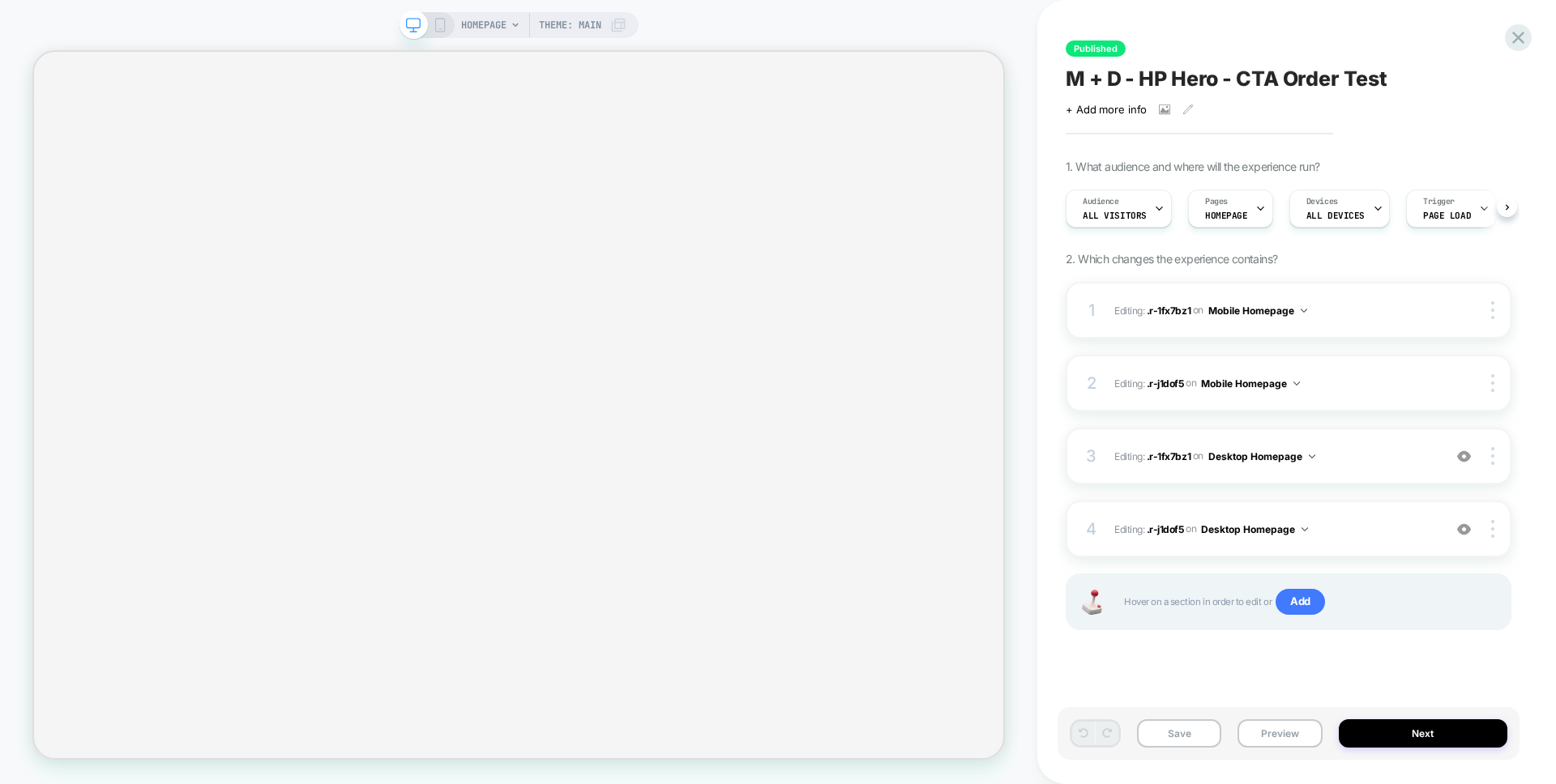
scroll to position [0, 1]
click at [1437, 732] on button "Next" at bounding box center [1423, 734] width 169 height 29
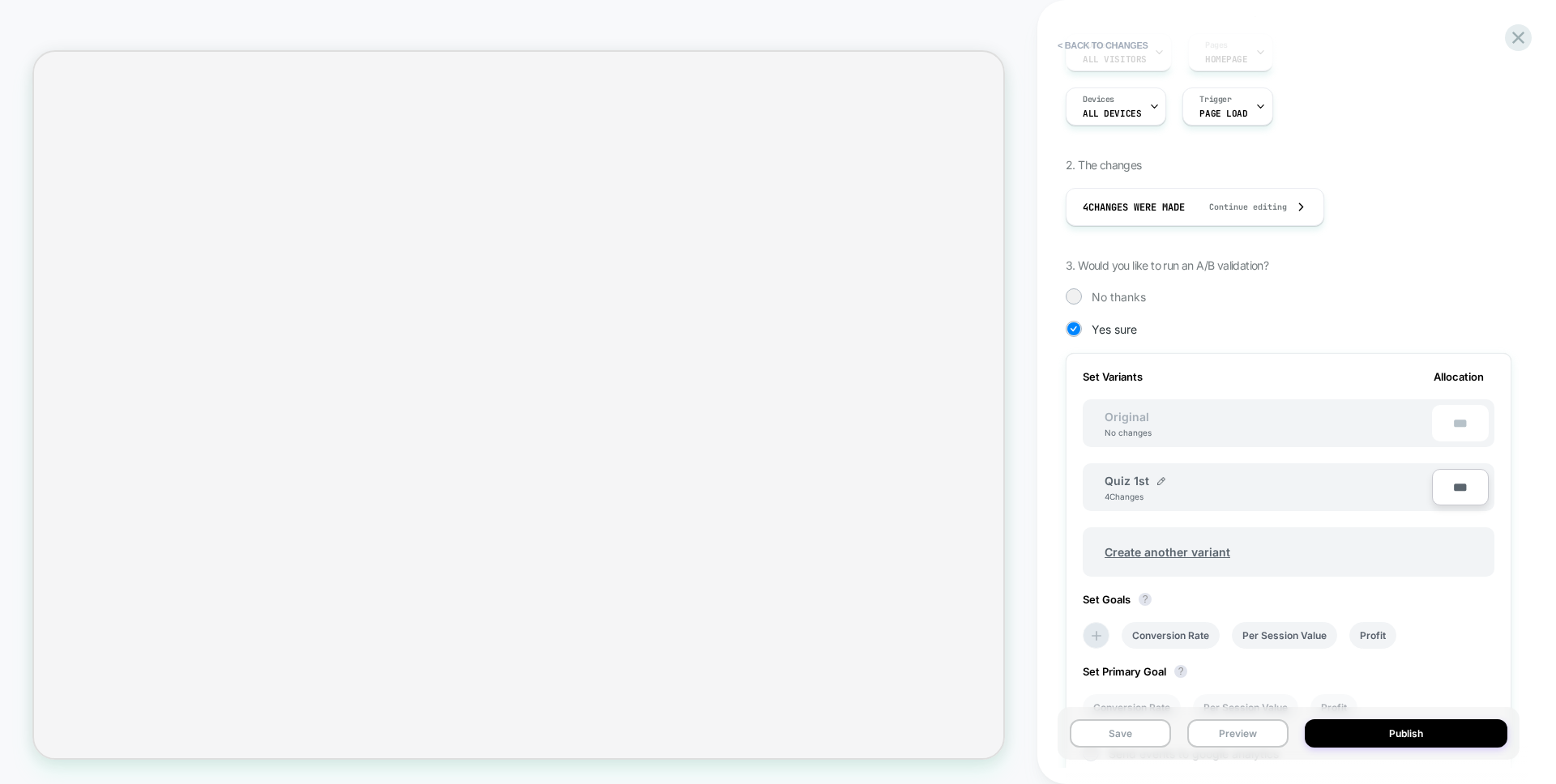
scroll to position [177, 0]
click at [1167, 220] on div "4 Changes were made Continue editing" at bounding box center [1195, 210] width 225 height 36
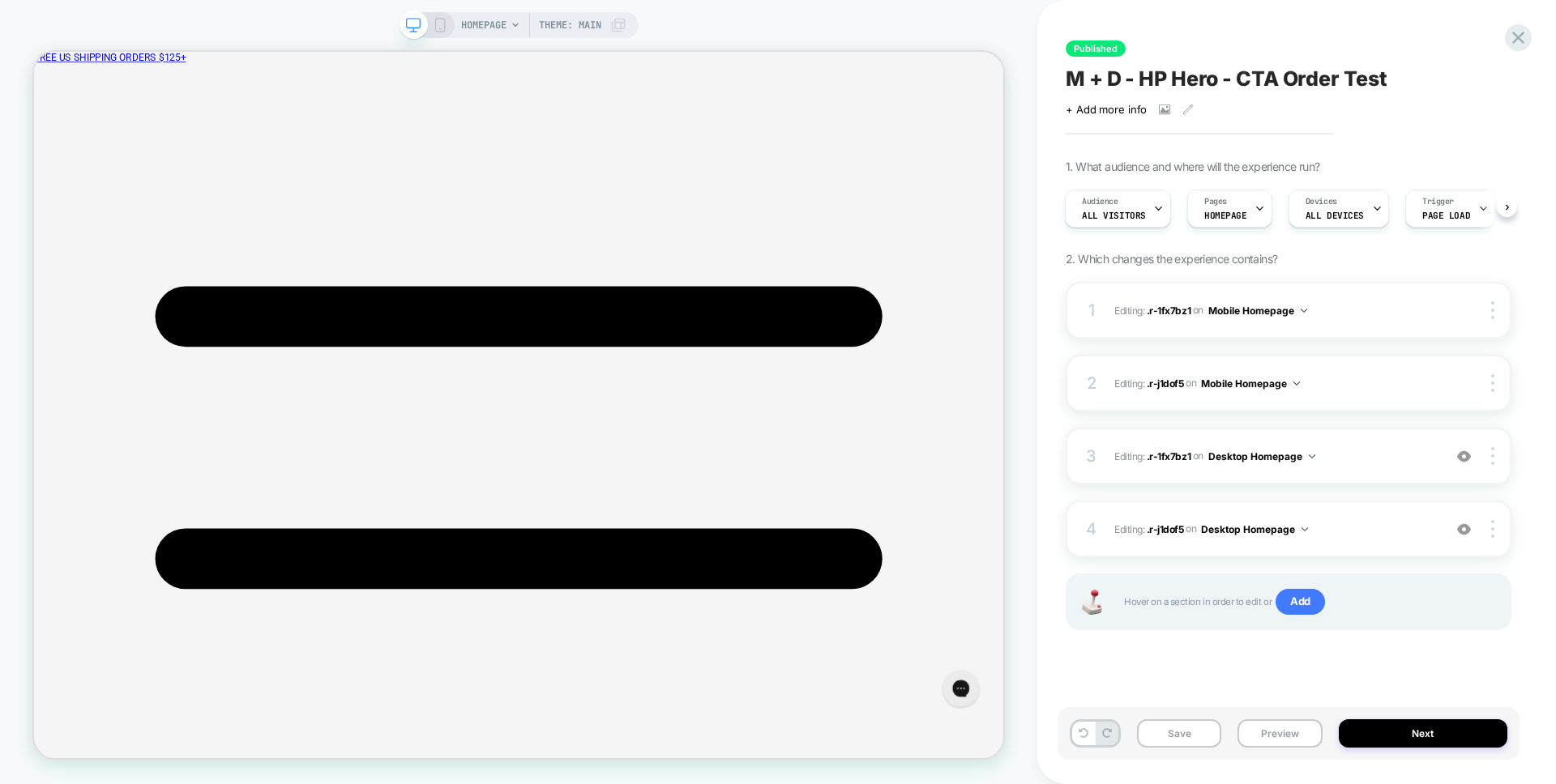
scroll to position [0, 0]
click at [1145, 207] on div "Audience All Visitors" at bounding box center [1114, 208] width 97 height 36
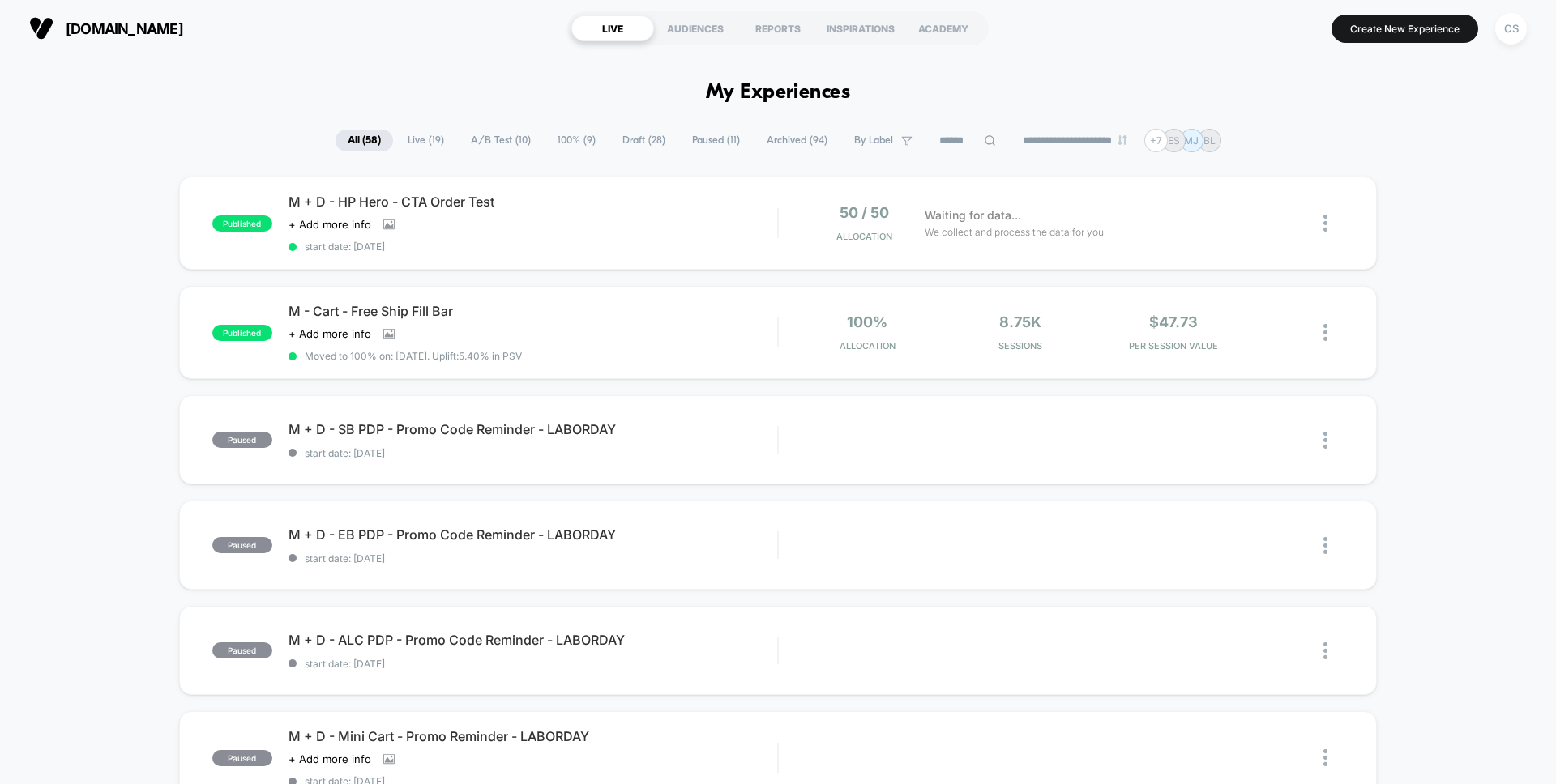
click at [517, 257] on div "published M + D - HP Hero - CTA Order Test Click to view images Click to edit e…" at bounding box center [778, 223] width 1197 height 93
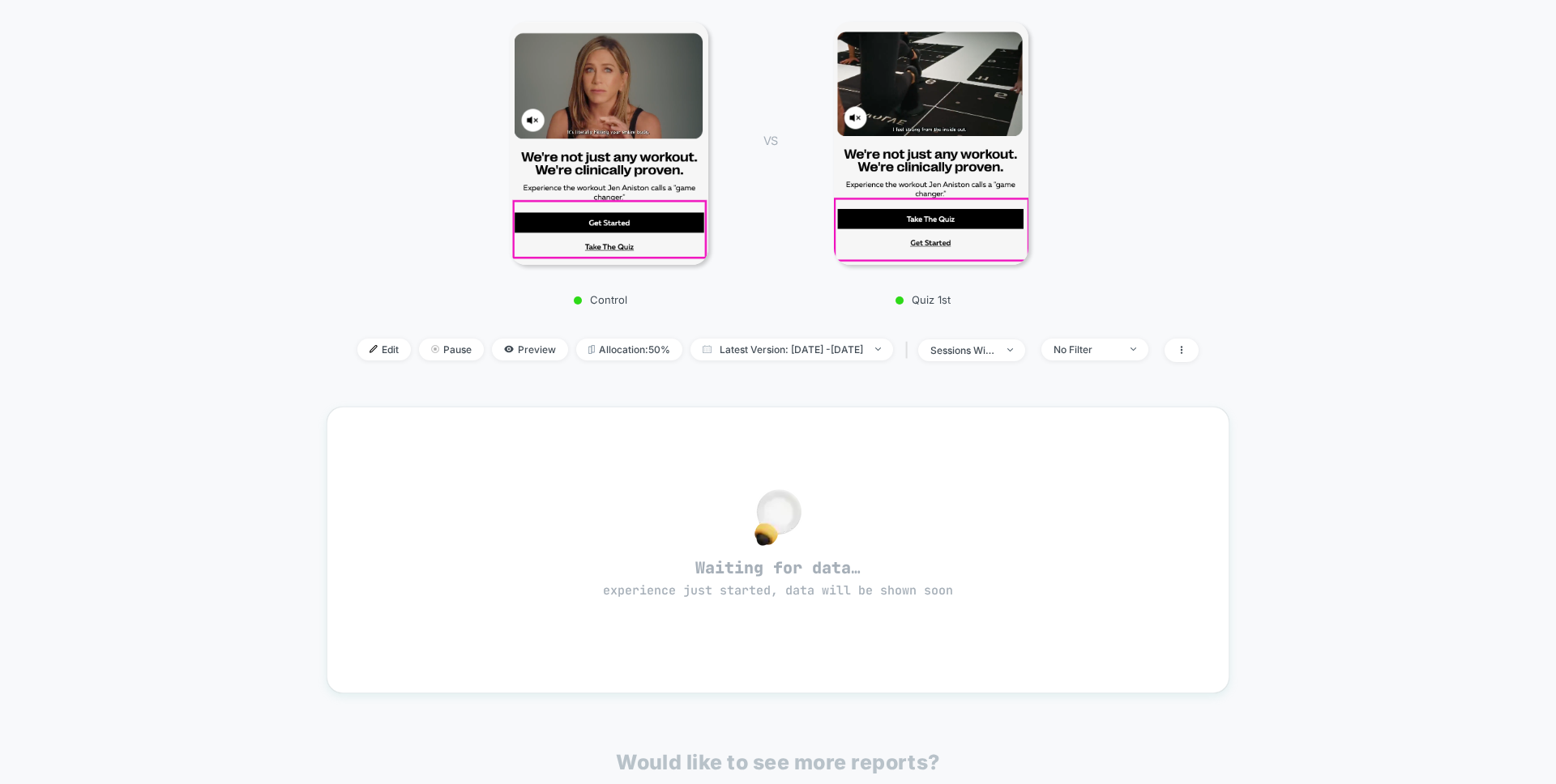
scroll to position [408, 0]
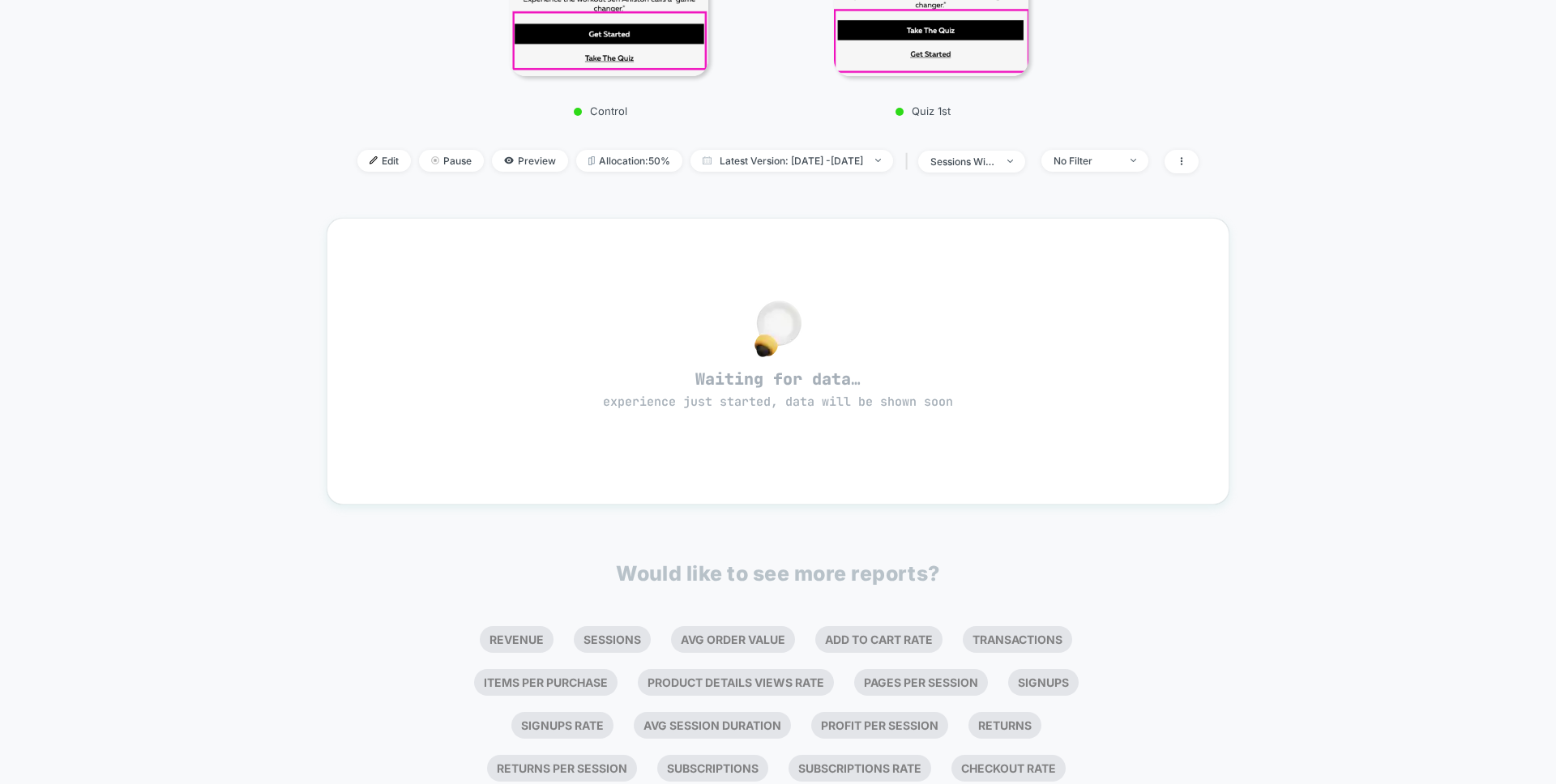
click at [180, 584] on div "< Back to all live experiences M + D - HP Hero - CTA Order Test LIVE Click to v…" at bounding box center [778, 265] width 1556 height 1233
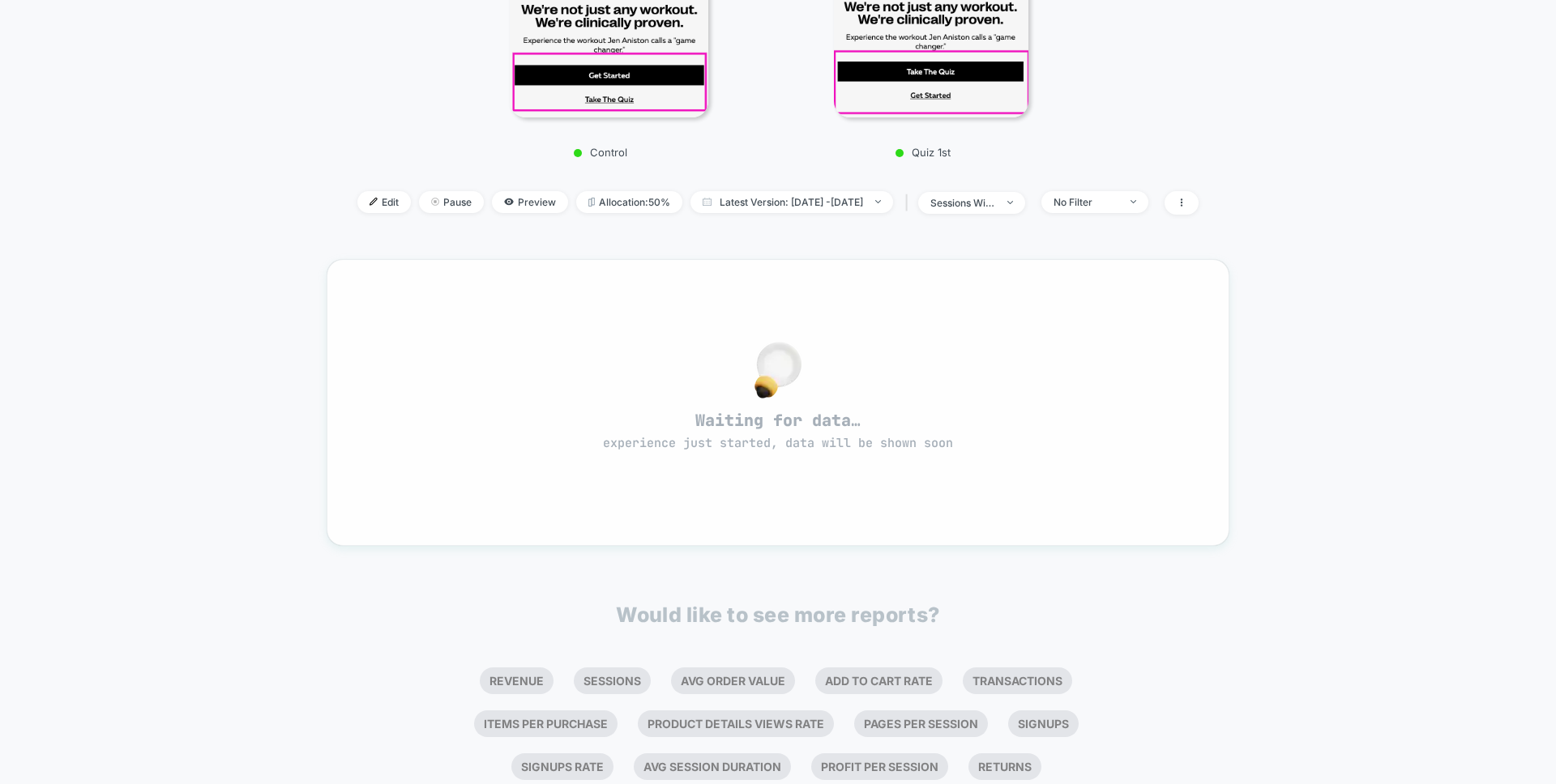
scroll to position [363, 0]
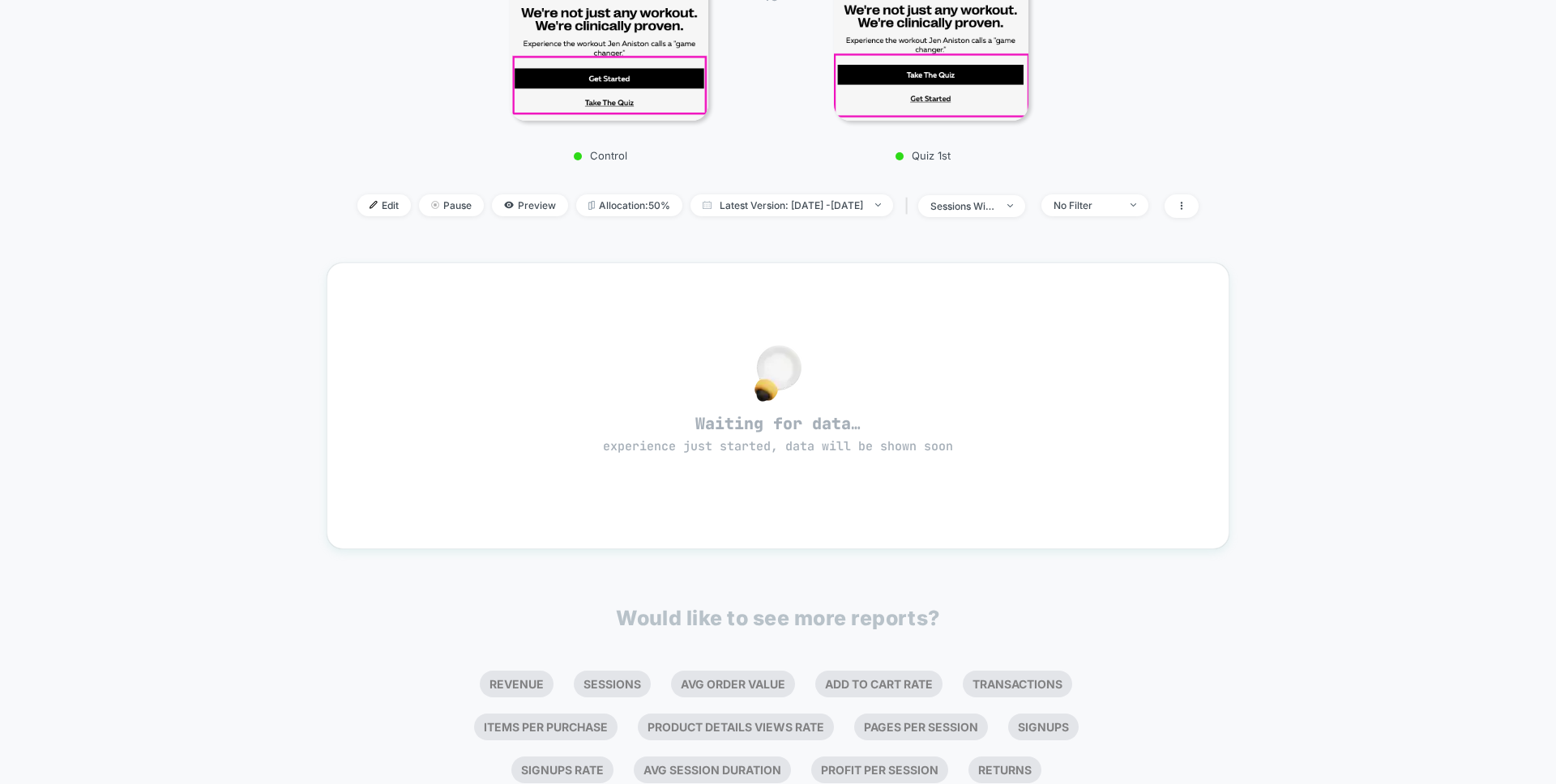
click at [453, 194] on div "Edit Pause Preview Allocation: 50% Latest Version: [DATE] - [DATE] | sessions w…" at bounding box center [778, 205] width 903 height 23
click at [501, 206] on span "Preview" at bounding box center [530, 205] width 76 height 22
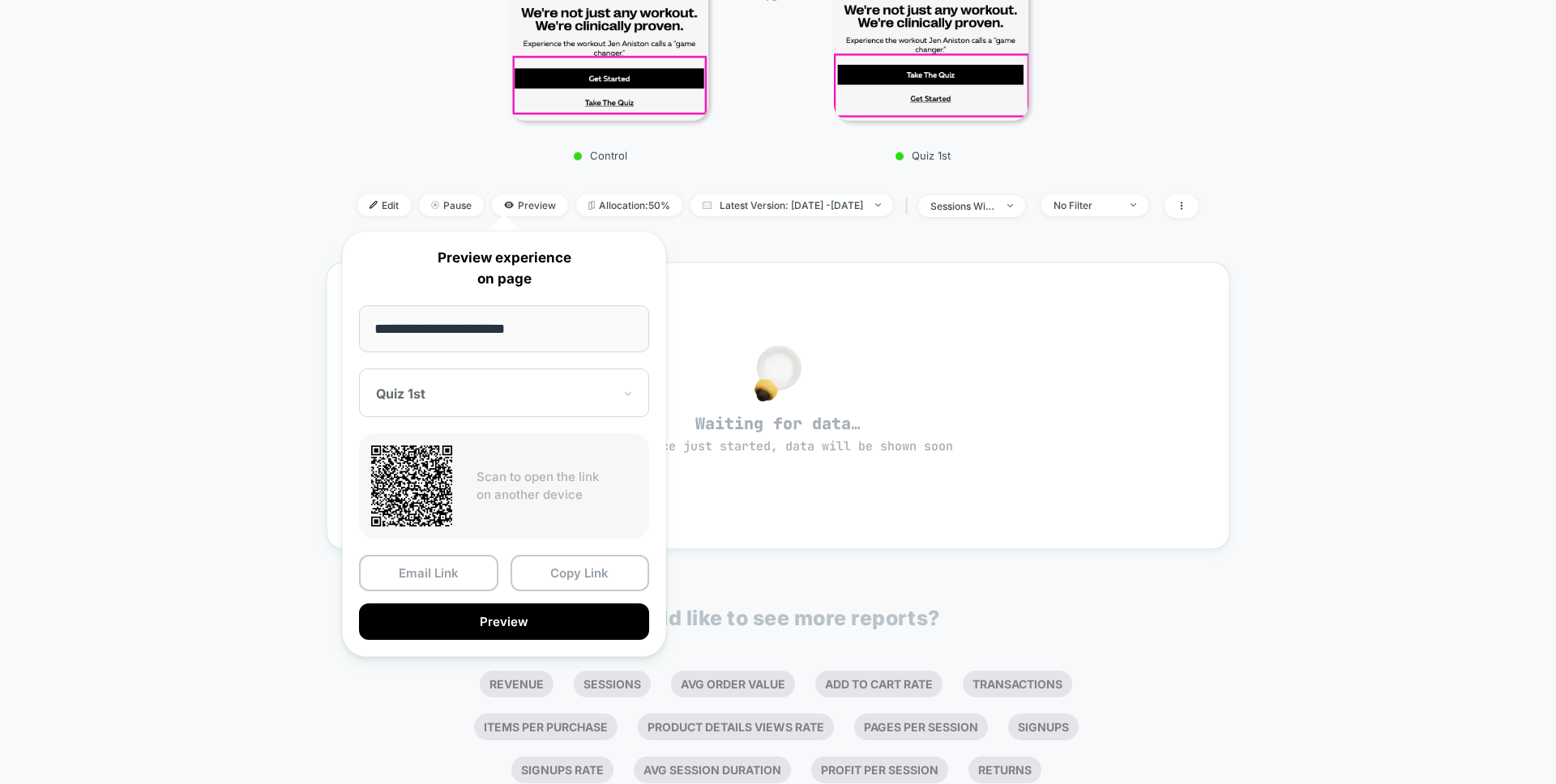
click at [428, 368] on div "**********" at bounding box center [503, 444] width 324 height 426
click at [434, 381] on div "Quiz 1st" at bounding box center [503, 393] width 290 height 48
click at [447, 467] on div "CONTROL" at bounding box center [503, 478] width 274 height 29
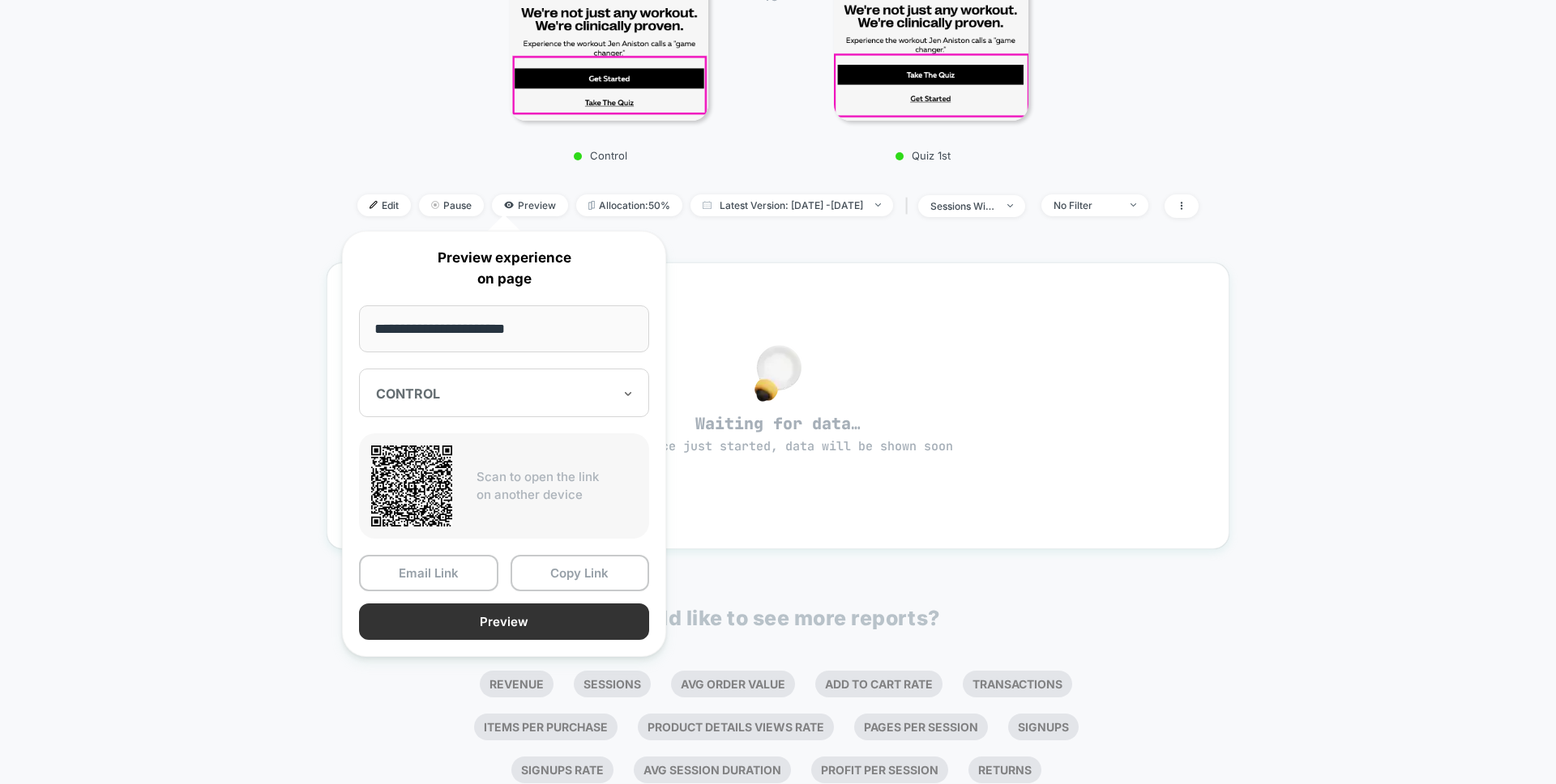
click at [550, 612] on button "Preview" at bounding box center [503, 621] width 290 height 36
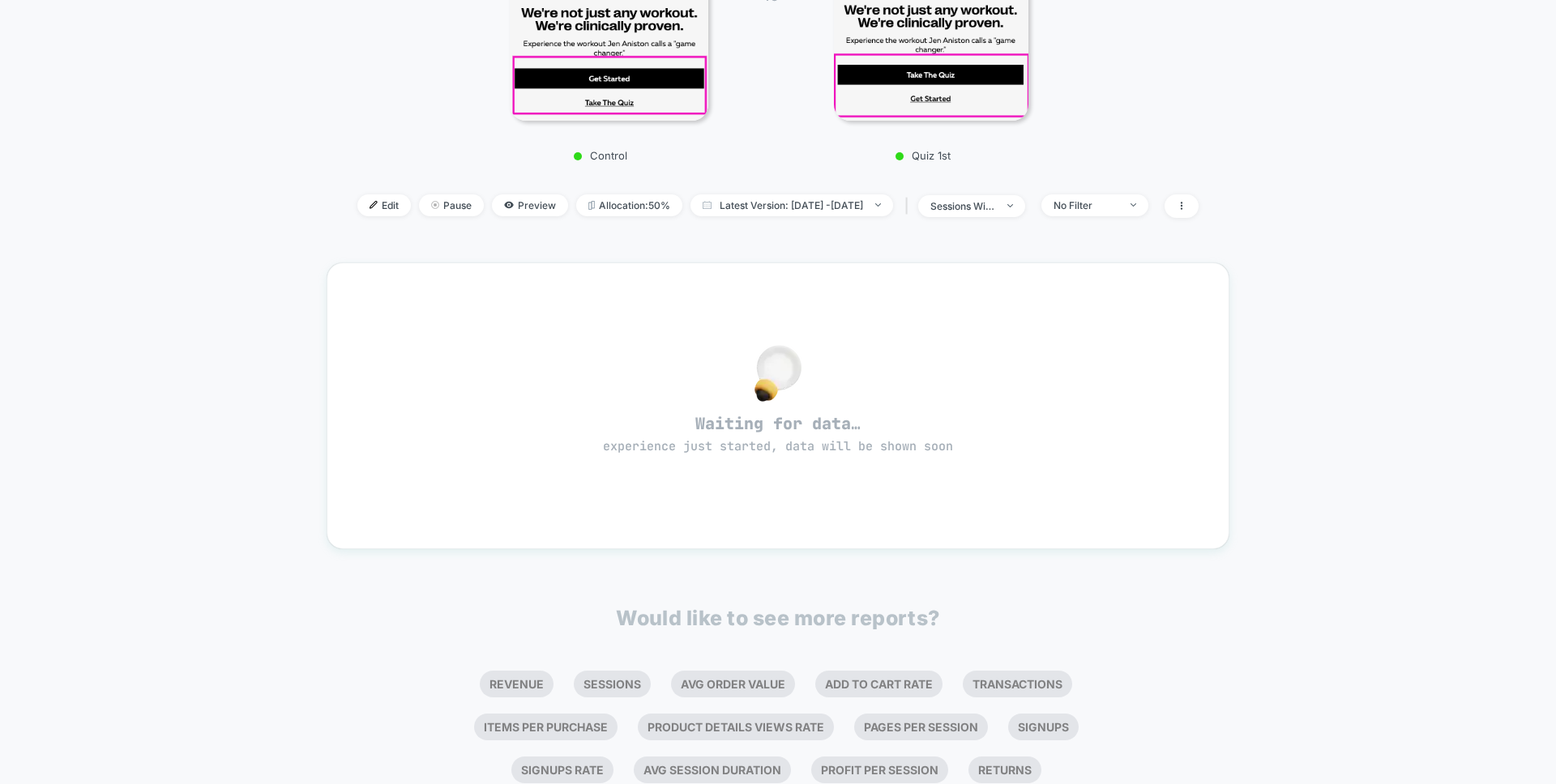
click at [183, 560] on div "< Back to all live experiences M + D - HP Hero - CTA Order Test LIVE Click to v…" at bounding box center [778, 309] width 1556 height 1233
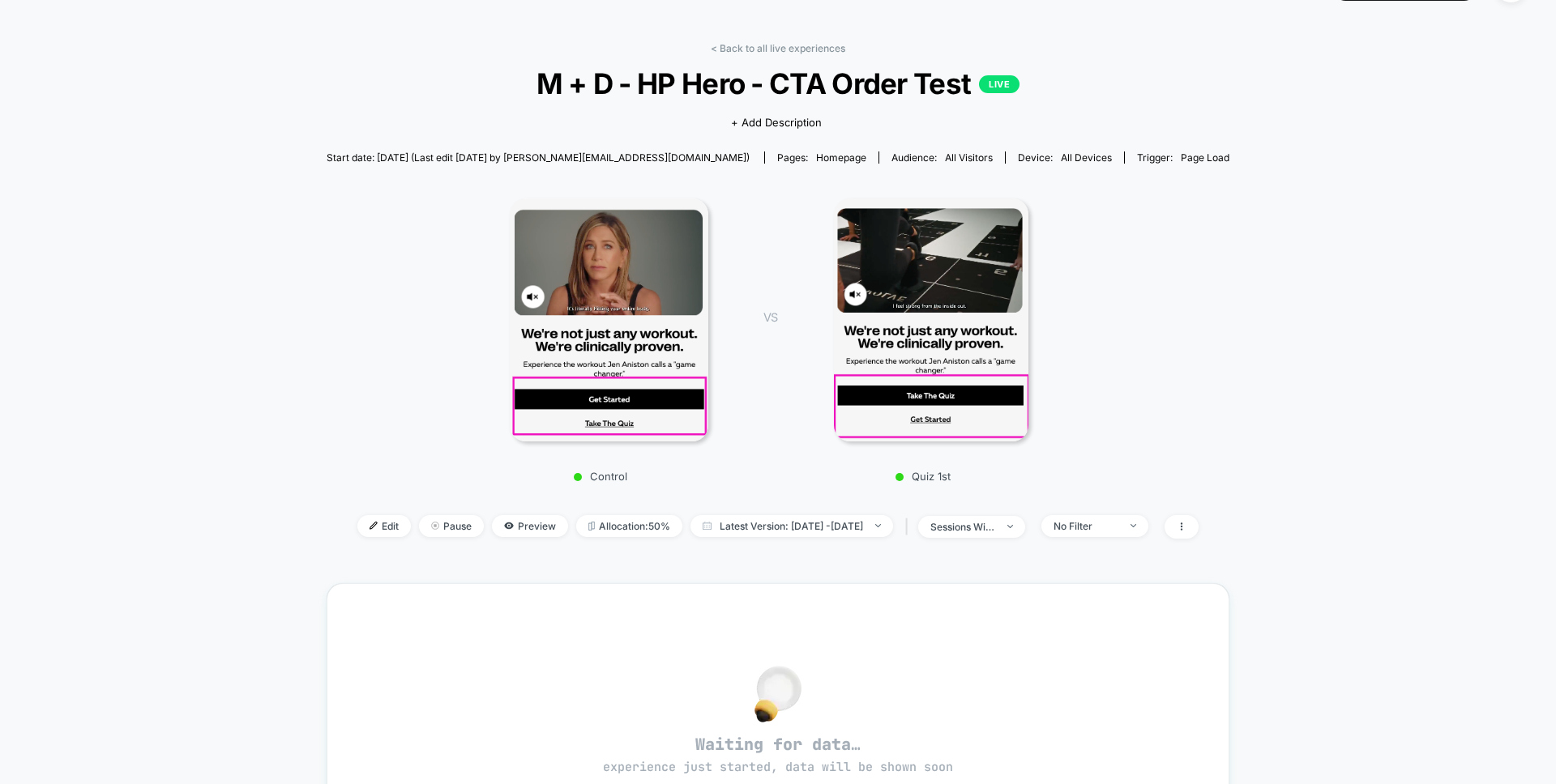
scroll to position [0, 0]
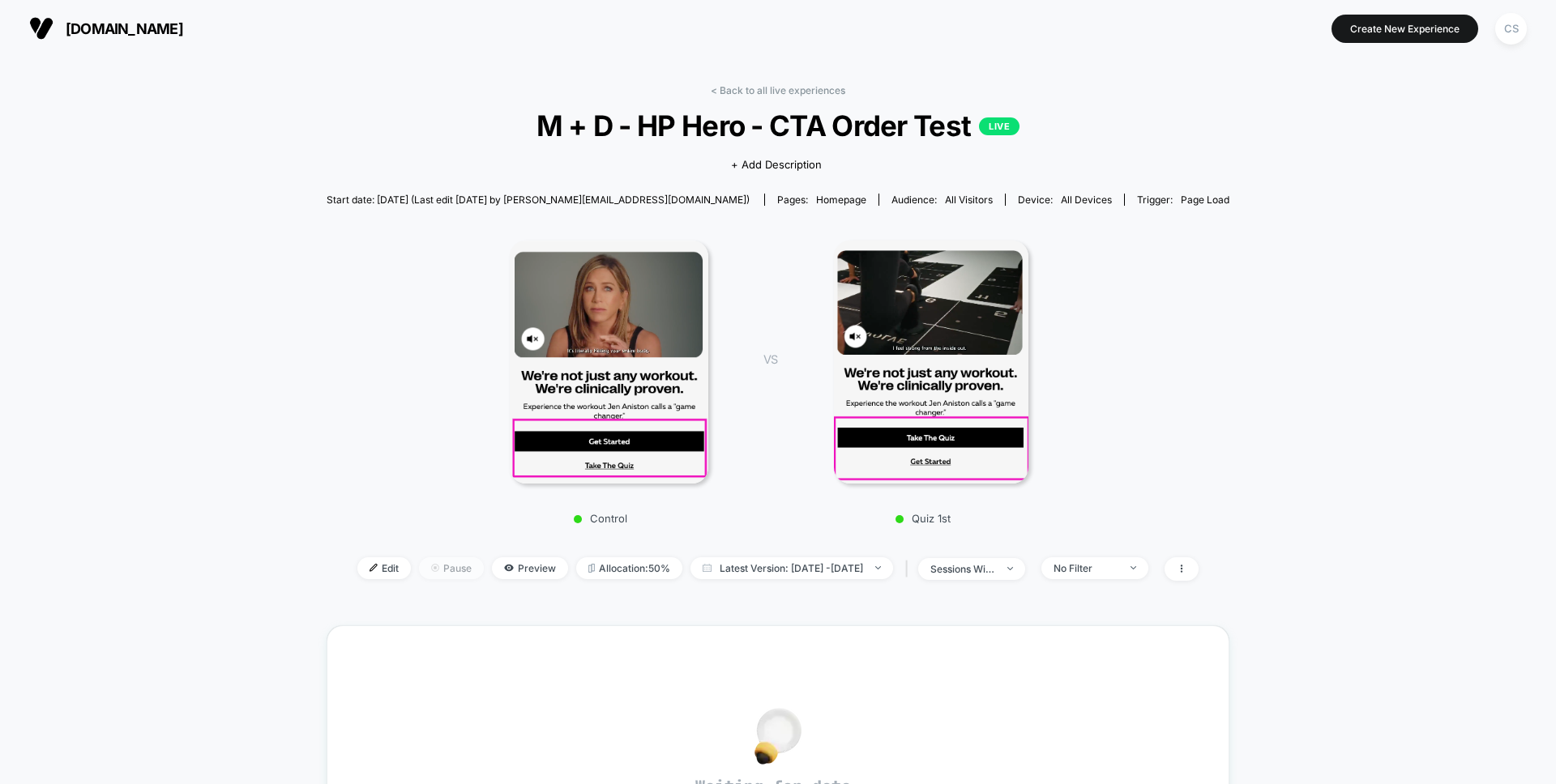
click at [421, 565] on span "Pause" at bounding box center [451, 568] width 65 height 22
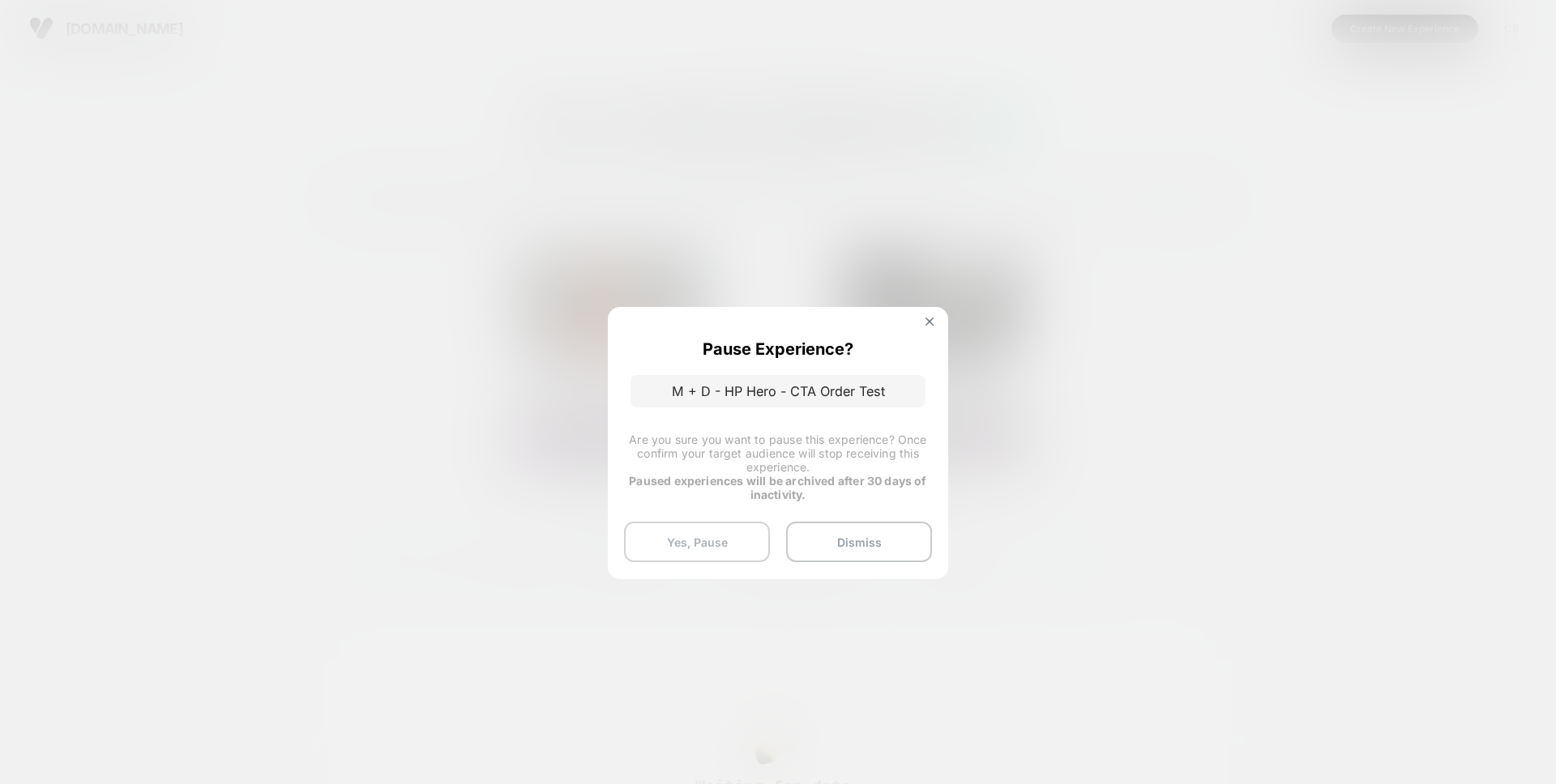
click at [689, 540] on button "Yes, Pause" at bounding box center [697, 542] width 146 height 41
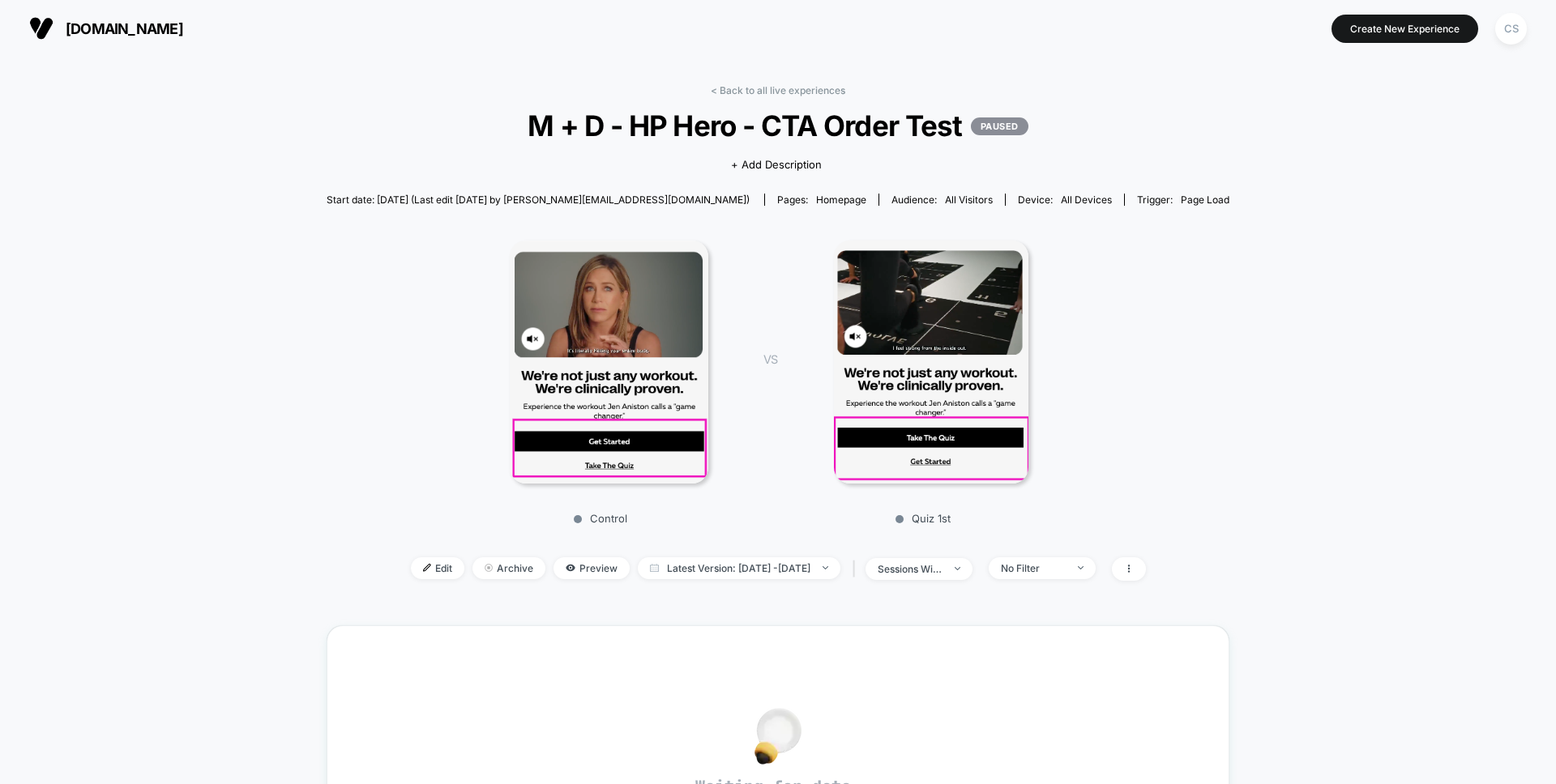
scroll to position [3, 0]
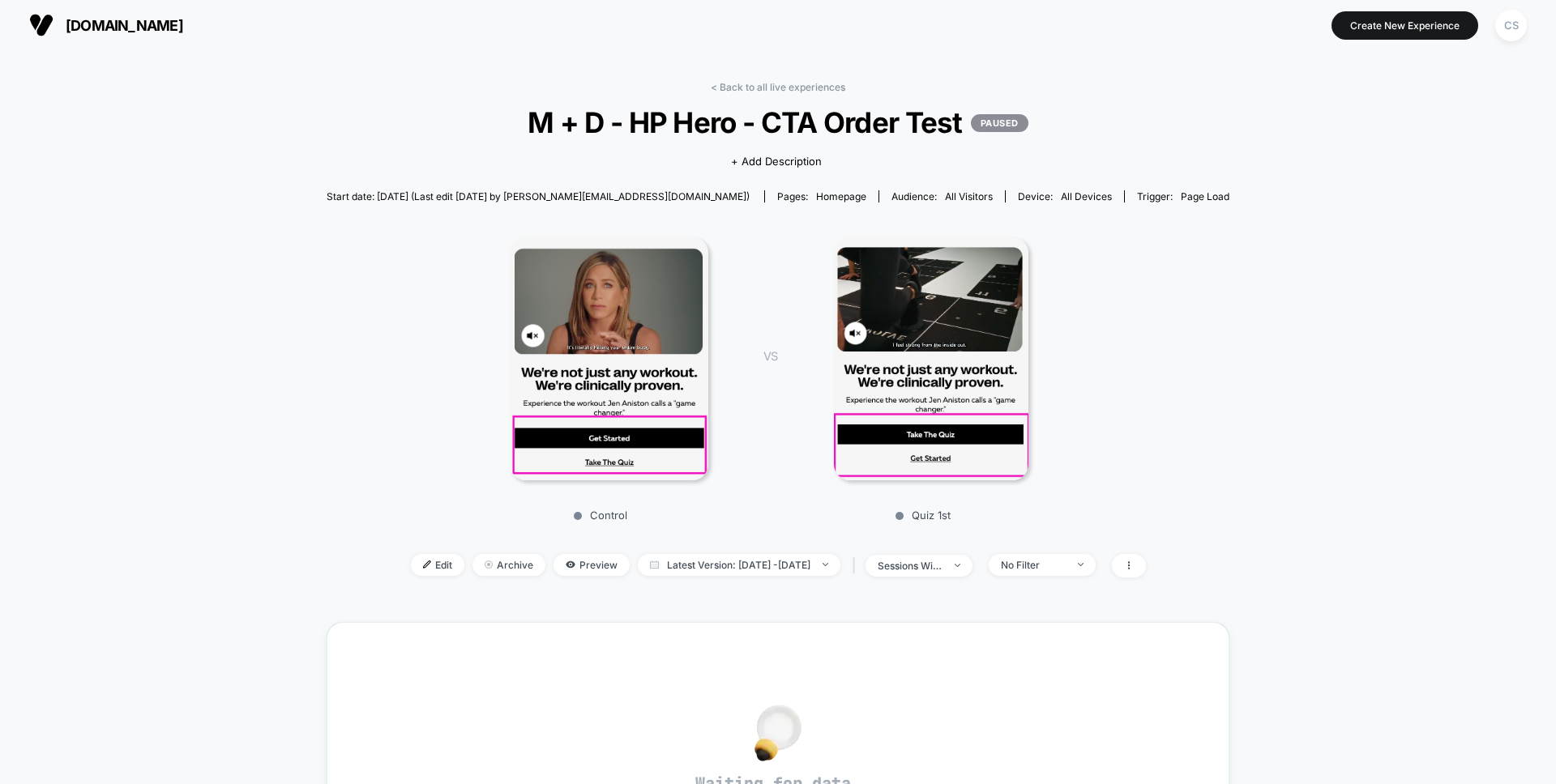
click at [82, 8] on section "[DOMAIN_NAME]" at bounding box center [271, 25] width 494 height 41
click at [97, 31] on span "[DOMAIN_NAME]" at bounding box center [124, 25] width 117 height 17
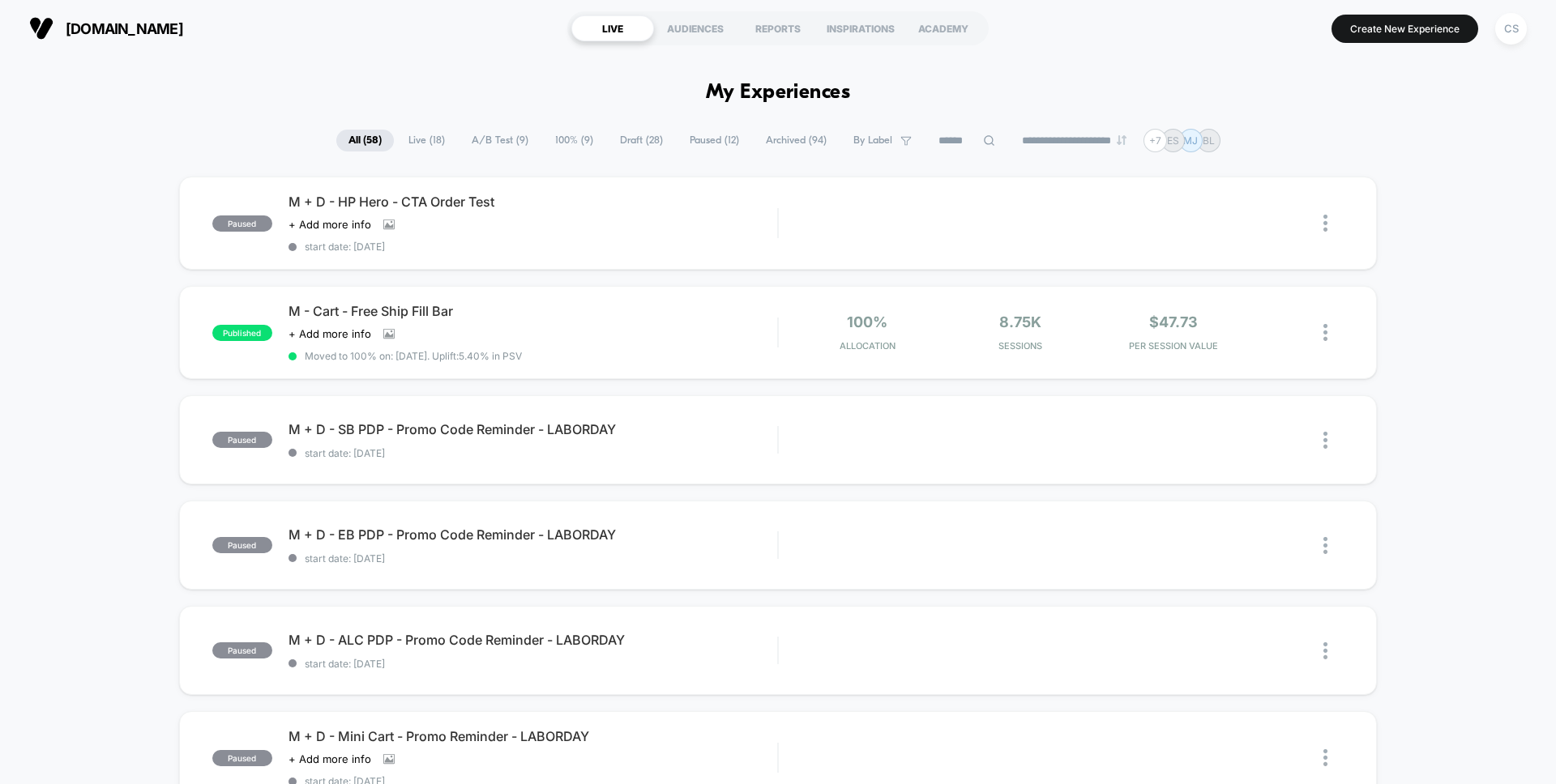
click at [426, 136] on span "Live ( 18 )" at bounding box center [426, 141] width 60 height 22
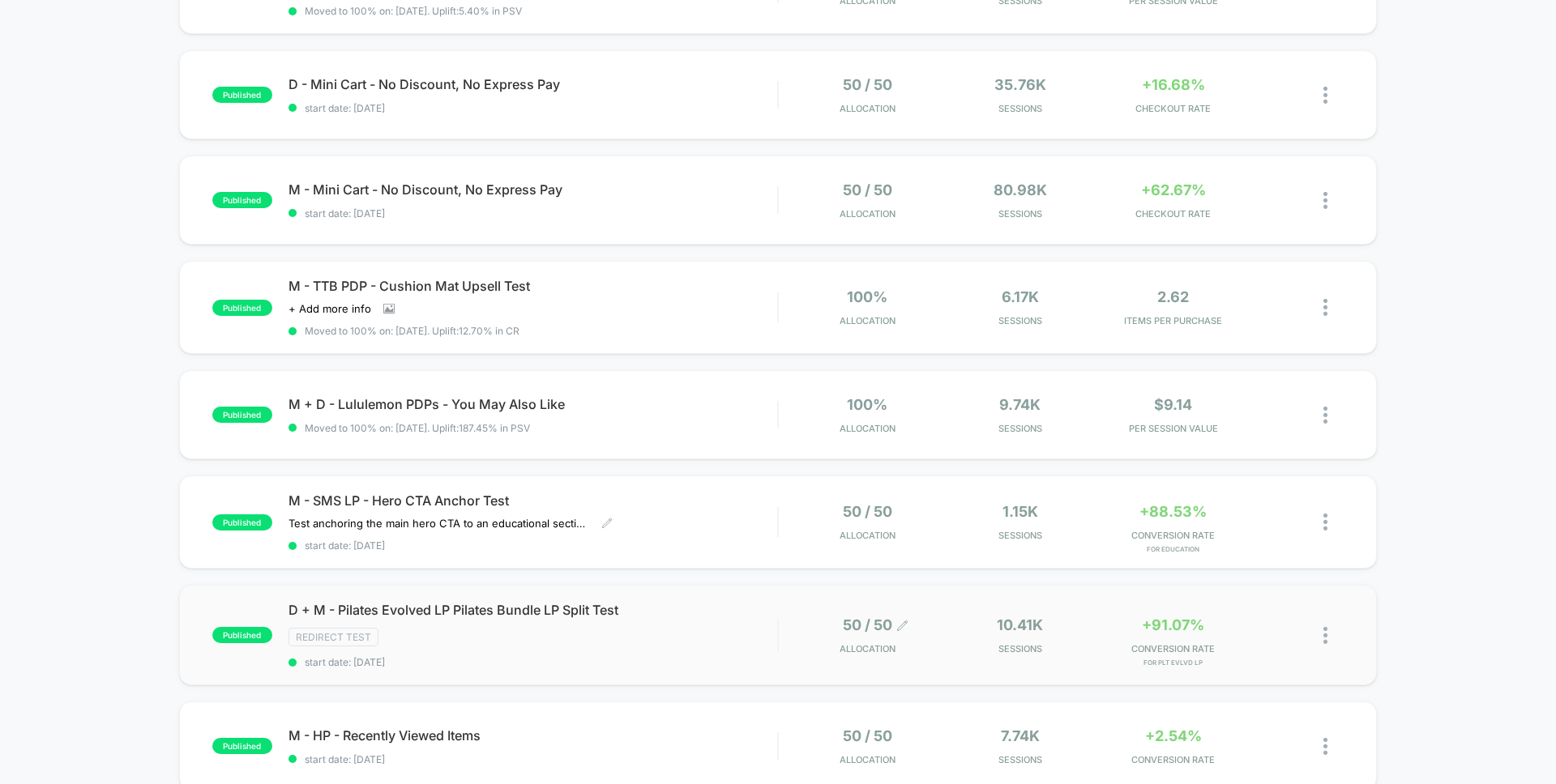
scroll to position [239, 0]
click at [1316, 631] on div at bounding box center [1313, 632] width 60 height 38
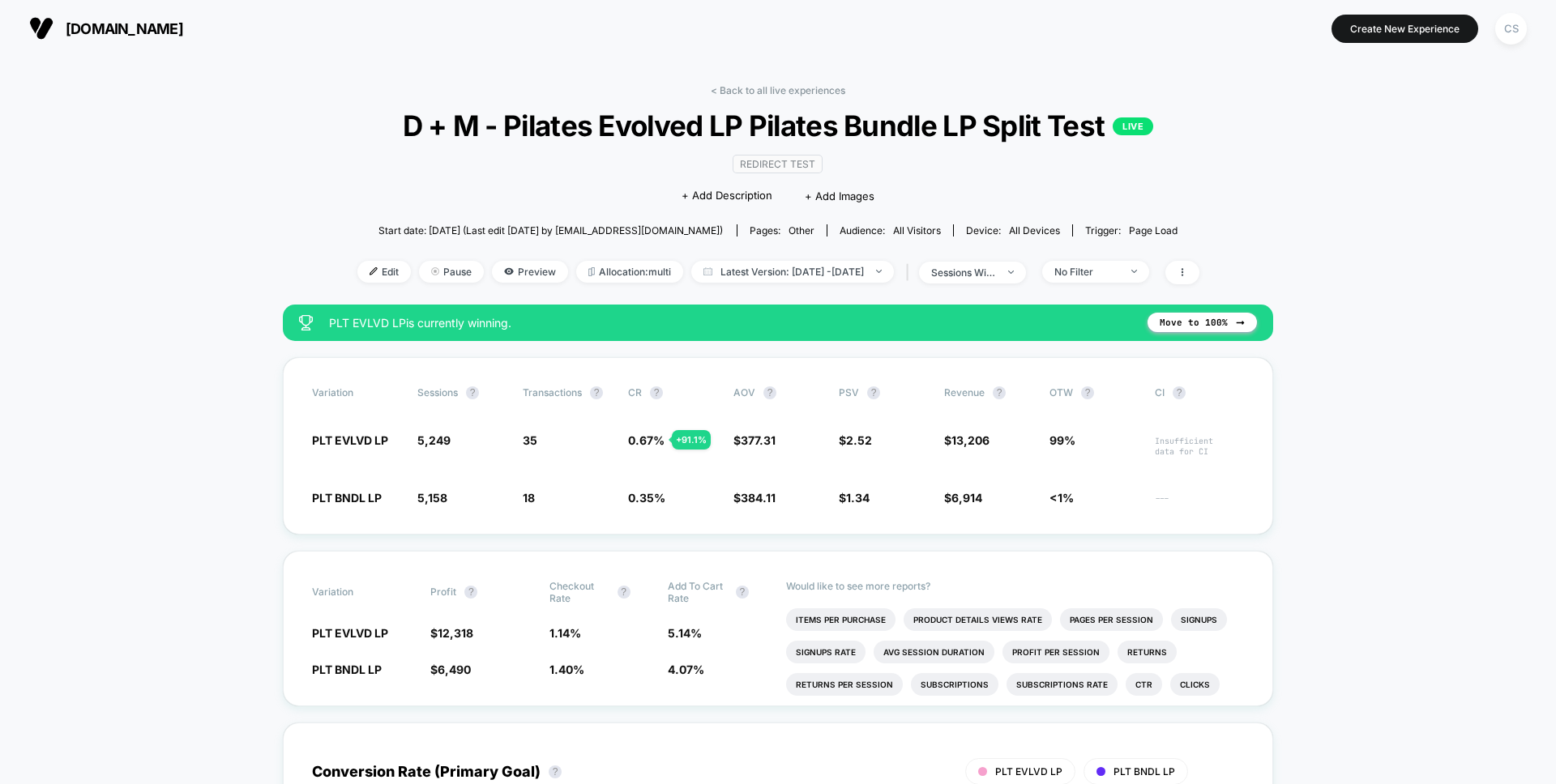
drag, startPoint x: 391, startPoint y: 274, endPoint x: 397, endPoint y: 282, distance: 10.0
click at [397, 282] on div "Edit Pause Preview Allocation: multi Latest Version: [DATE] - [DATE] | sessions…" at bounding box center [778, 272] width 842 height 23
drag, startPoint x: 415, startPoint y: 267, endPoint x: 1341, endPoint y: 242, distance: 926.3
click at [1187, 269] on icon at bounding box center [1182, 272] width 9 height 9
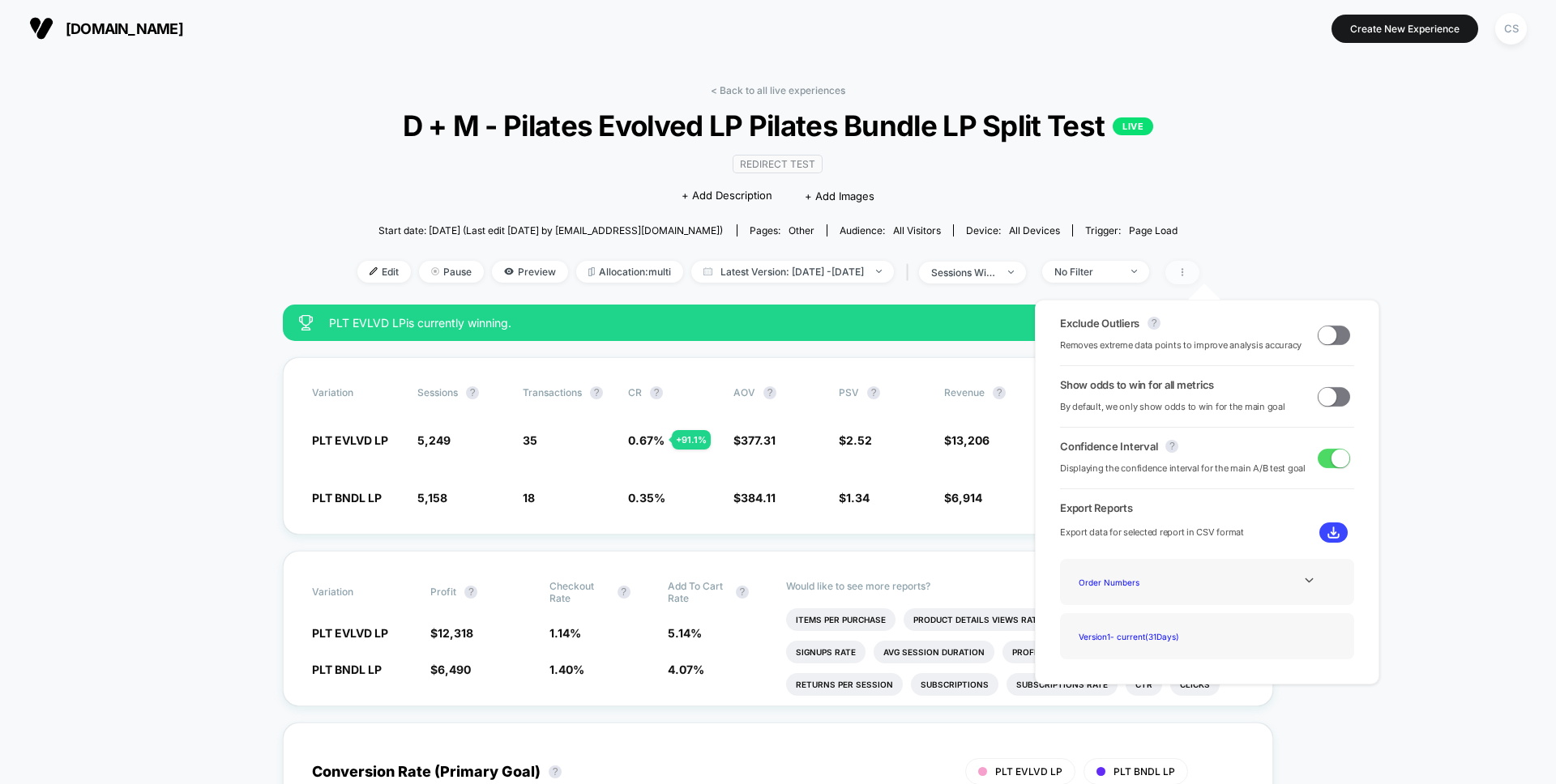
click at [1187, 269] on icon at bounding box center [1182, 272] width 9 height 9
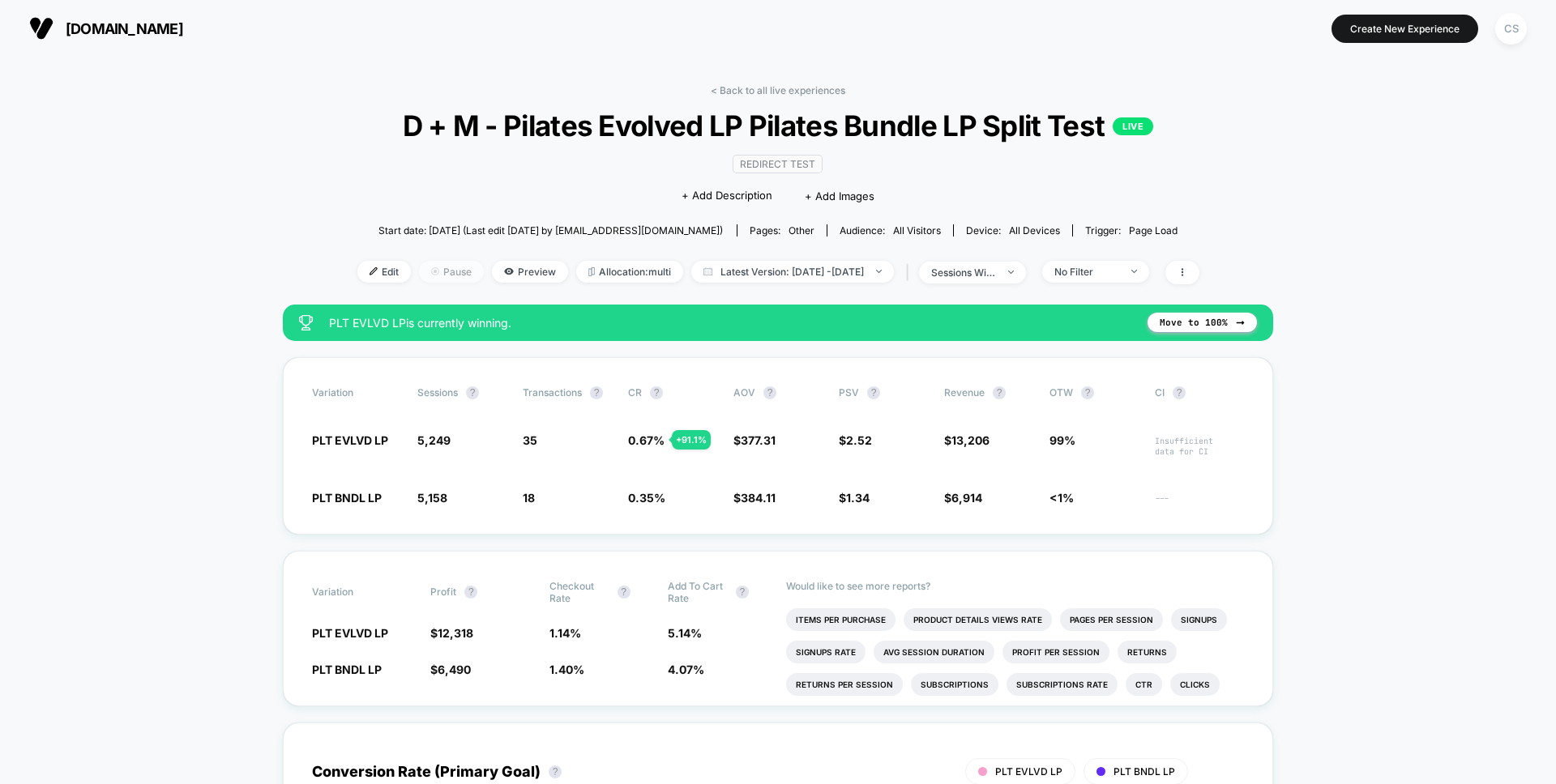
click at [439, 271] on div at bounding box center [441, 271] width 4 height 1
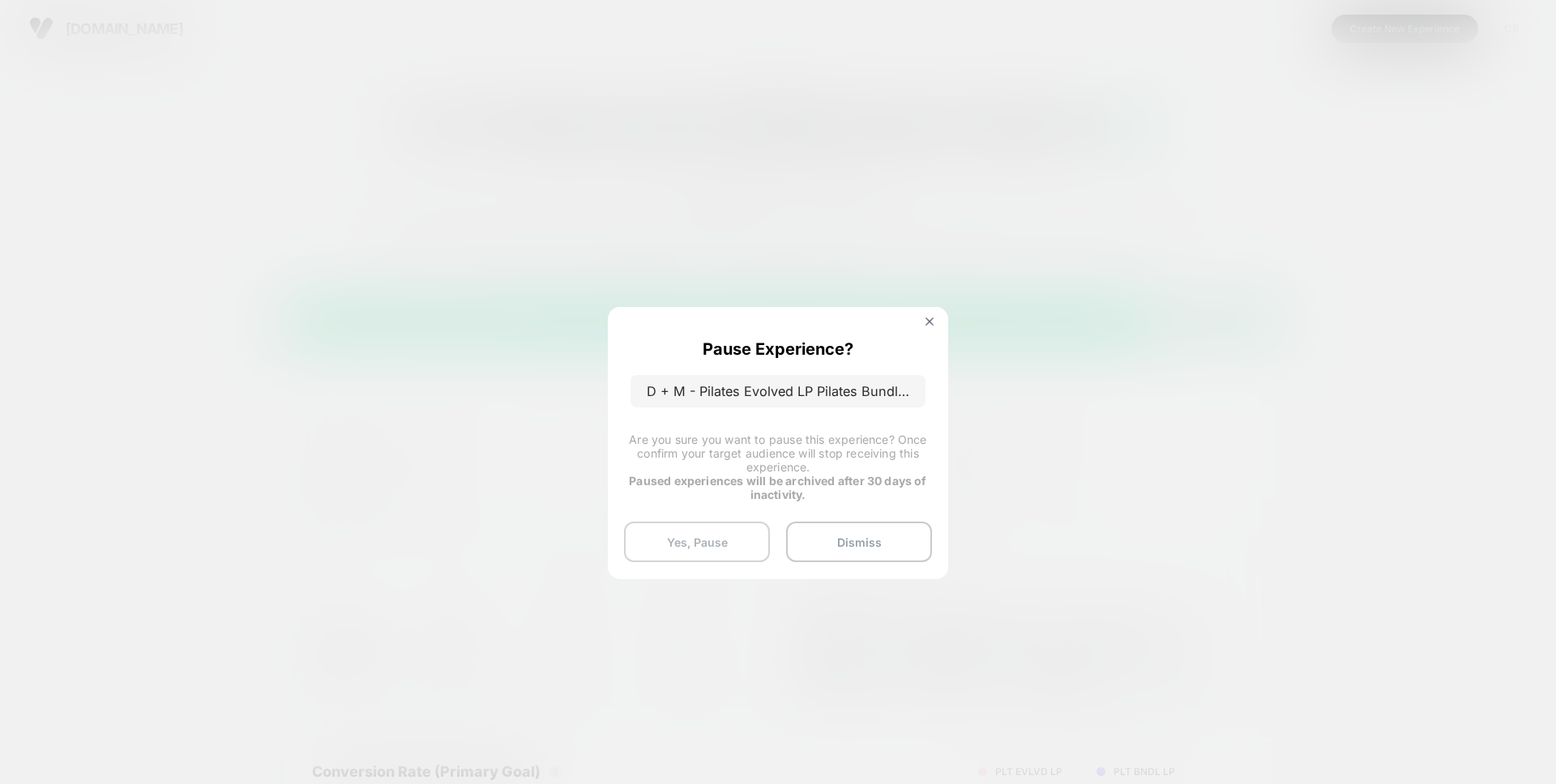
click at [736, 529] on button "Yes, Pause" at bounding box center [697, 542] width 146 height 41
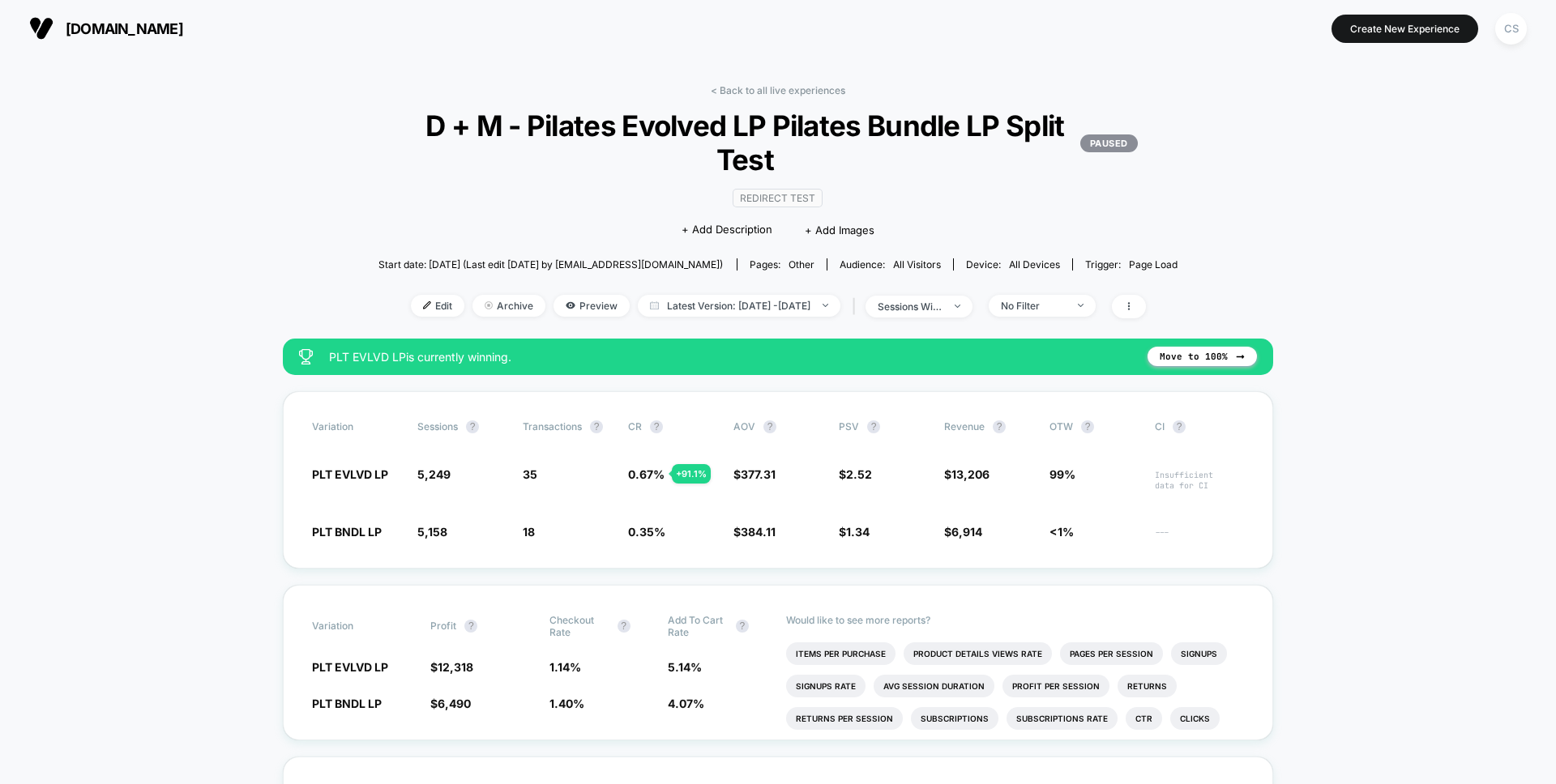
click at [752, 87] on link "< Back to all live experiences" at bounding box center [778, 90] width 135 height 12
